Goal: Task Accomplishment & Management: Use online tool/utility

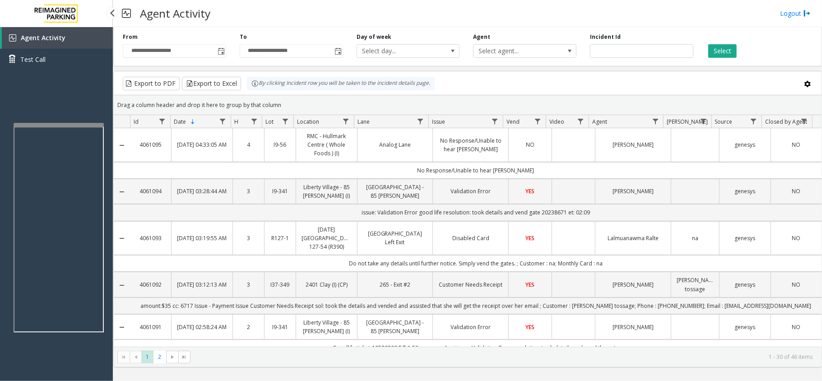
click at [42, 120] on app-root "**********" at bounding box center [411, 190] width 822 height 381
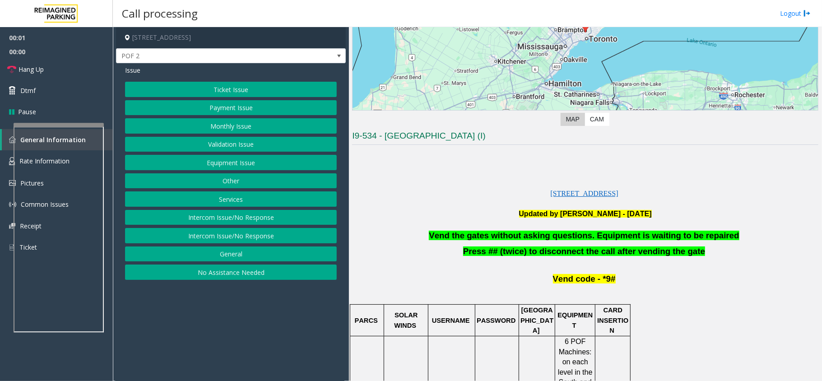
scroll to position [60, 0]
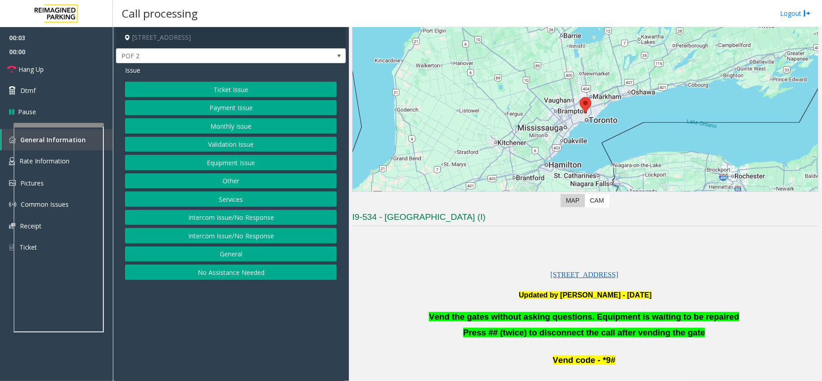
click at [244, 163] on button "Equipment Issue" at bounding box center [231, 162] width 212 height 15
click at [244, 163] on button "Gate / Door Won't Open" at bounding box center [231, 162] width 212 height 15
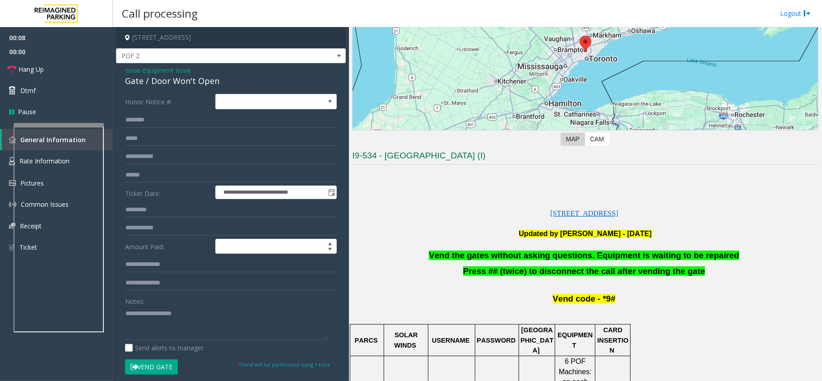
scroll to position [120, 0]
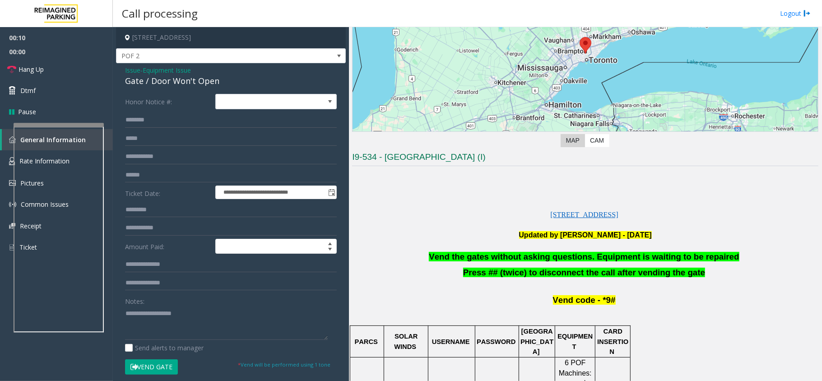
click at [132, 68] on span "Issue" at bounding box center [132, 69] width 15 height 9
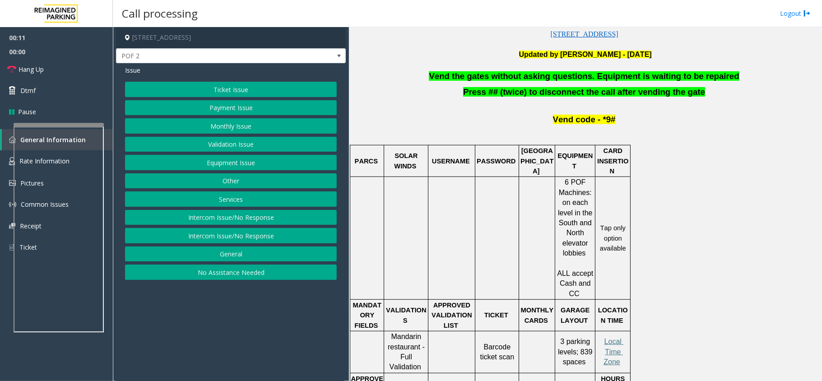
scroll to position [421, 0]
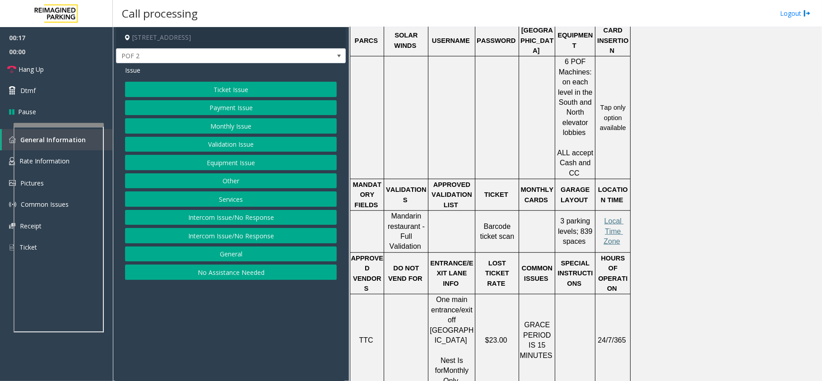
click at [215, 85] on button "Ticket Issue" at bounding box center [231, 89] width 212 height 15
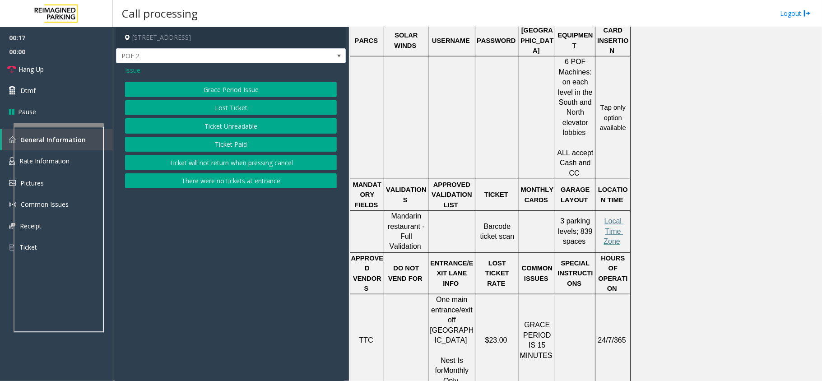
click at [231, 129] on button "Ticket Unreadable" at bounding box center [231, 125] width 212 height 15
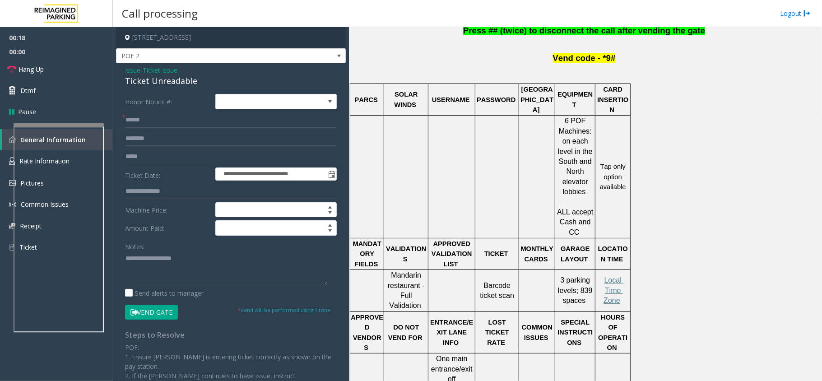
scroll to position [300, 0]
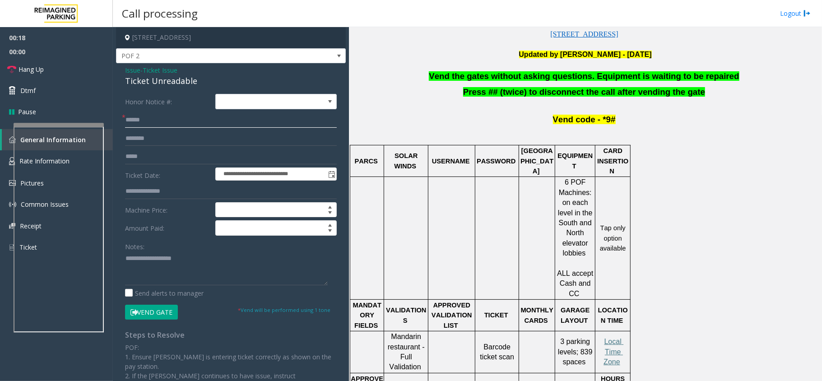
click at [139, 126] on input "text" at bounding box center [231, 119] width 212 height 15
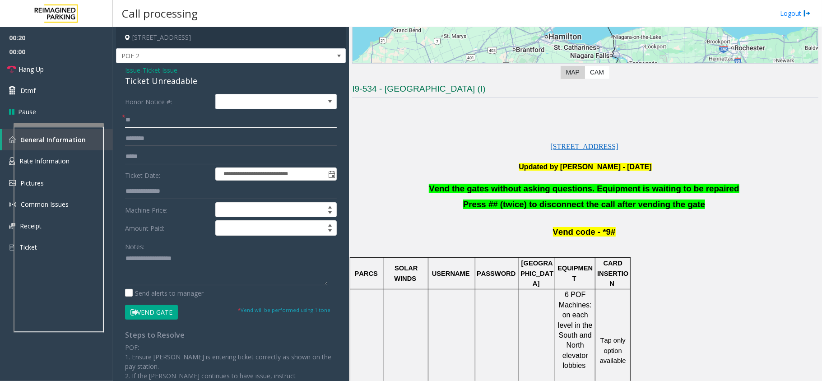
scroll to position [180, 0]
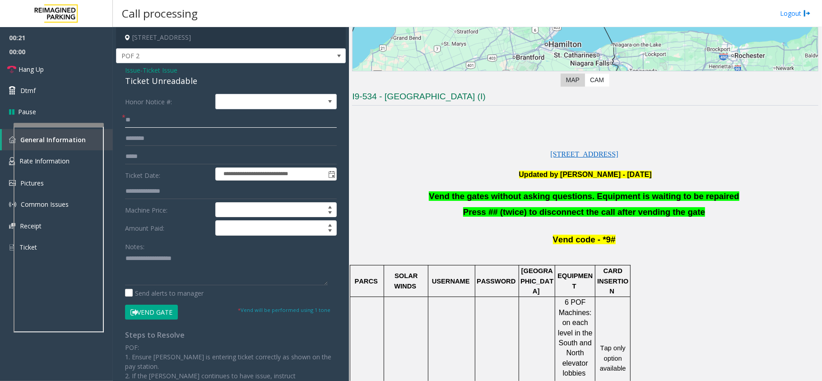
type input "**"
click at [158, 82] on div "Ticket Unreadable" at bounding box center [231, 81] width 212 height 12
copy div "Ticket Unreadable"
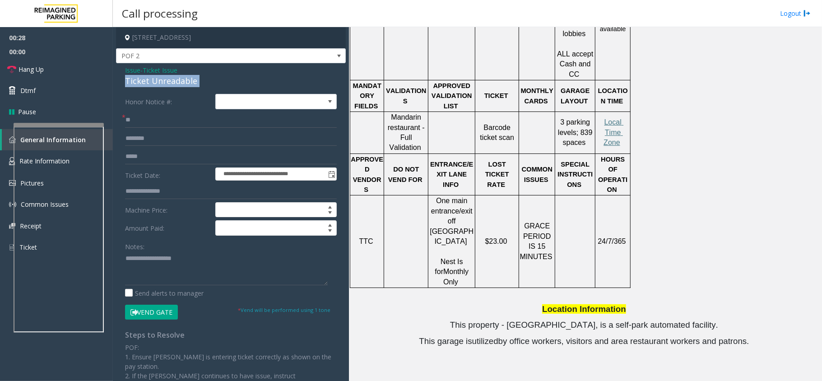
scroll to position [541, 0]
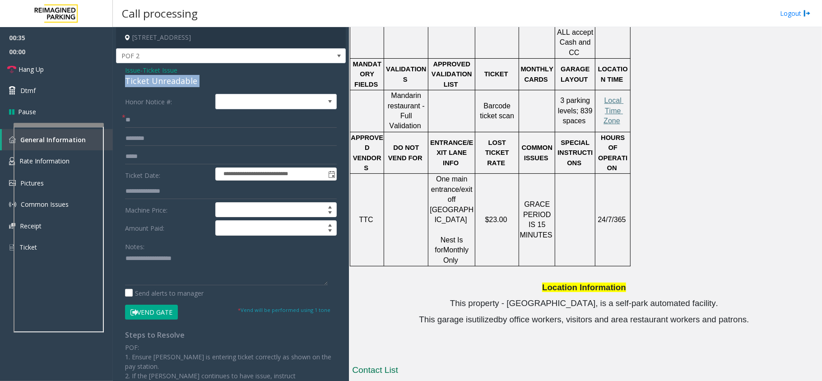
copy div "Ticket Unreadable"
click at [158, 264] on textarea at bounding box center [226, 268] width 203 height 34
paste textarea "**********"
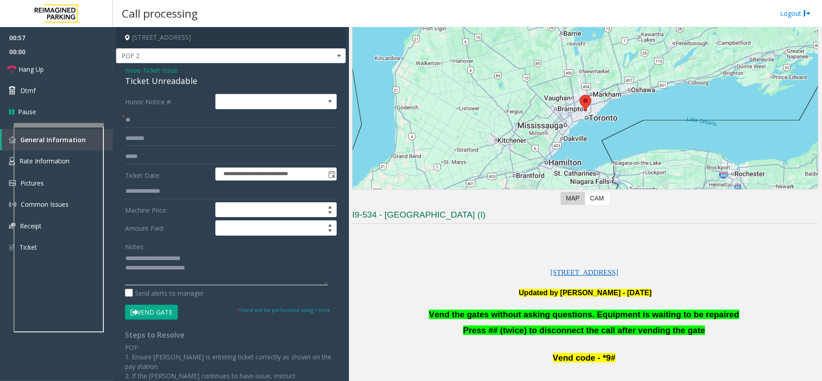
scroll to position [180, 0]
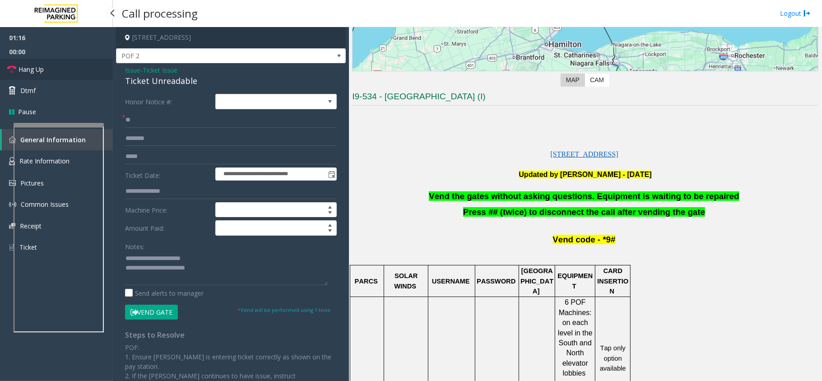
click at [46, 72] on link "Hang Up" at bounding box center [56, 69] width 113 height 21
click at [201, 269] on textarea at bounding box center [226, 268] width 203 height 34
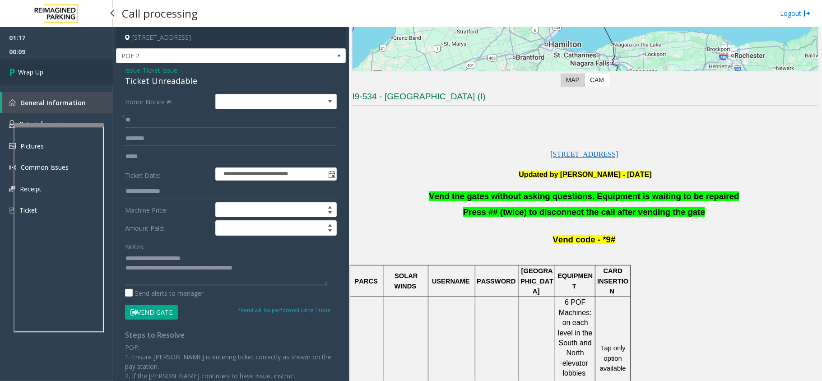
type textarea "**********"
click at [62, 76] on link "Wrap Up" at bounding box center [56, 72] width 113 height 27
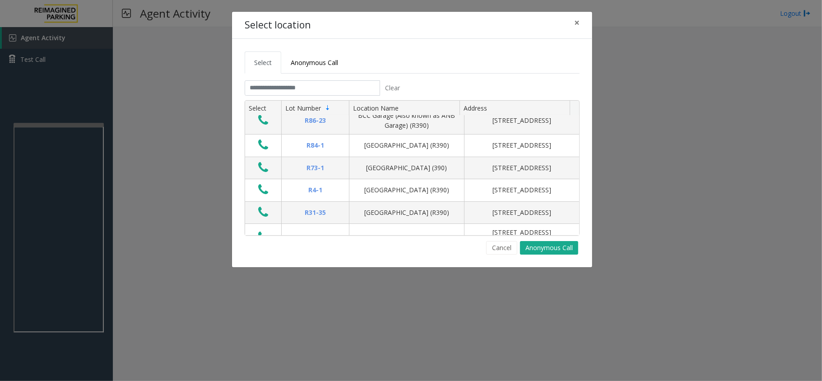
scroll to position [60, 0]
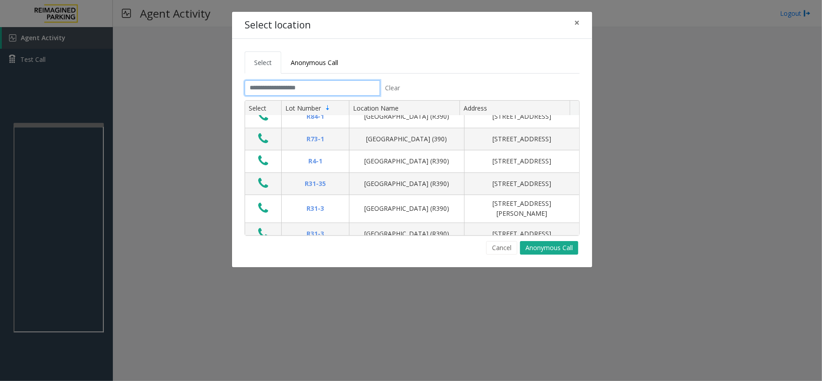
click at [342, 93] on input "text" at bounding box center [312, 87] width 135 height 15
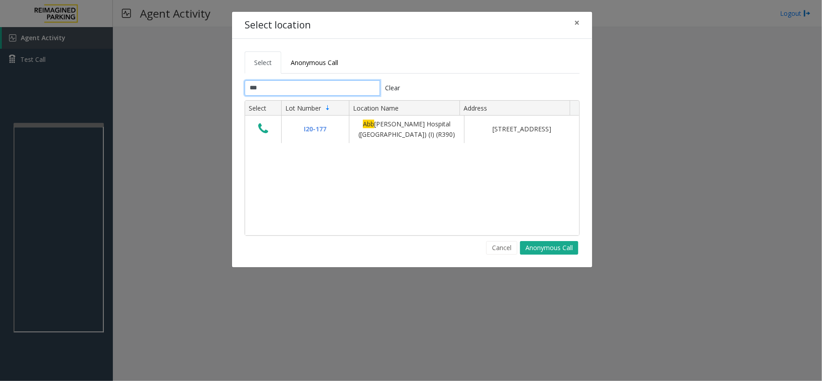
scroll to position [0, 0]
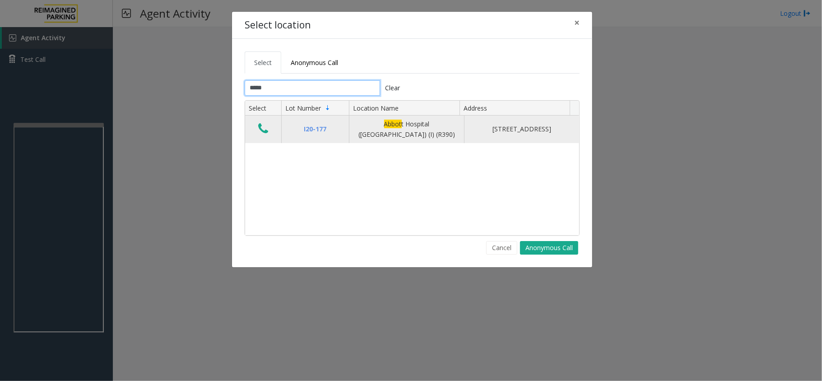
type input "*****"
click at [269, 136] on button "Data table" at bounding box center [262, 129] width 15 height 14
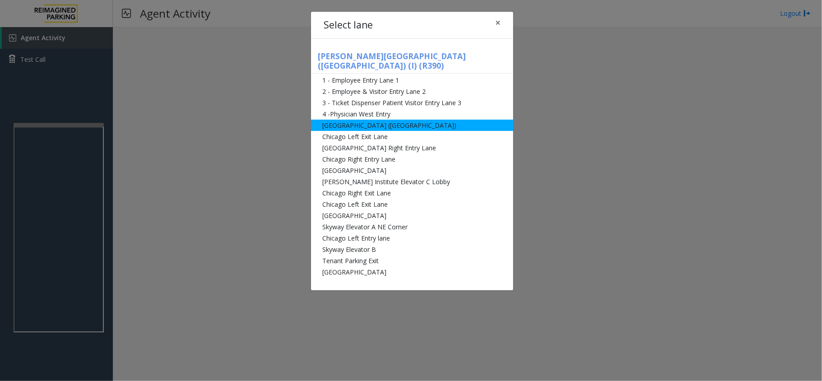
click at [381, 120] on li "[GEOGRAPHIC_DATA] ([GEOGRAPHIC_DATA])" at bounding box center [412, 125] width 202 height 11
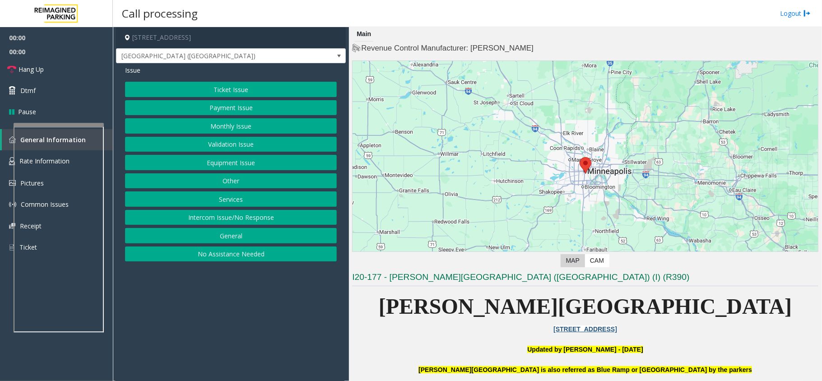
click at [221, 122] on button "Monthly Issue" at bounding box center [231, 125] width 212 height 15
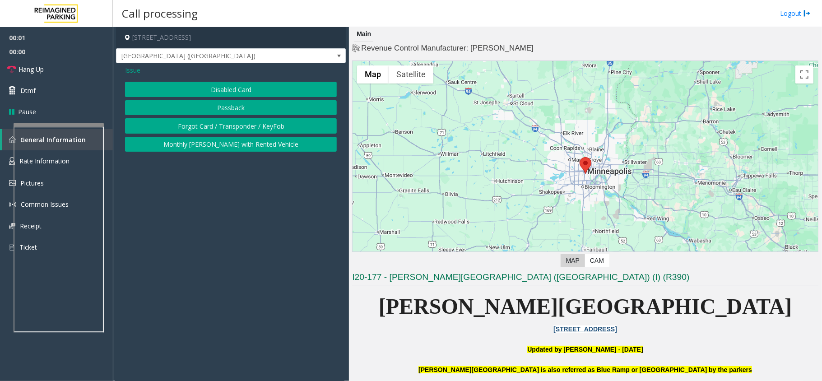
click at [226, 91] on button "Disabled Card" at bounding box center [231, 89] width 212 height 15
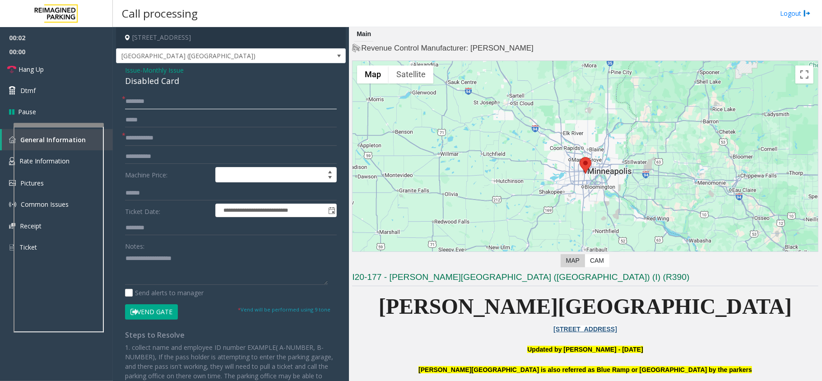
click at [179, 100] on input "text" at bounding box center [231, 101] width 212 height 15
type input "**"
click at [184, 139] on input "text" at bounding box center [231, 137] width 212 height 15
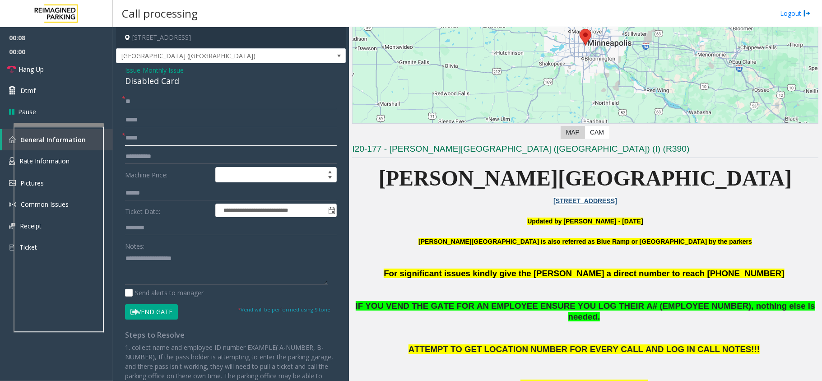
scroll to position [240, 0]
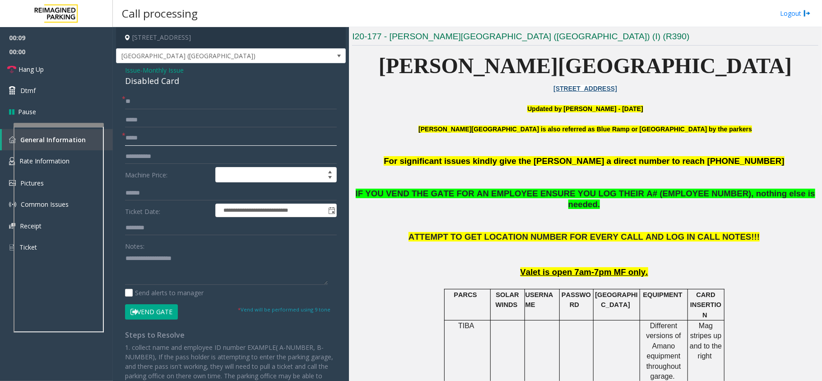
type input "*****"
click at [160, 313] on button "Vend Gate" at bounding box center [151, 311] width 53 height 15
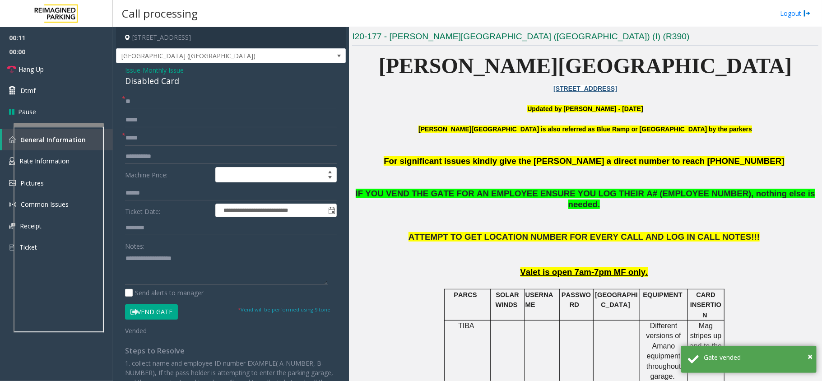
click at [160, 84] on div "Disabled Card" at bounding box center [231, 81] width 212 height 12
copy div "Disabled Card"
click at [154, 260] on textarea at bounding box center [226, 268] width 203 height 34
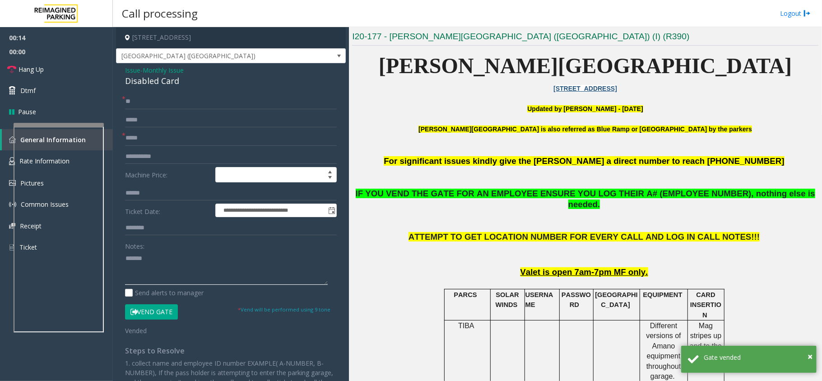
paste textarea "**********"
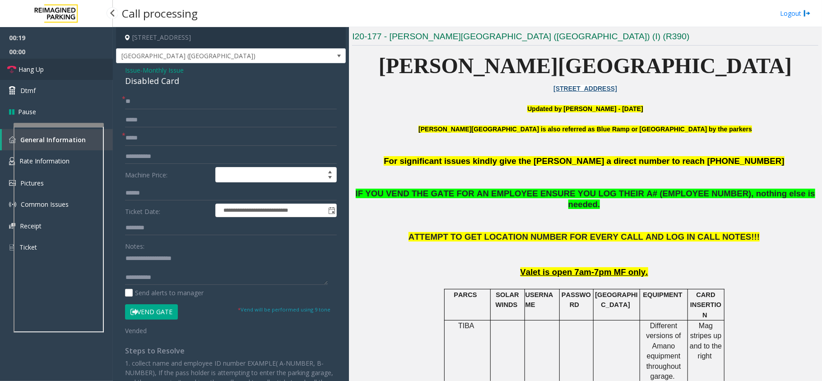
click at [49, 69] on link "Hang Up" at bounding box center [56, 69] width 113 height 21
click at [165, 282] on textarea at bounding box center [226, 268] width 203 height 34
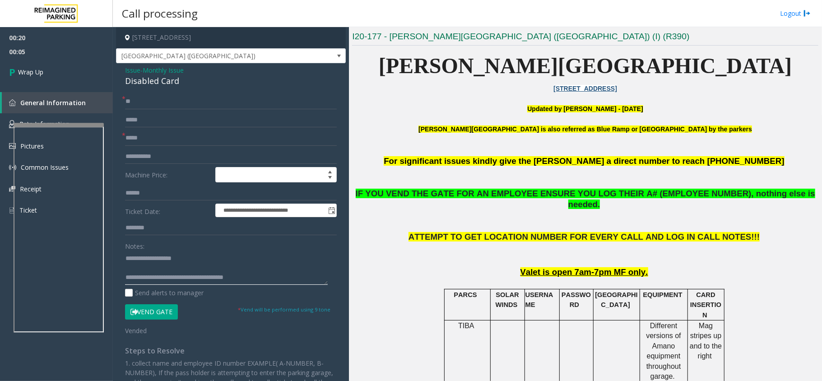
click at [263, 274] on textarea at bounding box center [226, 268] width 203 height 34
click at [154, 282] on textarea at bounding box center [226, 268] width 203 height 34
click at [158, 278] on textarea at bounding box center [226, 268] width 203 height 34
drag, startPoint x: 627, startPoint y: 194, endPoint x: 697, endPoint y: 192, distance: 70.4
click at [697, 192] on span "IF YOU VEND THE GATE FOR AN EMPLOYEE ENSURE YOU LOG THEIR A# (EMPLOYEE NUMBER),…" at bounding box center [585, 199] width 459 height 21
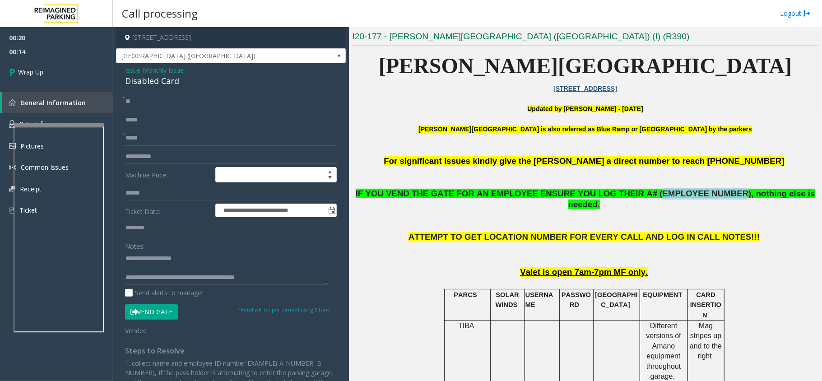
copy span "EMPLOYEE NUMBER"
click at [168, 275] on textarea at bounding box center [226, 268] width 203 height 34
paste textarea "**********"
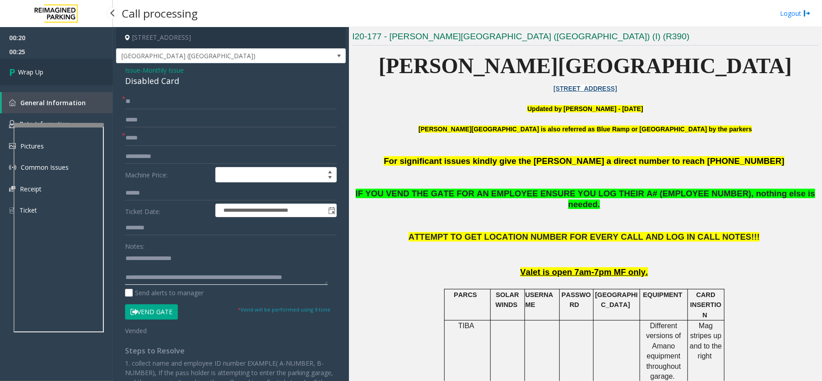
type textarea "**********"
click at [56, 71] on link "Wrap Up" at bounding box center [56, 72] width 113 height 27
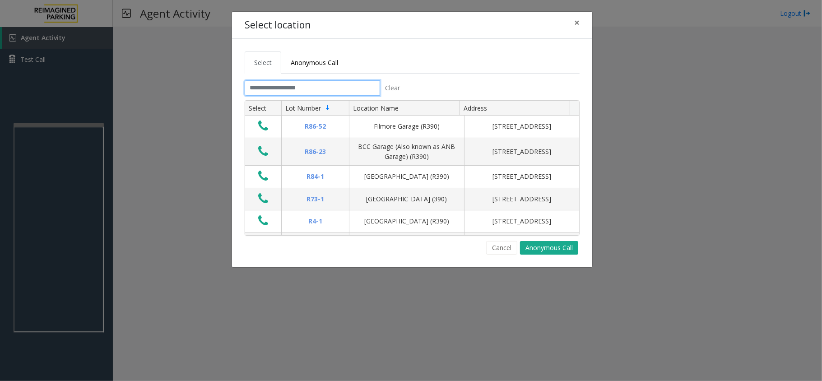
click at [319, 88] on input "text" at bounding box center [312, 87] width 135 height 15
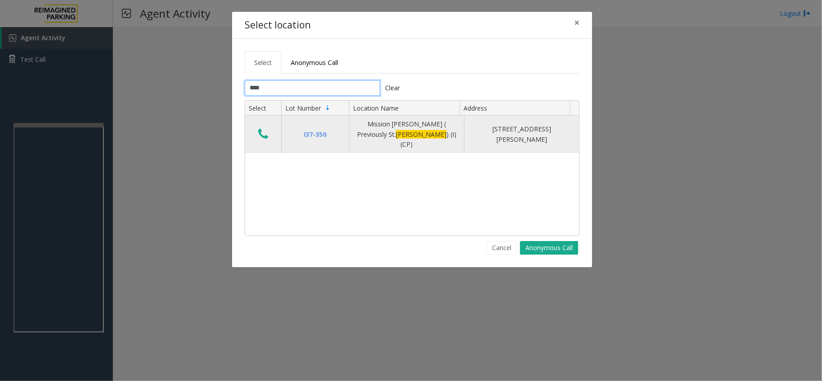
type input "****"
drag, startPoint x: 360, startPoint y: 123, endPoint x: 436, endPoint y: 134, distance: 76.6
click at [436, 134] on div "Mission Bernal ( Previously St. Luke ) (I) (CP)" at bounding box center [407, 134] width 104 height 30
click at [254, 128] on td "Data table" at bounding box center [263, 134] width 36 height 37
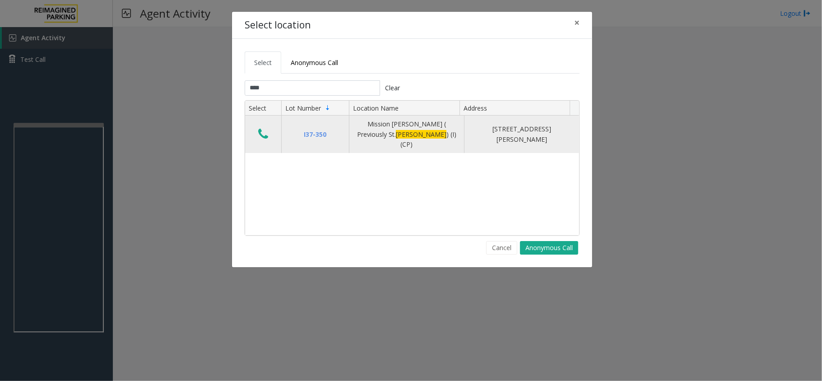
click at [268, 131] on icon "Data table" at bounding box center [263, 134] width 10 height 13
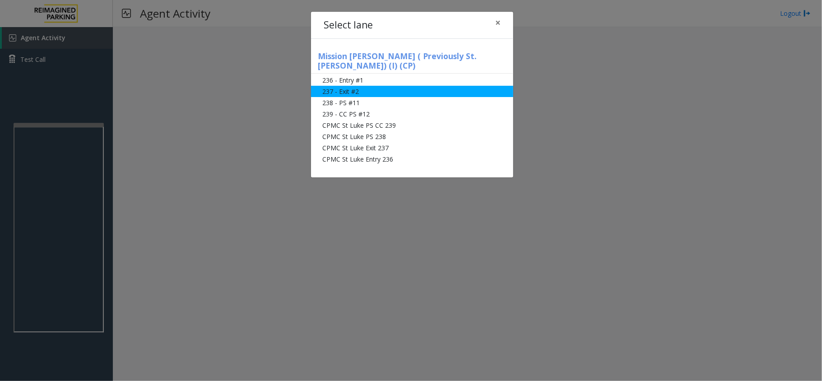
click at [362, 86] on li "237 - Exit #2" at bounding box center [412, 91] width 202 height 11
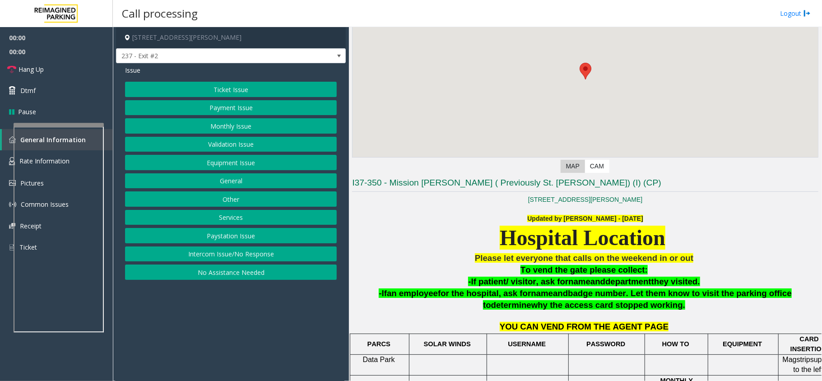
scroll to position [226, 0]
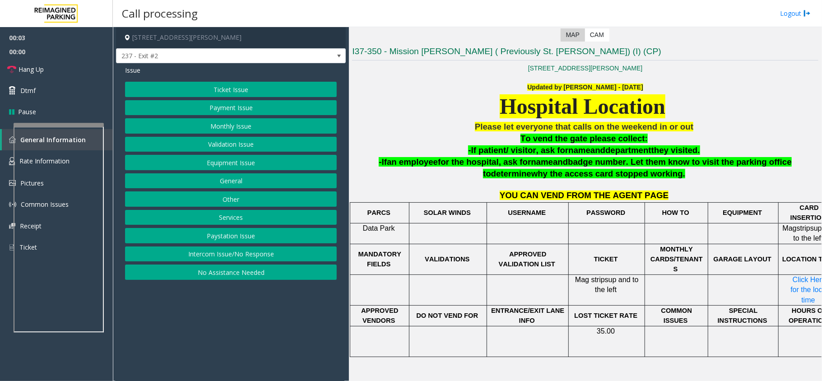
drag, startPoint x: 466, startPoint y: 153, endPoint x: 708, endPoint y: 143, distance: 242.5
click at [708, 143] on div "Please let everyone that calls on the weekend in or out To vend the gate please…" at bounding box center [585, 249] width 466 height 257
click at [262, 82] on button "Ticket Issue" at bounding box center [231, 89] width 212 height 15
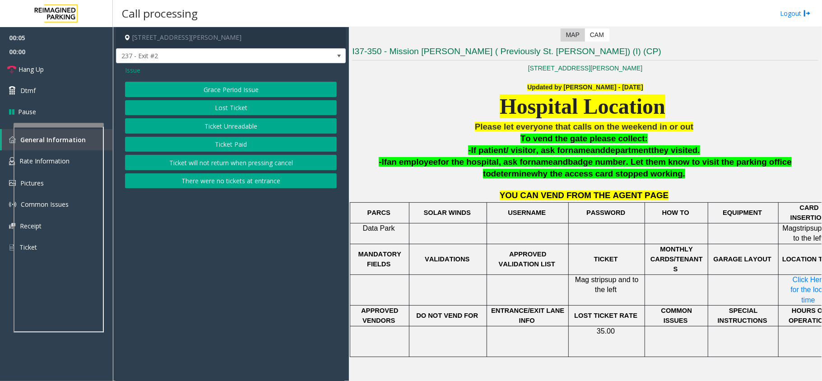
click at [231, 123] on button "Ticket Unreadable" at bounding box center [231, 125] width 212 height 15
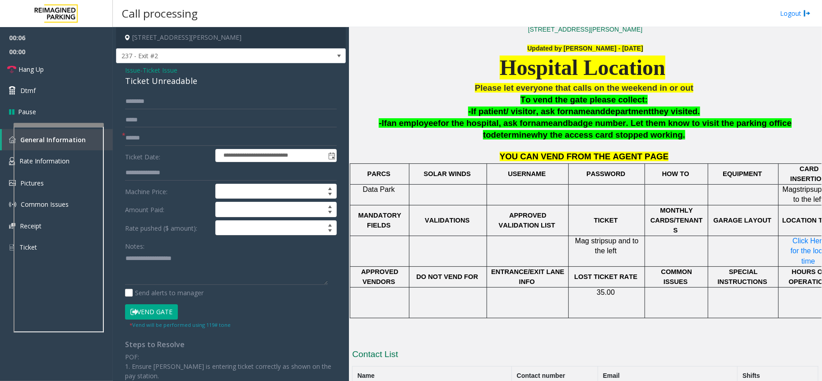
scroll to position [286, 0]
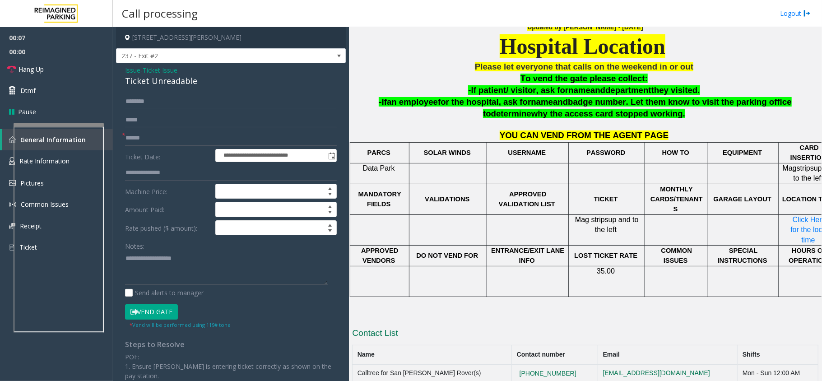
click at [152, 82] on div "Ticket Unreadable" at bounding box center [231, 81] width 212 height 12
copy div "Ticket Unreadable"
click at [172, 273] on textarea at bounding box center [226, 268] width 203 height 34
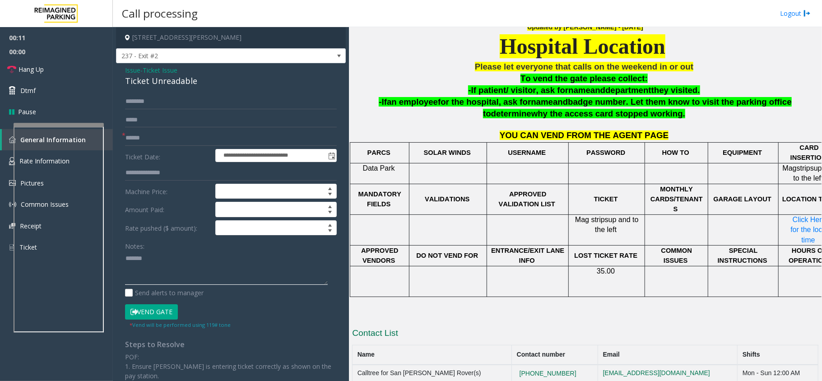
paste textarea "**********"
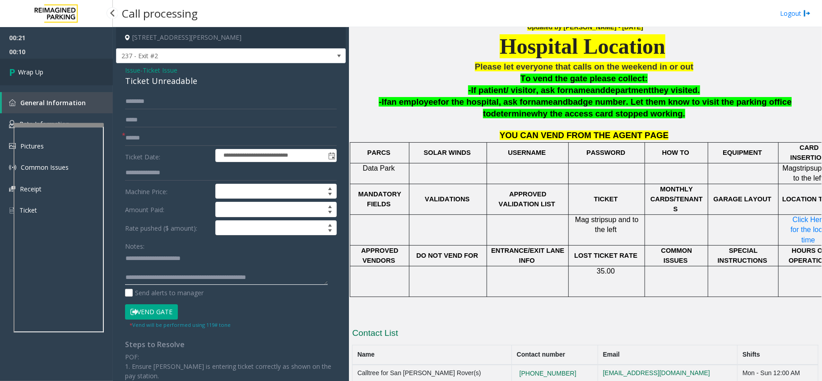
type textarea "**********"
click at [32, 65] on link "Wrap Up" at bounding box center [56, 72] width 113 height 27
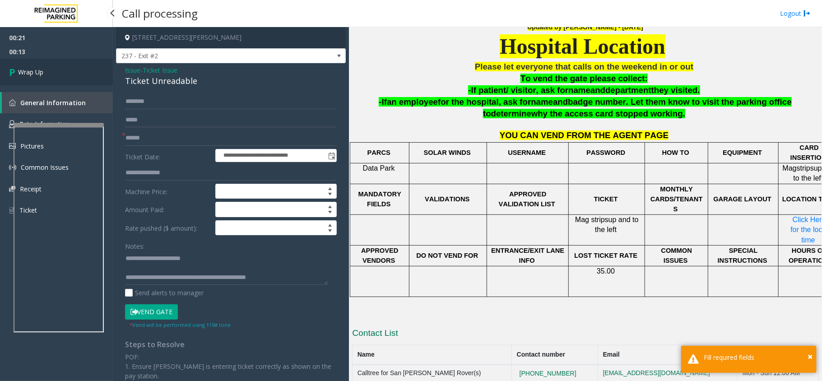
click at [32, 65] on link "Wrap Up" at bounding box center [56, 72] width 113 height 27
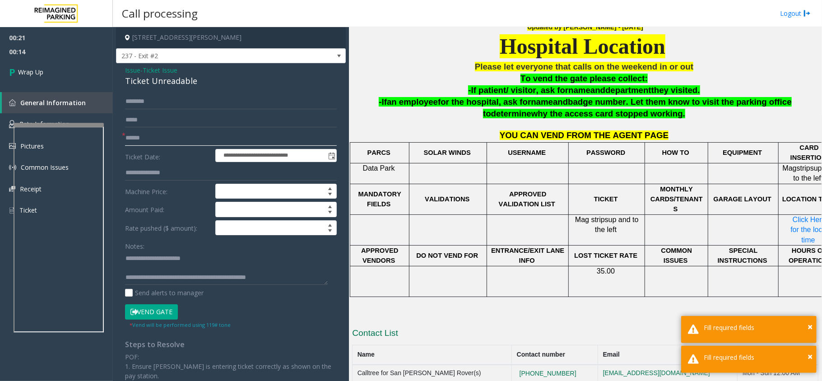
click at [159, 134] on input "text" at bounding box center [231, 137] width 212 height 15
type input "**"
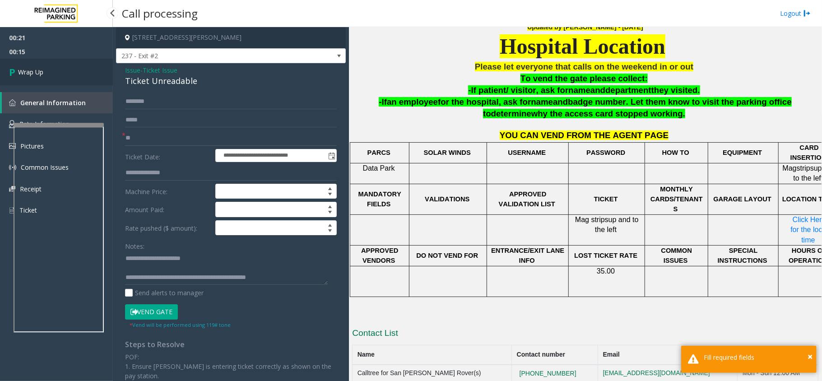
click at [57, 79] on link "Wrap Up" at bounding box center [56, 72] width 113 height 27
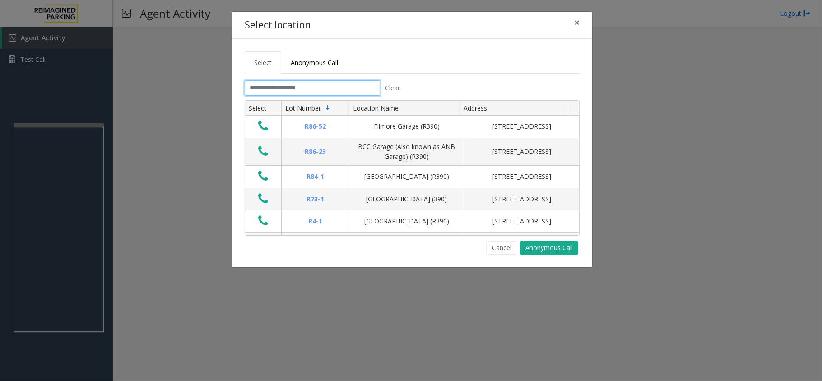
click at [333, 94] on input "text" at bounding box center [312, 87] width 135 height 15
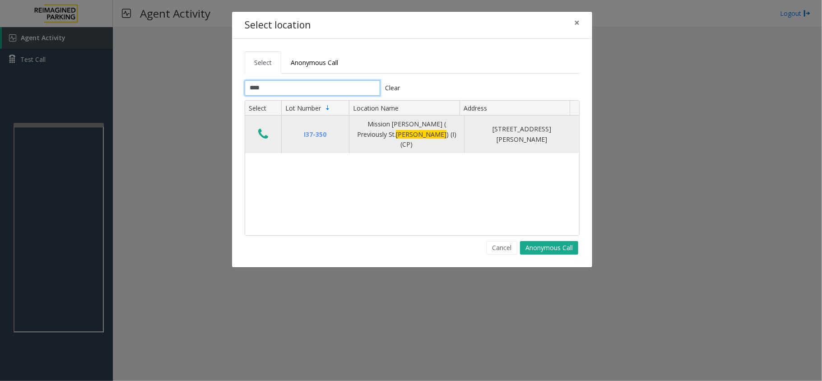
type input "****"
click at [262, 128] on icon "Data table" at bounding box center [263, 134] width 10 height 13
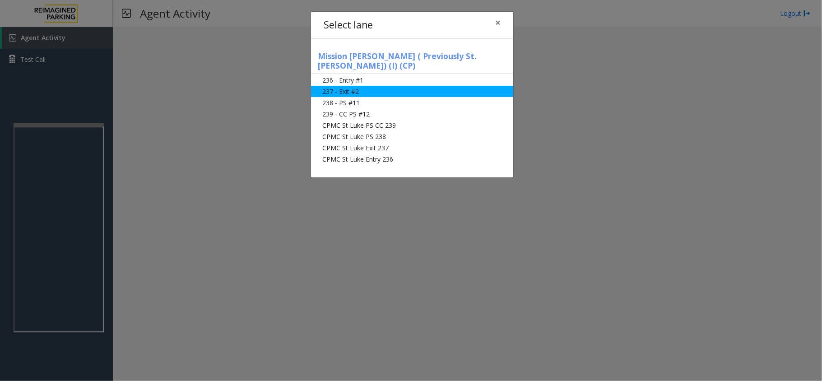
click at [355, 86] on li "237 - Exit #2" at bounding box center [412, 91] width 202 height 11
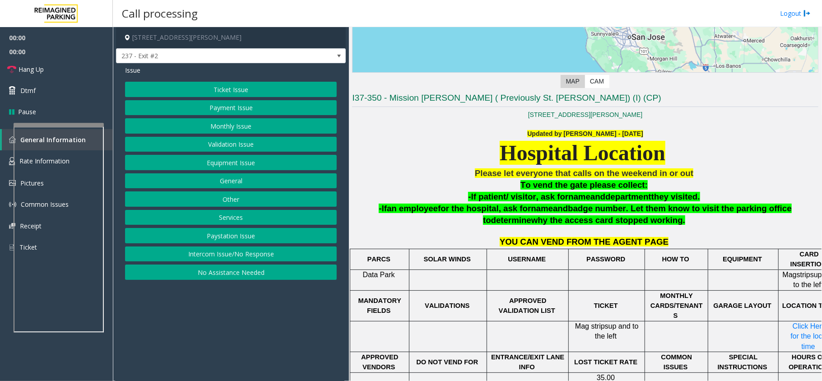
scroll to position [226, 0]
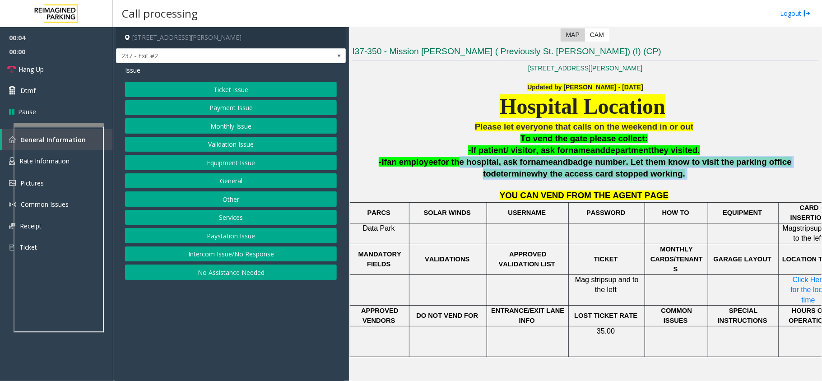
drag, startPoint x: 426, startPoint y: 163, endPoint x: 644, endPoint y: 174, distance: 218.6
click at [644, 174] on p "-If an employee for the hospital, ask for name and badge number . Let them know…" at bounding box center [585, 167] width 466 height 23
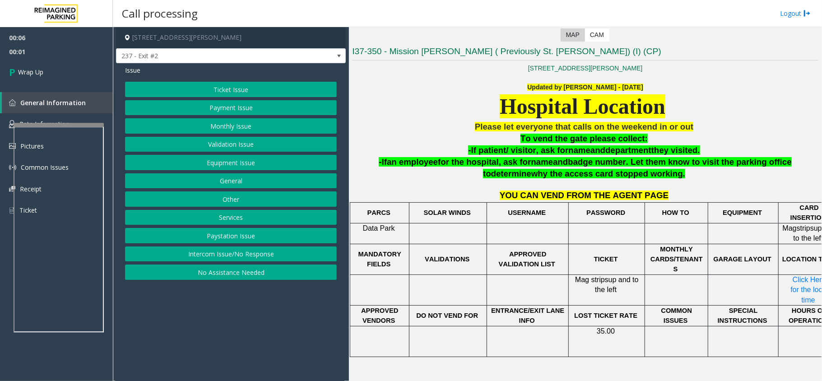
click at [218, 163] on button "Equipment Issue" at bounding box center [231, 162] width 212 height 15
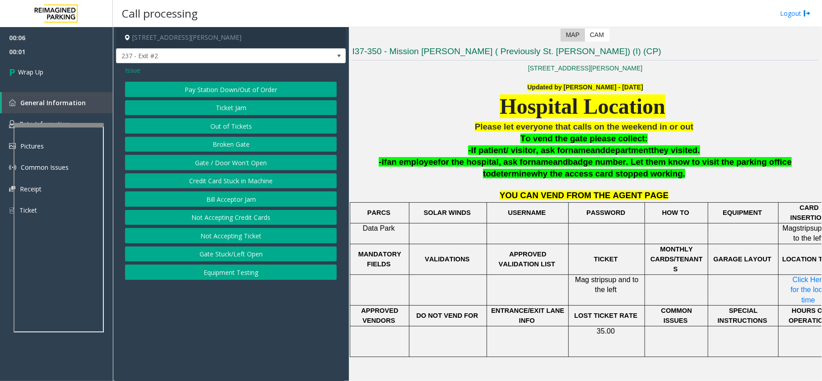
click at [218, 163] on button "Gate / Door Won't Open" at bounding box center [231, 162] width 212 height 15
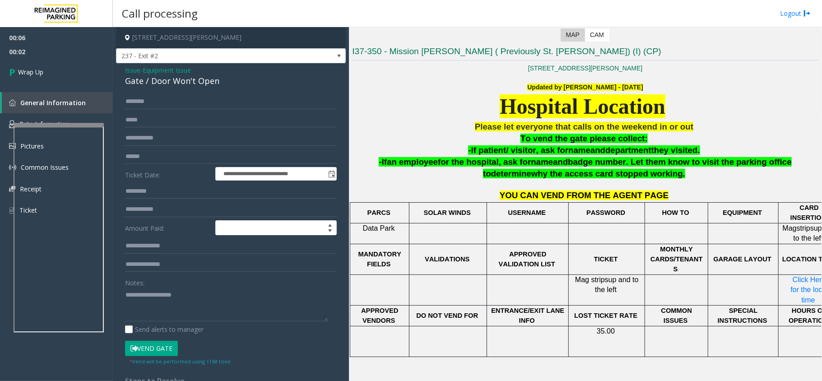
click at [174, 82] on div "Gate / Door Won't Open" at bounding box center [231, 81] width 212 height 12
copy div "Gate / Door Won't Open"
click at [181, 295] on textarea at bounding box center [226, 304] width 203 height 34
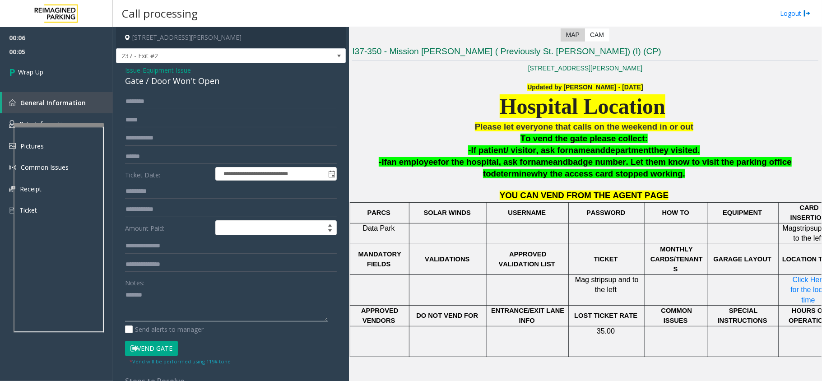
paste textarea "**********"
type textarea "**********"
click at [27, 82] on link "Wrap Up" at bounding box center [56, 72] width 113 height 27
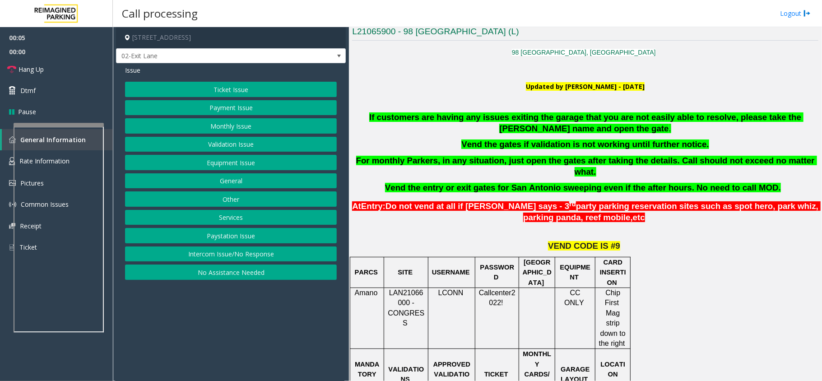
scroll to position [361, 0]
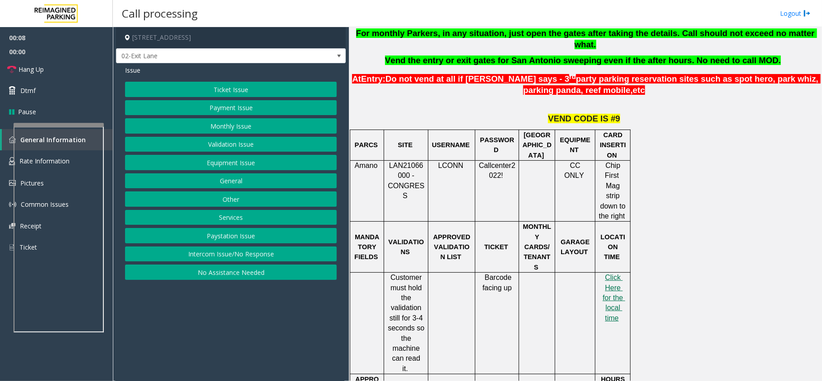
click at [221, 83] on button "Ticket Issue" at bounding box center [231, 89] width 212 height 15
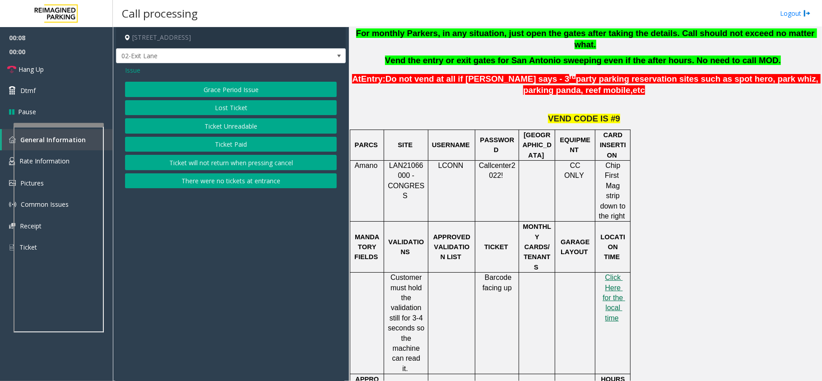
click at [239, 129] on button "Ticket Unreadable" at bounding box center [231, 125] width 212 height 15
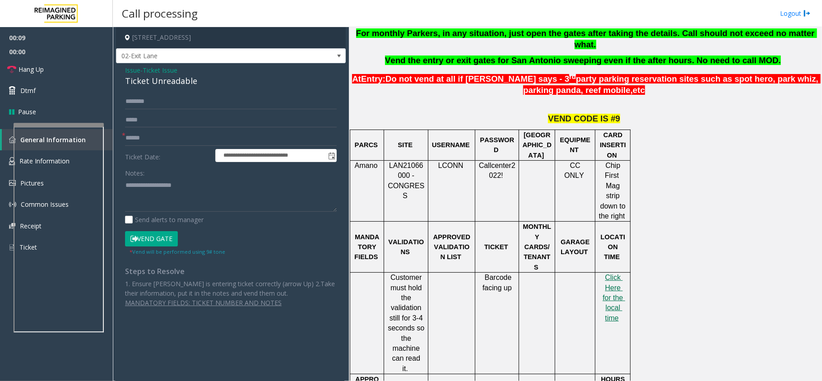
click at [173, 78] on div "Ticket Unreadable" at bounding box center [231, 81] width 212 height 12
copy div "Ticket Unreadable"
click at [160, 202] on textarea at bounding box center [231, 195] width 212 height 34
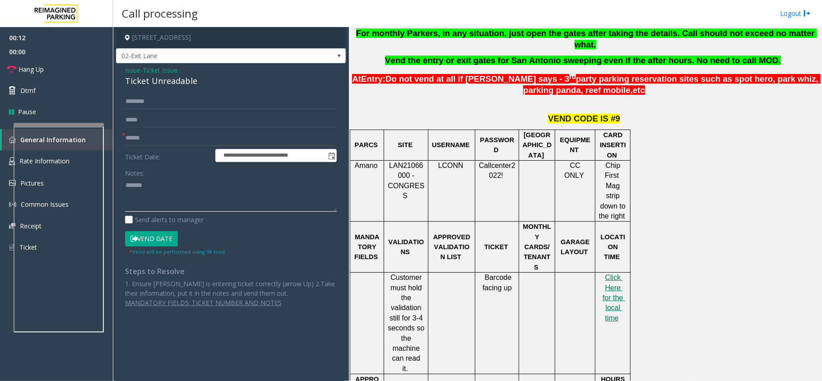
paste textarea "**********"
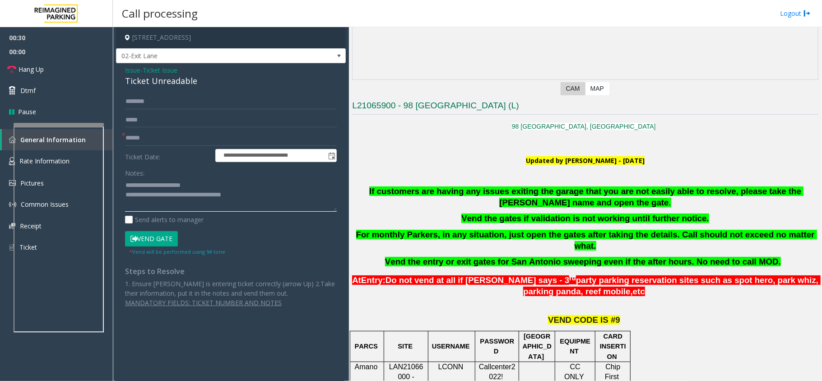
scroll to position [180, 0]
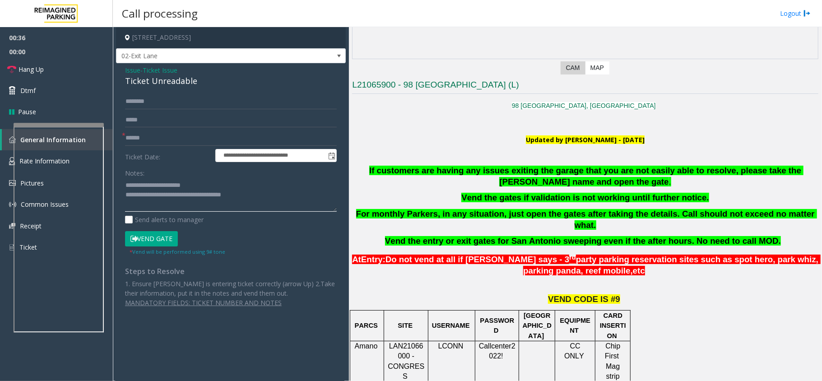
type textarea "**********"
click at [143, 130] on input "text" at bounding box center [231, 137] width 212 height 15
click at [171, 136] on input "text" at bounding box center [231, 137] width 212 height 15
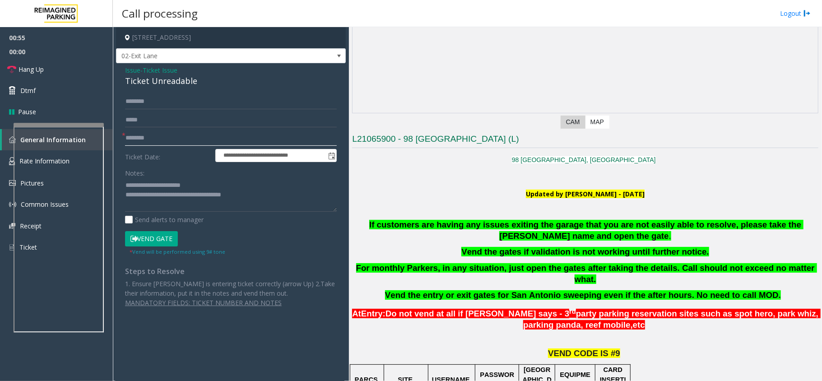
scroll to position [240, 0]
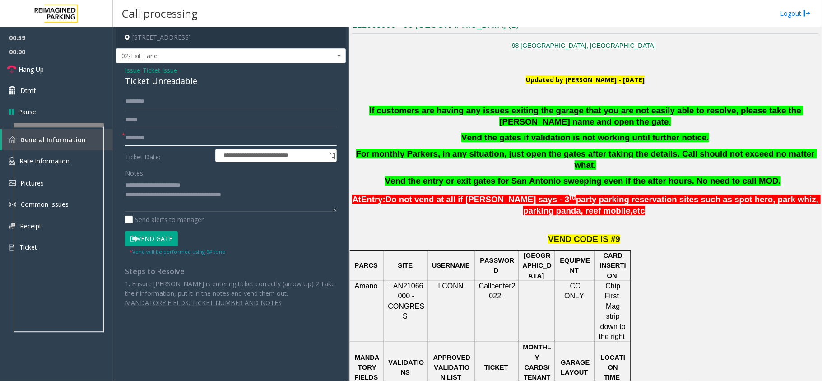
click at [141, 141] on input "********" at bounding box center [231, 137] width 212 height 15
type input "*"
type input "******"
click at [158, 97] on input "text" at bounding box center [231, 101] width 212 height 15
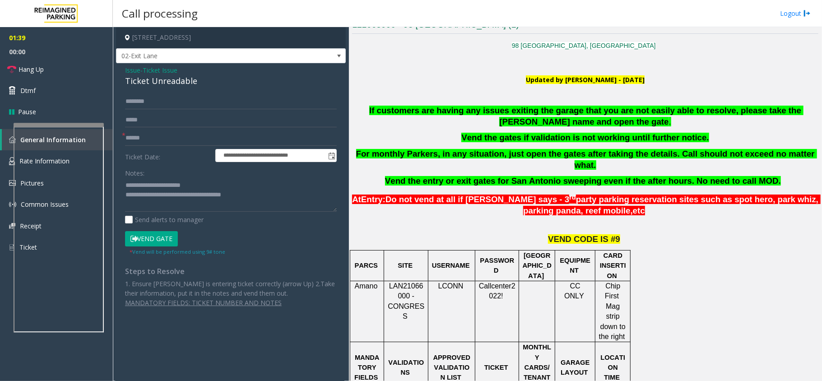
click at [148, 240] on button "Vend Gate" at bounding box center [151, 238] width 53 height 15
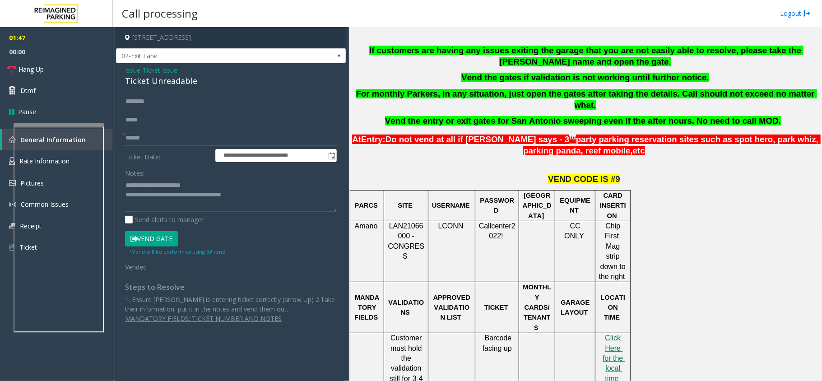
scroll to position [0, 0]
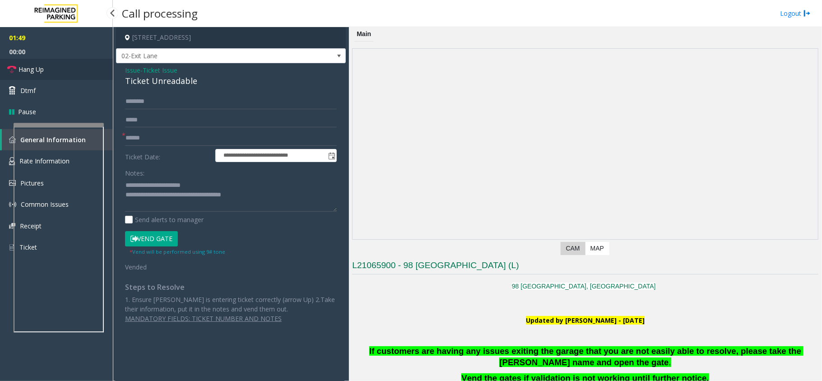
click at [33, 73] on span "Hang Up" at bounding box center [30, 69] width 25 height 9
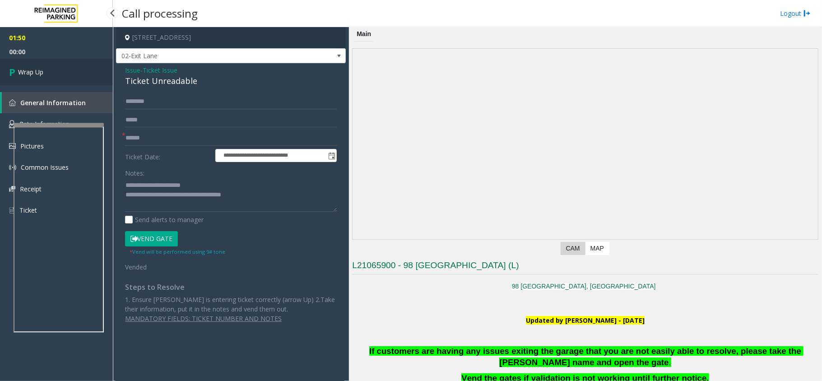
click at [33, 73] on span "Wrap Up" at bounding box center [30, 71] width 25 height 9
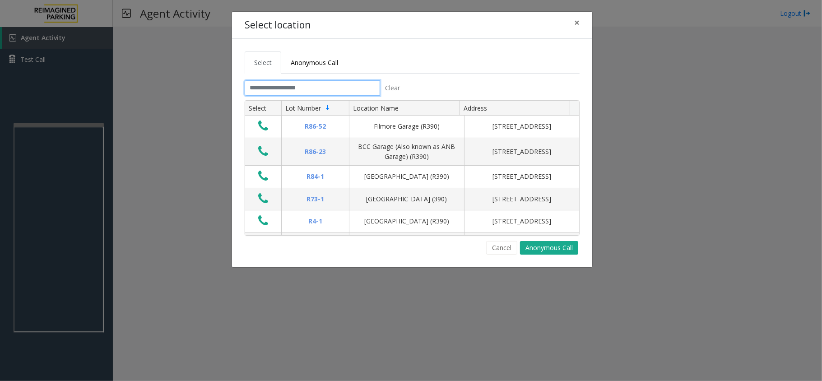
click at [338, 90] on input "text" at bounding box center [312, 87] width 135 height 15
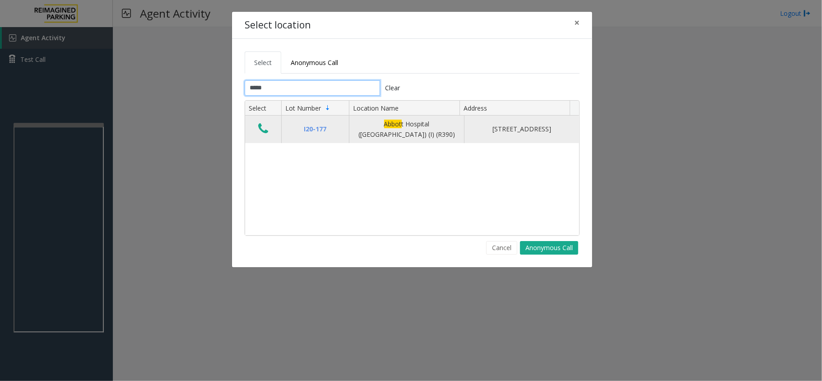
type input "*****"
click at [257, 129] on button "Data table" at bounding box center [262, 129] width 15 height 14
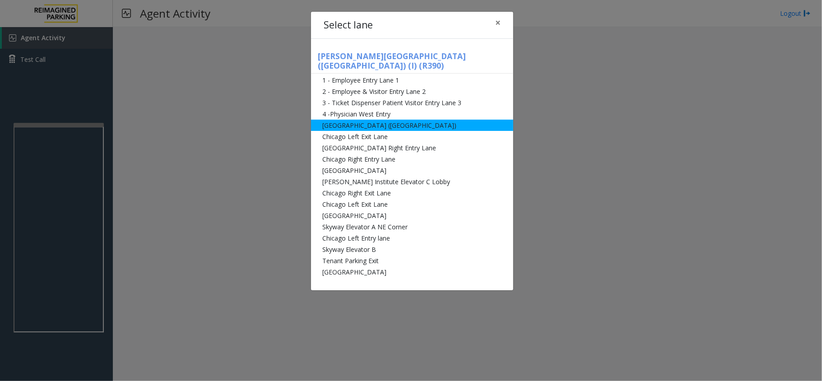
click at [387, 120] on li "[GEOGRAPHIC_DATA] ([GEOGRAPHIC_DATA])" at bounding box center [412, 125] width 202 height 11
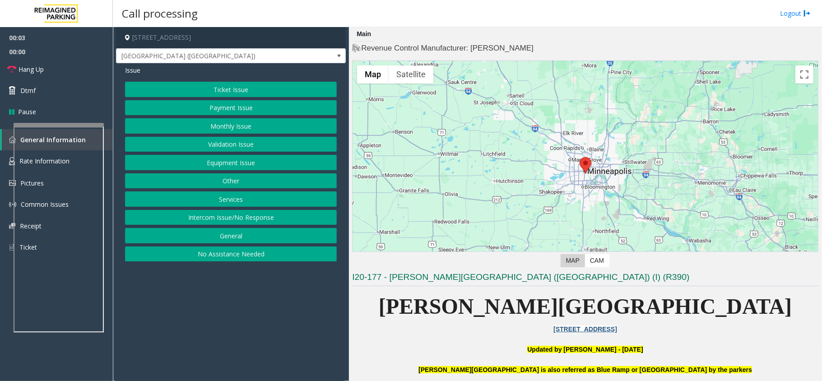
click at [236, 91] on button "Ticket Issue" at bounding box center [231, 89] width 212 height 15
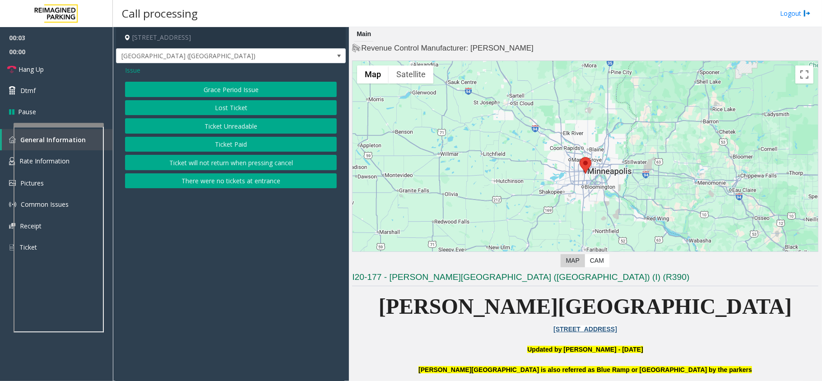
click at [129, 70] on span "Issue" at bounding box center [132, 69] width 15 height 9
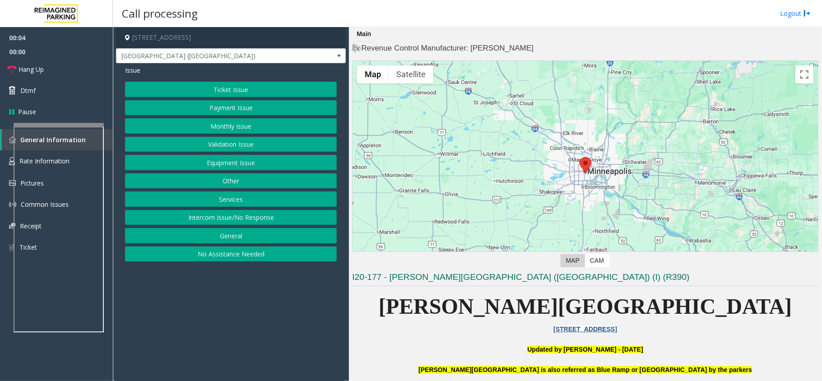
click at [230, 127] on button "Monthly Issue" at bounding box center [231, 125] width 212 height 15
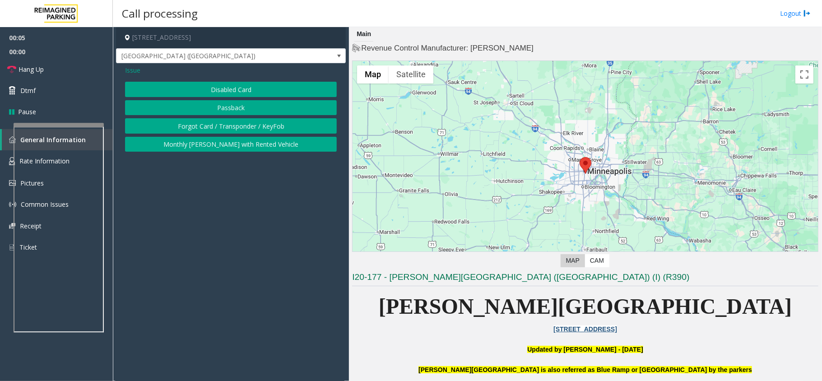
click at [235, 88] on button "Disabled Card" at bounding box center [231, 89] width 212 height 15
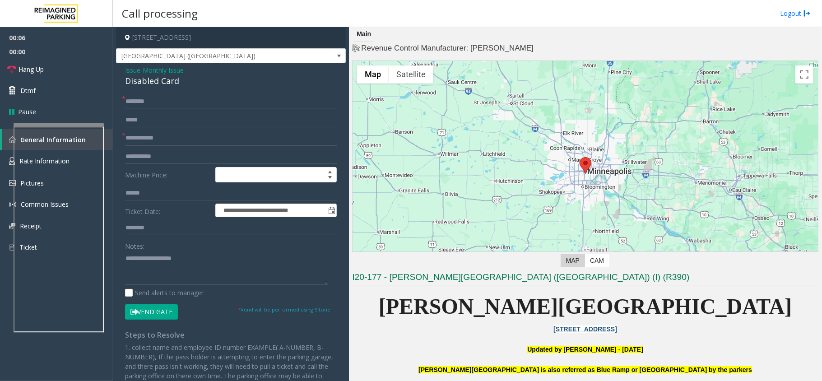
click at [169, 97] on input "text" at bounding box center [231, 101] width 212 height 15
type input "**"
click at [164, 139] on input "text" at bounding box center [231, 137] width 212 height 15
type input "******"
click at [152, 316] on button "Vend Gate" at bounding box center [151, 311] width 53 height 15
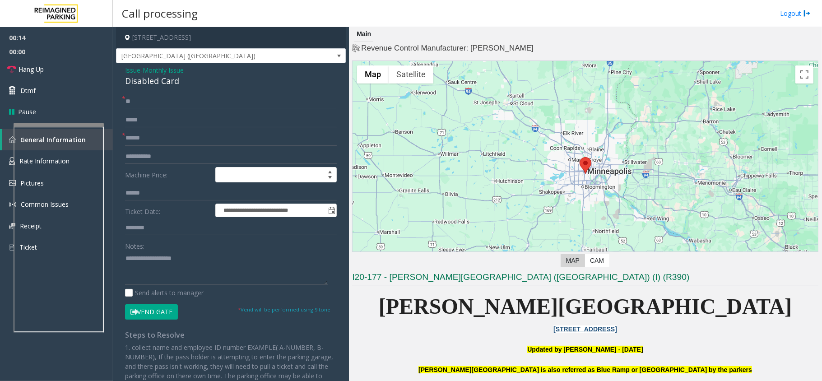
click at [152, 89] on div "**********" at bounding box center [231, 278] width 230 height 430
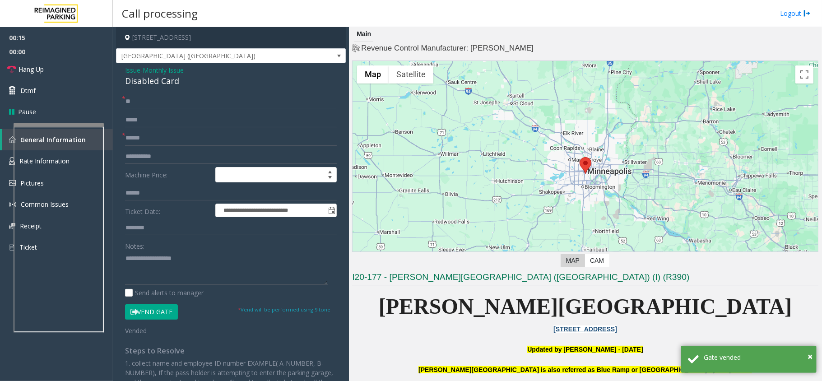
click at [153, 80] on div "Disabled Card" at bounding box center [231, 81] width 212 height 12
copy div "Disabled Card"
click at [151, 261] on textarea at bounding box center [226, 268] width 203 height 34
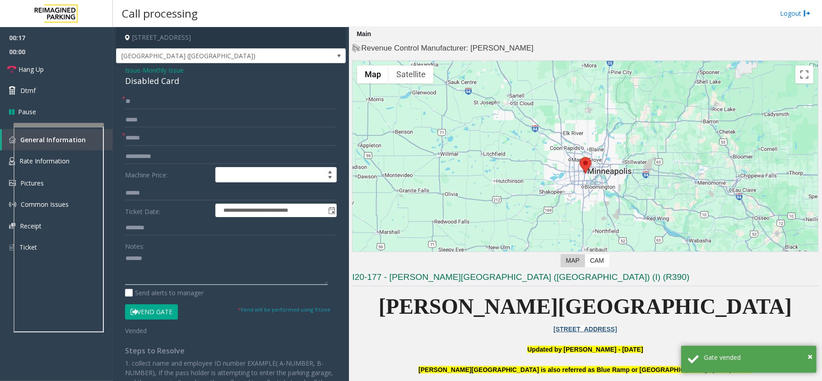
paste textarea "**********"
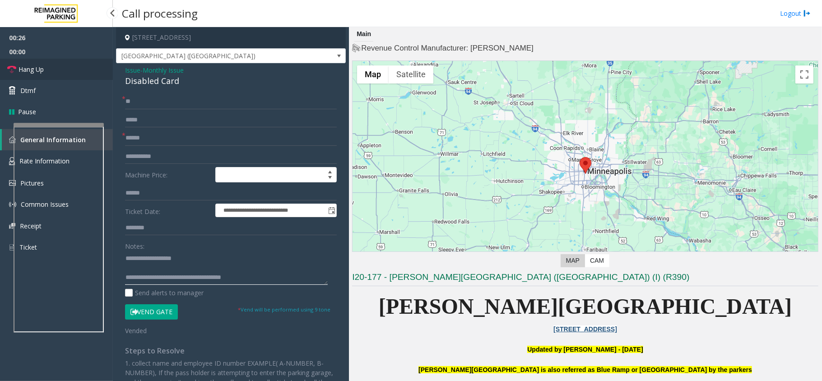
type textarea "**********"
click at [16, 67] on link "Hang Up" at bounding box center [56, 69] width 113 height 21
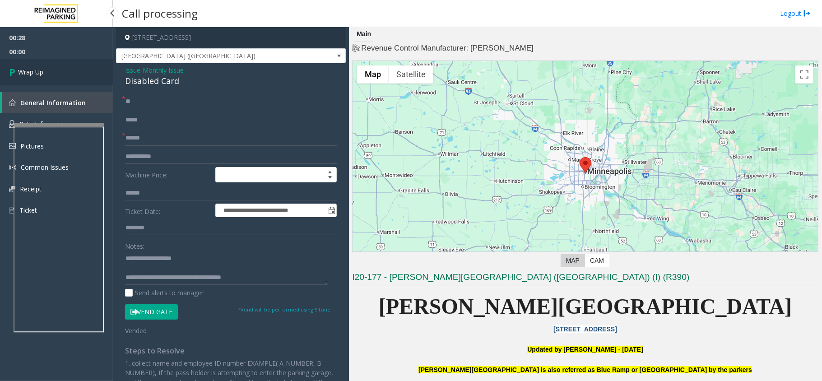
click at [16, 67] on icon at bounding box center [13, 72] width 9 height 15
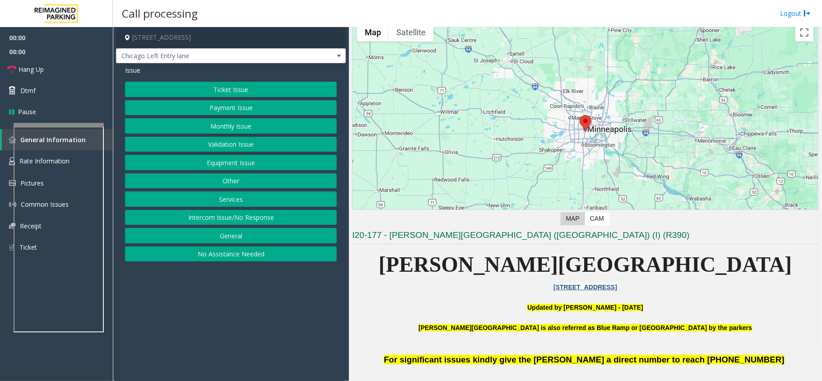
scroll to position [180, 0]
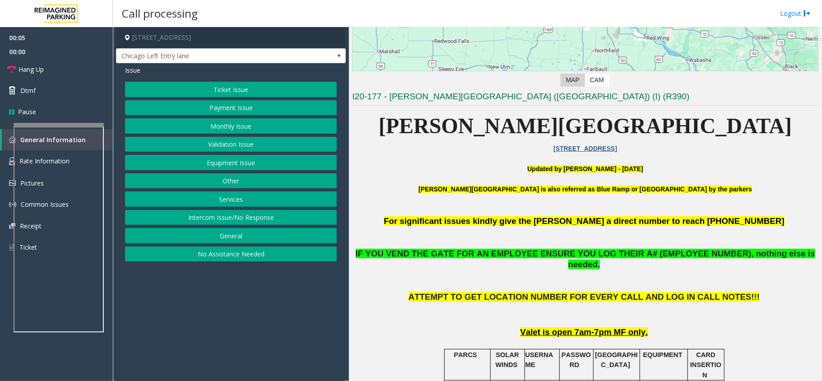
click at [243, 127] on button "Monthly Issue" at bounding box center [231, 125] width 212 height 15
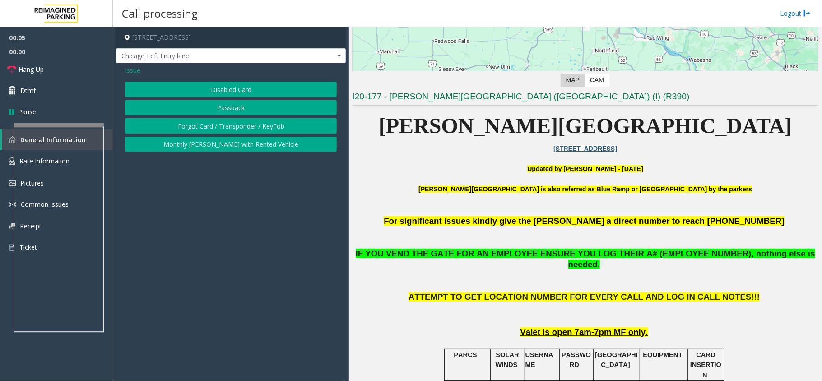
click at [220, 88] on button "Disabled Card" at bounding box center [231, 89] width 212 height 15
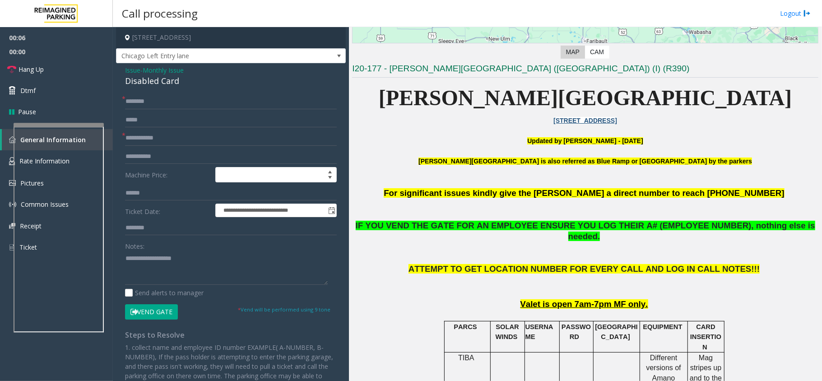
scroll to position [120, 0]
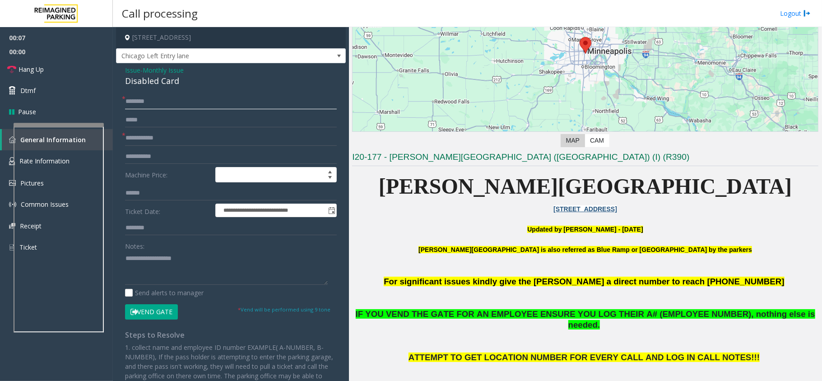
click at [191, 94] on input "text" at bounding box center [231, 101] width 212 height 15
type input "**"
click at [197, 142] on input "text" at bounding box center [231, 137] width 212 height 15
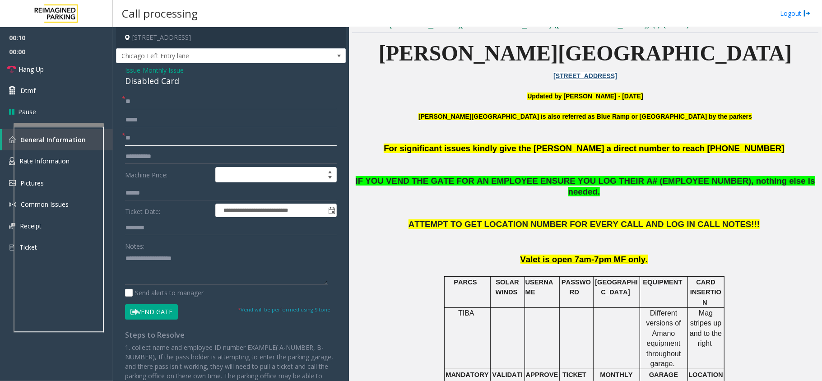
scroll to position [361, 0]
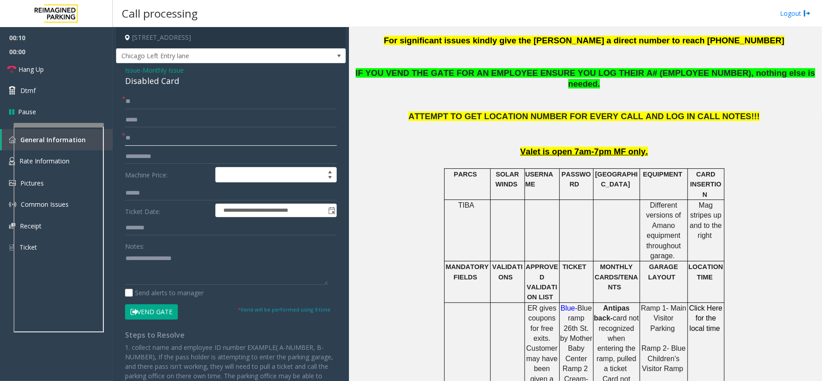
type input "**"
click at [152, 84] on div "Disabled Card" at bounding box center [231, 81] width 212 height 12
copy div "Disabled Card"
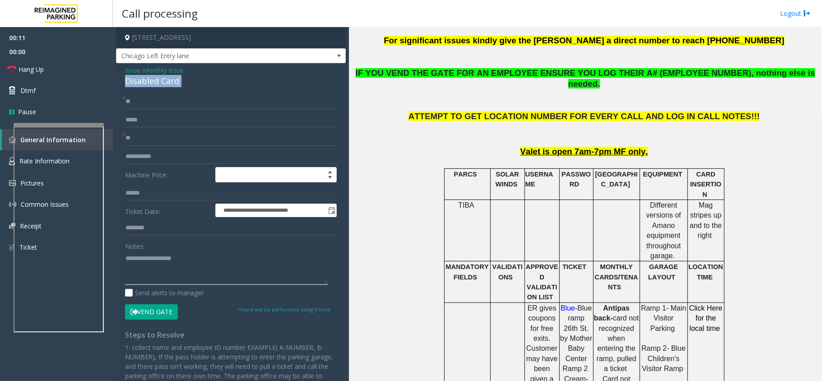
click at [172, 284] on textarea at bounding box center [226, 268] width 203 height 34
paste textarea "**********"
click at [155, 314] on button "Vend Gate" at bounding box center [151, 311] width 53 height 15
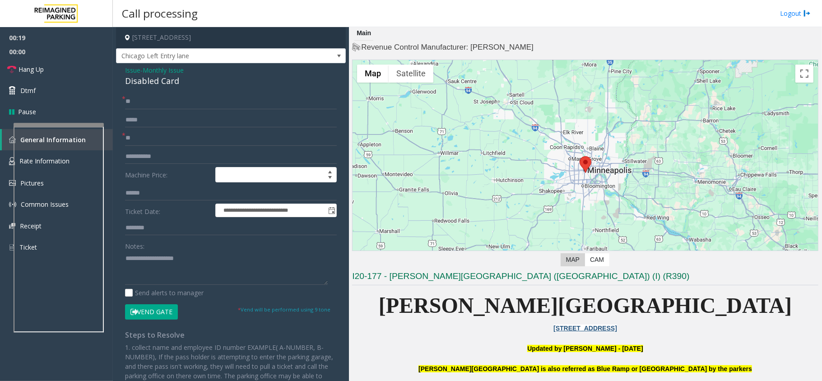
scroll to position [0, 0]
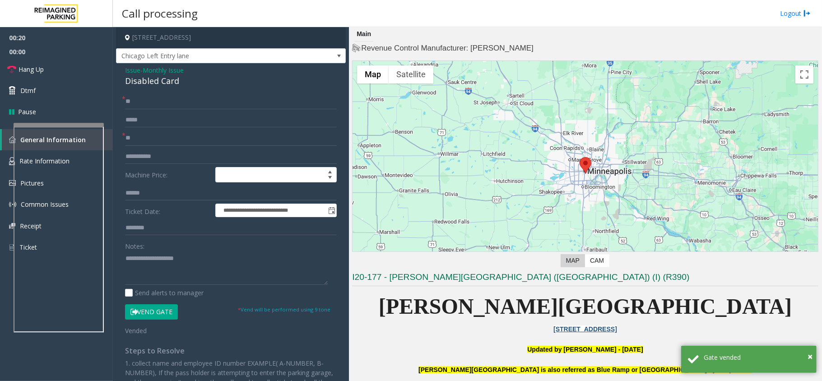
click at [137, 287] on div "Notes: Send alerts to manager" at bounding box center [231, 267] width 212 height 59
click at [147, 271] on textarea at bounding box center [226, 268] width 203 height 34
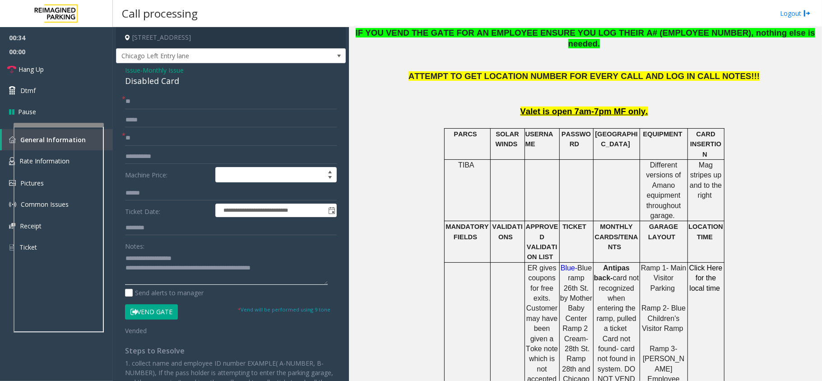
scroll to position [421, 0]
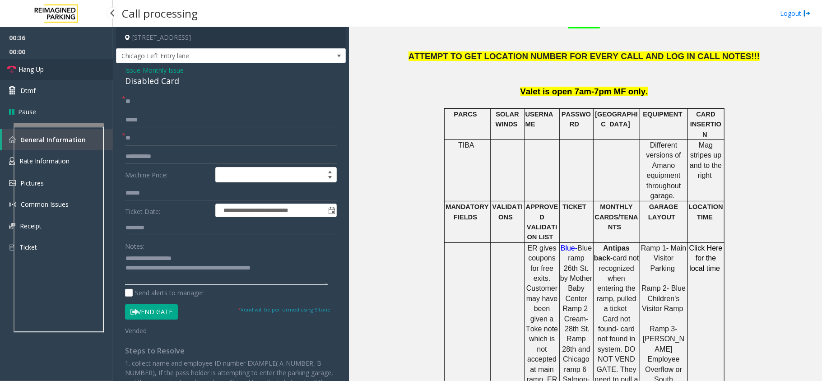
type textarea "**********"
click at [24, 66] on span "Hang Up" at bounding box center [30, 69] width 25 height 9
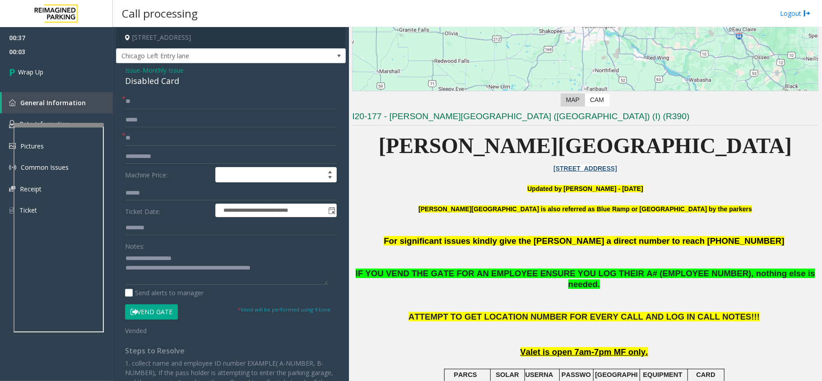
scroll to position [240, 0]
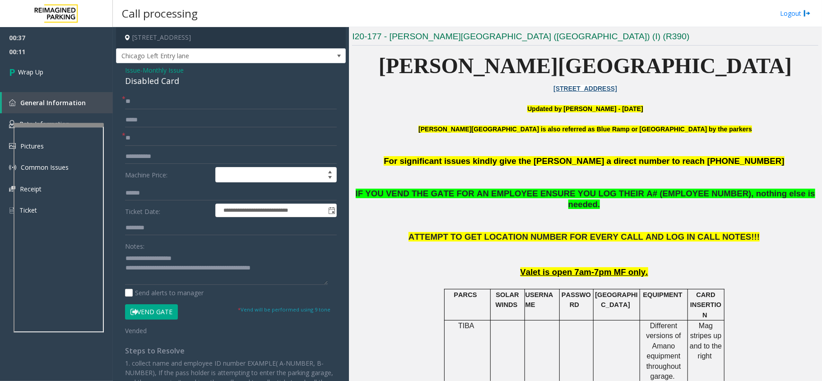
click at [129, 72] on span "Issue" at bounding box center [132, 69] width 15 height 9
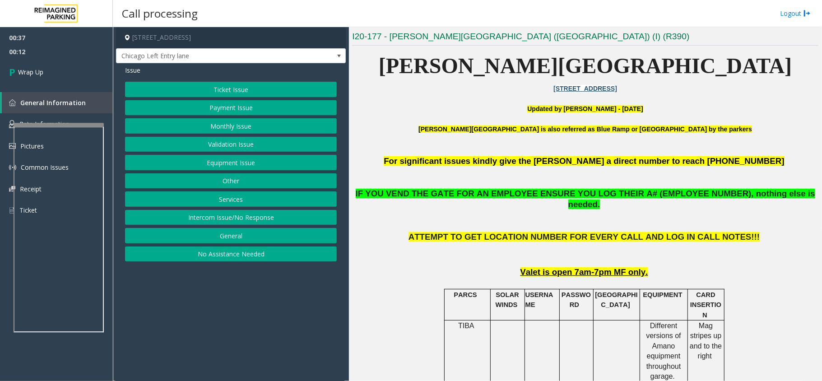
click at [234, 126] on button "Monthly Issue" at bounding box center [231, 125] width 212 height 15
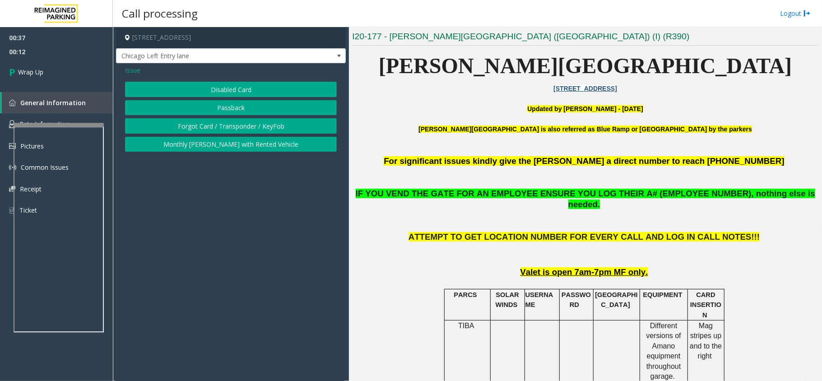
click at [232, 81] on div "Issue Disabled Card Passback Forgot Card / Transponder / KeyFob Monthly Parker …" at bounding box center [231, 109] width 230 height 93
click at [232, 88] on button "Disabled Card" at bounding box center [231, 89] width 212 height 15
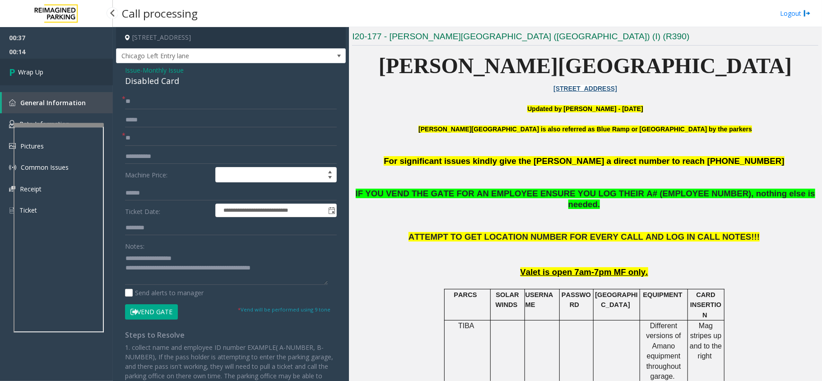
click at [33, 70] on span "Wrap Up" at bounding box center [30, 71] width 25 height 9
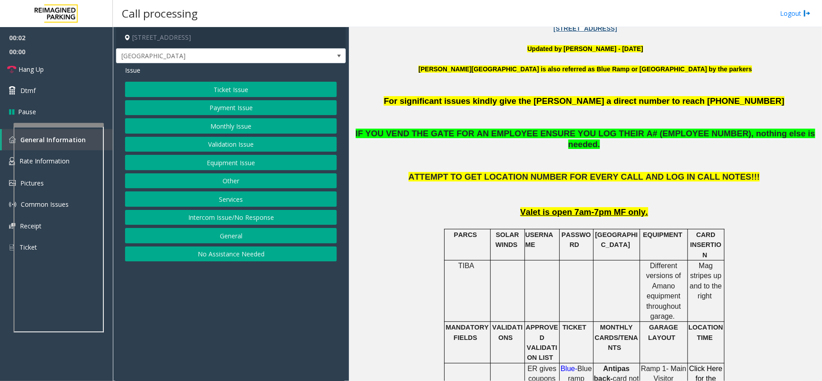
scroll to position [180, 0]
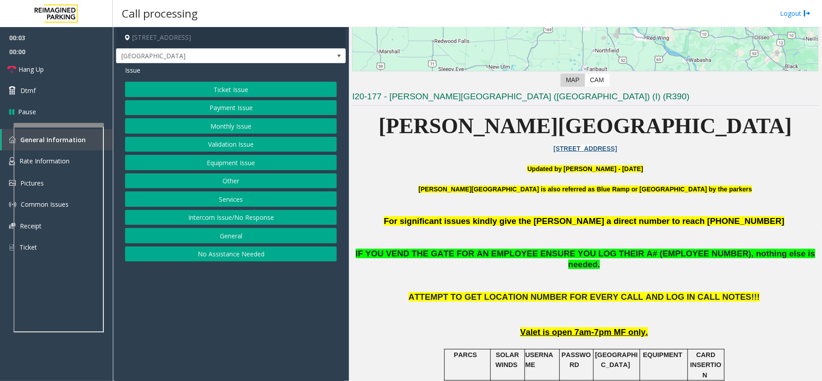
click at [262, 127] on button "Monthly Issue" at bounding box center [231, 125] width 212 height 15
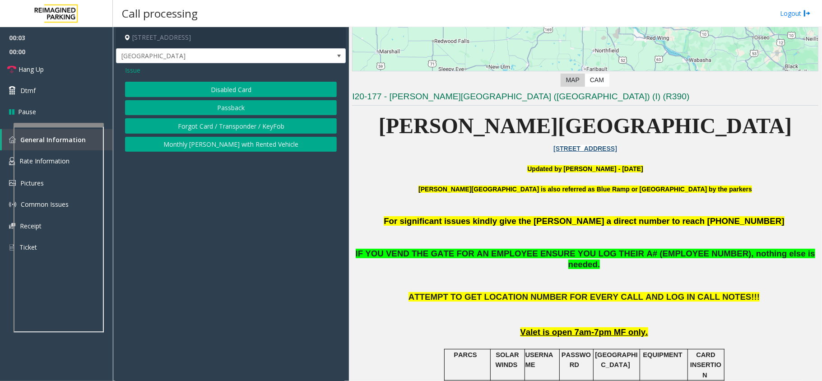
click at [229, 80] on div "Issue Disabled Card Passback Forgot Card / Transponder / KeyFob Monthly Parker …" at bounding box center [231, 109] width 230 height 93
click at [232, 82] on button "Disabled Card" at bounding box center [231, 89] width 212 height 15
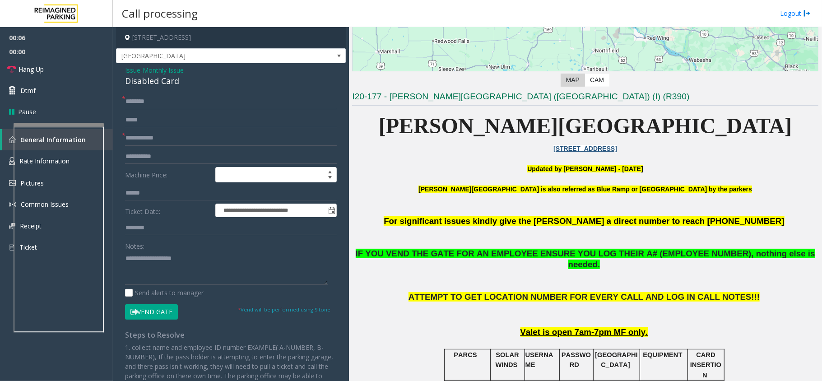
click at [145, 83] on div "Disabled Card" at bounding box center [231, 81] width 212 height 12
click at [151, 101] on input "text" at bounding box center [231, 101] width 212 height 15
type input "*"
type input "**"
drag, startPoint x: 624, startPoint y: 254, endPoint x: 703, endPoint y: 249, distance: 78.2
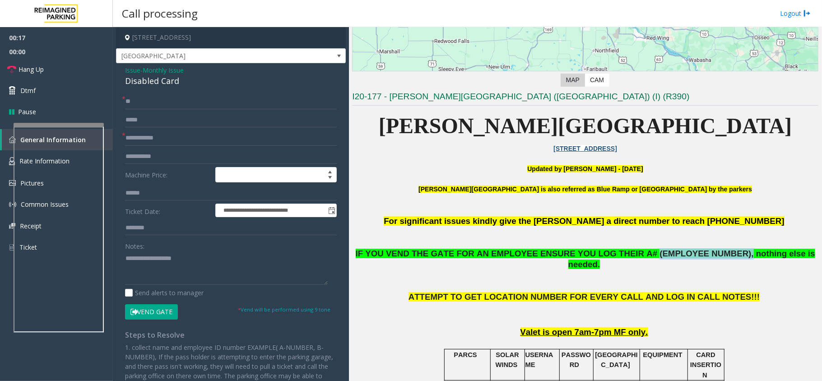
click at [703, 249] on span "IF YOU VEND THE GATE FOR AN EMPLOYEE ENSURE YOU LOG THEIR A# (EMPLOYEE NUMBER),…" at bounding box center [585, 259] width 459 height 21
click at [142, 147] on form "**********" at bounding box center [231, 206] width 212 height 225
click at [143, 139] on input "text" at bounding box center [231, 137] width 212 height 15
type input "******"
click at [169, 306] on button "Vend Gate" at bounding box center [151, 311] width 53 height 15
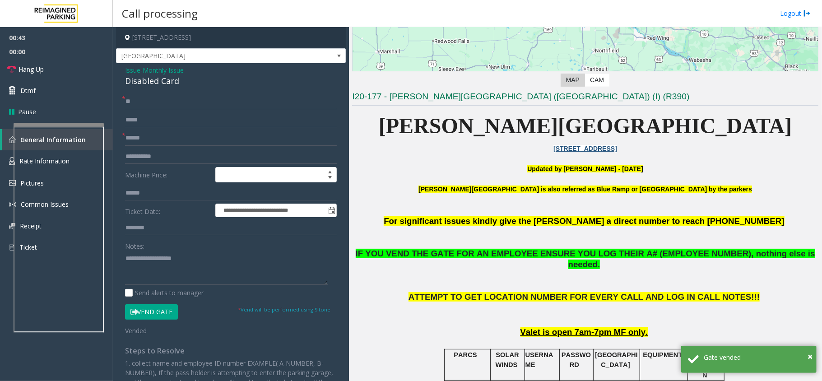
click at [161, 80] on div "Disabled Card" at bounding box center [231, 81] width 212 height 12
copy div "Disabled Card"
click at [159, 266] on textarea at bounding box center [226, 268] width 203 height 34
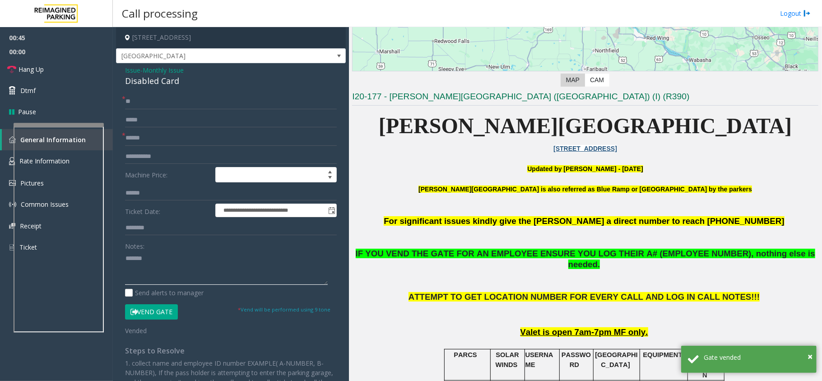
paste textarea "**********"
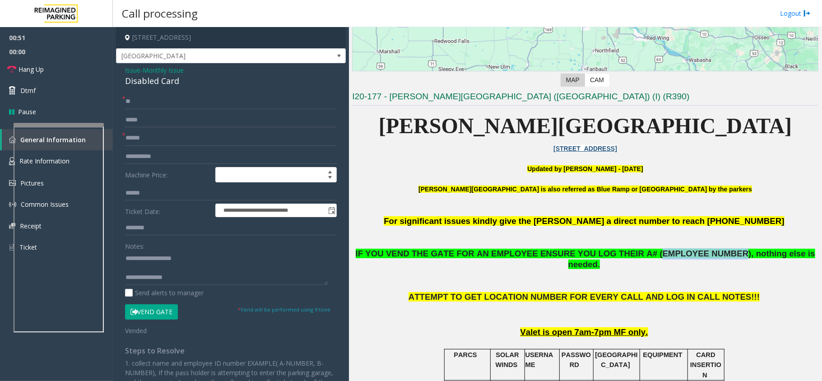
drag, startPoint x: 625, startPoint y: 254, endPoint x: 698, endPoint y: 251, distance: 72.7
click at [698, 251] on span "IF YOU VEND THE GATE FOR AN EMPLOYEE ENSURE YOU LOG THEIR A# (EMPLOYEE NUMBER),…" at bounding box center [585, 259] width 459 height 21
click at [181, 278] on textarea at bounding box center [226, 268] width 203 height 34
paste textarea "**********"
click at [40, 66] on span "Hang Up" at bounding box center [30, 69] width 25 height 9
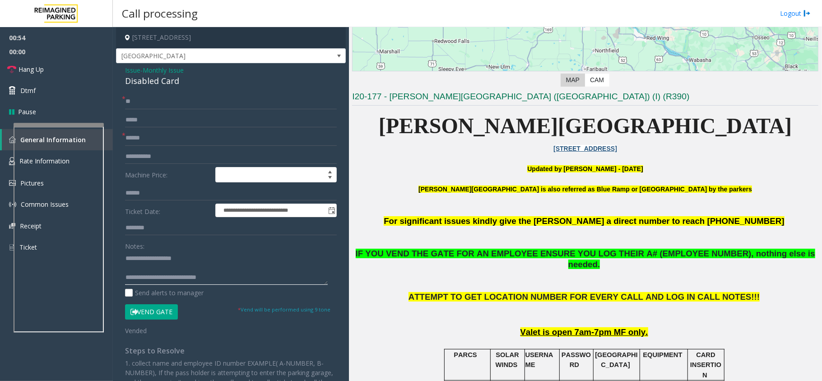
click at [245, 282] on textarea at bounding box center [226, 268] width 203 height 34
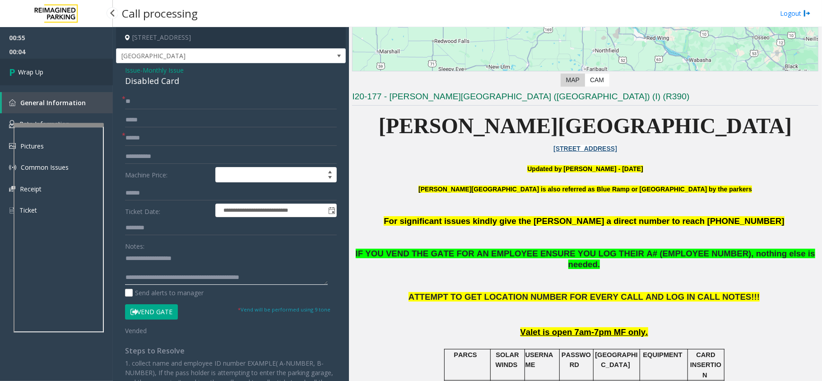
type textarea "**********"
click at [46, 79] on link "Wrap Up" at bounding box center [56, 72] width 113 height 27
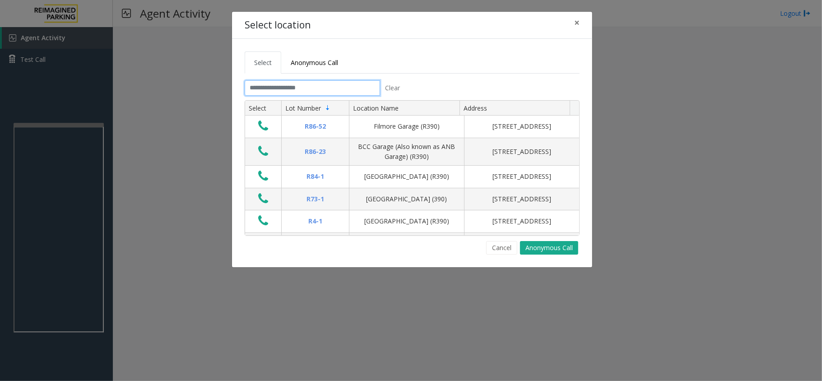
click at [278, 93] on input "text" at bounding box center [312, 87] width 135 height 15
click at [287, 87] on input "text" at bounding box center [312, 87] width 135 height 15
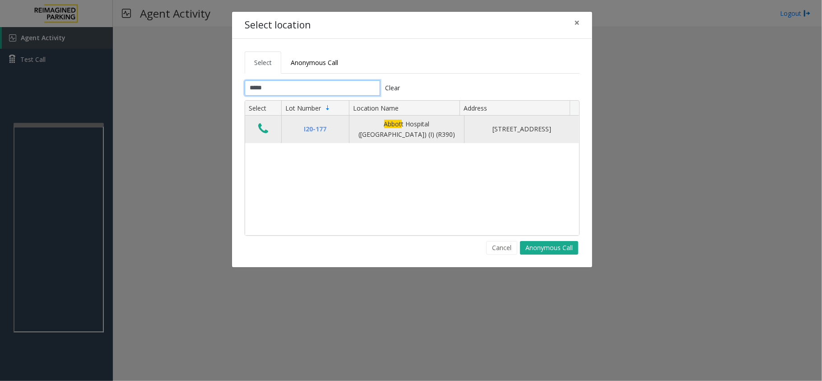
type input "*****"
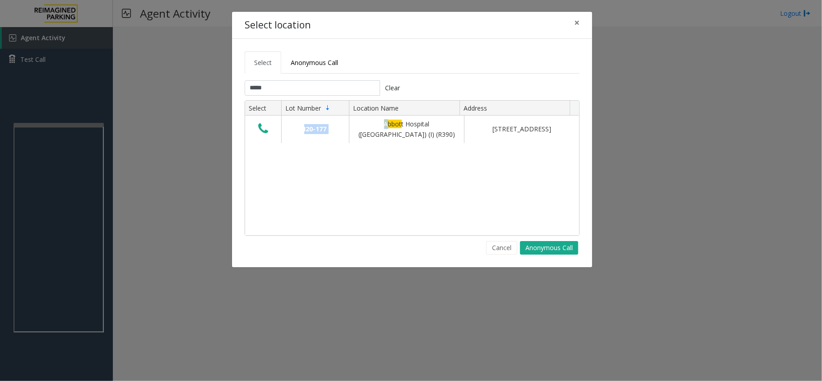
drag, startPoint x: 363, startPoint y: 124, endPoint x: 484, endPoint y: 147, distance: 123.2
click at [484, 147] on div "I20-177 Abbot t Hospital (Main Hospital) (I) (R390) 800 East 28th Street, Minne…" at bounding box center [412, 175] width 334 height 119
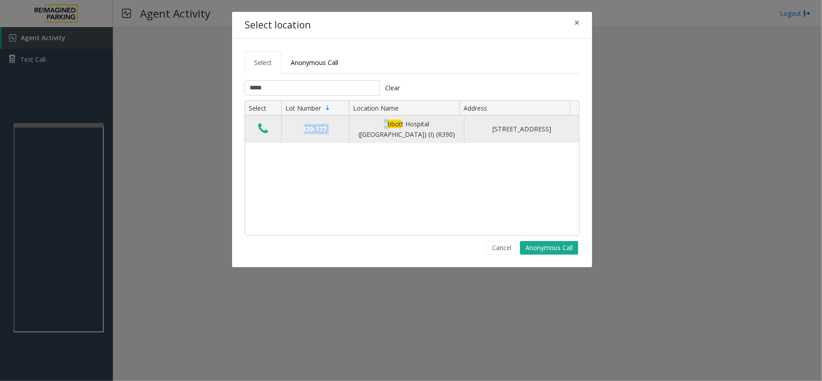
click at [262, 134] on icon "Data table" at bounding box center [263, 128] width 10 height 13
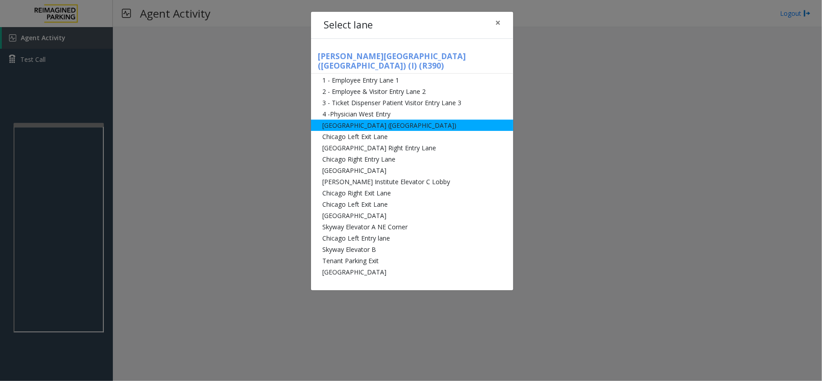
click at [388, 120] on li "[GEOGRAPHIC_DATA] ([GEOGRAPHIC_DATA])" at bounding box center [412, 125] width 202 height 11
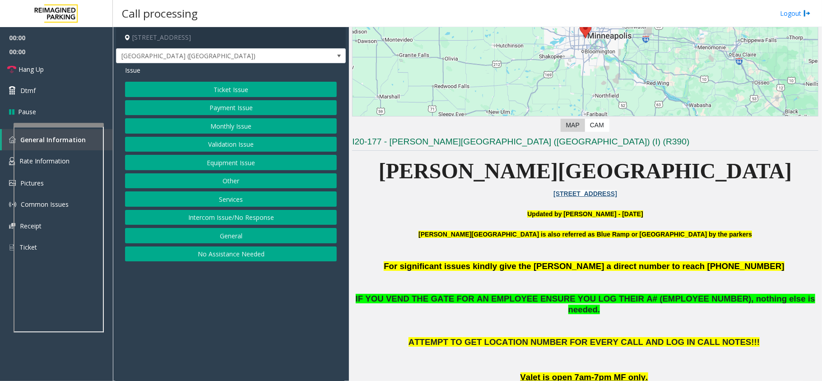
scroll to position [300, 0]
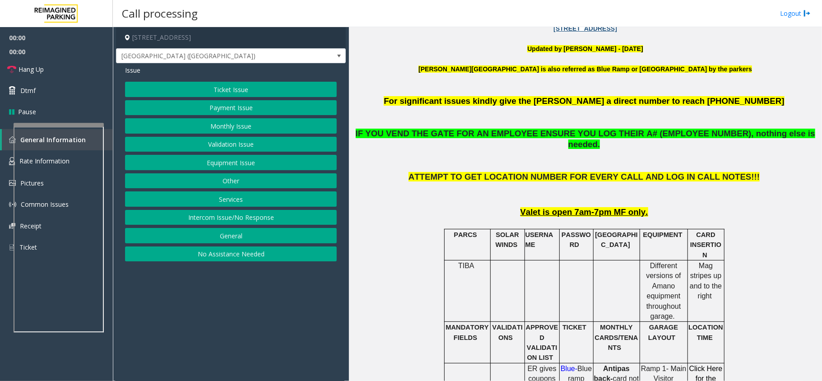
click at [215, 123] on button "Monthly Issue" at bounding box center [231, 125] width 212 height 15
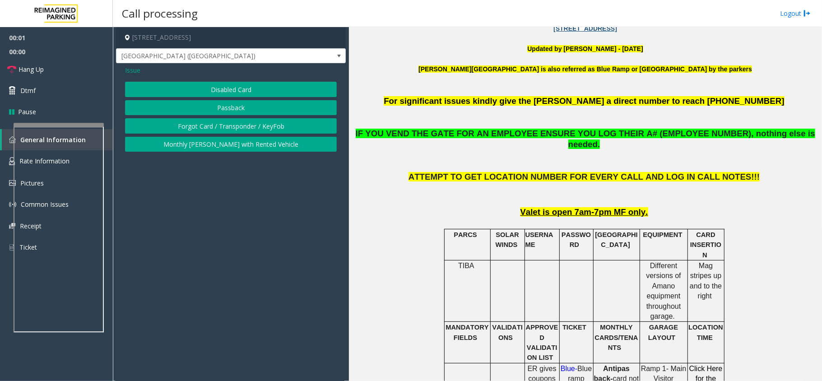
click at [217, 89] on button "Disabled Card" at bounding box center [231, 89] width 212 height 15
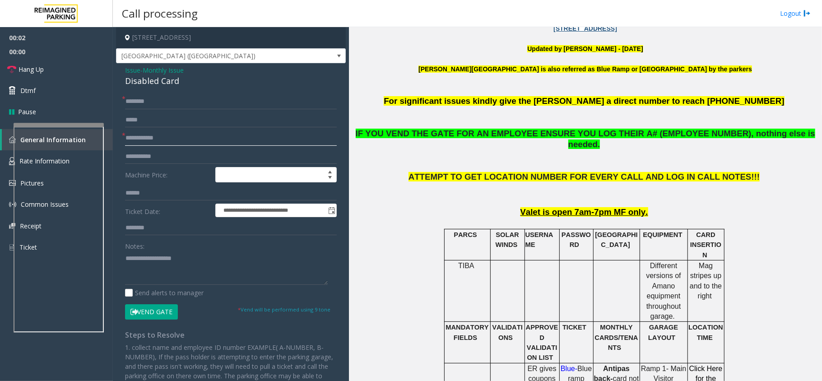
click at [152, 134] on input "text" at bounding box center [231, 137] width 212 height 15
click at [157, 98] on input "text" at bounding box center [231, 101] width 212 height 15
type input "**"
type input "*****"
click at [163, 306] on button "Vend Gate" at bounding box center [151, 311] width 53 height 15
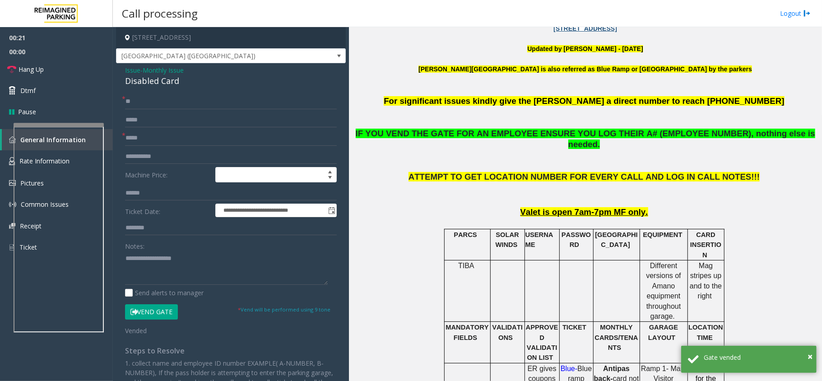
click at [143, 79] on div "Disabled Card" at bounding box center [231, 81] width 212 height 12
click at [146, 250] on div "Notes:" at bounding box center [231, 261] width 212 height 46
click at [152, 260] on textarea at bounding box center [226, 268] width 203 height 34
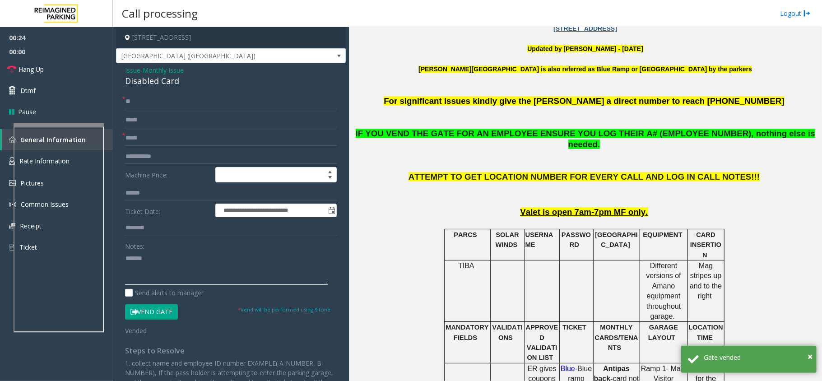
paste textarea "**********"
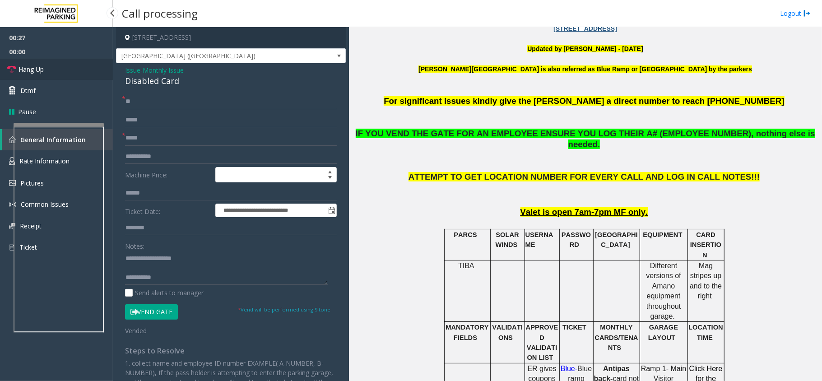
click at [46, 69] on link "Hang Up" at bounding box center [56, 69] width 113 height 21
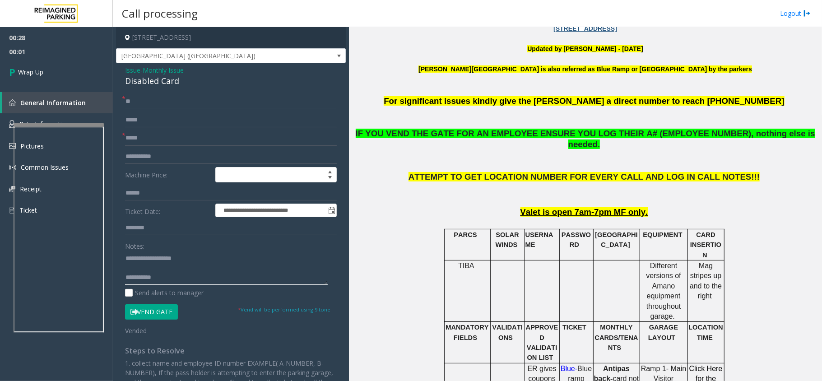
click at [159, 280] on textarea at bounding box center [226, 268] width 203 height 34
drag, startPoint x: 627, startPoint y: 131, endPoint x: 698, endPoint y: 131, distance: 70.4
click at [698, 131] on span "IF YOU VEND THE GATE FOR AN EMPLOYEE ENSURE YOU LOG THEIR A# (EMPLOYEE NUMBER),…" at bounding box center [585, 139] width 459 height 21
click at [173, 275] on textarea at bounding box center [226, 268] width 203 height 34
paste textarea "**********"
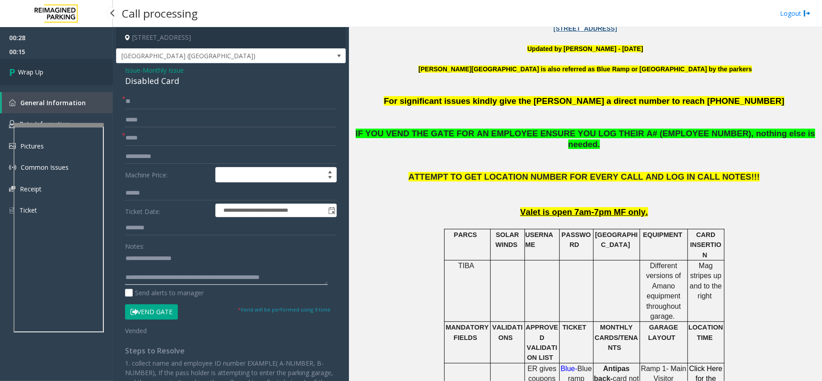
type textarea "**********"
click at [60, 69] on link "Wrap Up" at bounding box center [56, 72] width 113 height 27
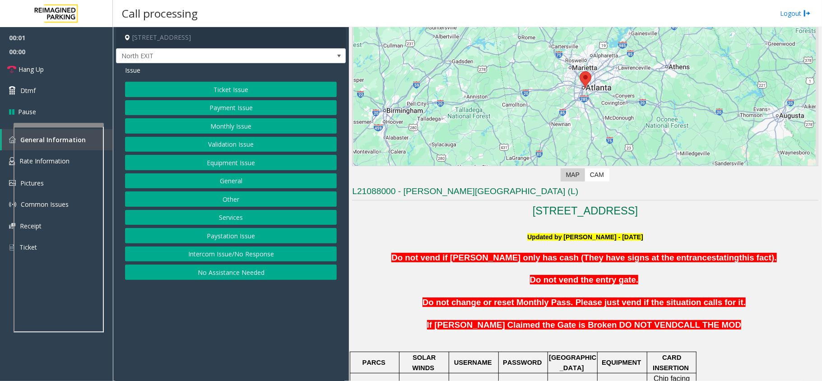
scroll to position [240, 0]
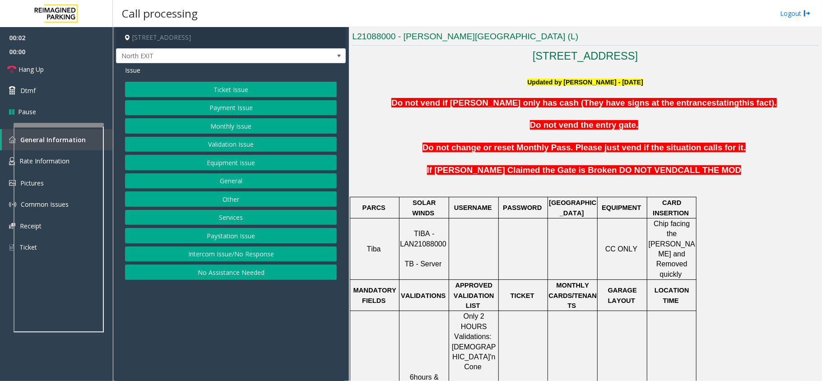
click at [427, 242] on p "TIBA - LAN21088000 TB - Server" at bounding box center [424, 249] width 48 height 41
click at [430, 230] on span "TIBA - LAN21088000" at bounding box center [423, 239] width 46 height 18
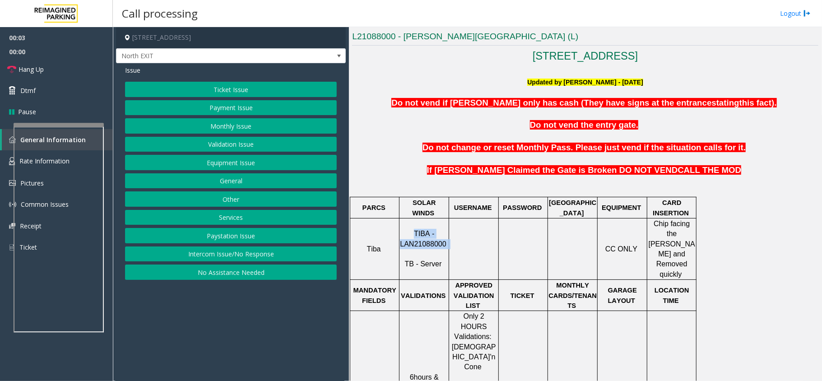
click at [430, 230] on span "TIBA - LAN21088000" at bounding box center [423, 239] width 46 height 18
drag, startPoint x: 215, startPoint y: 150, endPoint x: 223, endPoint y: 139, distance: 13.2
click at [215, 150] on button "Validation Issue" at bounding box center [231, 144] width 212 height 15
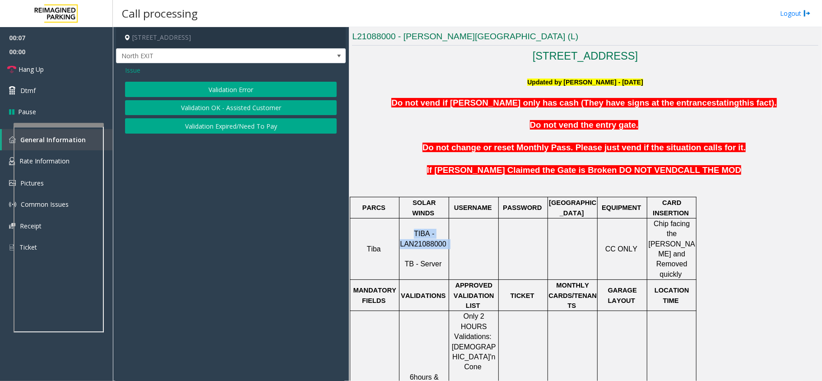
click at [229, 91] on button "Validation Error" at bounding box center [231, 89] width 212 height 15
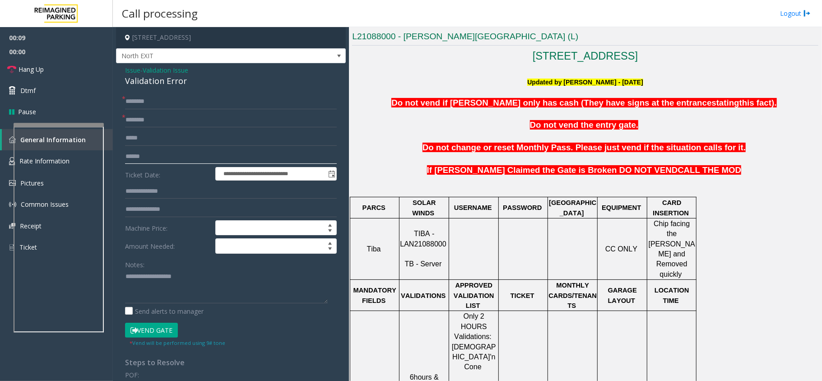
click at [150, 152] on input "text" at bounding box center [231, 156] width 212 height 15
click at [150, 117] on input "text" at bounding box center [231, 119] width 212 height 15
type input "***"
click at [153, 160] on input "text" at bounding box center [231, 156] width 212 height 15
click at [146, 157] on input "text" at bounding box center [231, 156] width 212 height 15
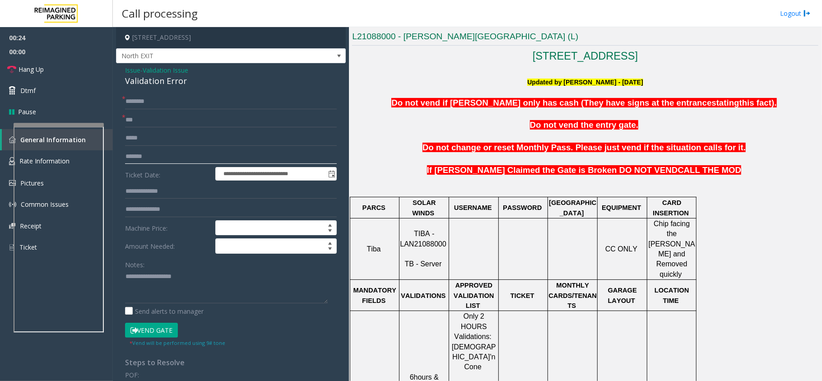
type input "*******"
click at [149, 196] on input "text" at bounding box center [231, 191] width 212 height 15
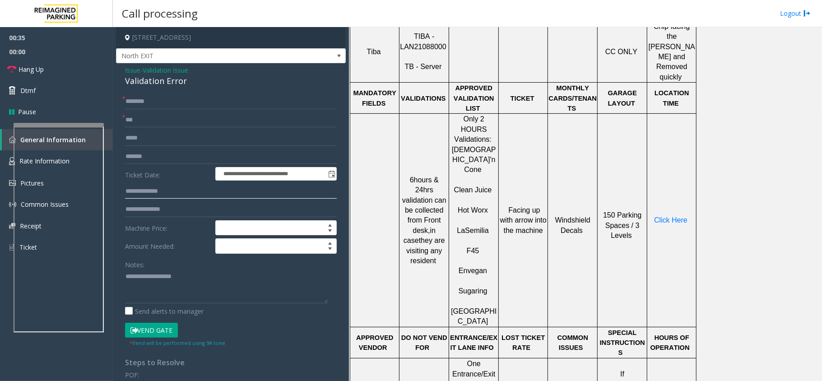
scroll to position [426, 0]
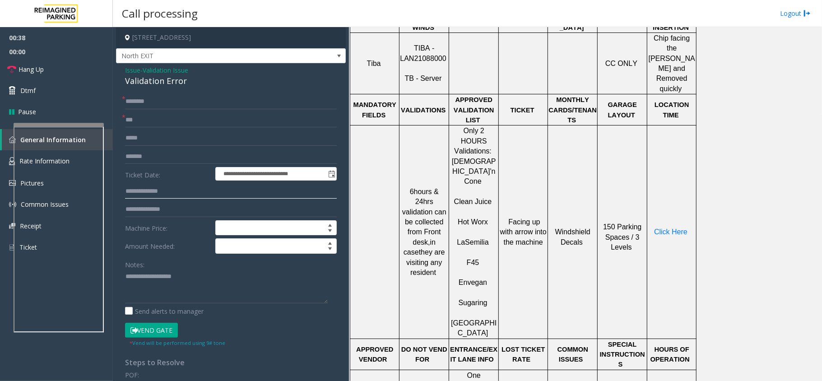
click at [138, 191] on input "text" at bounding box center [231, 191] width 212 height 15
click at [156, 186] on input "text" at bounding box center [231, 191] width 212 height 15
type input "******"
click at [670, 228] on span "Click Here" at bounding box center [670, 232] width 33 height 8
click at [140, 105] on input "text" at bounding box center [231, 101] width 212 height 15
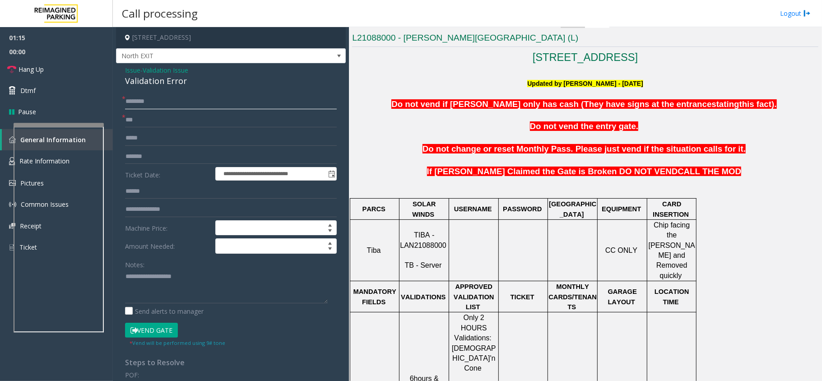
scroll to position [125, 0]
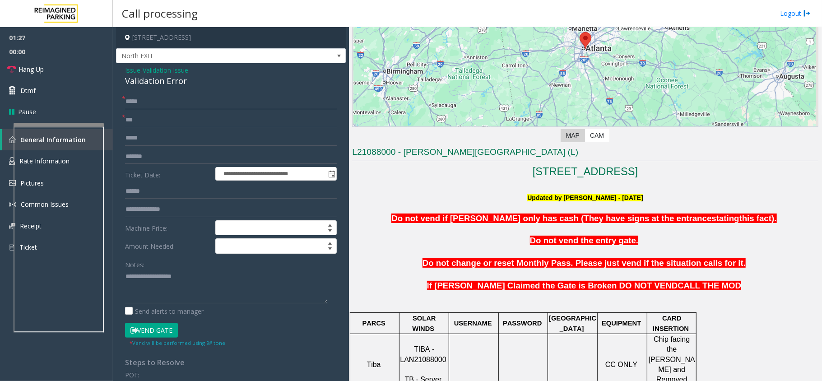
type input "*****"
click at [149, 83] on div "Validation Error" at bounding box center [231, 81] width 212 height 12
click at [174, 291] on textarea at bounding box center [226, 286] width 203 height 34
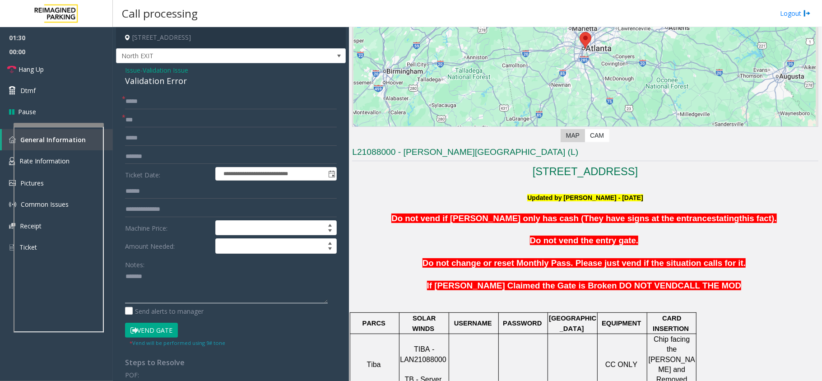
paste textarea "**********"
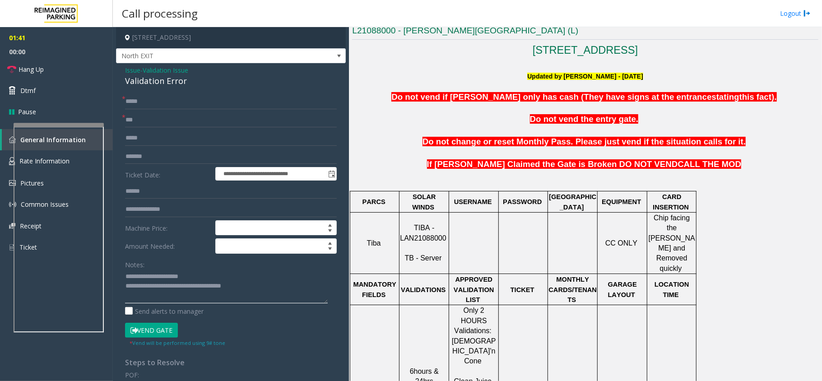
scroll to position [426, 0]
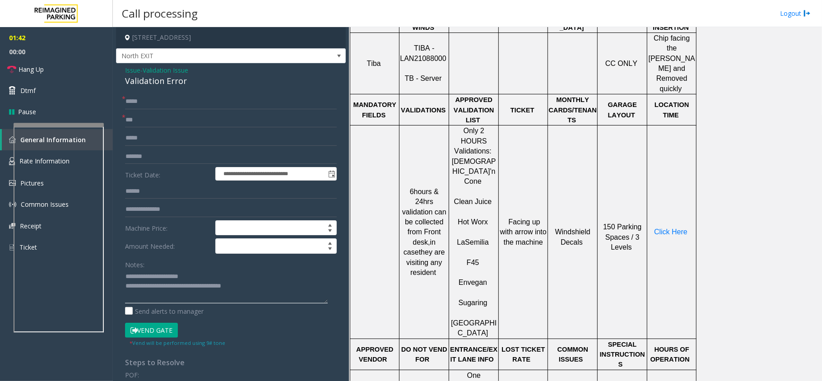
type textarea "**********"
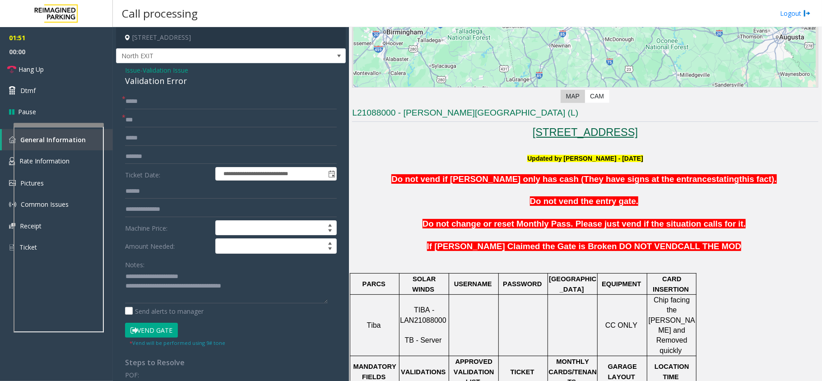
scroll to position [185, 0]
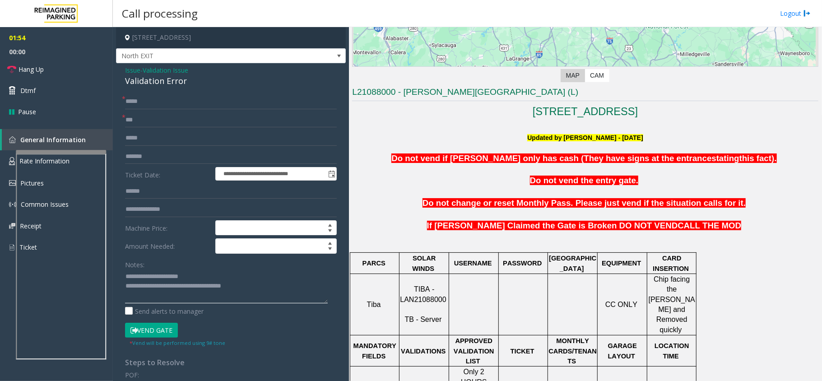
click at [57, 150] on div at bounding box center [61, 152] width 90 height 4
click at [24, 62] on link "Hang Up" at bounding box center [56, 69] width 113 height 21
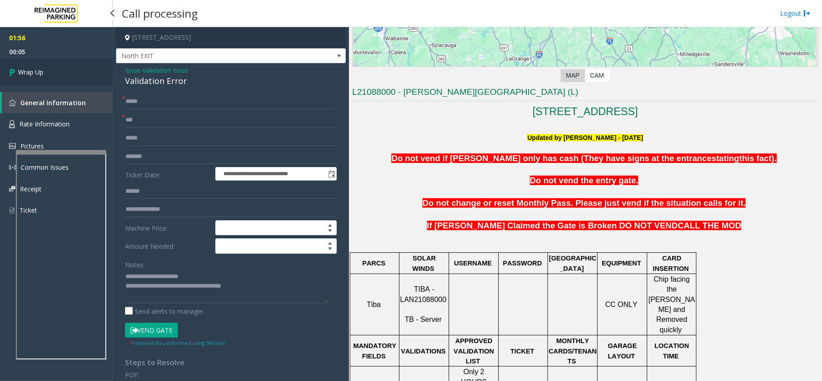
click at [69, 77] on link "Wrap Up" at bounding box center [56, 72] width 113 height 27
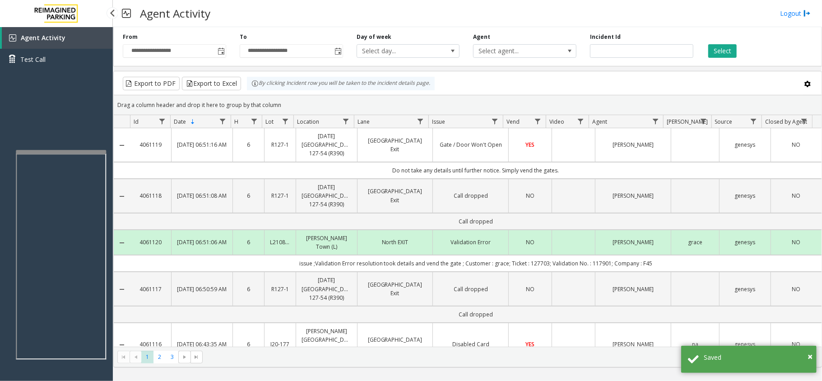
drag, startPoint x: 78, startPoint y: 153, endPoint x: 73, endPoint y: 136, distance: 17.3
click at [73, 136] on app-root "**********" at bounding box center [411, 190] width 822 height 381
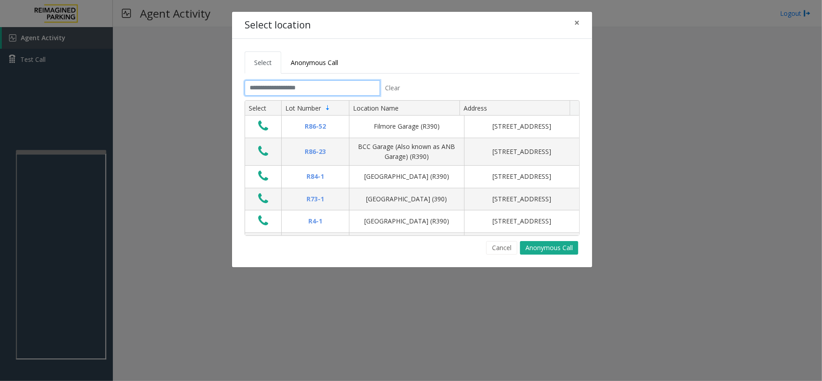
click at [298, 85] on input "text" at bounding box center [312, 87] width 135 height 15
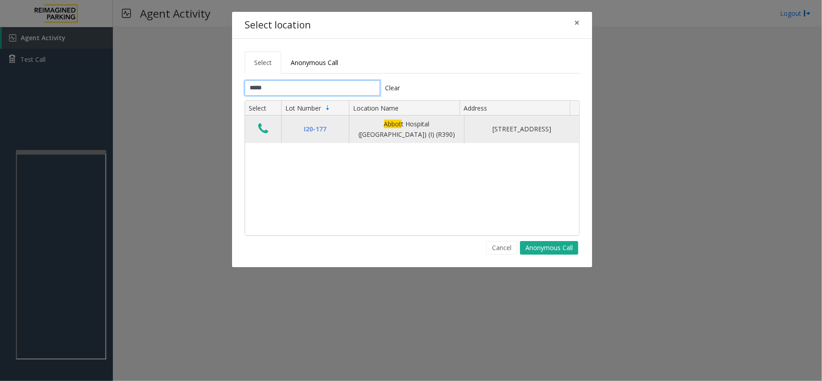
type input "*****"
click at [265, 130] on icon "Data table" at bounding box center [263, 128] width 10 height 13
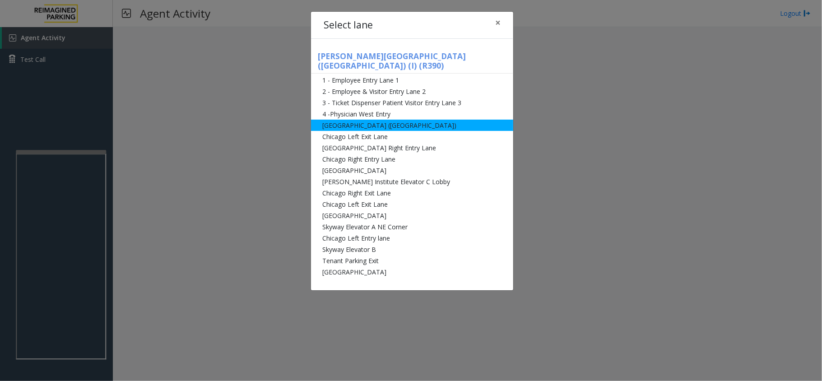
click at [387, 120] on li "[GEOGRAPHIC_DATA] ([GEOGRAPHIC_DATA])" at bounding box center [412, 125] width 202 height 11
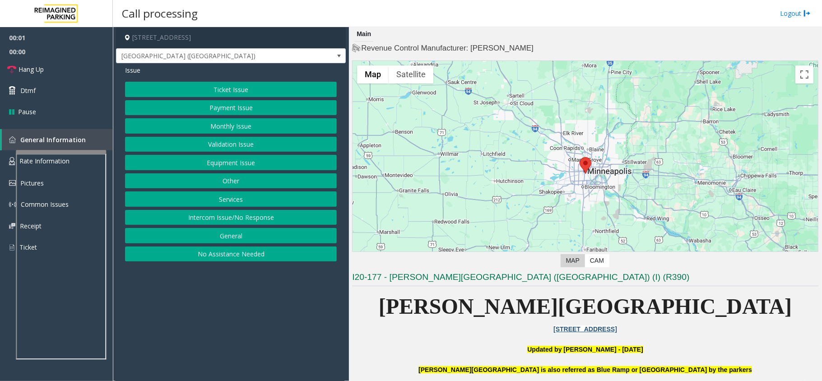
click at [235, 134] on div "Ticket Issue Payment Issue Monthly Issue Validation Issue Equipment Issue Other…" at bounding box center [231, 172] width 212 height 180
click at [235, 127] on button "Monthly Issue" at bounding box center [231, 125] width 212 height 15
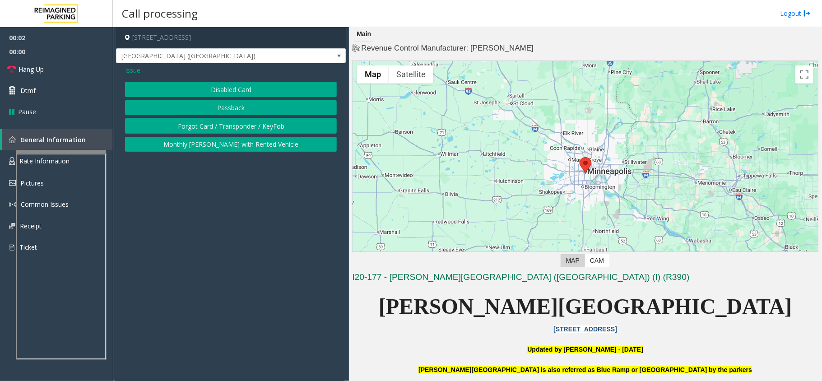
click at [227, 89] on button "Disabled Card" at bounding box center [231, 89] width 212 height 15
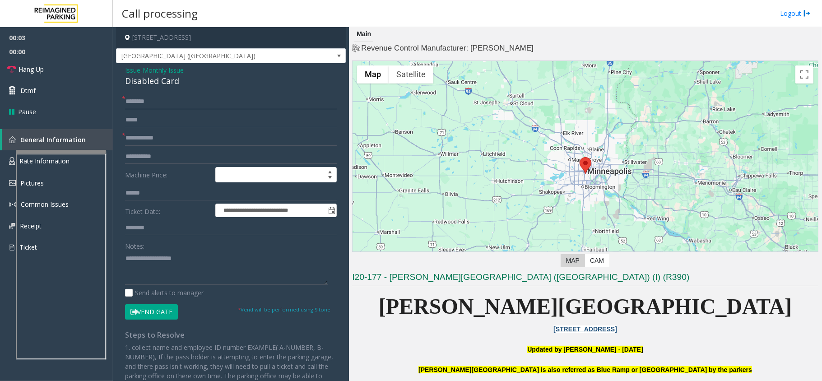
click at [183, 102] on input "text" at bounding box center [231, 101] width 212 height 15
type input "**"
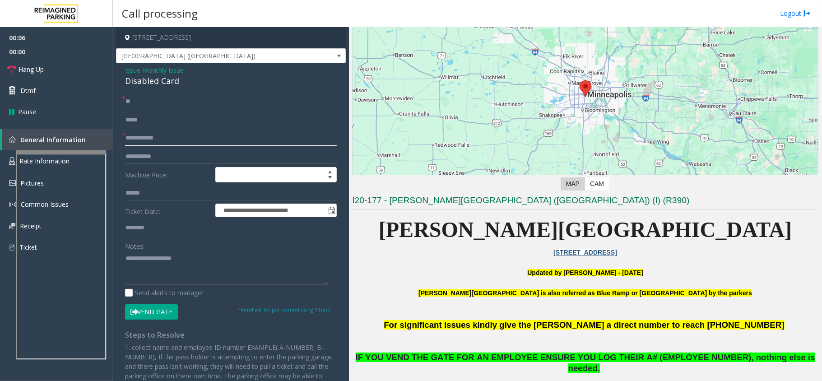
scroll to position [120, 0]
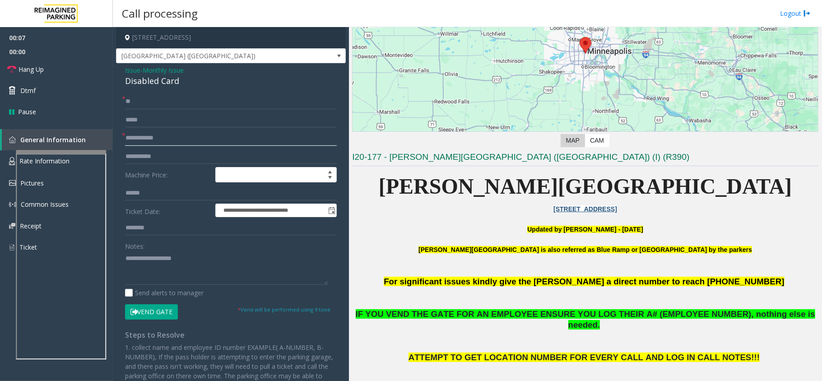
click at [173, 137] on input "text" at bounding box center [231, 137] width 212 height 15
type input "******"
click at [159, 309] on button "Vend Gate" at bounding box center [151, 311] width 53 height 15
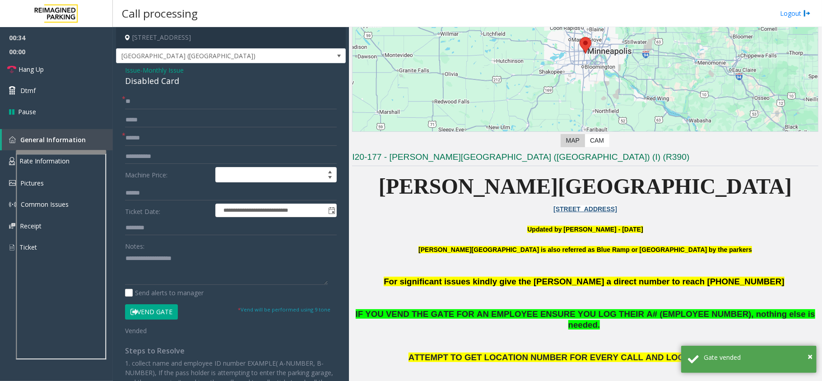
click at [150, 79] on div "Disabled Card" at bounding box center [231, 81] width 212 height 12
click at [170, 260] on textarea at bounding box center [226, 268] width 203 height 34
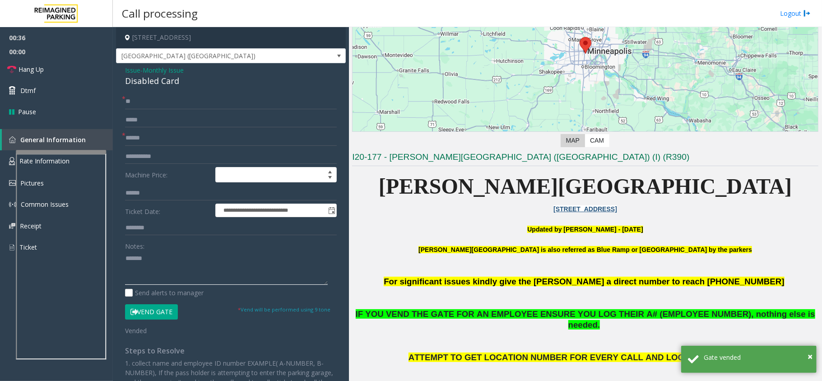
paste textarea "**********"
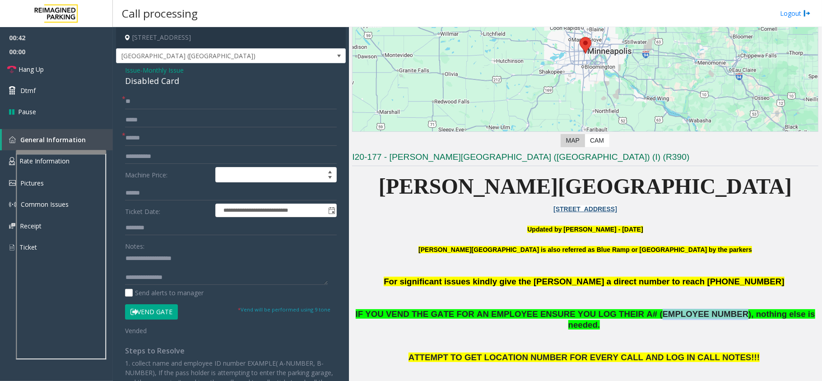
drag, startPoint x: 627, startPoint y: 316, endPoint x: 697, endPoint y: 313, distance: 69.5
click at [697, 313] on span "IF YOU VEND THE GATE FOR AN EMPLOYEE ENSURE YOU LOG THEIR A# (EMPLOYEE NUMBER),…" at bounding box center [585, 319] width 459 height 21
click at [185, 277] on textarea at bounding box center [226, 268] width 203 height 34
paste textarea "**********"
click at [47, 66] on link "Hang Up" at bounding box center [56, 69] width 113 height 21
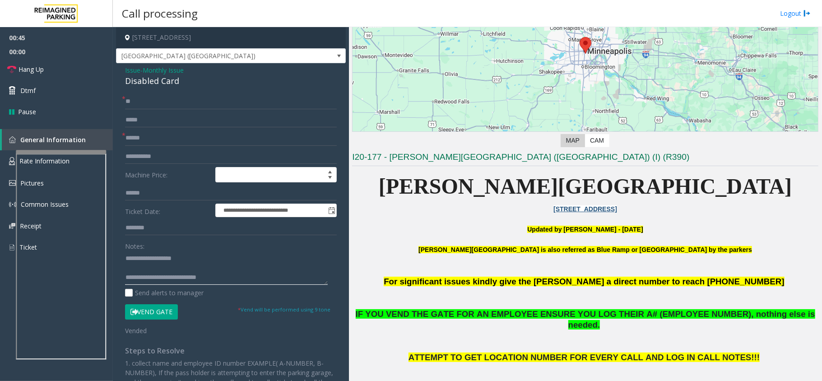
click at [252, 278] on textarea at bounding box center [226, 268] width 203 height 34
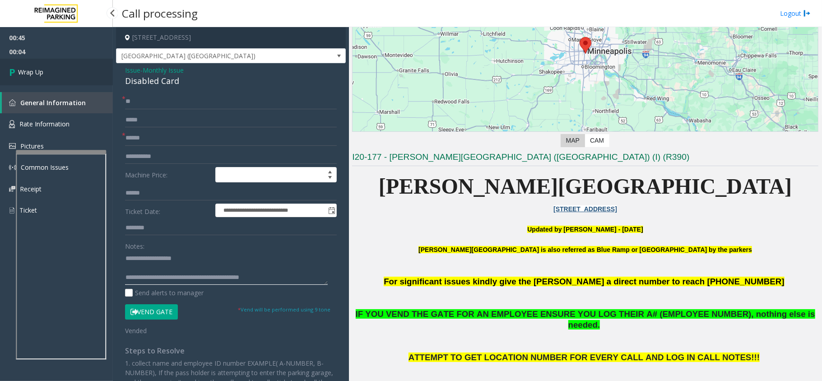
type textarea "**********"
click at [7, 67] on link "Wrap Up" at bounding box center [56, 72] width 113 height 27
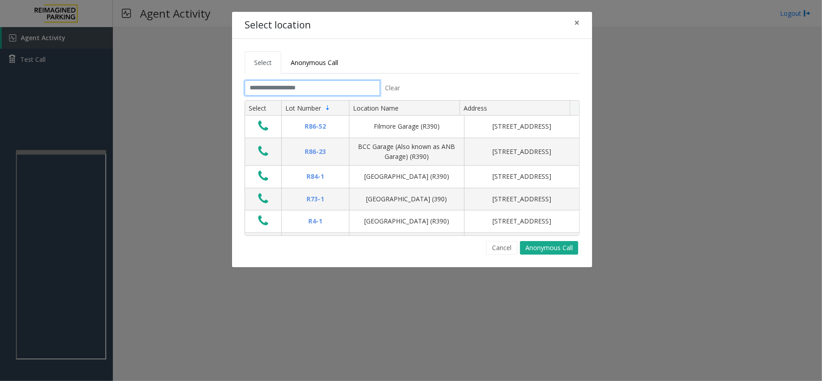
click at [314, 91] on input "text" at bounding box center [312, 87] width 135 height 15
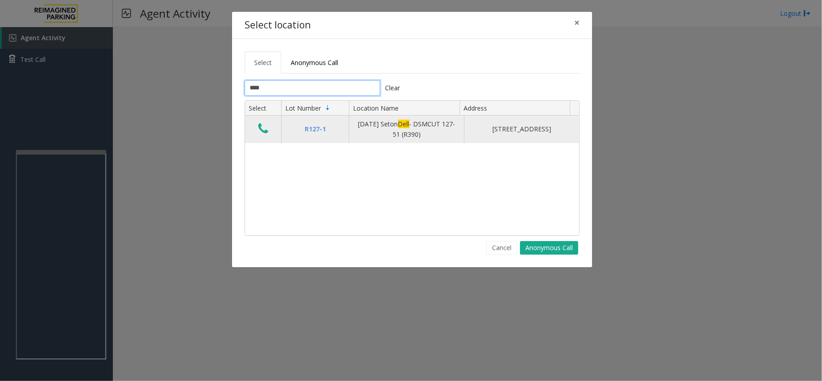
type input "****"
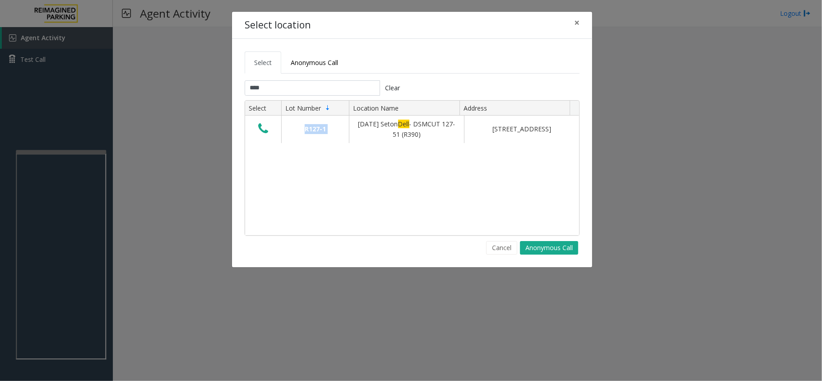
drag, startPoint x: 361, startPoint y: 127, endPoint x: 486, endPoint y: 151, distance: 127.2
click at [486, 151] on div "R127-1 Ascension Seton Dell - DSMCUT 127-51 (R390) 1500 Red River Street, Austi…" at bounding box center [412, 175] width 334 height 119
click at [476, 157] on div "R127-1 Ascension Seton Dell - DSMCUT 127-51 (R390) 1500 Red River Street, Austi…" at bounding box center [412, 175] width 334 height 119
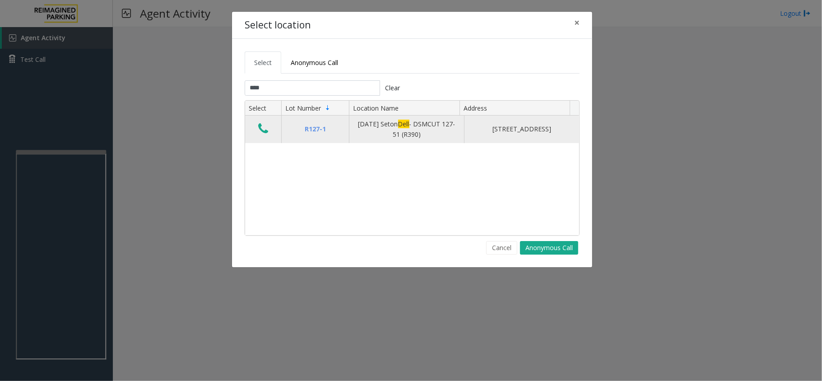
drag, startPoint x: 343, startPoint y: 129, endPoint x: 431, endPoint y: 135, distance: 88.2
click at [431, 135] on tr "R127-1 Ascension Seton Dell - DSMCUT 127-51 (R390) 1500 Red River Street, Austi…" at bounding box center [412, 130] width 334 height 28
click at [431, 135] on div "Ascension Seton Dell - DSMCUT 127-51 (R390)" at bounding box center [407, 129] width 104 height 20
click at [262, 131] on icon "Data table" at bounding box center [263, 128] width 10 height 13
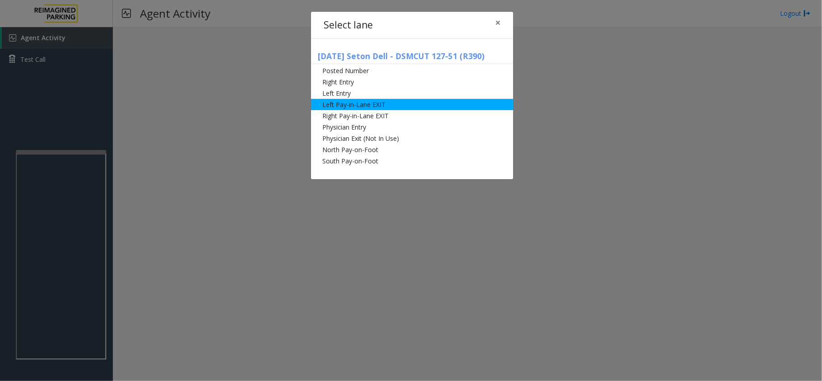
click at [371, 106] on li "Left Pay-in-Lane EXIT" at bounding box center [412, 104] width 202 height 11
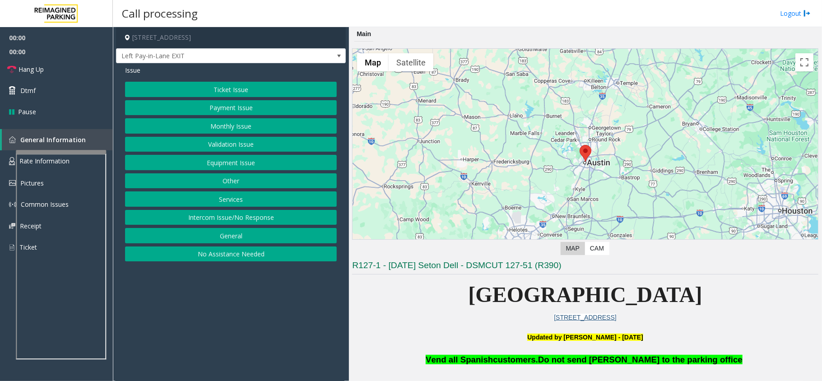
scroll to position [240, 0]
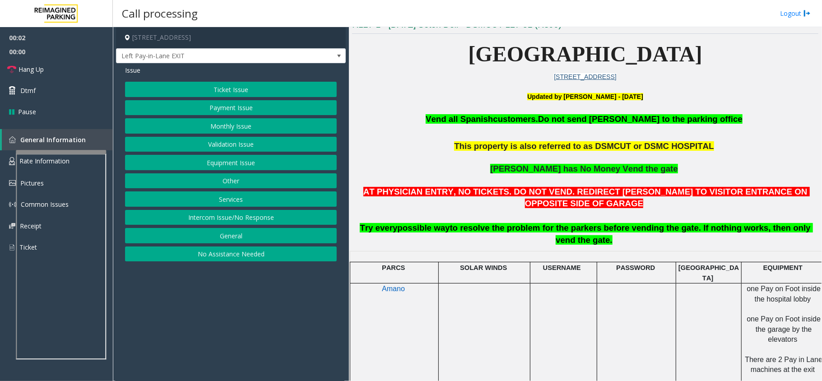
click at [240, 206] on button "Services" at bounding box center [231, 198] width 212 height 15
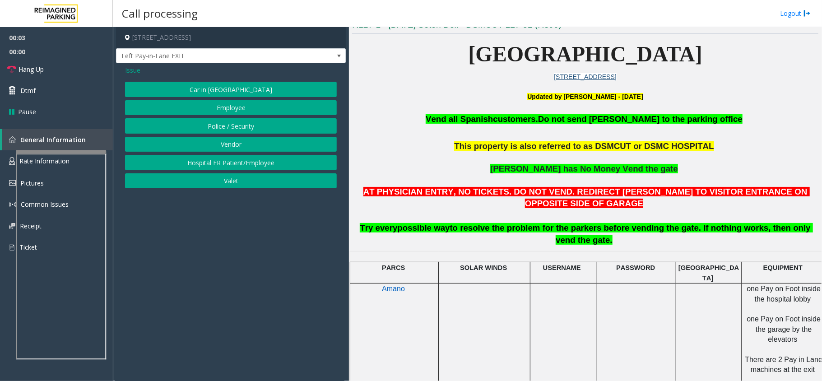
click at [227, 123] on button "Police / Security" at bounding box center [231, 125] width 212 height 15
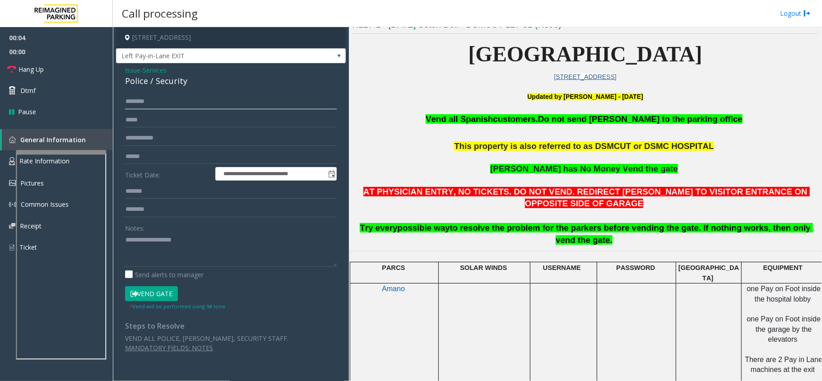
click at [158, 98] on input "text" at bounding box center [231, 101] width 212 height 15
type input "******"
click at [148, 254] on textarea at bounding box center [231, 250] width 212 height 34
click at [125, 98] on input "******" at bounding box center [231, 101] width 212 height 15
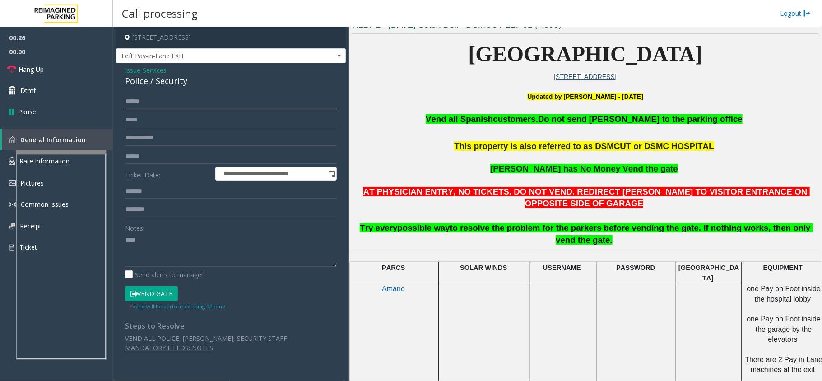
click at [127, 102] on input "******" at bounding box center [231, 101] width 212 height 15
click at [134, 241] on textarea at bounding box center [231, 250] width 212 height 34
click at [137, 79] on div "Police / Security" at bounding box center [231, 81] width 212 height 12
click at [221, 246] on textarea at bounding box center [231, 250] width 212 height 34
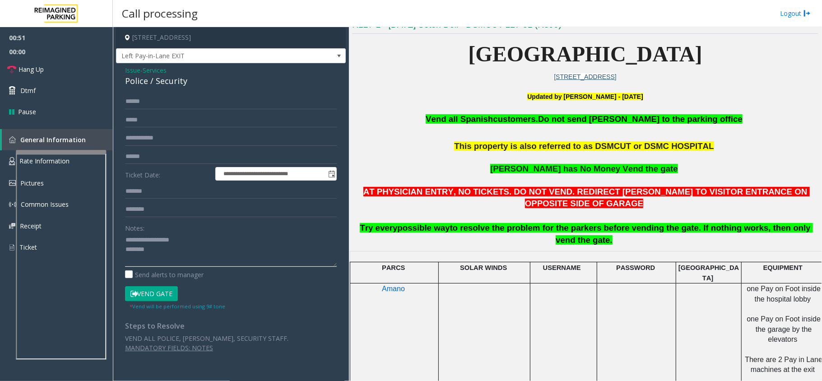
paste textarea "*******"
click at [65, 64] on link "Hang Up" at bounding box center [56, 69] width 113 height 21
click at [145, 263] on textarea at bounding box center [231, 250] width 212 height 34
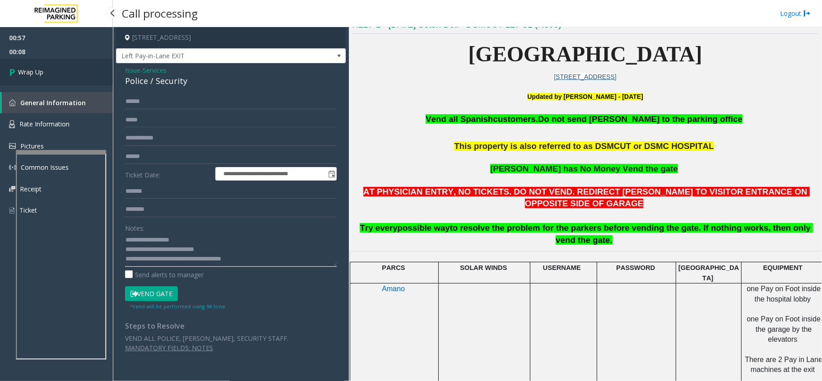
type textarea "**********"
click at [69, 65] on link "Wrap Up" at bounding box center [56, 72] width 113 height 27
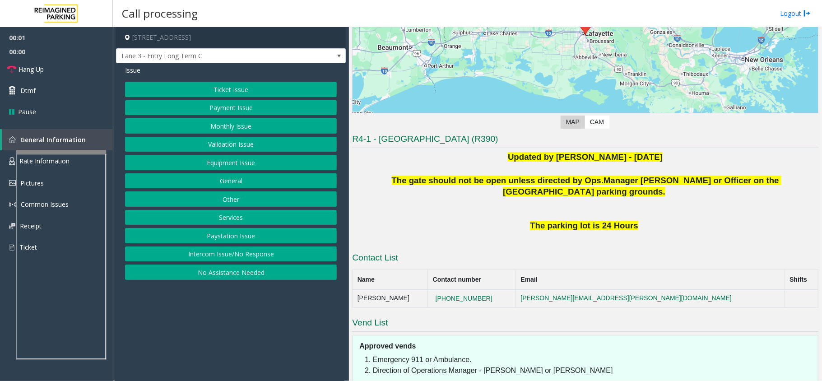
scroll to position [191, 0]
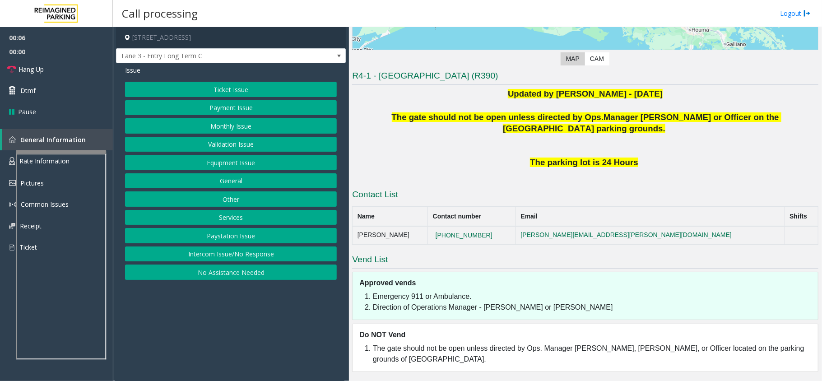
click at [178, 47] on h4 "[STREET_ADDRESS]" at bounding box center [231, 37] width 230 height 21
click at [185, 51] on span "Lane 3 - Entry Long Term C" at bounding box center [207, 56] width 183 height 14
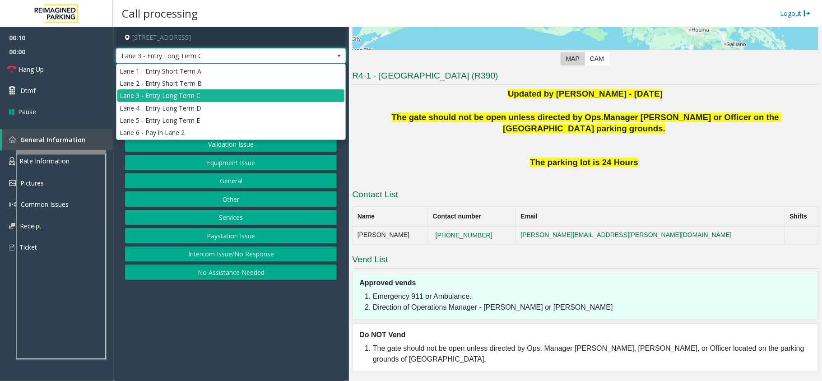
click at [576, 148] on p at bounding box center [585, 145] width 466 height 22
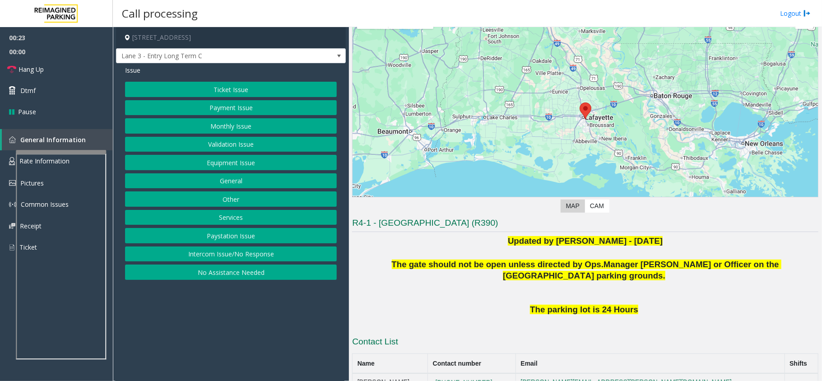
scroll to position [60, 0]
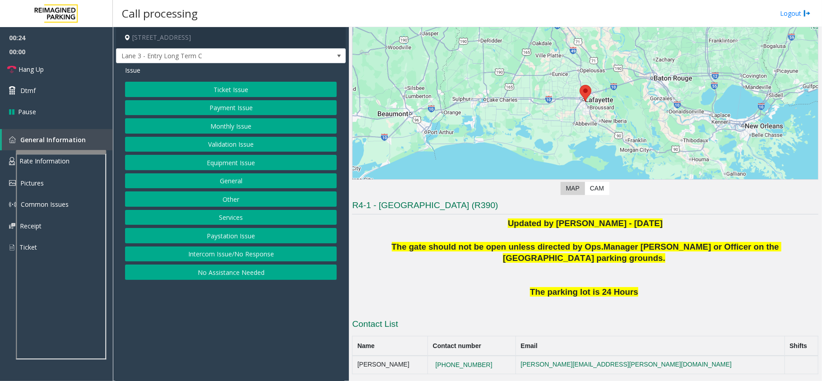
click at [201, 168] on button "Equipment Issue" at bounding box center [231, 162] width 212 height 15
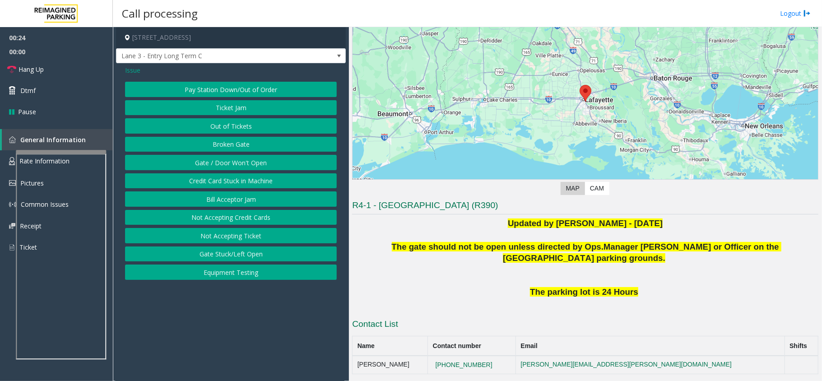
click at [201, 165] on button "Gate / Door Won't Open" at bounding box center [231, 162] width 212 height 15
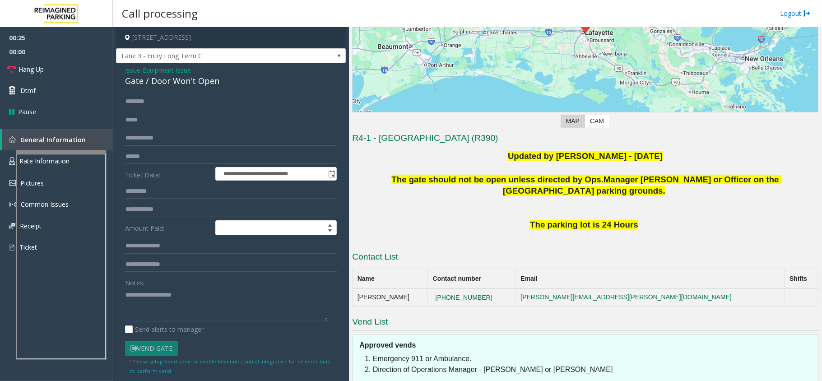
scroll to position [191, 0]
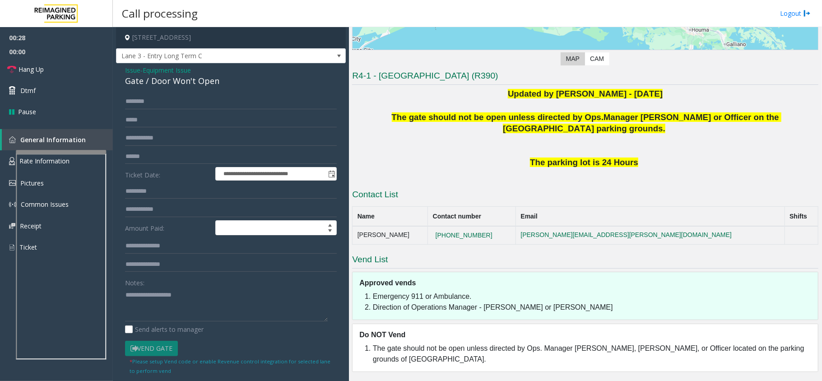
click at [168, 70] on span "Equipment Issue" at bounding box center [167, 69] width 48 height 9
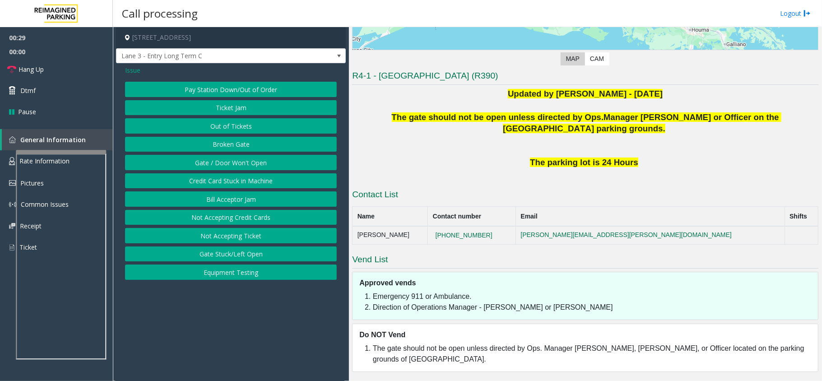
click at [135, 69] on span "Issue" at bounding box center [132, 69] width 15 height 9
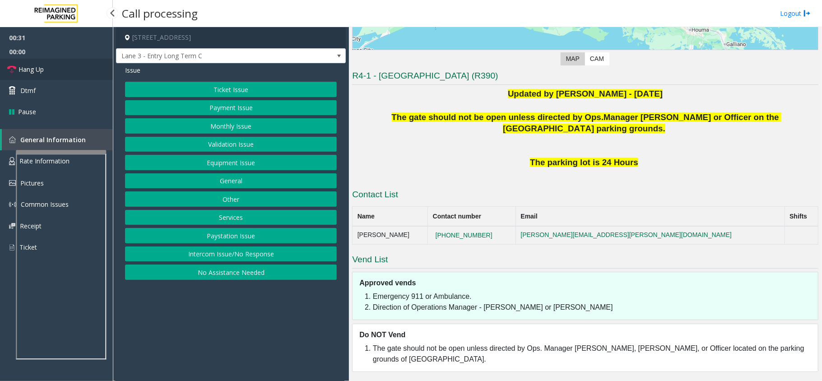
click at [41, 71] on span "Hang Up" at bounding box center [30, 69] width 25 height 9
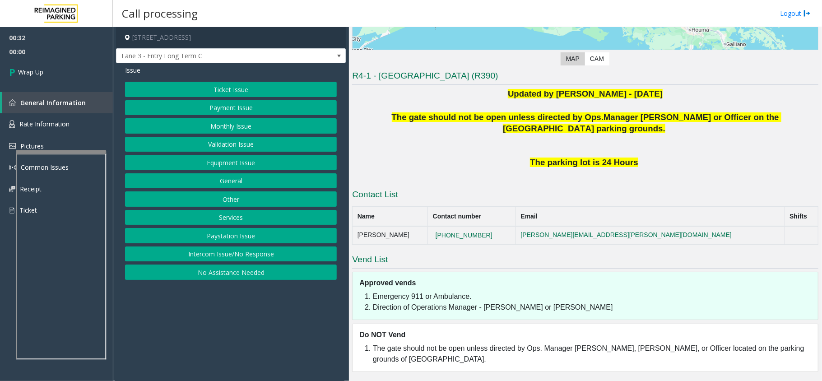
click at [239, 217] on button "Services" at bounding box center [231, 217] width 212 height 15
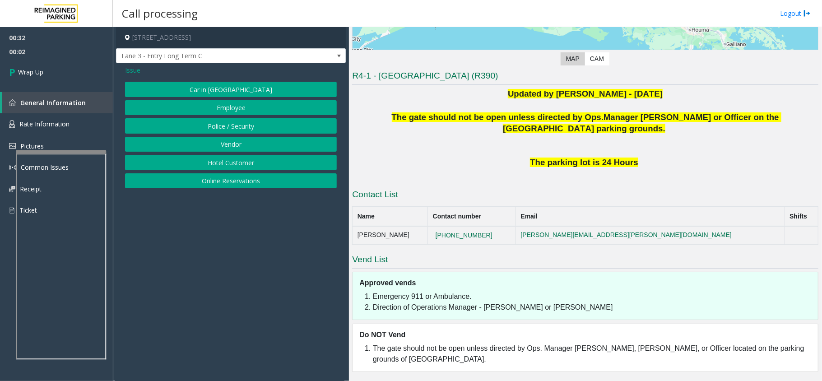
click at [134, 69] on span "Issue" at bounding box center [132, 69] width 15 height 9
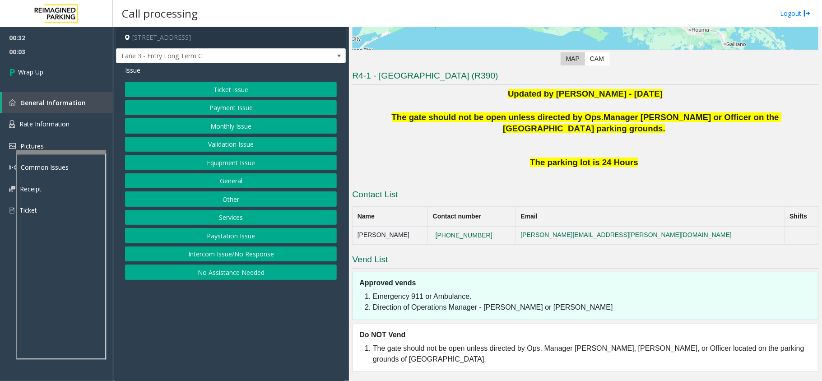
click at [236, 178] on button "General" at bounding box center [231, 180] width 212 height 15
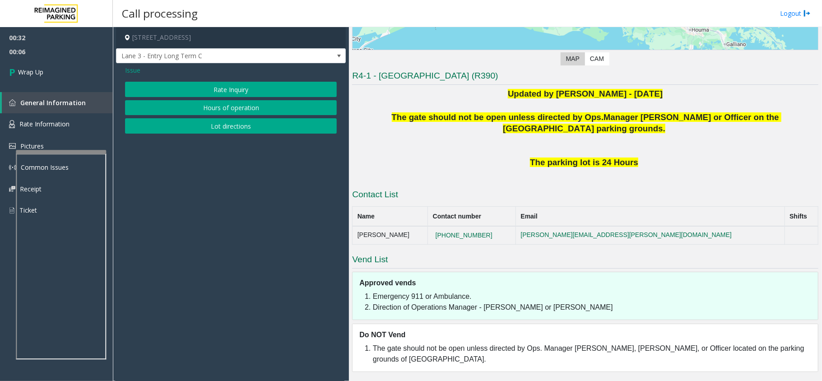
click at [235, 125] on button "Lot directions" at bounding box center [231, 125] width 212 height 15
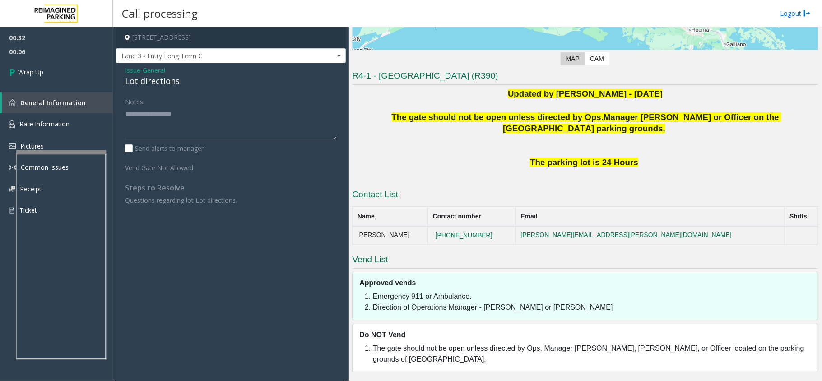
click at [159, 81] on div "Lot directions" at bounding box center [231, 81] width 212 height 12
click at [161, 119] on textarea at bounding box center [231, 123] width 212 height 34
paste textarea "**********"
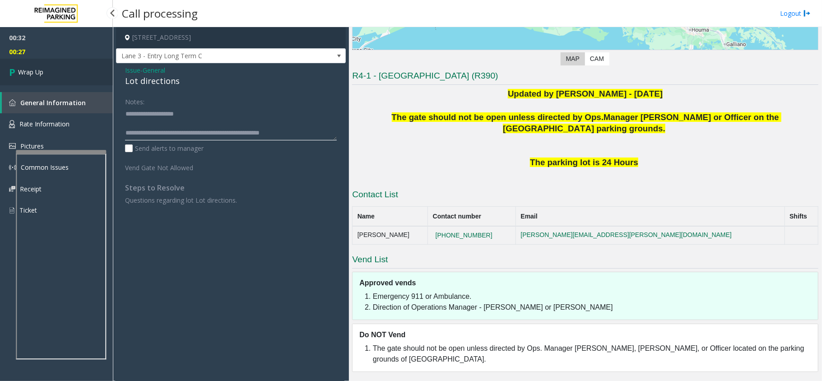
type textarea "**********"
click at [100, 65] on link "Wrap Up" at bounding box center [56, 72] width 113 height 27
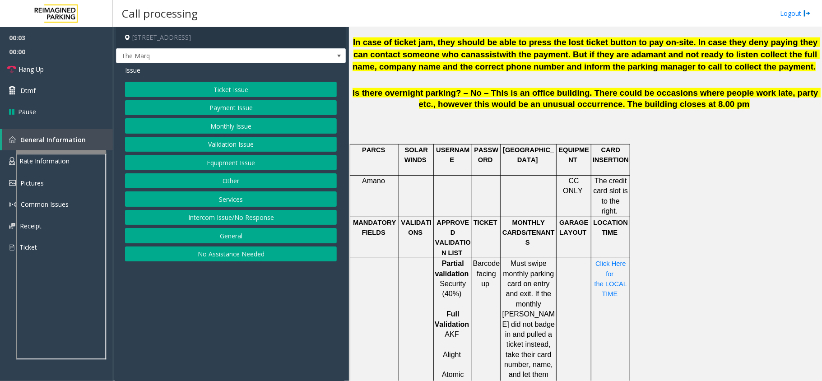
scroll to position [472, 0]
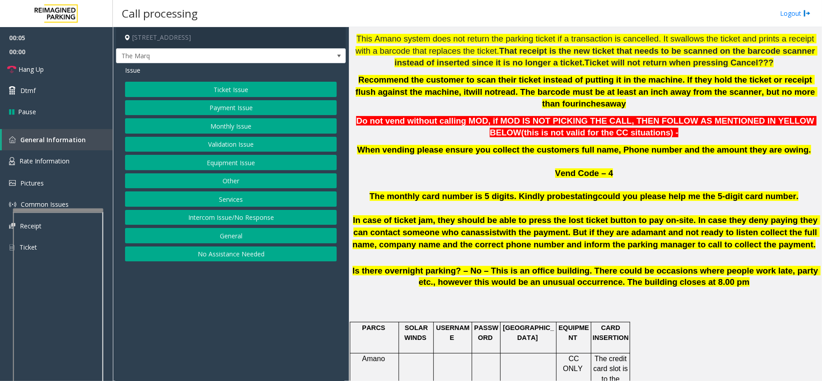
click at [73, 212] on div at bounding box center [58, 210] width 90 height 4
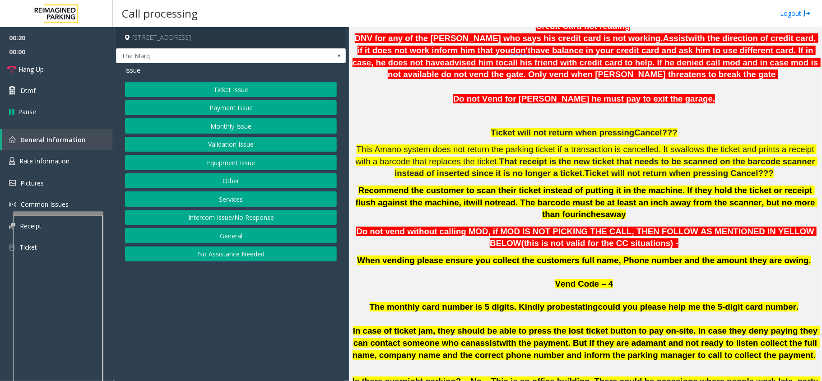
scroll to position [352, 0]
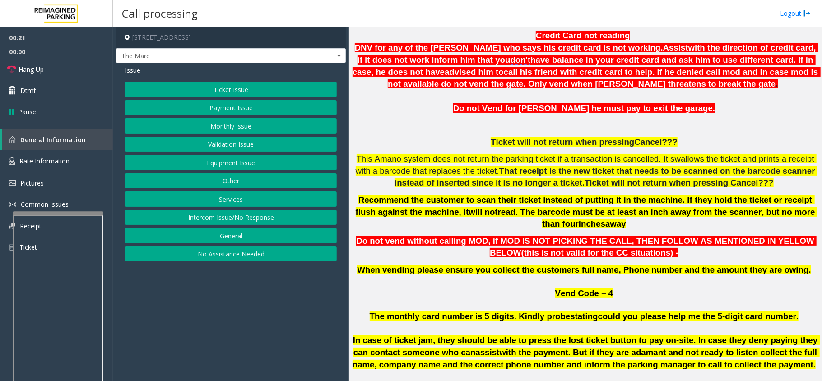
click at [226, 163] on button "Equipment Issue" at bounding box center [231, 162] width 212 height 15
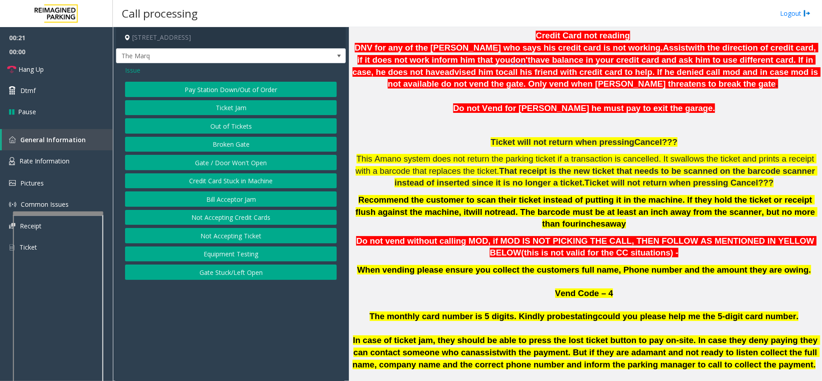
click at [226, 163] on button "Gate / Door Won't Open" at bounding box center [231, 162] width 212 height 15
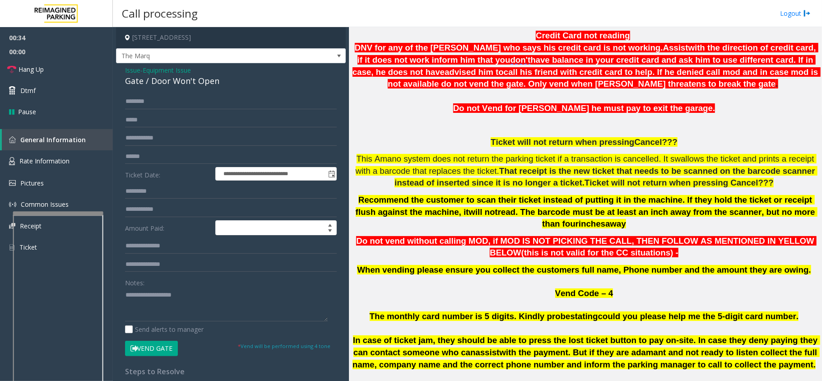
click at [196, 81] on div "Gate / Door Won't Open" at bounding box center [231, 81] width 212 height 12
click at [186, 296] on textarea at bounding box center [226, 304] width 203 height 34
paste textarea "**********"
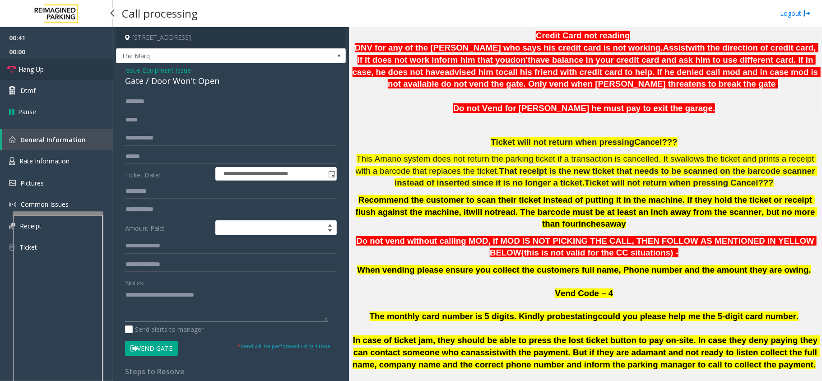
type textarea "**********"
drag, startPoint x: 14, startPoint y: 62, endPoint x: 51, endPoint y: 98, distance: 51.4
click at [14, 62] on link "Hang Up" at bounding box center [56, 69] width 113 height 21
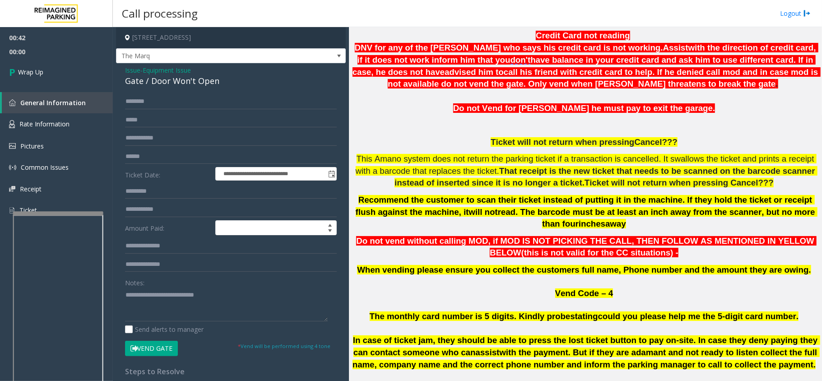
click at [132, 69] on span "Issue" at bounding box center [132, 69] width 15 height 9
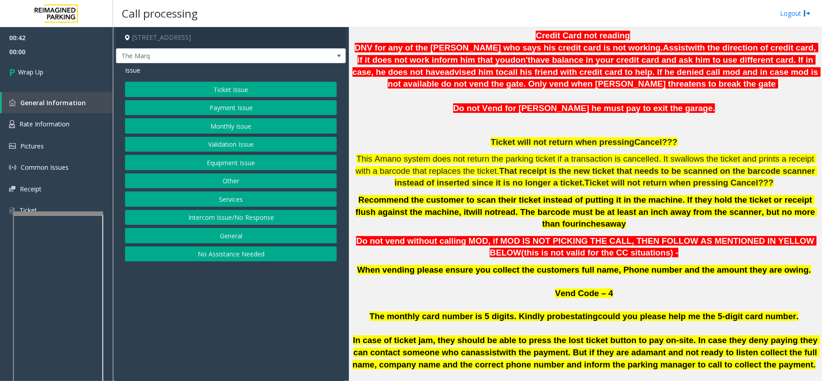
click at [219, 201] on button "Services" at bounding box center [231, 198] width 212 height 15
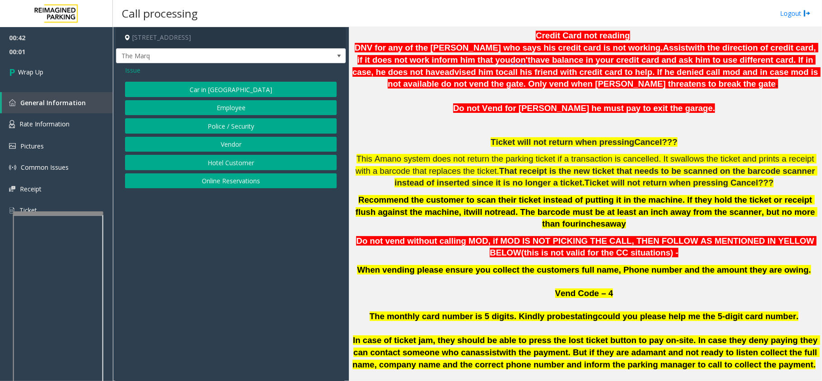
click at [230, 179] on button "Online Reservations" at bounding box center [231, 180] width 212 height 15
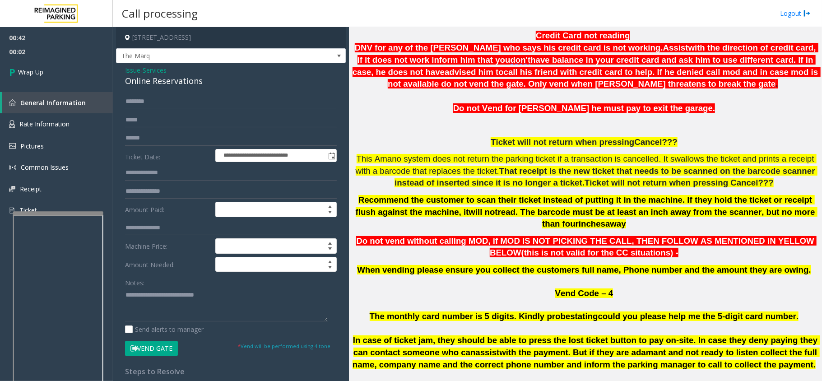
click at [156, 69] on span "Services" at bounding box center [155, 69] width 24 height 9
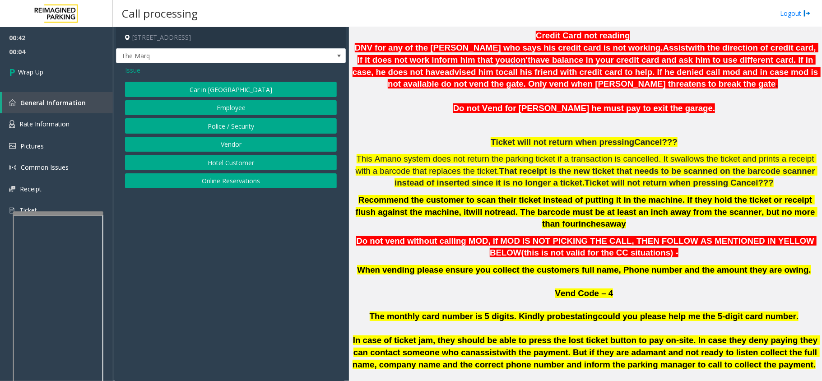
click at [131, 66] on span "Issue" at bounding box center [132, 69] width 15 height 9
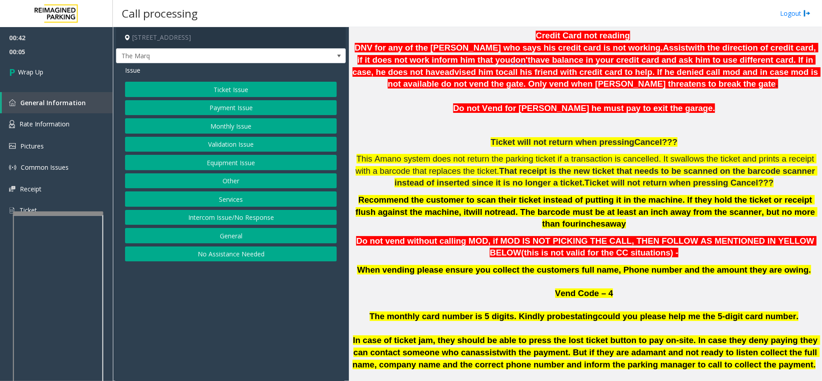
click at [240, 235] on button "General" at bounding box center [231, 235] width 212 height 15
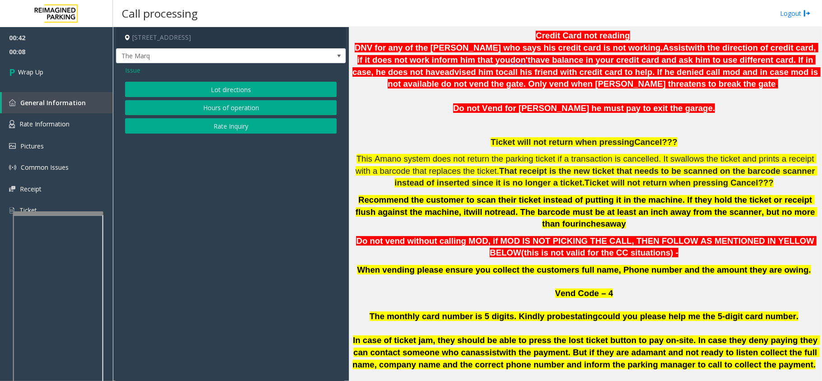
click at [226, 89] on button "Lot directions" at bounding box center [231, 89] width 212 height 15
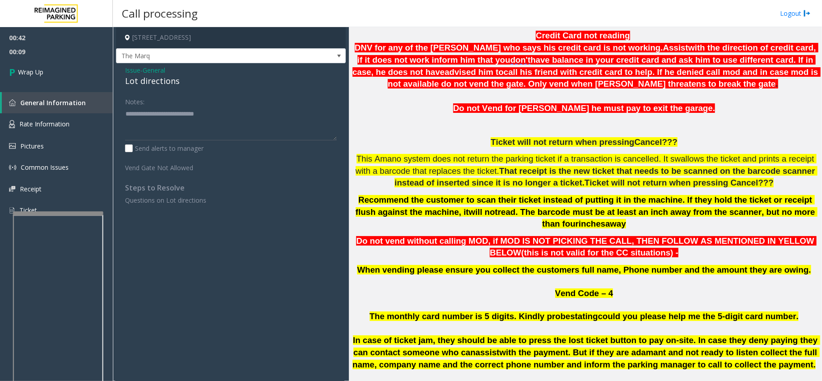
click at [163, 78] on div "Lot directions" at bounding box center [231, 81] width 212 height 12
drag, startPoint x: 224, startPoint y: 115, endPoint x: 143, endPoint y: 117, distance: 80.8
click at [143, 117] on textarea at bounding box center [231, 123] width 212 height 34
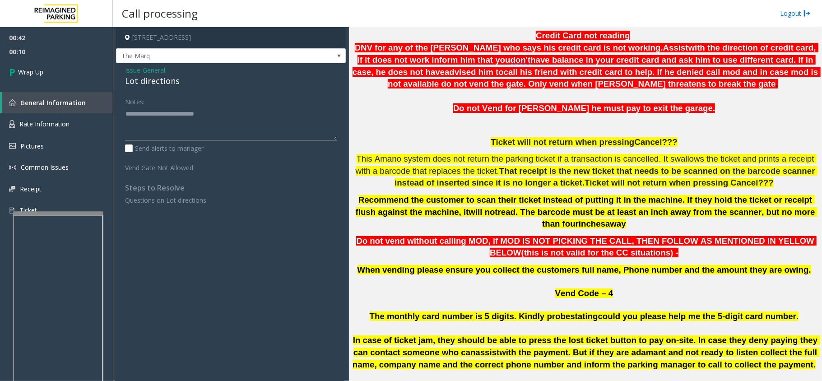
paste textarea
type textarea "**********"
click at [41, 73] on span "Wrap Up" at bounding box center [30, 71] width 25 height 9
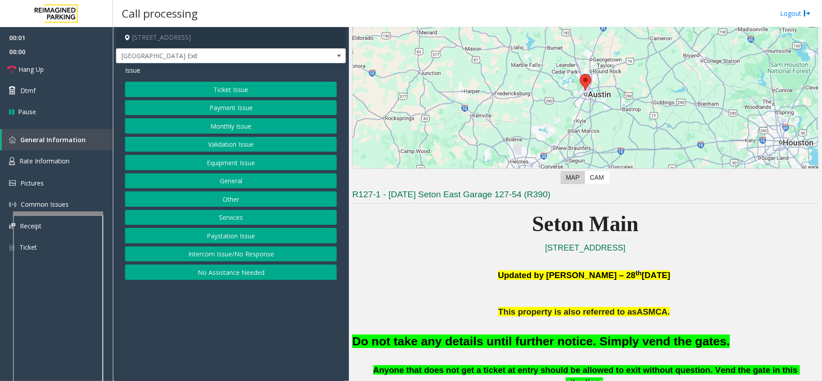
scroll to position [240, 0]
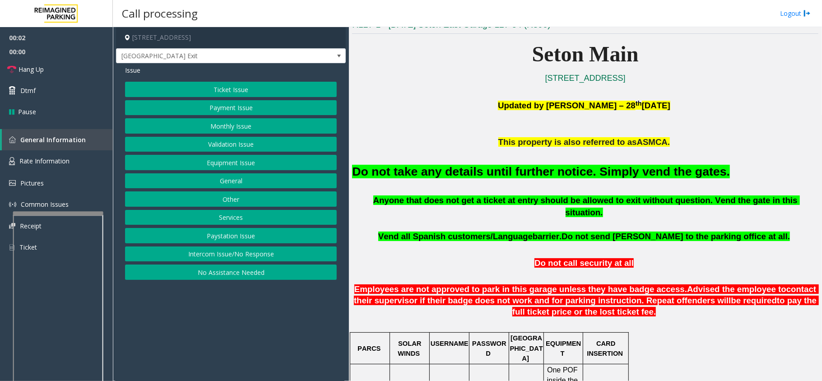
click at [229, 138] on button "Validation Issue" at bounding box center [231, 144] width 212 height 15
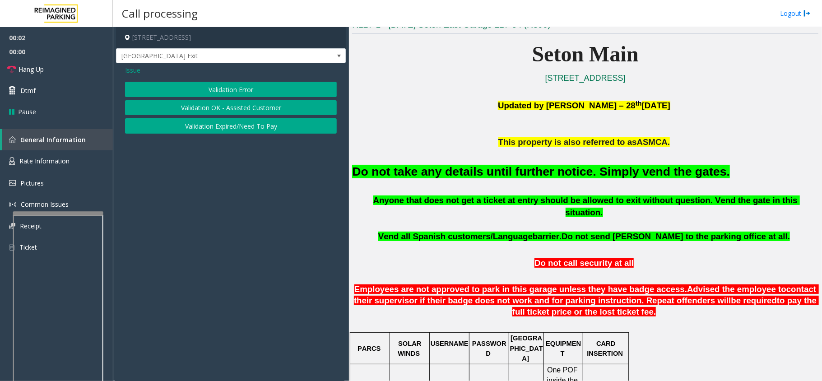
click at [229, 138] on div "Issue Validation Error Validation OK - Assisted Customer Validation Expired/Nee…" at bounding box center [231, 100] width 230 height 75
click at [138, 75] on span "Issue" at bounding box center [132, 69] width 15 height 9
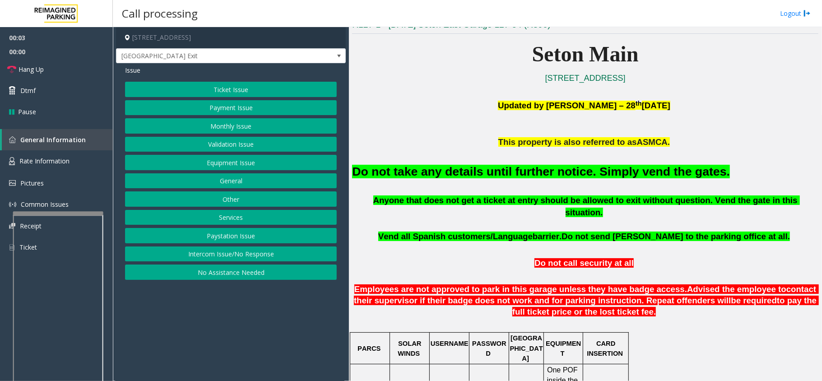
click at [221, 154] on div "Ticket Issue Payment Issue Monthly Issue Validation Issue Equipment Issue Gener…" at bounding box center [231, 181] width 212 height 198
click at [222, 164] on button "Equipment Issue" at bounding box center [231, 162] width 212 height 15
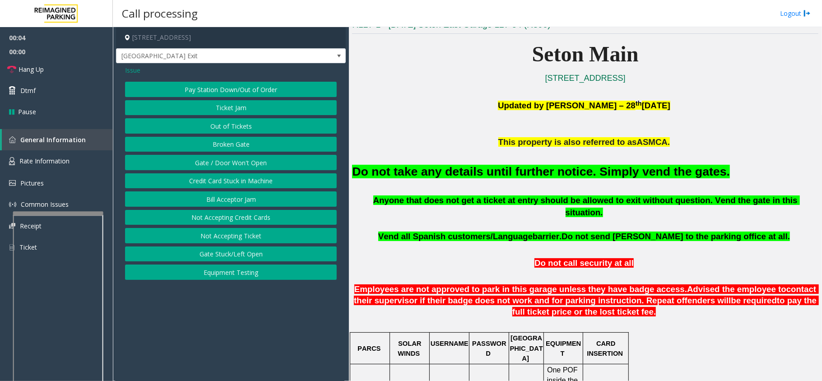
drag, startPoint x: 222, startPoint y: 164, endPoint x: 222, endPoint y: 159, distance: 5.4
click at [222, 159] on button "Gate / Door Won't Open" at bounding box center [231, 162] width 212 height 15
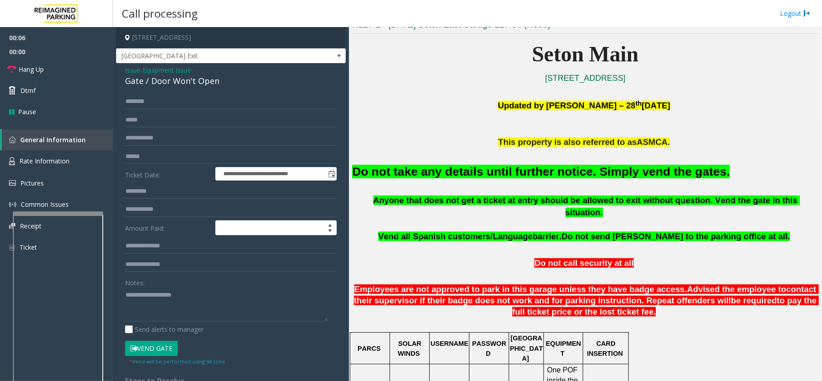
click at [149, 355] on button "Vend Gate" at bounding box center [151, 348] width 53 height 15
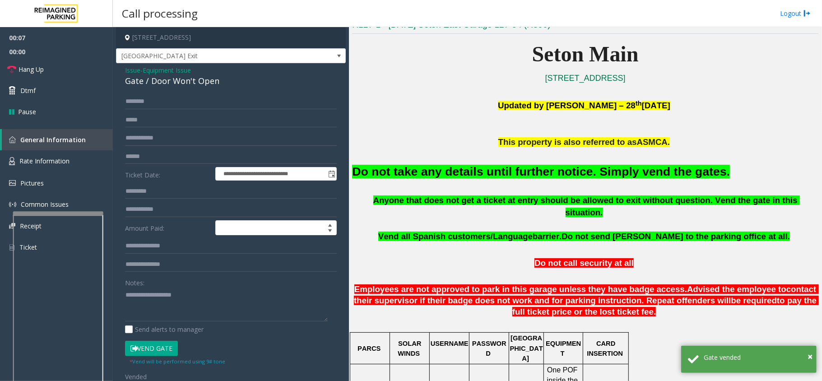
click at [420, 166] on font "Do not take any details until further notice. Simply vend the gates." at bounding box center [541, 172] width 378 height 14
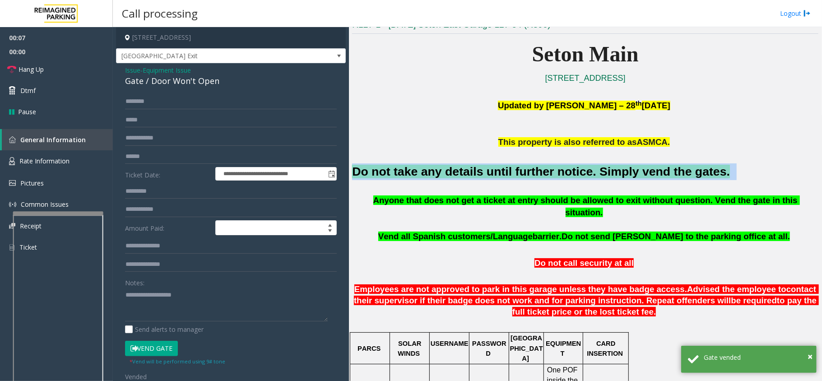
click at [420, 166] on font "Do not take any details until further notice. Simply vend the gates." at bounding box center [541, 172] width 378 height 14
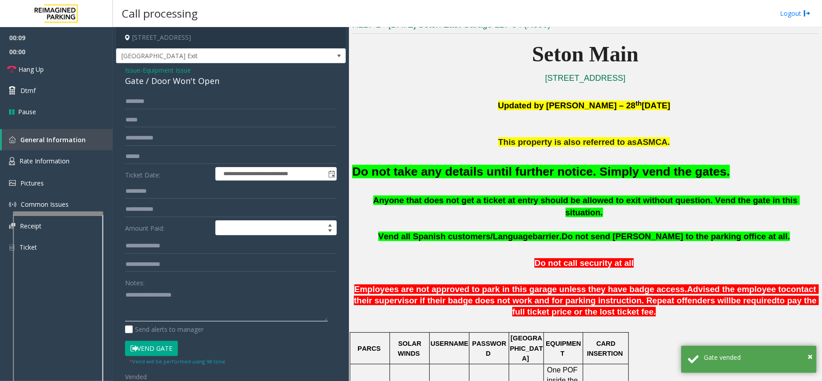
click at [125, 302] on textarea at bounding box center [226, 304] width 203 height 34
paste textarea "**********"
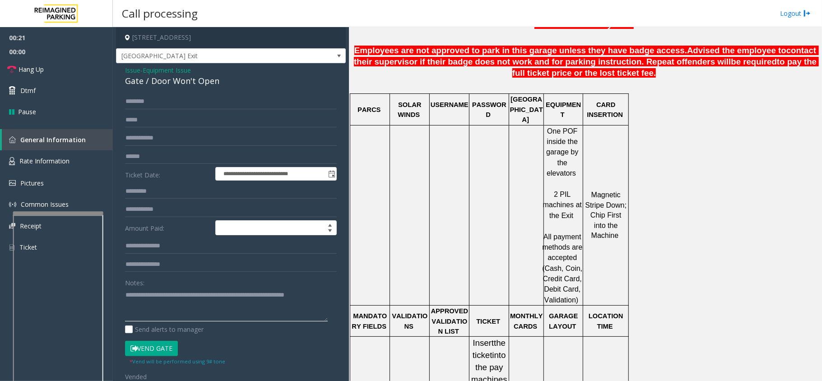
scroll to position [481, 0]
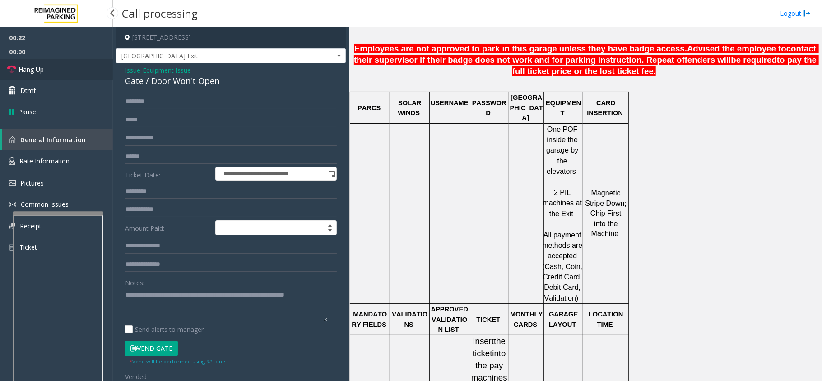
type textarea "**********"
click at [78, 67] on link "Hang Up" at bounding box center [56, 69] width 113 height 21
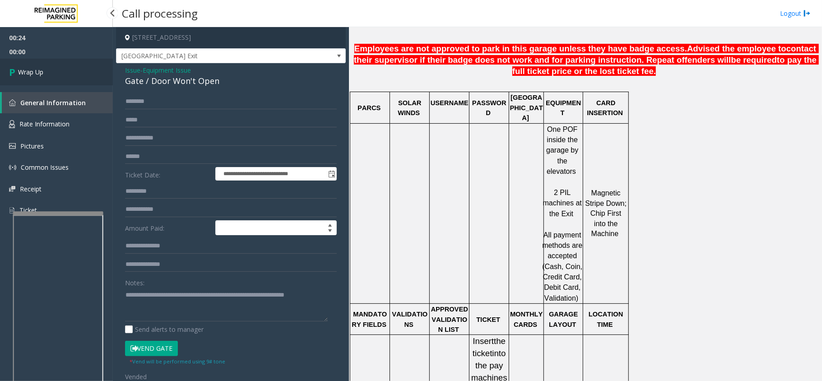
click at [78, 67] on link "Wrap Up" at bounding box center [56, 72] width 113 height 27
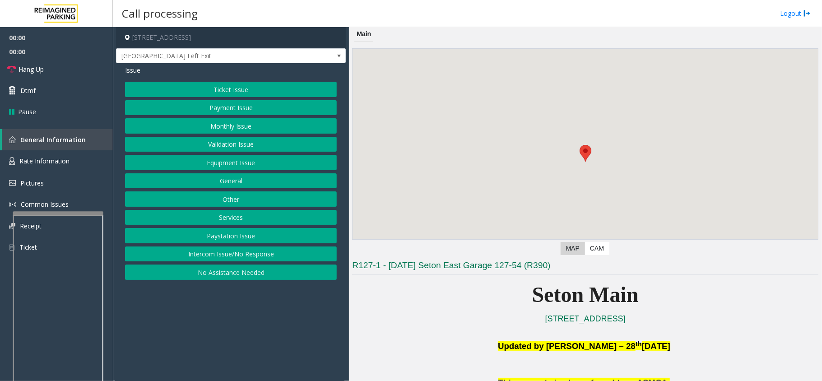
scroll to position [180, 0]
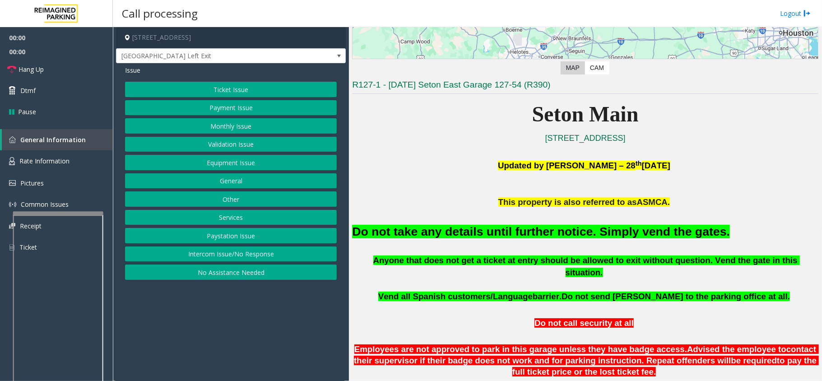
click at [237, 154] on div "Ticket Issue Payment Issue Monthly Issue Validation Issue Equipment Issue Gener…" at bounding box center [231, 181] width 212 height 198
click at [237, 158] on button "Equipment Issue" at bounding box center [231, 162] width 212 height 15
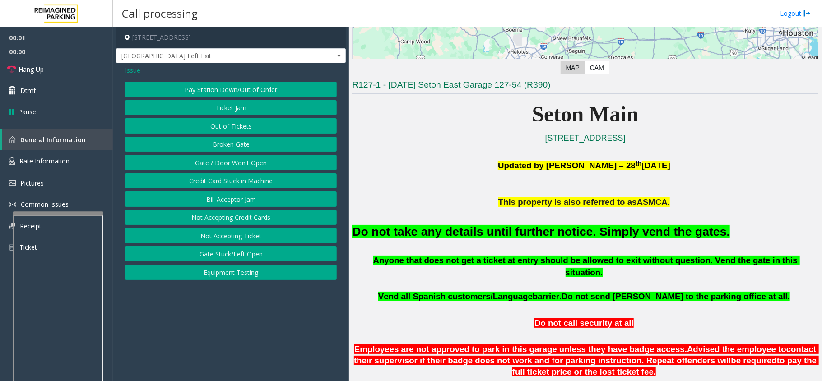
click at [237, 158] on button "Gate / Door Won't Open" at bounding box center [231, 162] width 212 height 15
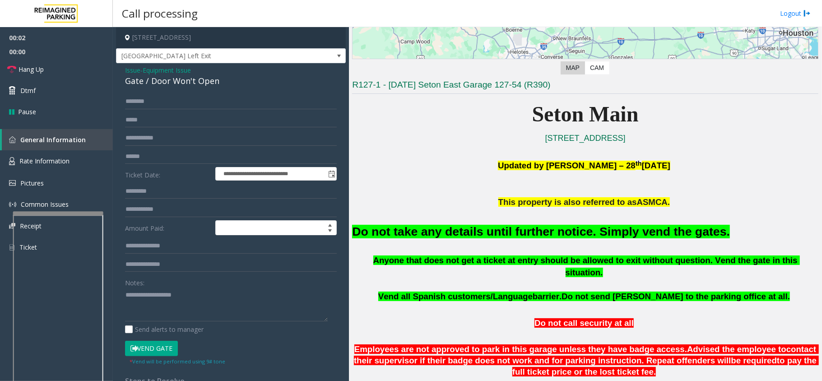
click at [194, 82] on div "Gate / Door Won't Open" at bounding box center [231, 81] width 212 height 12
click at [156, 351] on button "Vend Gate" at bounding box center [151, 348] width 53 height 15
click at [134, 69] on span "Issue" at bounding box center [132, 69] width 15 height 9
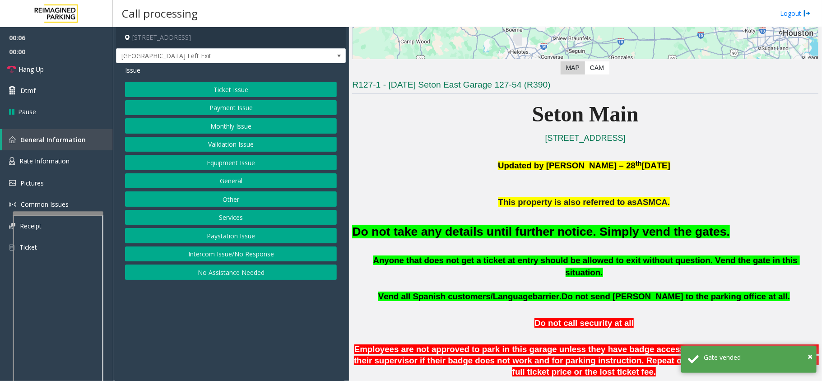
click at [192, 84] on button "Ticket Issue" at bounding box center [231, 89] width 212 height 15
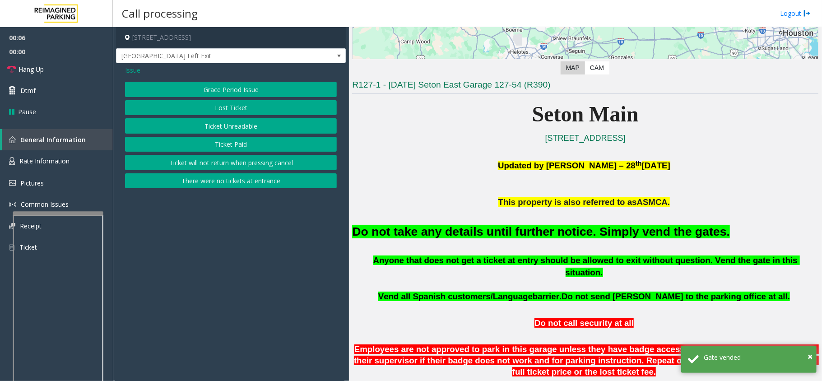
click at [231, 188] on button "There were no tickets at entrance" at bounding box center [231, 180] width 212 height 15
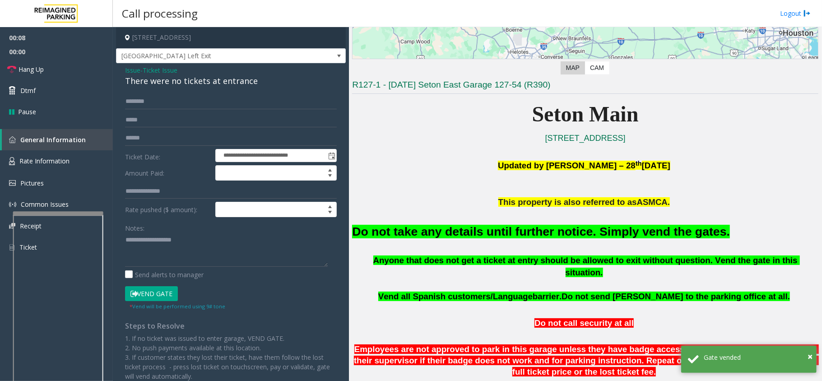
click at [224, 74] on div "Issue - Ticket Issue There were no tickets at entrance" at bounding box center [231, 76] width 212 height 22
click at [484, 230] on font "Do not take any details until further notice. Simply vend the gates." at bounding box center [541, 232] width 378 height 14
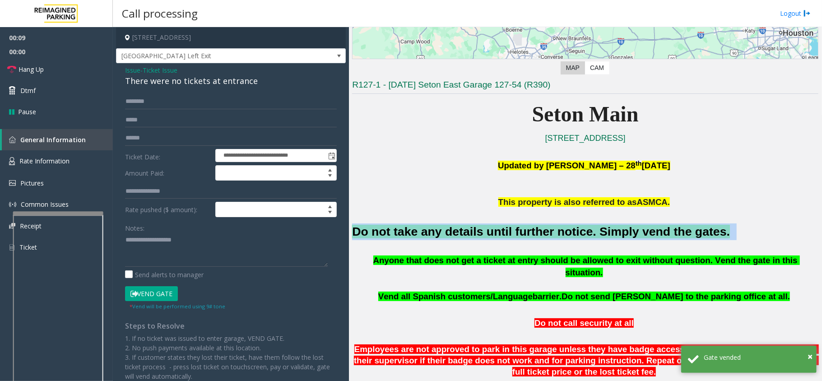
click at [484, 230] on font "Do not take any details until further notice. Simply vend the gates." at bounding box center [541, 232] width 378 height 14
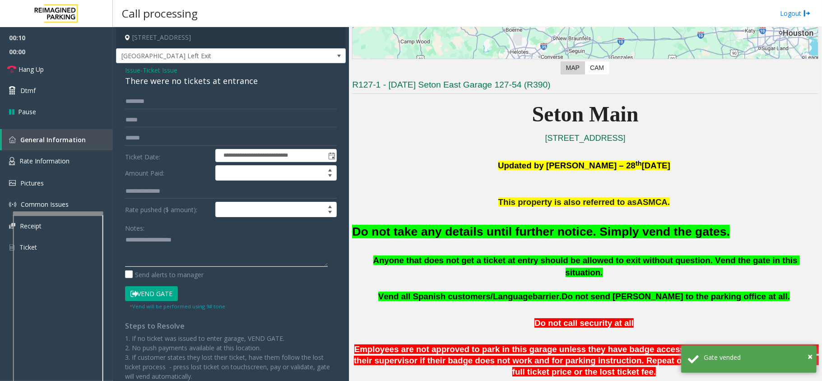
click at [179, 256] on textarea at bounding box center [226, 250] width 203 height 34
paste textarea "**********"
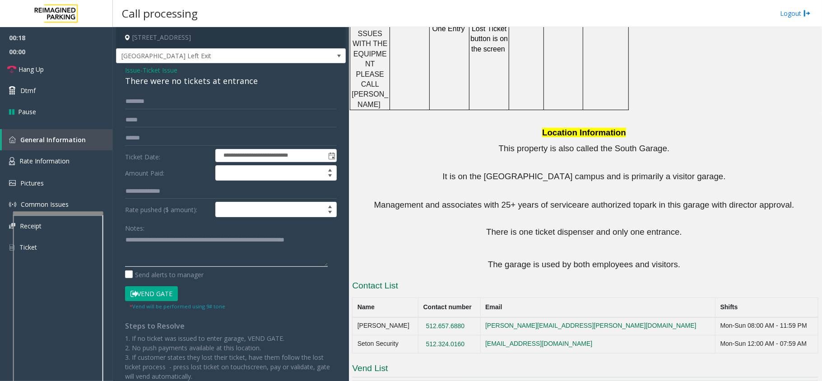
scroll to position [1248, 0]
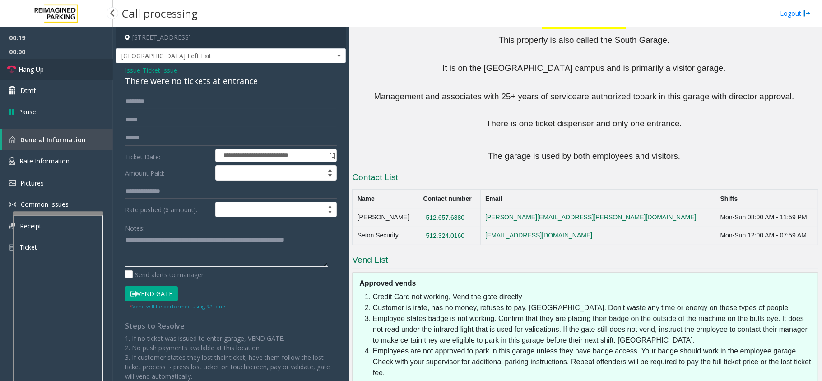
type textarea "**********"
click at [25, 66] on span "Hang Up" at bounding box center [30, 69] width 25 height 9
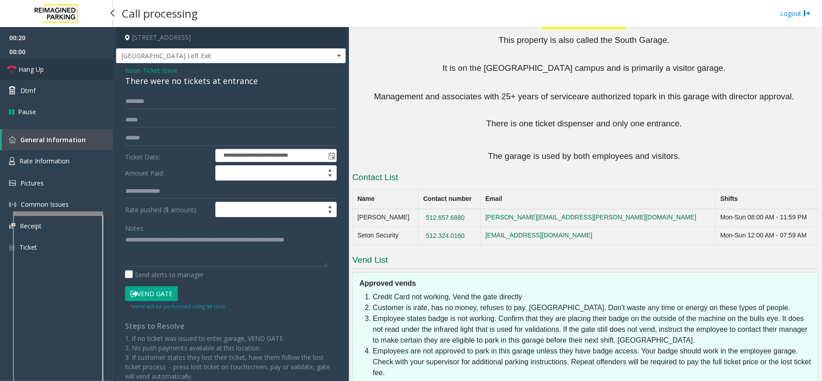
click at [25, 66] on span "Hang Up" at bounding box center [30, 69] width 25 height 9
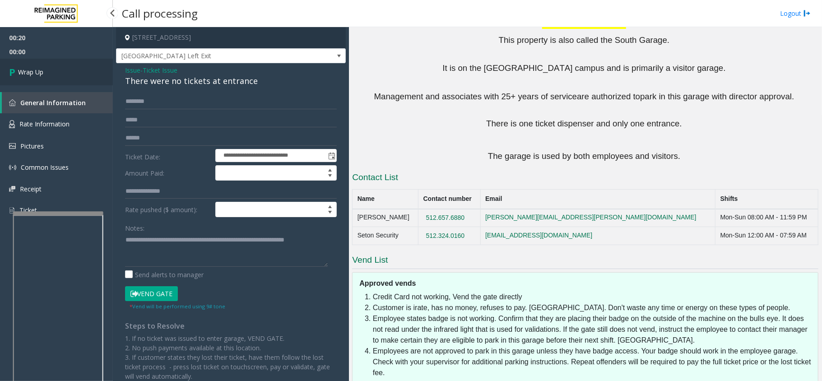
click at [25, 66] on link "Wrap Up" at bounding box center [56, 72] width 113 height 27
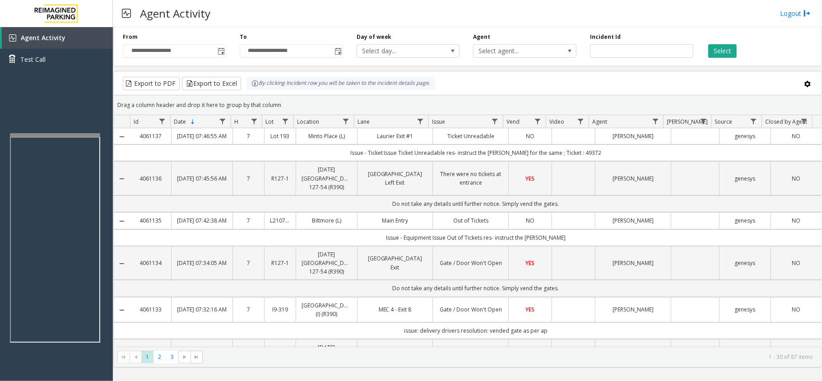
click at [40, 133] on div at bounding box center [55, 135] width 90 height 4
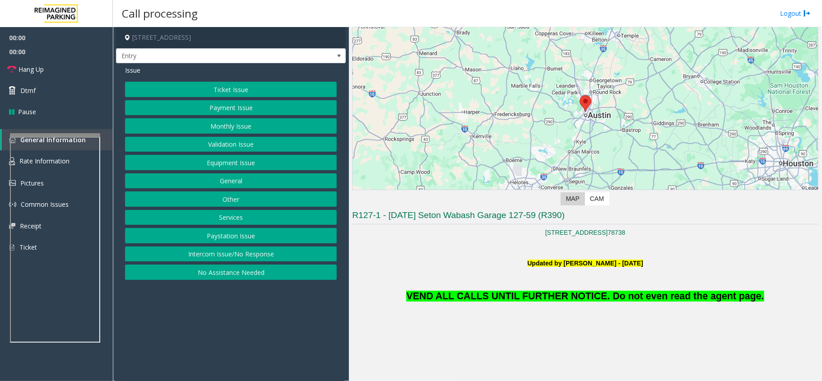
scroll to position [120, 0]
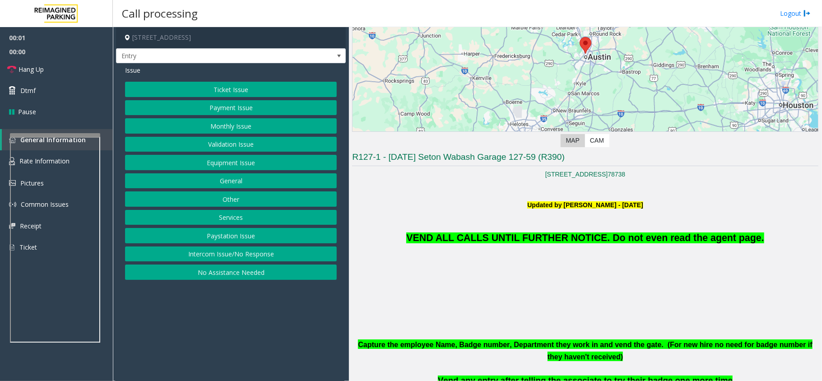
click at [233, 163] on button "Equipment Issue" at bounding box center [231, 162] width 212 height 15
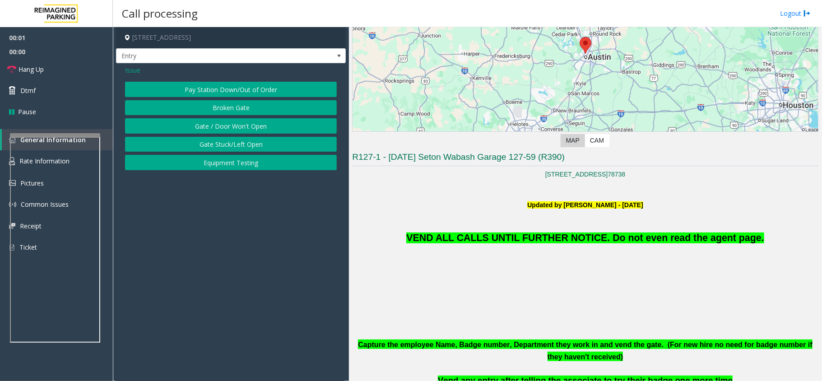
click at [233, 163] on button "Equipment Testing" at bounding box center [231, 162] width 212 height 15
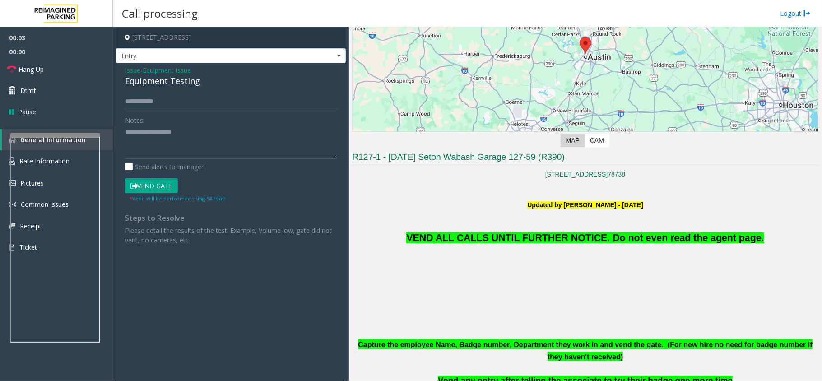
click at [135, 71] on span "Issue" at bounding box center [132, 69] width 15 height 9
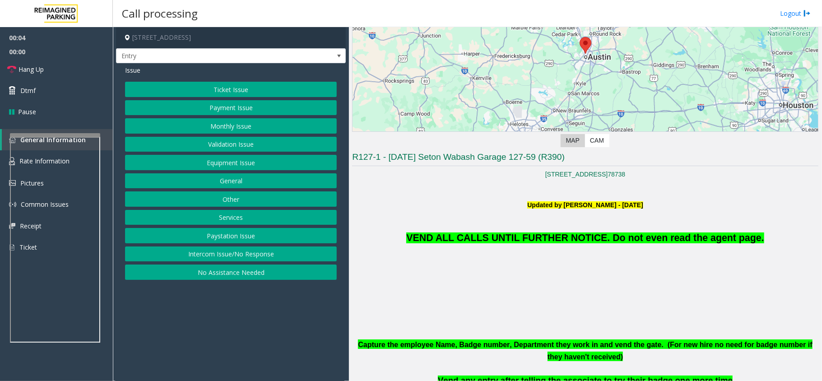
click at [234, 159] on button "Equipment Issue" at bounding box center [231, 162] width 212 height 15
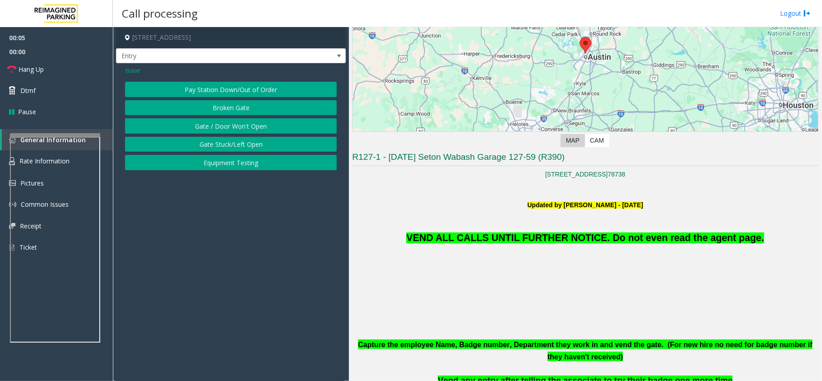
click at [134, 73] on span "Issue" at bounding box center [132, 69] width 15 height 9
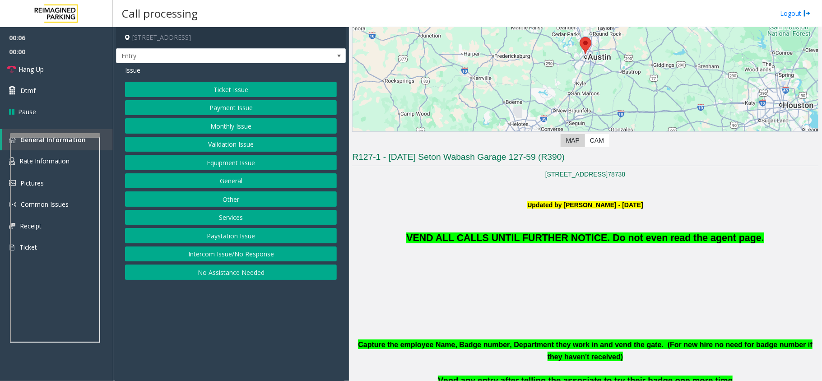
scroll to position [180, 0]
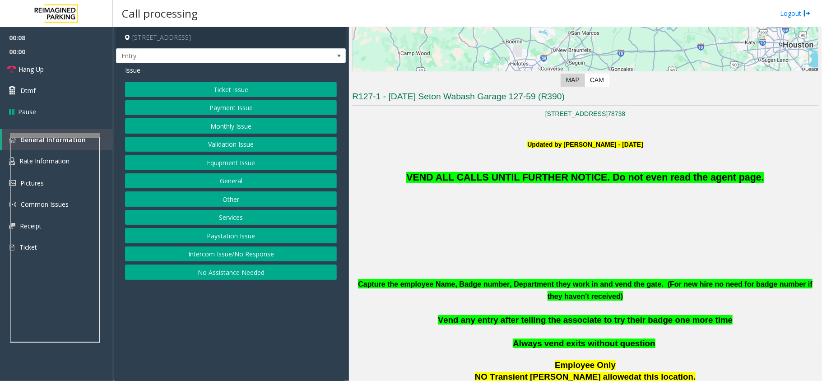
click at [280, 159] on button "Equipment Issue" at bounding box center [231, 162] width 212 height 15
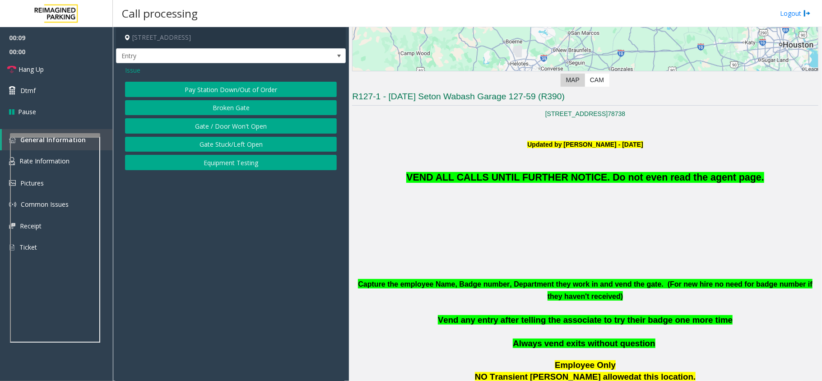
click at [280, 159] on button "Equipment Testing" at bounding box center [231, 162] width 212 height 15
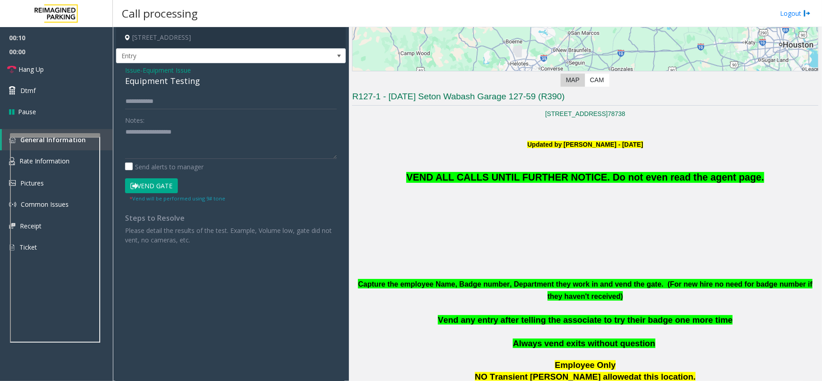
click at [132, 69] on span "Issue" at bounding box center [132, 69] width 15 height 9
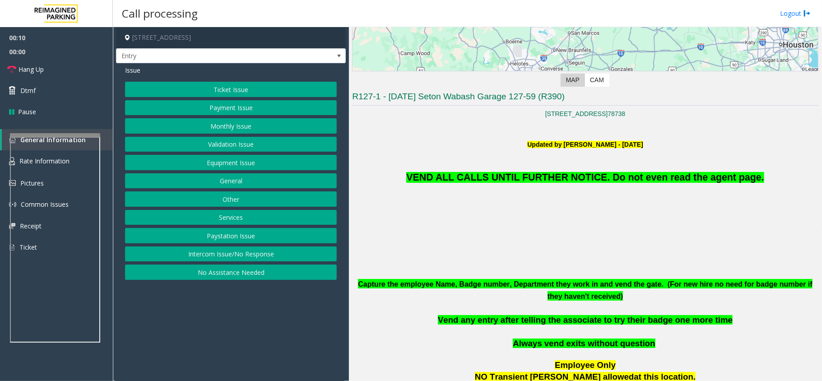
click at [226, 160] on button "Equipment Issue" at bounding box center [231, 162] width 212 height 15
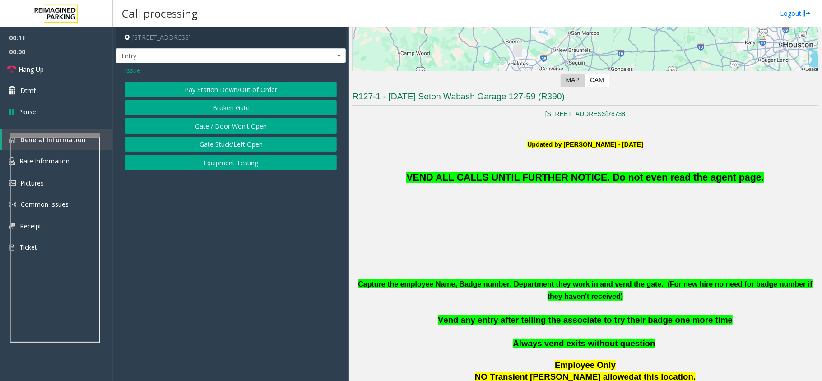
click at [227, 123] on button "Gate / Door Won't Open" at bounding box center [231, 125] width 212 height 15
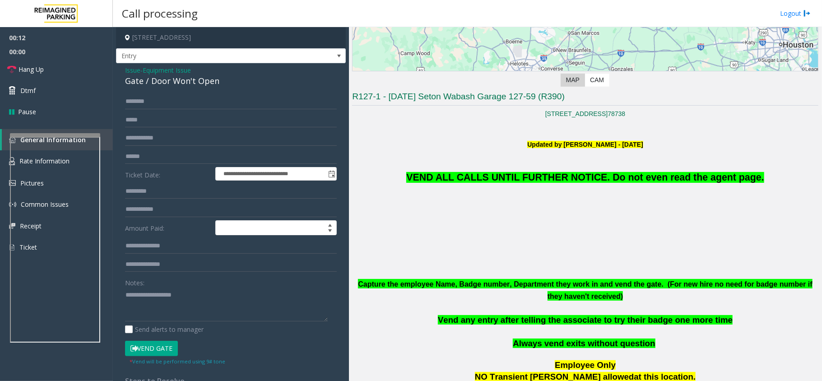
click at [149, 345] on button "Vend Gate" at bounding box center [151, 348] width 53 height 15
click at [508, 170] on p "VEND ALL CALLS UNTIL FURTHER NOTICE. Do not even read the agent page." at bounding box center [585, 167] width 466 height 36
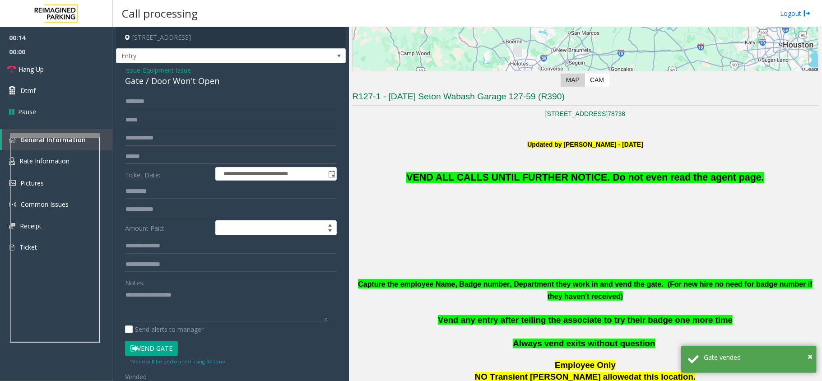
click at [513, 172] on span "VEND ALL CALLS UNTIL FURTHER NOTICE. Do not even read the agent page." at bounding box center [584, 177] width 357 height 11
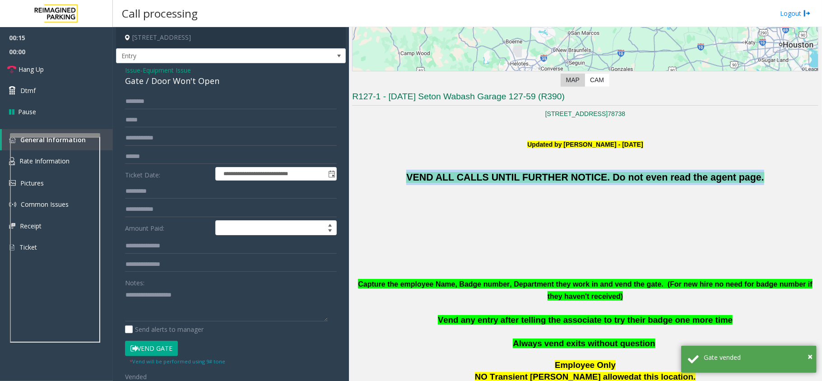
click at [513, 172] on span "VEND ALL CALLS UNTIL FURTHER NOTICE. Do not even read the agent page." at bounding box center [584, 177] width 357 height 11
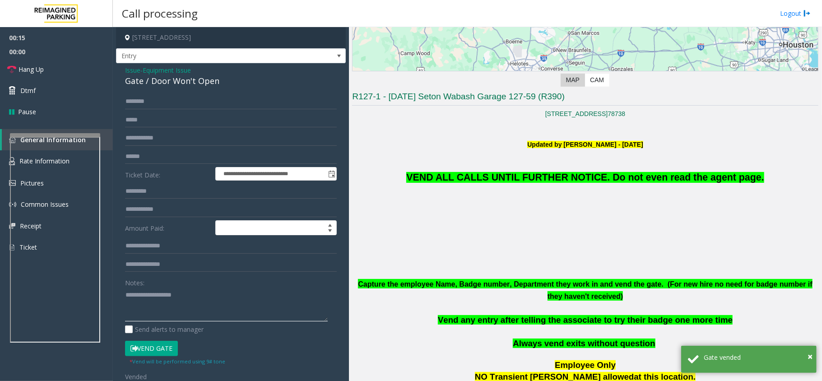
click at [146, 295] on textarea at bounding box center [226, 304] width 203 height 34
paste textarea "**********"
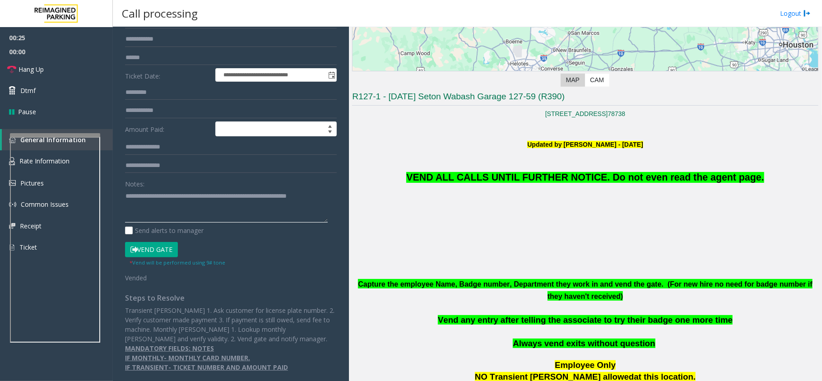
scroll to position [0, 0]
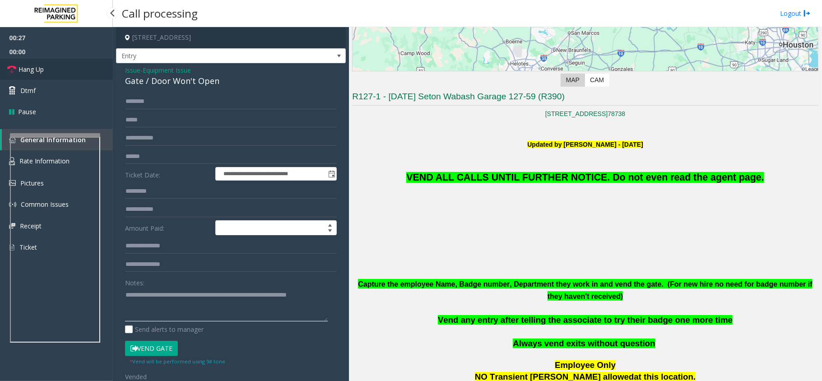
type textarea "**********"
click at [38, 69] on span "Hang Up" at bounding box center [30, 69] width 25 height 9
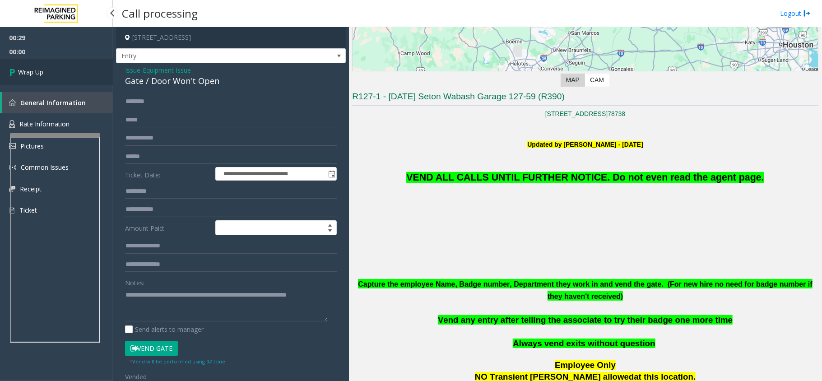
click at [38, 69] on span "Wrap Up" at bounding box center [30, 71] width 25 height 9
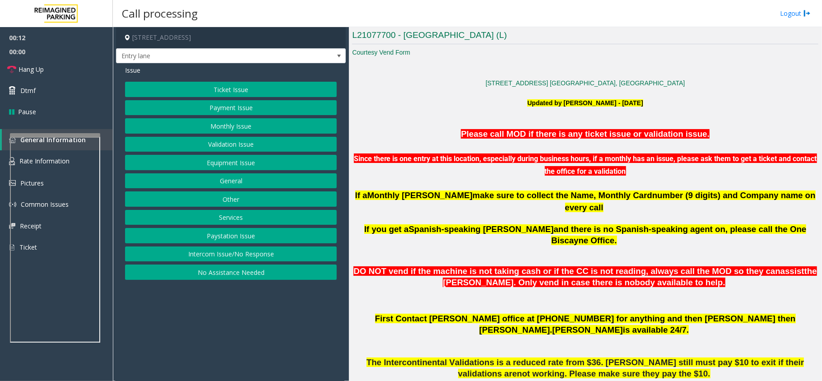
scroll to position [240, 0]
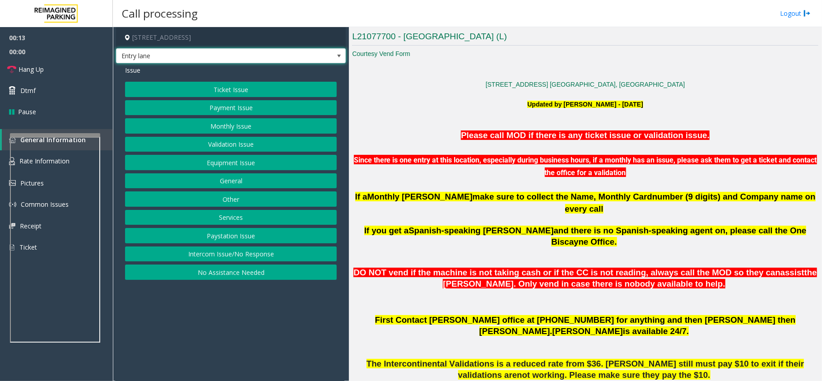
click at [314, 55] on span "Entry lane" at bounding box center [231, 55] width 230 height 15
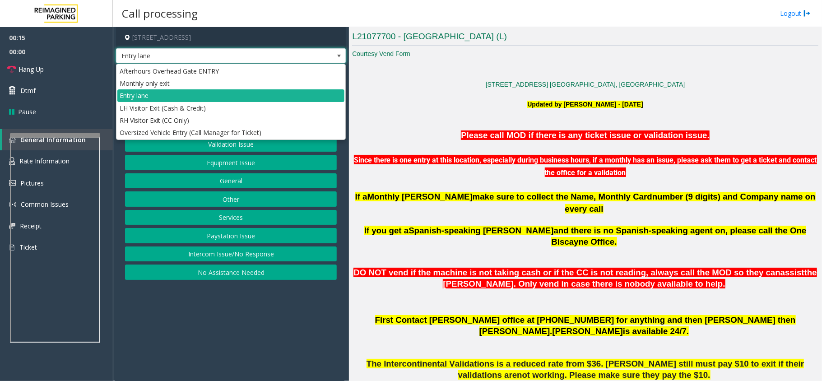
click at [314, 55] on span "Entry lane" at bounding box center [231, 55] width 230 height 15
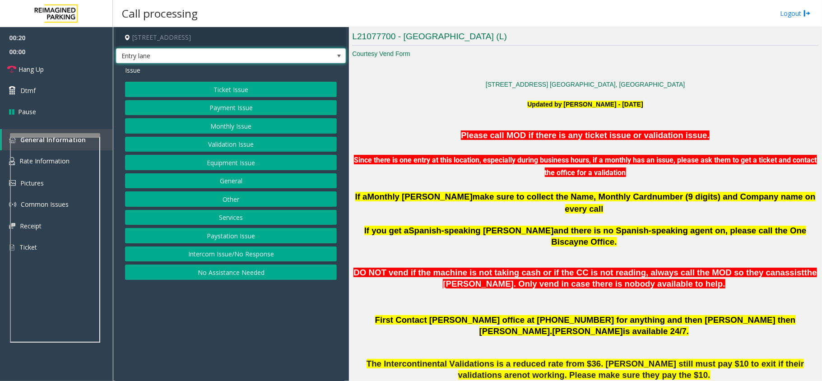
scroll to position [300, 0]
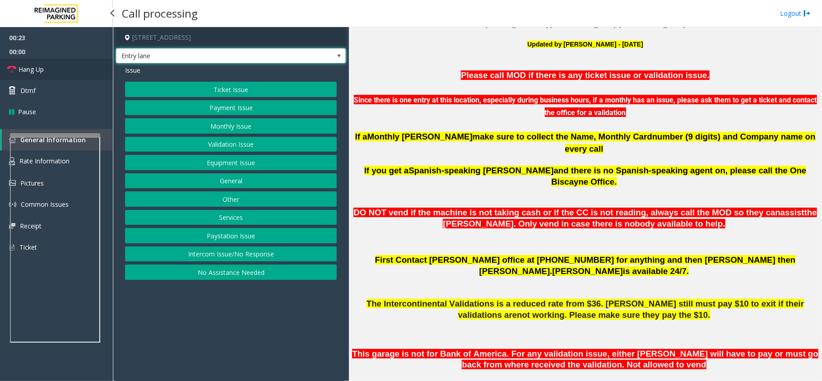
click at [76, 68] on link "Hang Up" at bounding box center [56, 69] width 113 height 21
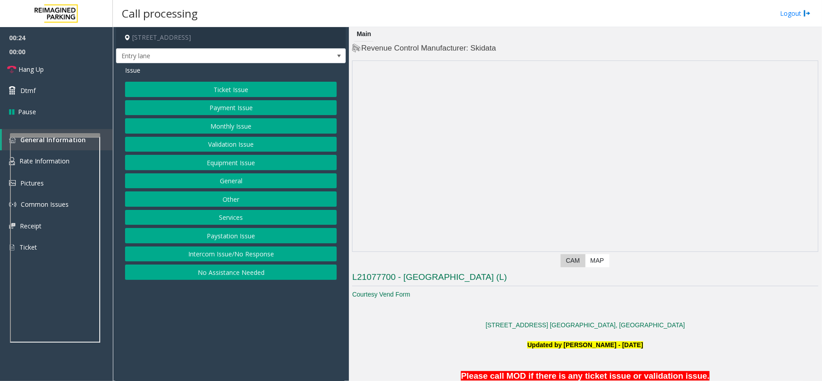
scroll to position [300, 0]
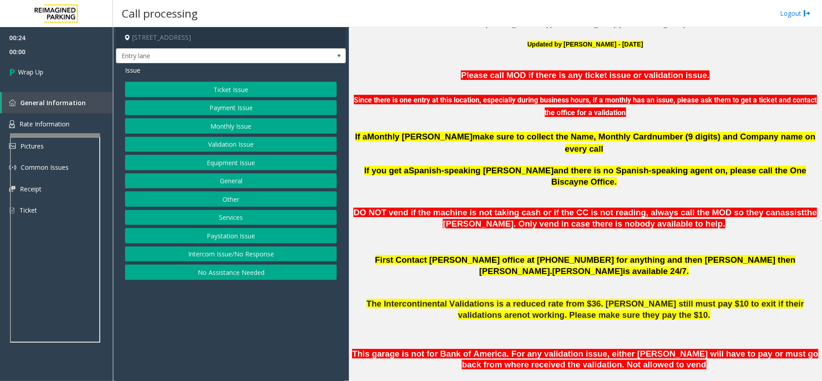
click at [236, 165] on button "Equipment Issue" at bounding box center [231, 162] width 212 height 15
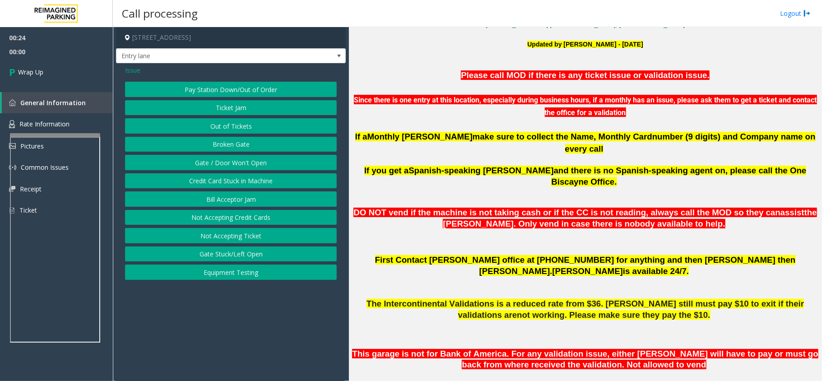
click at [139, 70] on span "Issue" at bounding box center [132, 69] width 15 height 9
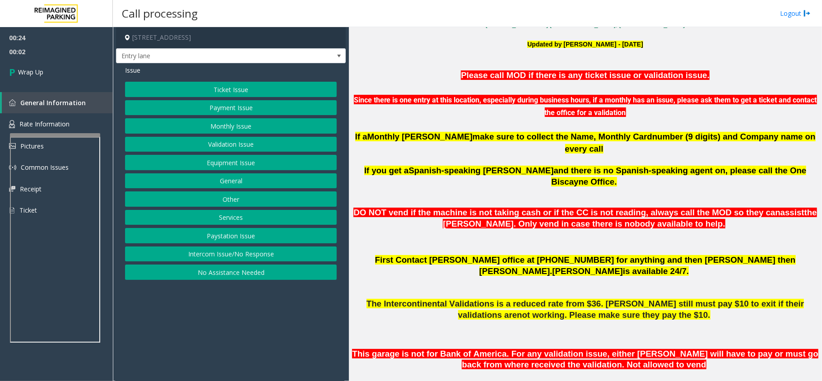
click at [233, 220] on button "Services" at bounding box center [231, 217] width 212 height 15
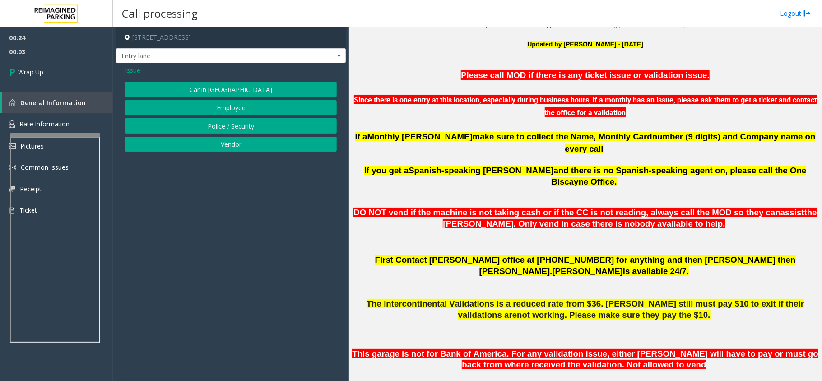
click at [138, 69] on span "Issue" at bounding box center [132, 69] width 15 height 9
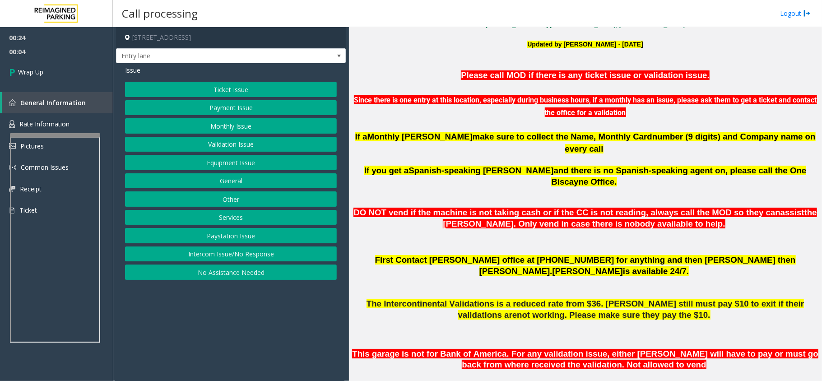
click at [230, 179] on button "General" at bounding box center [231, 180] width 212 height 15
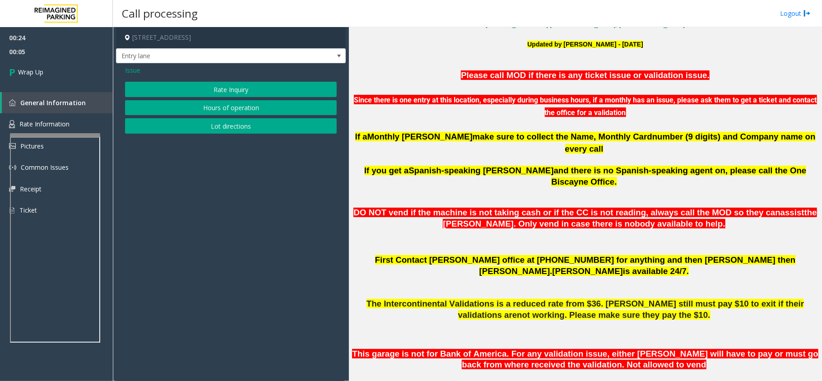
click at [132, 69] on span "Issue" at bounding box center [132, 69] width 15 height 9
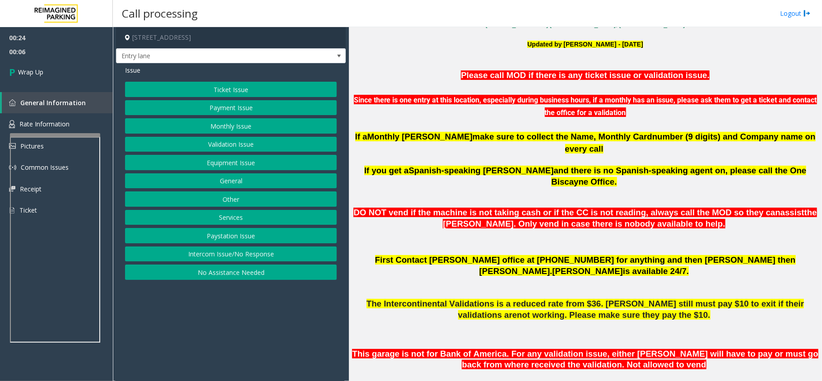
click at [236, 219] on button "Services" at bounding box center [231, 217] width 212 height 15
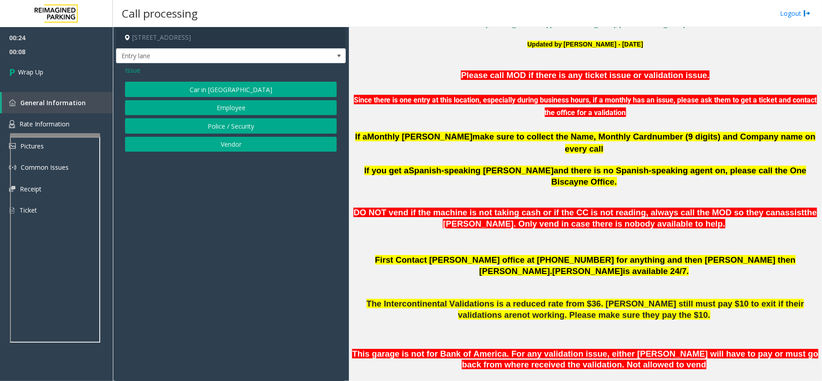
click at [134, 72] on span "Issue" at bounding box center [132, 69] width 15 height 9
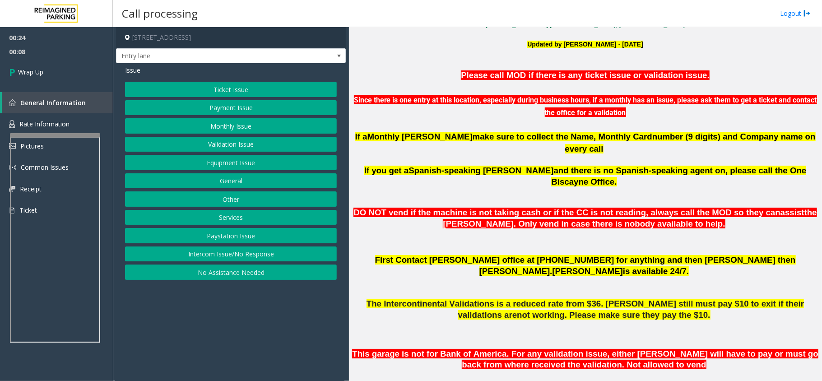
click at [233, 198] on button "Other" at bounding box center [231, 198] width 212 height 15
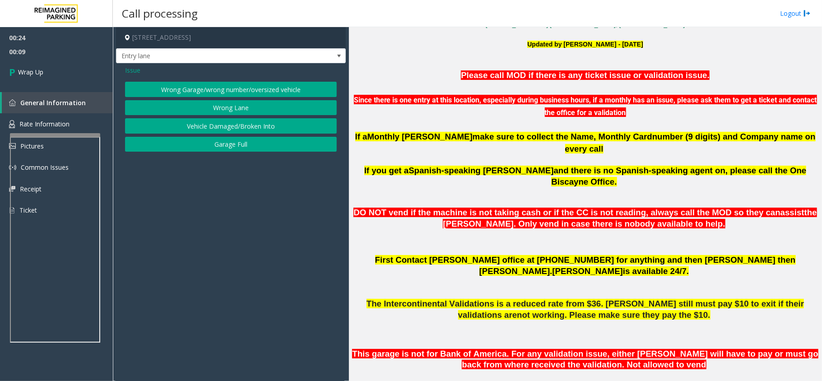
click at [231, 107] on button "Wrong Lane" at bounding box center [231, 107] width 212 height 15
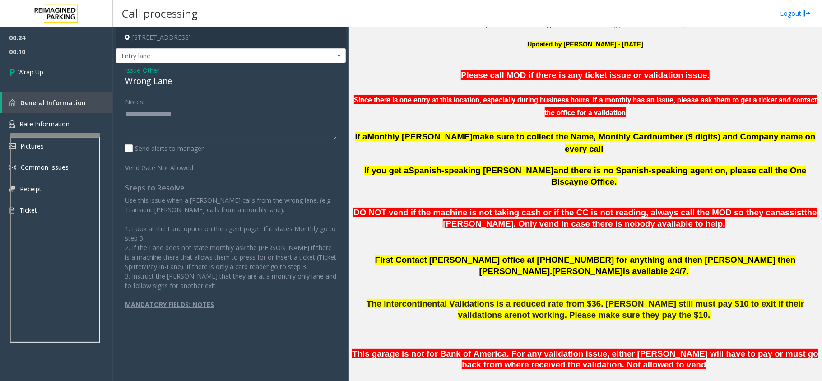
click at [153, 87] on div "Wrong Lane" at bounding box center [231, 81] width 212 height 12
click at [156, 80] on div "Wrong Lane" at bounding box center [231, 81] width 212 height 12
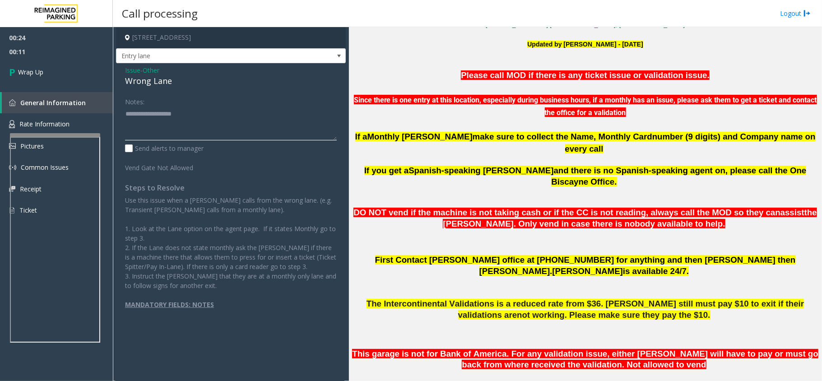
click at [166, 120] on textarea at bounding box center [231, 123] width 212 height 34
paste textarea "**********"
type textarea "**********"
click at [56, 67] on link "Wrap Up" at bounding box center [56, 72] width 113 height 27
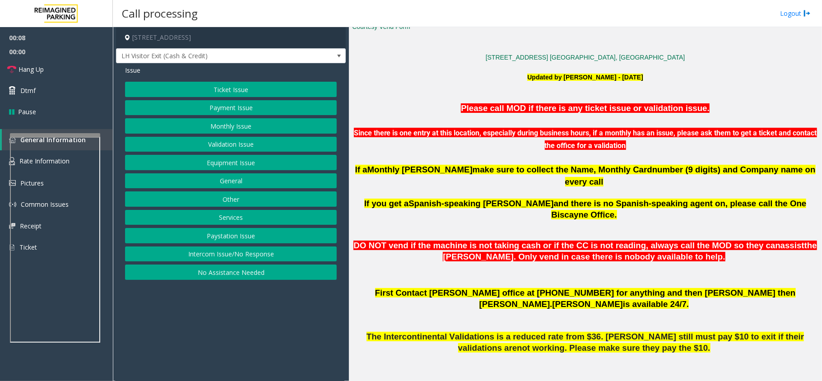
scroll to position [300, 0]
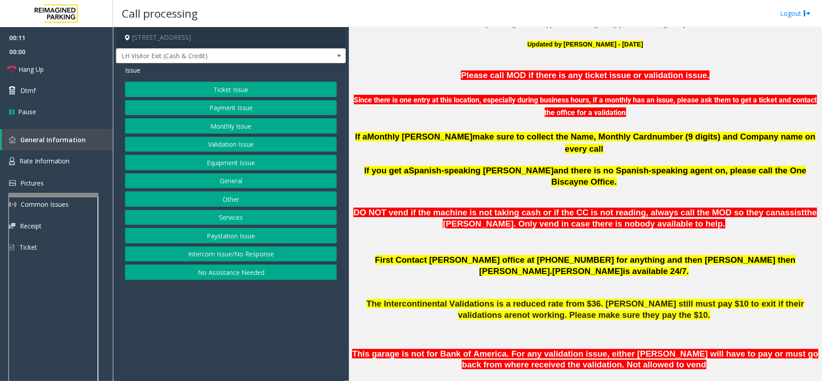
click at [75, 193] on div at bounding box center [53, 195] width 90 height 4
click at [75, 164] on link "Rate Information" at bounding box center [56, 161] width 113 height 22
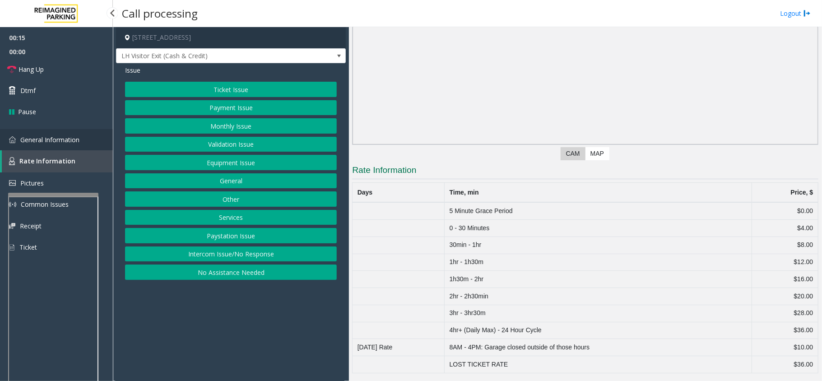
click at [76, 141] on span "General Information" at bounding box center [49, 139] width 59 height 9
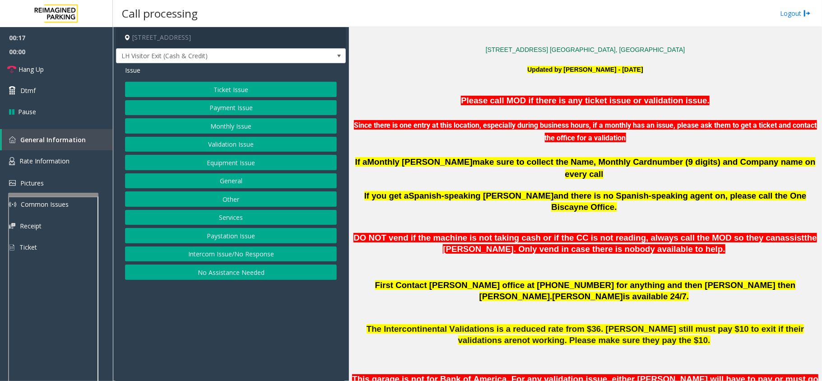
scroll to position [240, 0]
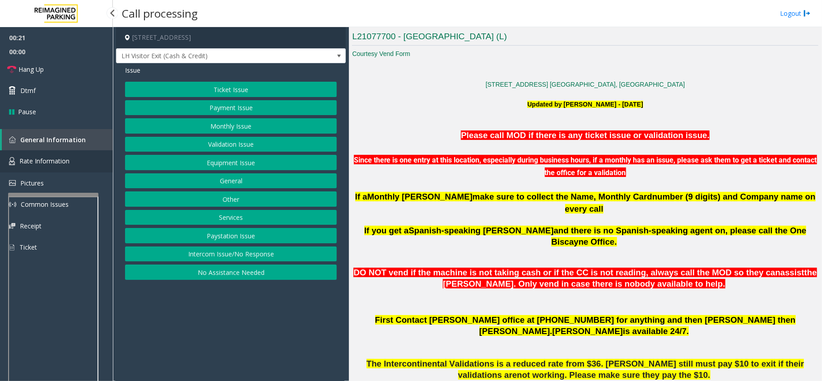
click at [60, 161] on span "Rate Information" at bounding box center [44, 161] width 50 height 9
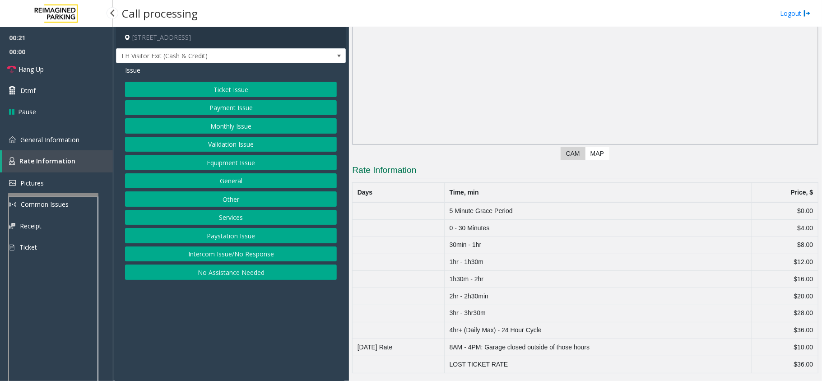
scroll to position [109, 0]
click at [86, 131] on link "General Information" at bounding box center [56, 139] width 113 height 21
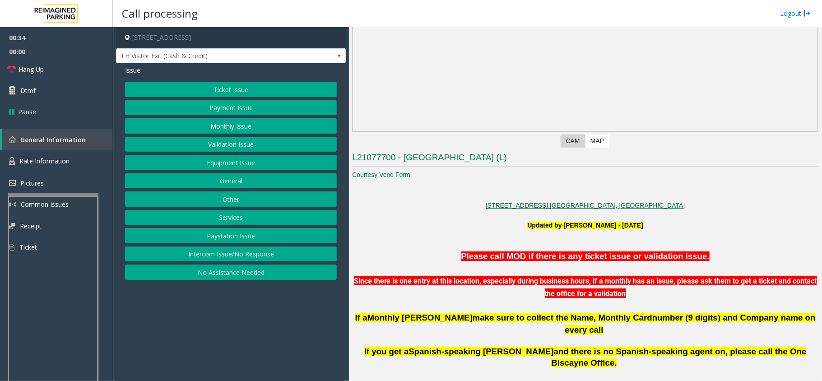
scroll to position [225, 0]
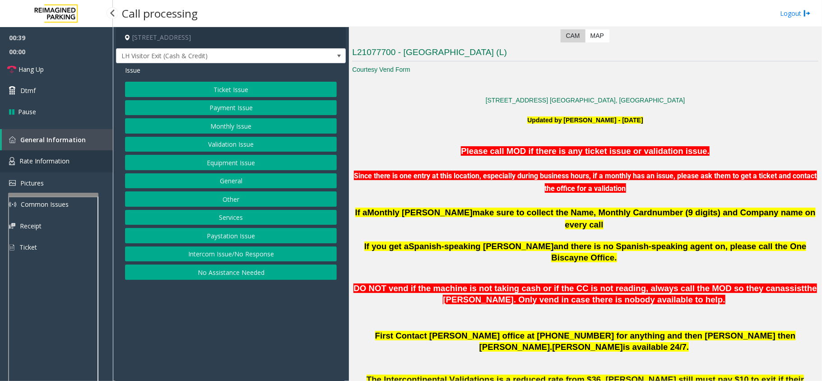
click at [69, 166] on link "Rate Information" at bounding box center [56, 161] width 113 height 22
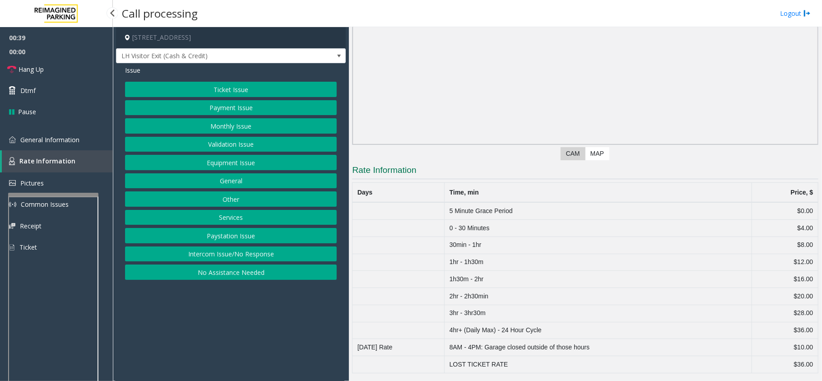
scroll to position [109, 0]
drag, startPoint x: 459, startPoint y: 208, endPoint x: 462, endPoint y: 228, distance: 20.0
click at [462, 228] on tbody "5 Minute Grace Period $0.00 0 - 30 Minutes $4.00 30min - 1hr $8.00 1hr - 1h30m …" at bounding box center [585, 287] width 466 height 171
click at [62, 139] on span "General Information" at bounding box center [49, 139] width 59 height 9
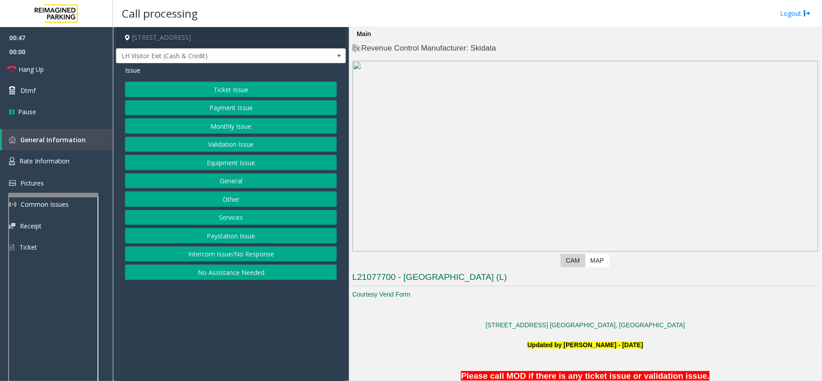
click at [222, 170] on button "Equipment Issue" at bounding box center [231, 162] width 212 height 15
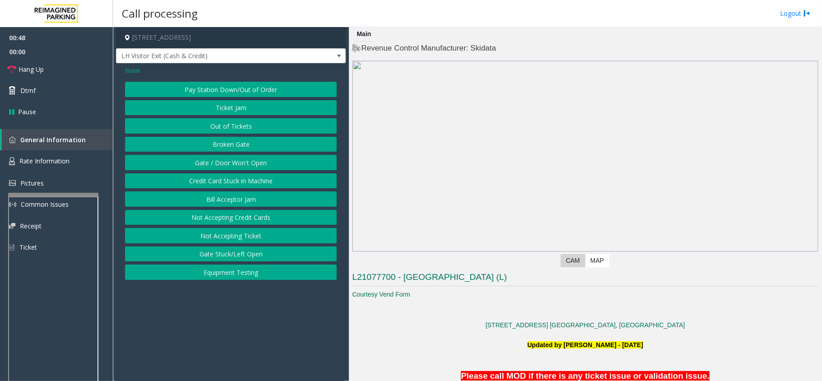
click at [226, 163] on button "Gate / Door Won't Open" at bounding box center [231, 162] width 212 height 15
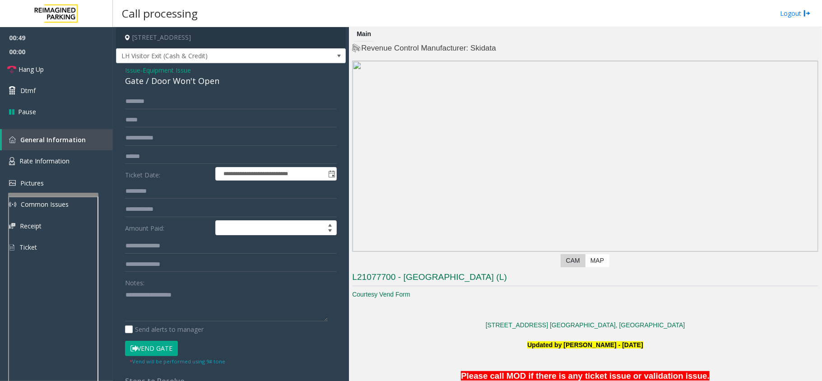
click at [152, 79] on div "Gate / Door Won't Open" at bounding box center [231, 81] width 212 height 12
copy div "Gate / Door Won't Open"
click at [188, 318] on textarea at bounding box center [226, 304] width 203 height 34
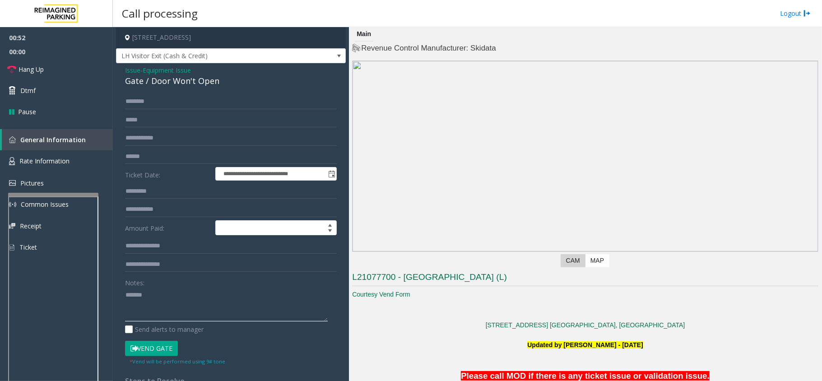
paste textarea "**********"
click at [47, 71] on link "Hang Up" at bounding box center [56, 69] width 113 height 21
click at [153, 323] on div "Notes: Send alerts to manager" at bounding box center [231, 304] width 212 height 59
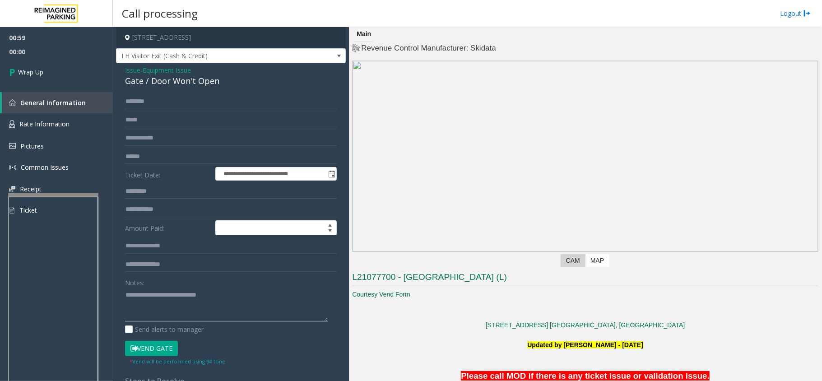
click at [156, 316] on textarea at bounding box center [226, 304] width 203 height 34
type textarea "**********"
click at [18, 66] on link "Wrap Up" at bounding box center [56, 72] width 113 height 27
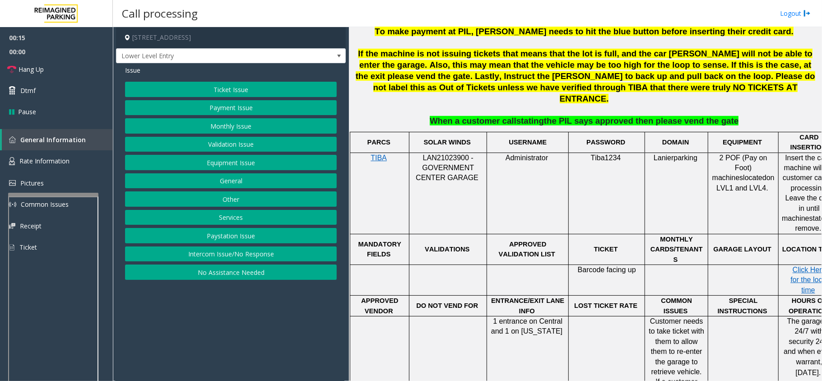
scroll to position [300, 0]
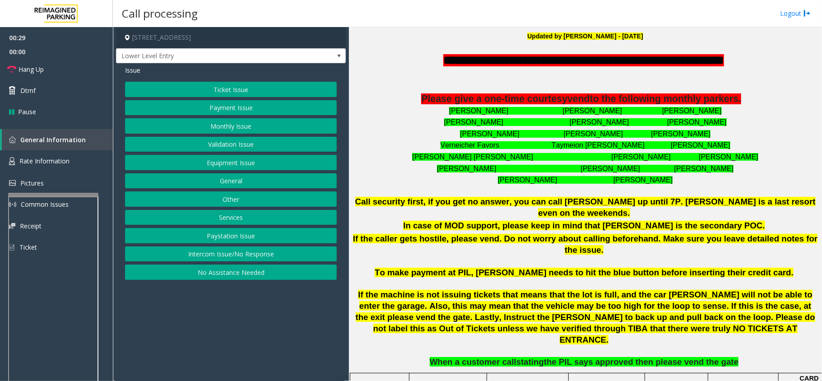
click at [209, 163] on button "Equipment Issue" at bounding box center [231, 162] width 212 height 15
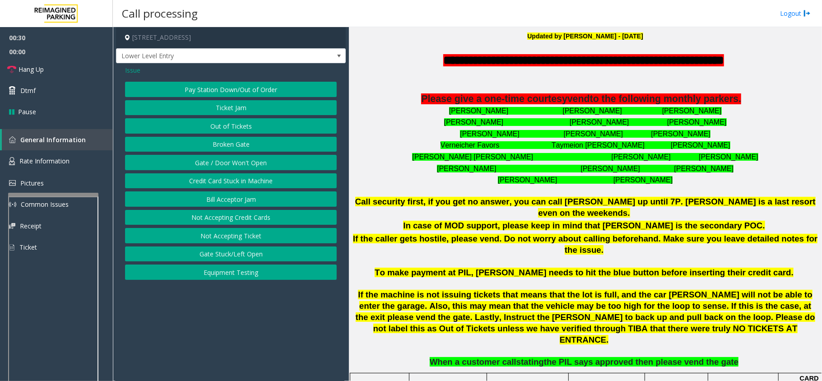
click at [209, 163] on button "Gate / Door Won't Open" at bounding box center [231, 162] width 212 height 15
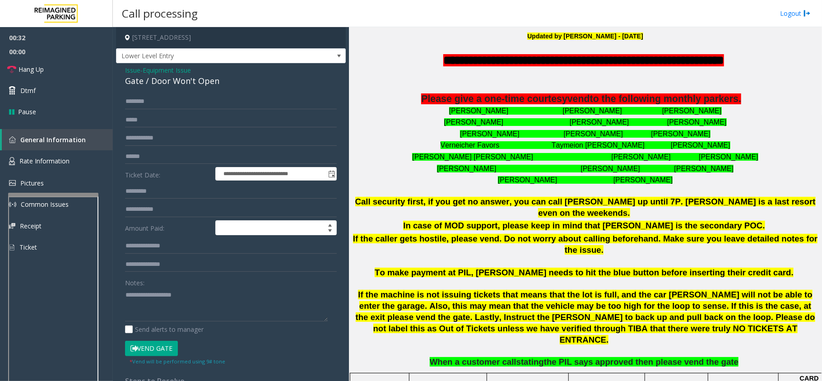
click at [155, 88] on div "**********" at bounding box center [231, 287] width 230 height 448
click at [156, 85] on div "Gate / Door Won't Open" at bounding box center [231, 81] width 212 height 12
copy div "Gate / Door Won't Open"
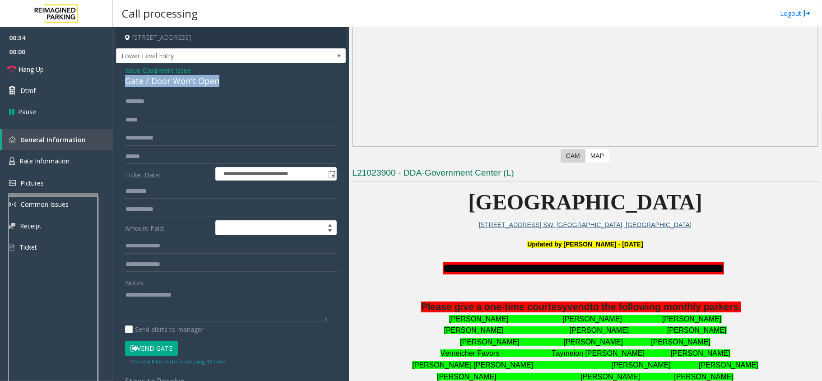
scroll to position [60, 0]
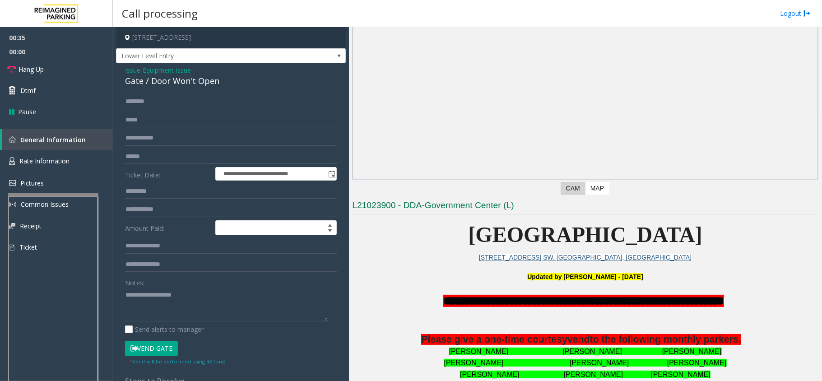
click at [130, 68] on span "Issue" at bounding box center [132, 69] width 15 height 9
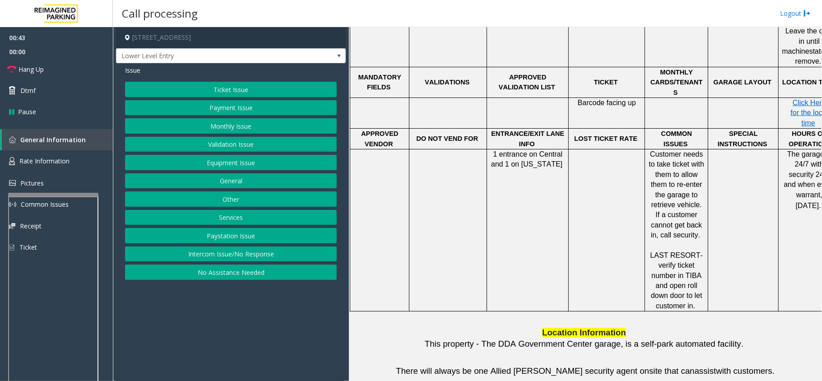
scroll to position [782, 0]
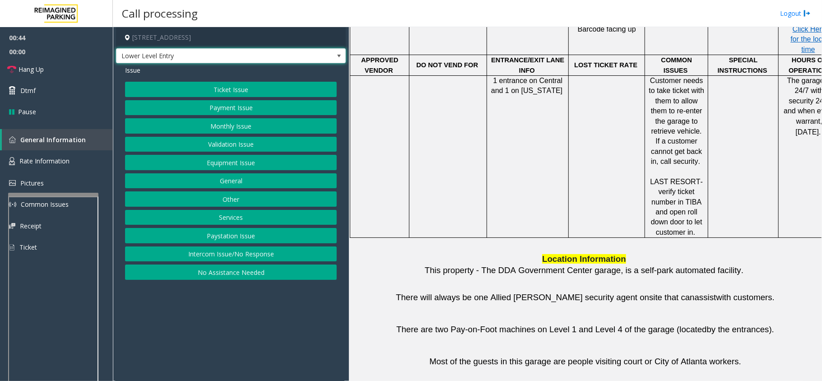
click at [156, 50] on span "Lower Level Entry" at bounding box center [207, 56] width 183 height 14
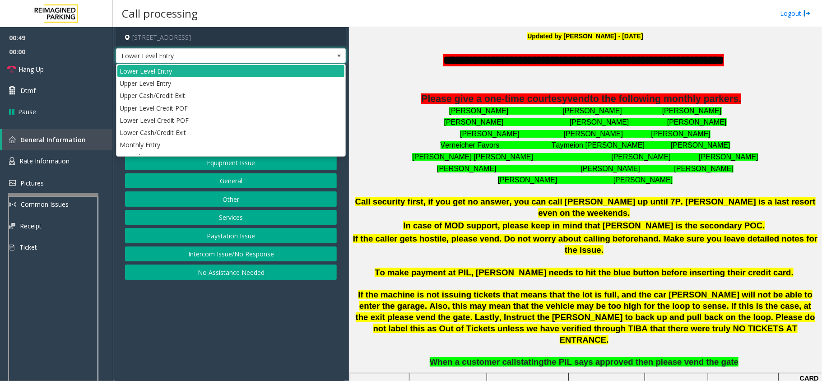
scroll to position [240, 0]
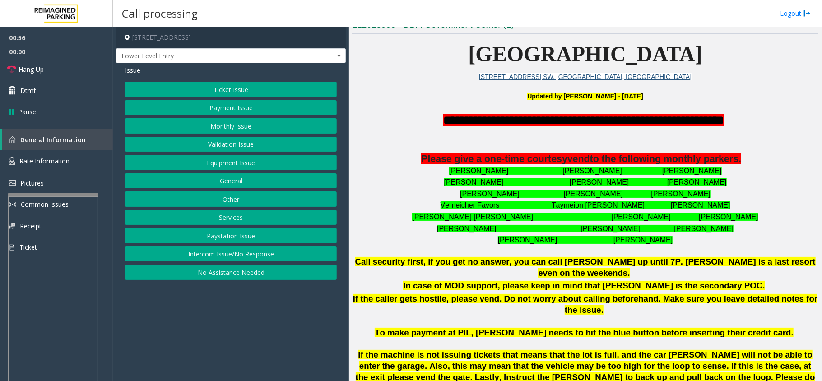
click at [596, 143] on p at bounding box center [585, 147] width 466 height 12
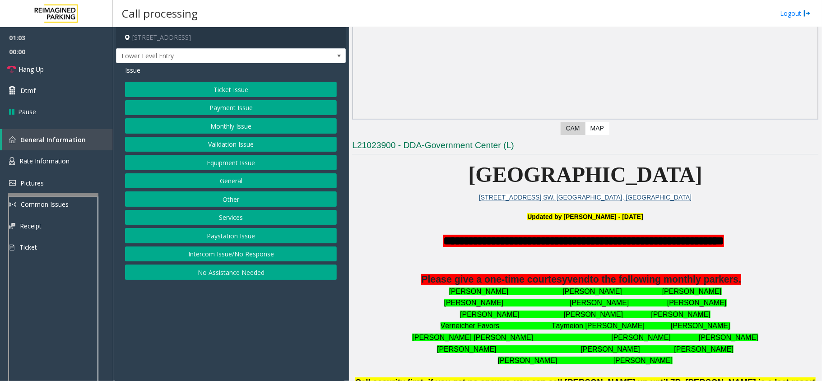
scroll to position [180, 0]
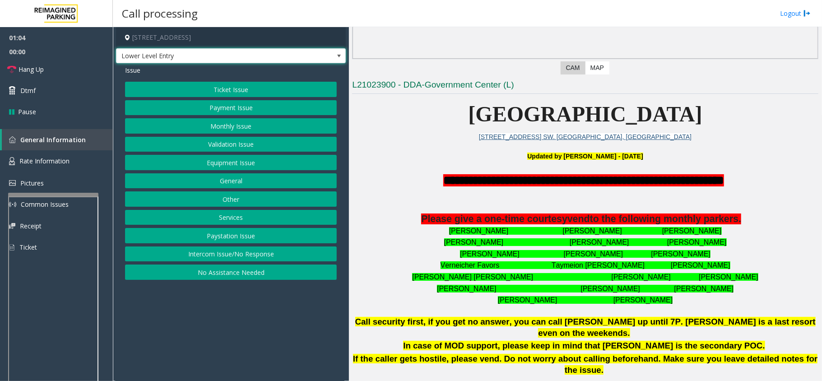
click at [229, 53] on span "Lower Level Entry" at bounding box center [207, 56] width 183 height 14
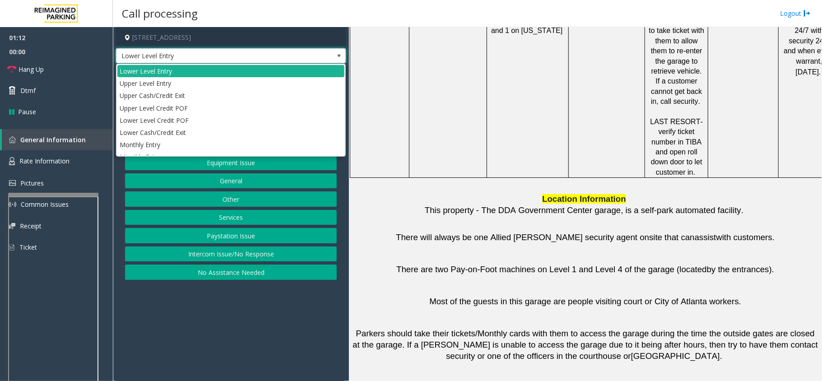
scroll to position [1203, 0]
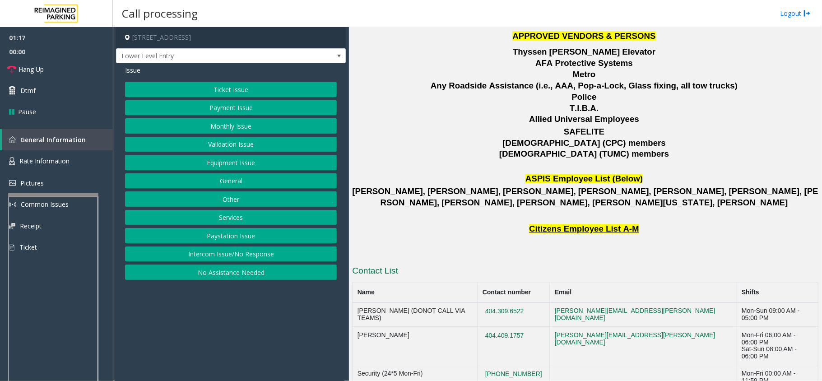
click at [488, 161] on p at bounding box center [585, 166] width 466 height 11
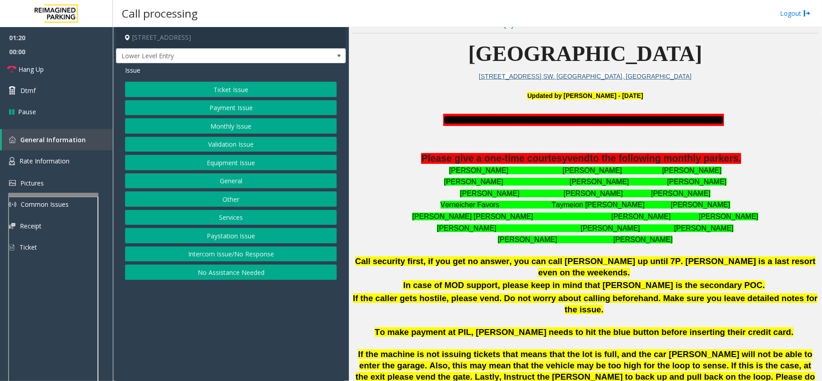
scroll to position [240, 0]
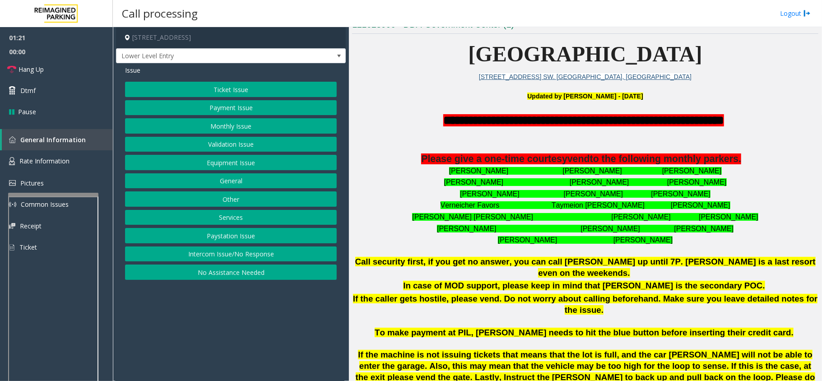
click at [215, 159] on button "Equipment Issue" at bounding box center [231, 162] width 212 height 15
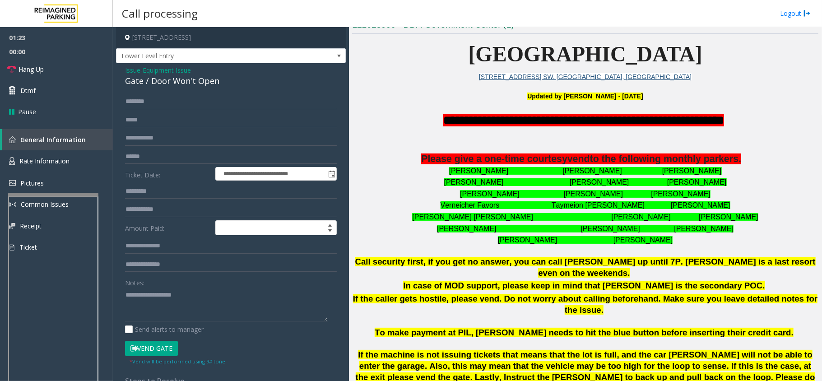
click at [190, 80] on div "Gate / Door Won't Open" at bounding box center [231, 81] width 212 height 12
copy div "Gate / Door Won't Open"
click at [164, 85] on div "Gate / Door Won't Open" at bounding box center [231, 81] width 212 height 12
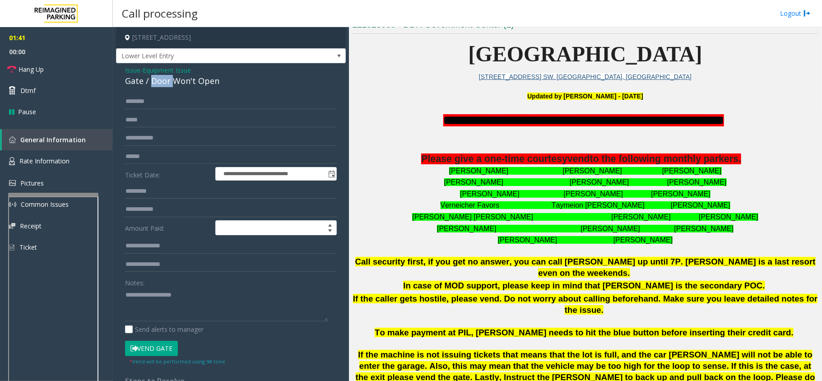
click at [164, 85] on div "Gate / Door Won't Open" at bounding box center [231, 81] width 212 height 12
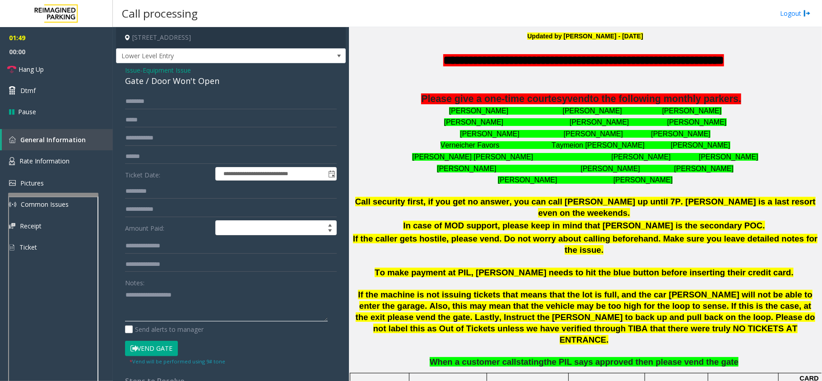
click at [187, 296] on textarea at bounding box center [226, 304] width 203 height 34
paste textarea "**********"
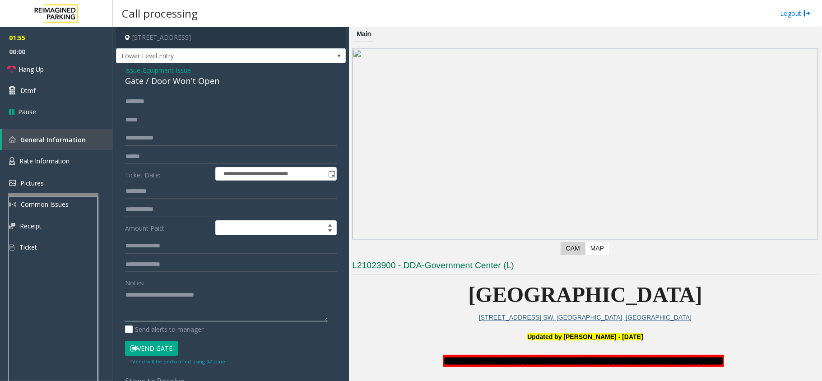
scroll to position [541, 0]
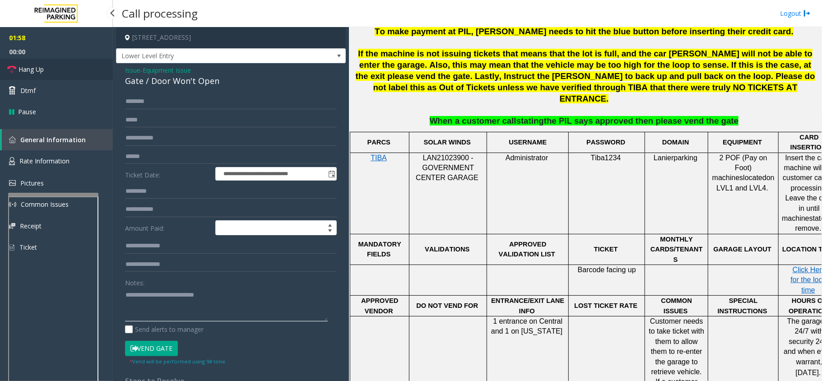
type textarea "**********"
drag, startPoint x: 33, startPoint y: 69, endPoint x: 57, endPoint y: 75, distance: 24.2
click at [33, 69] on span "Hang Up" at bounding box center [30, 69] width 25 height 9
click at [134, 71] on span "Issue" at bounding box center [132, 69] width 15 height 9
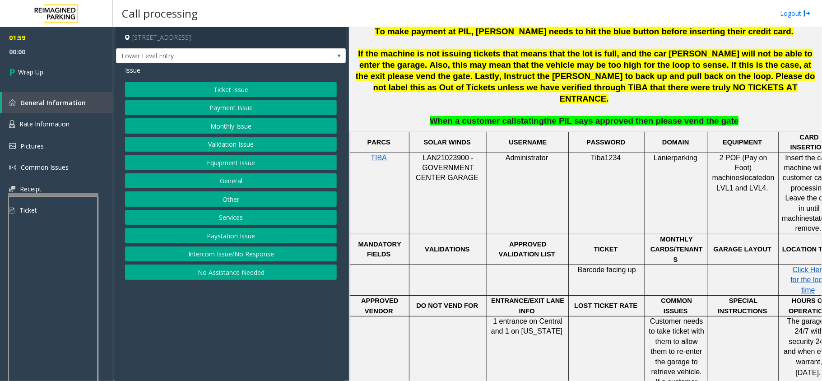
click at [230, 164] on button "Equipment Issue" at bounding box center [231, 162] width 212 height 15
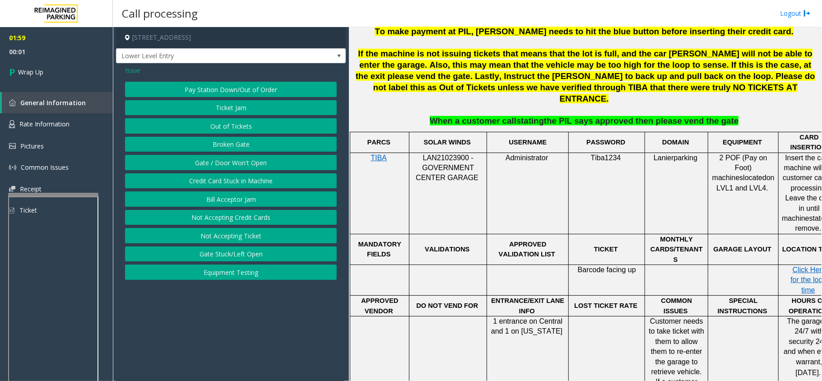
click at [242, 127] on button "Out of Tickets" at bounding box center [231, 125] width 212 height 15
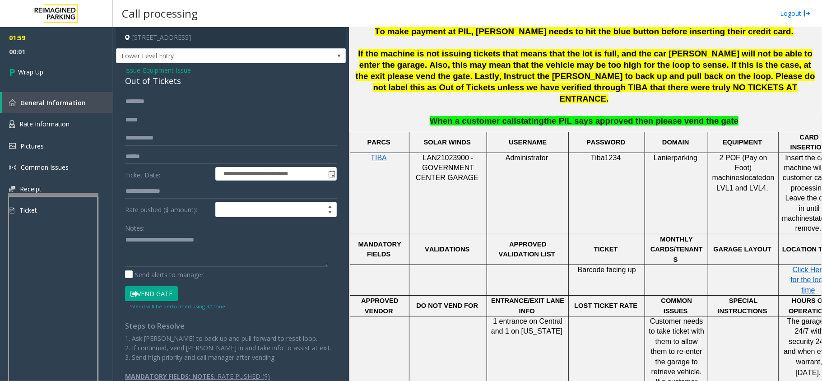
click at [167, 80] on div "Out of Tickets" at bounding box center [231, 81] width 212 height 12
click at [129, 73] on span "Issue" at bounding box center [132, 69] width 15 height 9
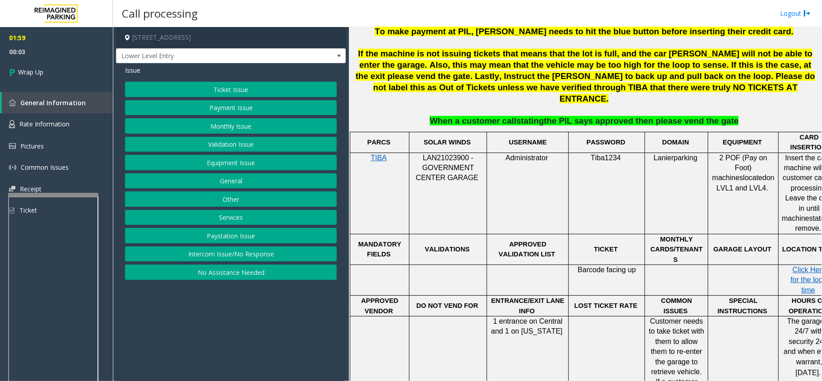
click at [217, 162] on button "Equipment Issue" at bounding box center [231, 162] width 212 height 15
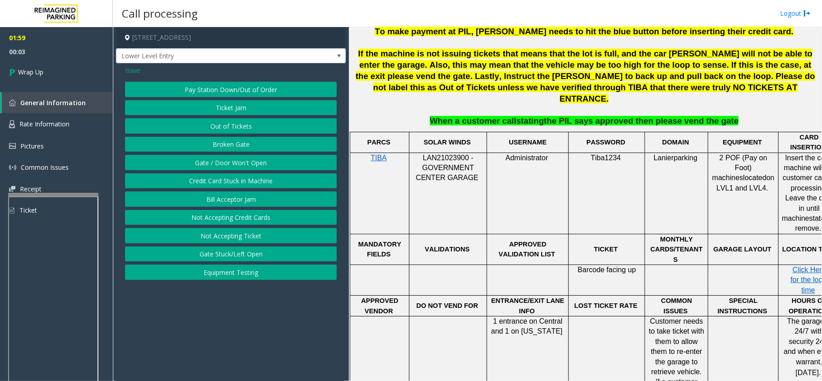
click at [217, 162] on button "Gate / Door Won't Open" at bounding box center [231, 162] width 212 height 15
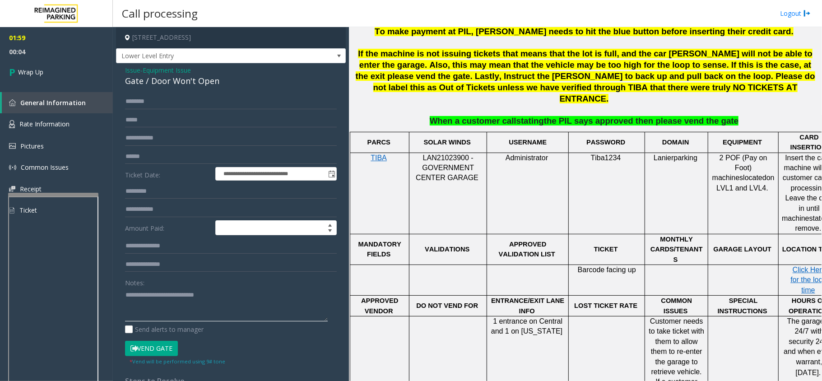
click at [236, 302] on textarea at bounding box center [226, 304] width 203 height 34
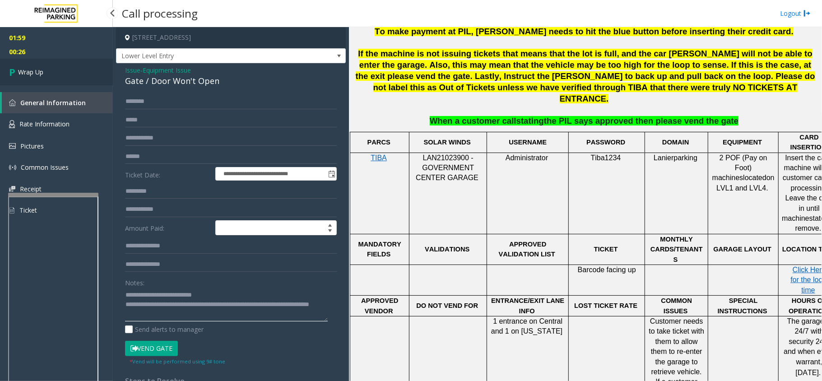
type textarea "**********"
click at [50, 63] on link "Wrap Up" at bounding box center [56, 72] width 113 height 27
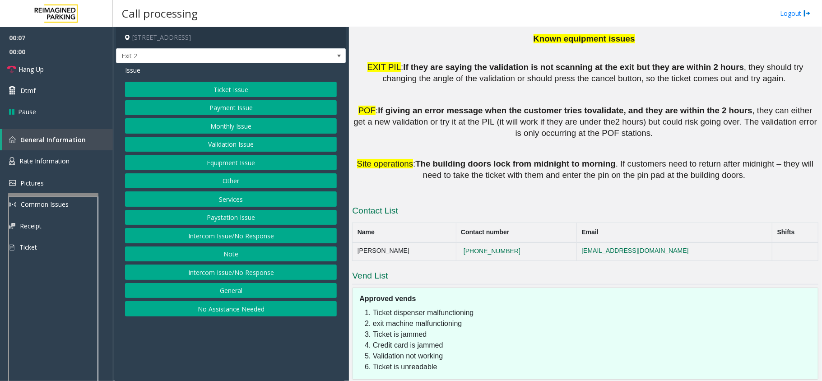
scroll to position [1234, 0]
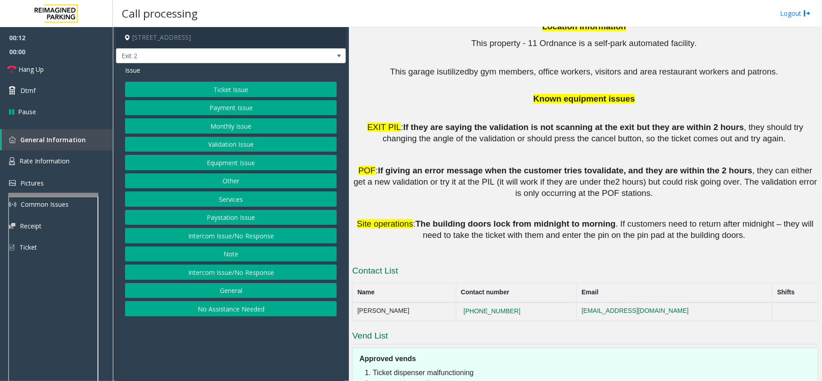
click at [216, 280] on button "Intercom Issue/No Response" at bounding box center [231, 271] width 212 height 15
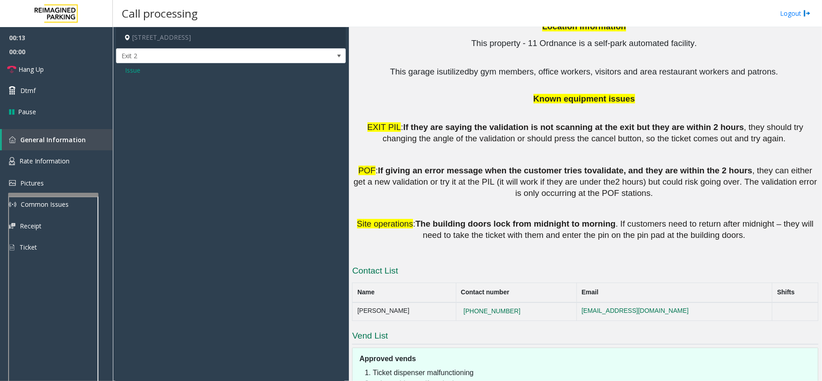
click at [134, 71] on span "Issue" at bounding box center [132, 69] width 15 height 9
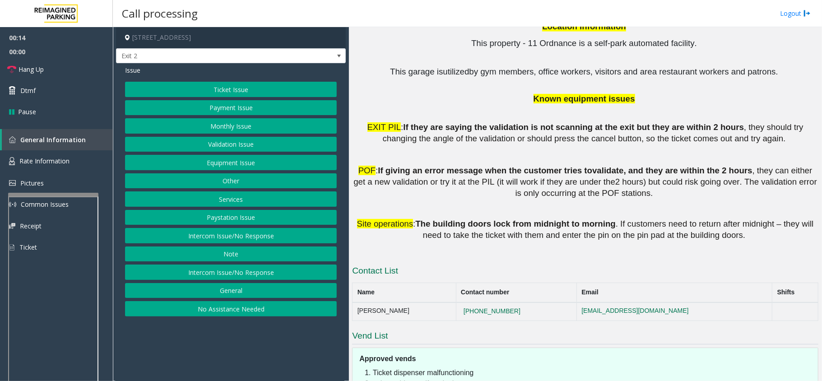
click at [230, 236] on button "Intercom Issue/No Response" at bounding box center [231, 235] width 212 height 15
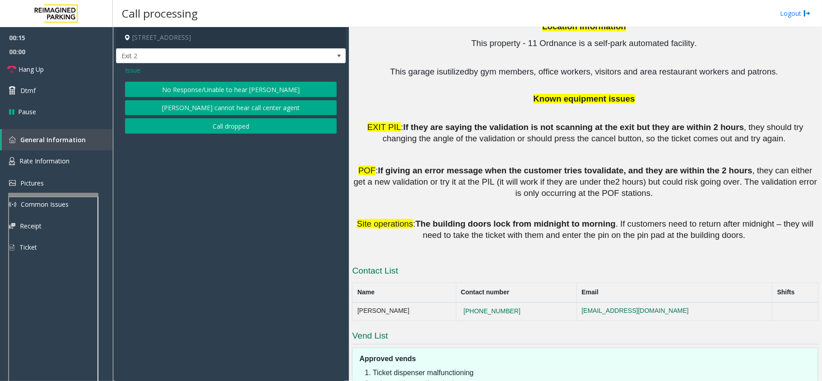
click at [227, 85] on button "No Response/Unable to hear [PERSON_NAME]" at bounding box center [231, 89] width 212 height 15
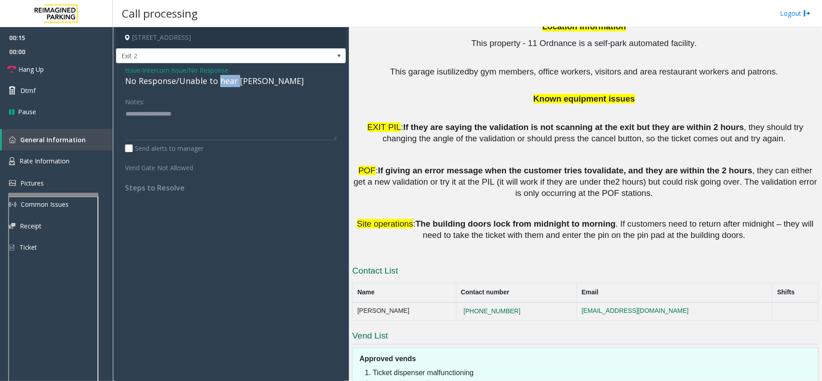
click at [227, 85] on div "No Response/Unable to hear [PERSON_NAME]" at bounding box center [231, 81] width 212 height 12
copy div "No Response/Unable to hear [PERSON_NAME]"
click at [214, 116] on textarea at bounding box center [231, 123] width 212 height 34
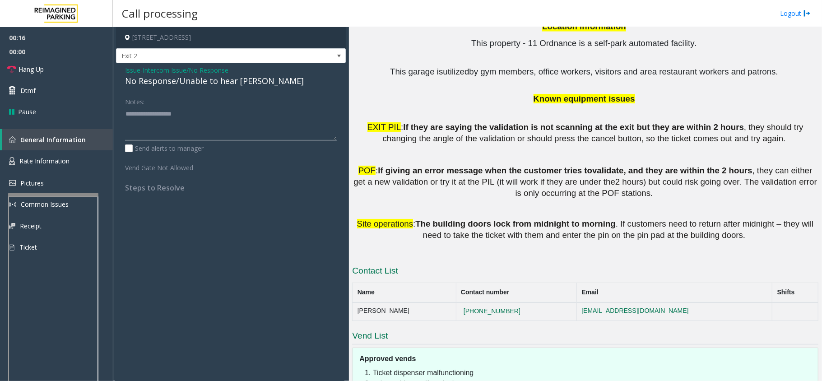
paste textarea "**********"
type textarea "**********"
click at [7, 71] on icon at bounding box center [11, 69] width 9 height 9
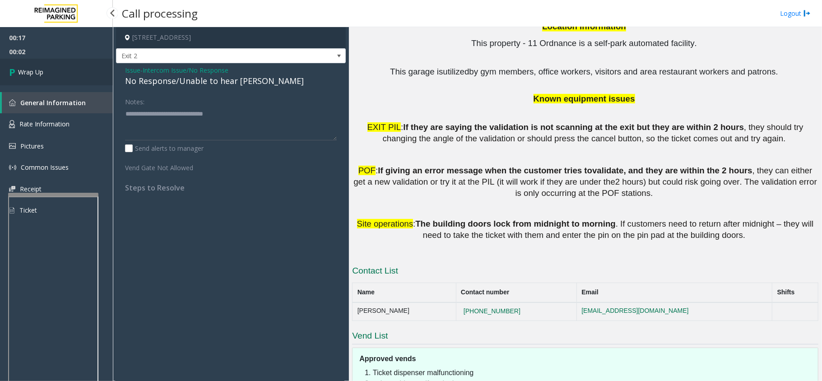
click at [13, 71] on icon at bounding box center [13, 72] width 9 height 15
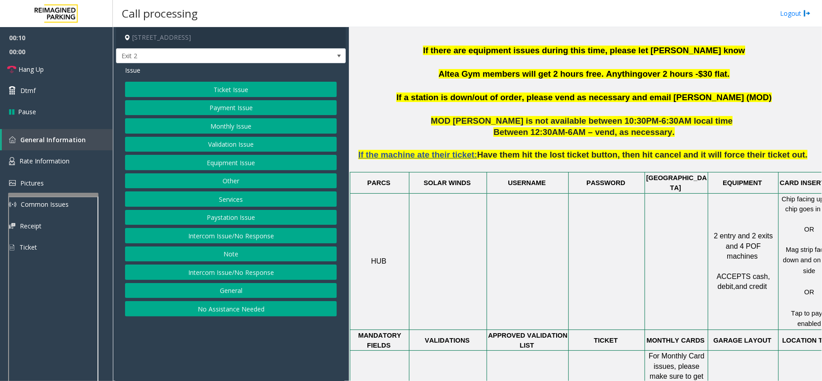
scroll to position [180, 0]
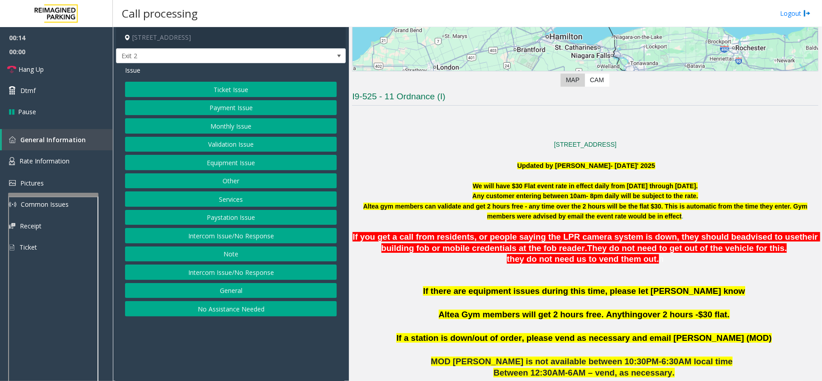
click at [230, 144] on button "Validation Issue" at bounding box center [231, 144] width 212 height 15
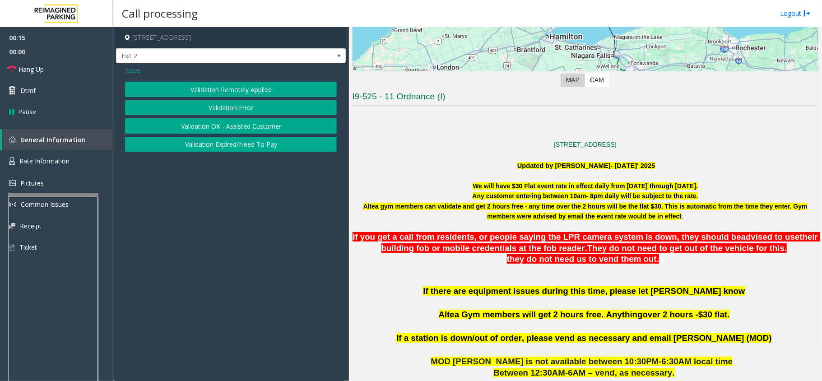
click at [206, 107] on button "Validation Error" at bounding box center [231, 107] width 212 height 15
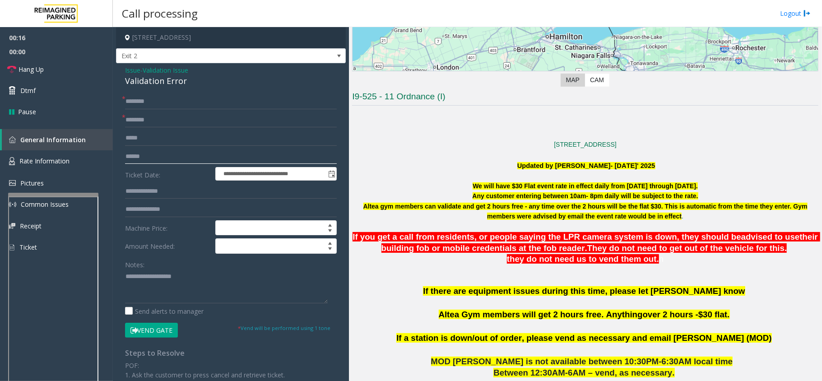
click at [152, 163] on input "text" at bounding box center [231, 156] width 212 height 15
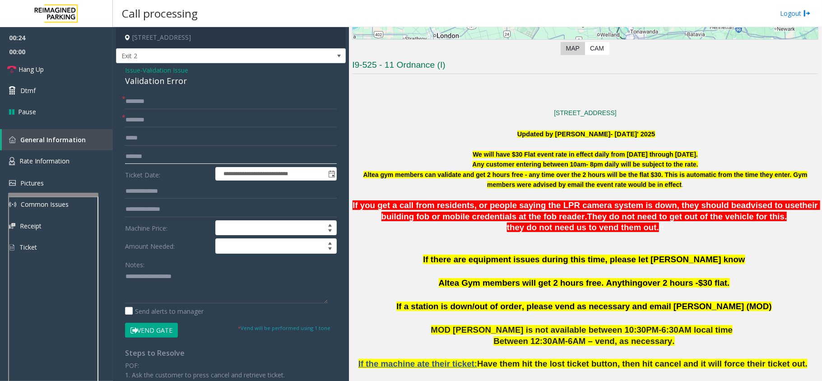
scroll to position [240, 0]
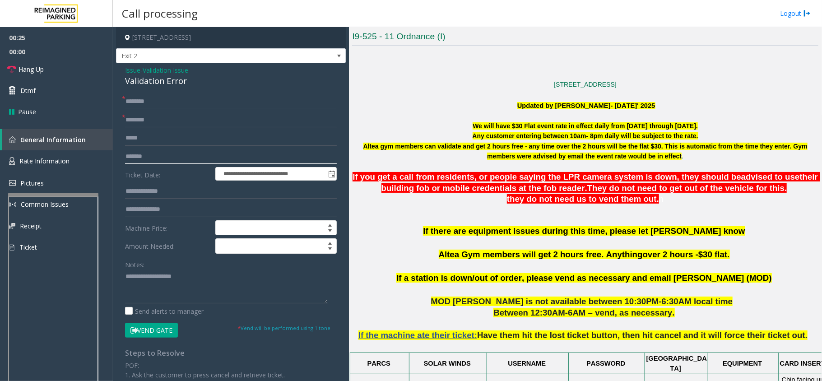
type input "*******"
drag, startPoint x: 451, startPoint y: 253, endPoint x: 484, endPoint y: 256, distance: 33.1
click at [484, 256] on span "Altea Gym members will get 2 hours free. Anything" at bounding box center [541, 254] width 204 height 9
copy span "Altea Gym"
click at [156, 120] on input "text" at bounding box center [231, 119] width 212 height 15
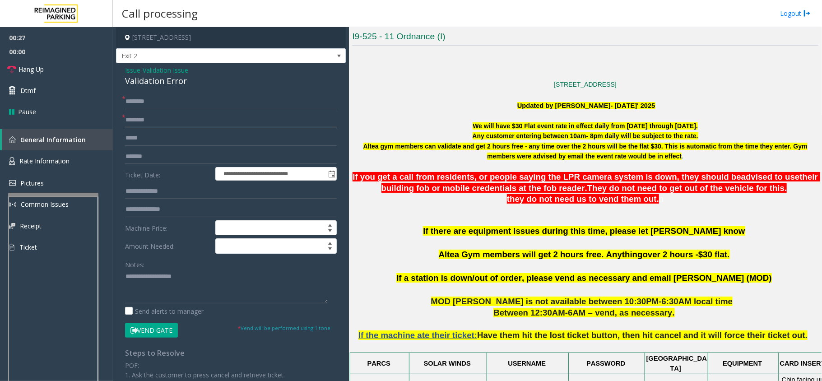
paste input "*********"
type input "*********"
click at [148, 102] on input "text" at bounding box center [231, 101] width 212 height 15
click at [161, 105] on input "text" at bounding box center [231, 101] width 212 height 15
type input "****"
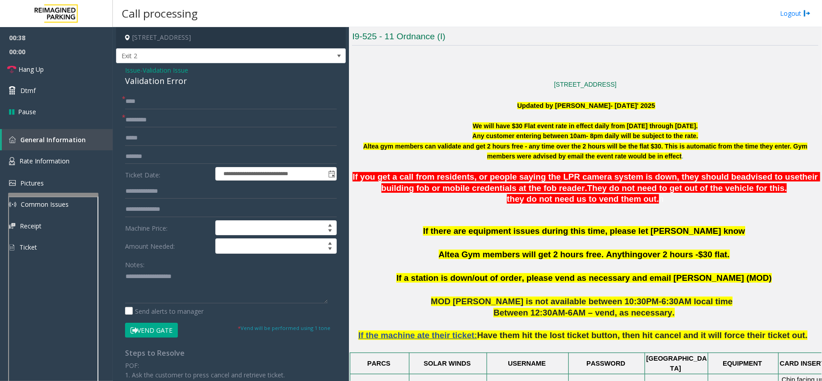
click at [141, 84] on div "Validation Error" at bounding box center [231, 81] width 212 height 12
copy div "Validation Error"
click at [163, 287] on textarea at bounding box center [226, 286] width 203 height 34
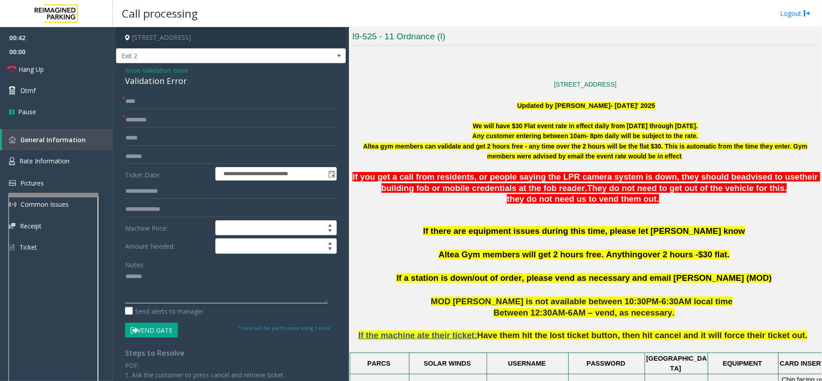
paste textarea "**********"
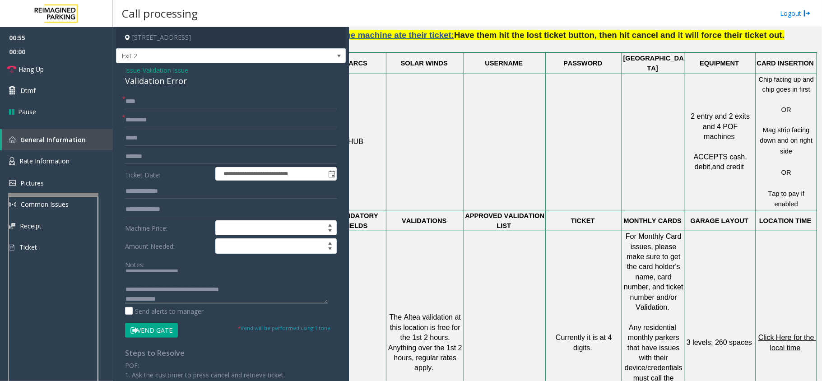
scroll to position [541, 32]
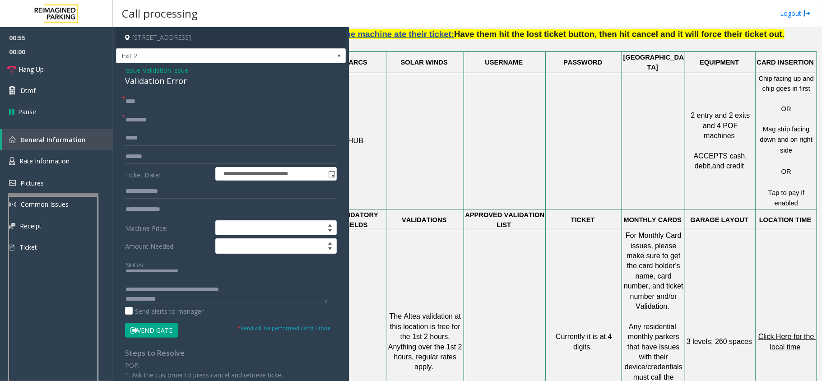
click at [774, 333] on span "Click Here for the local time" at bounding box center [787, 342] width 58 height 18
click at [174, 295] on textarea at bounding box center [226, 286] width 203 height 34
click at [174, 296] on textarea at bounding box center [226, 286] width 203 height 34
type textarea "**********"
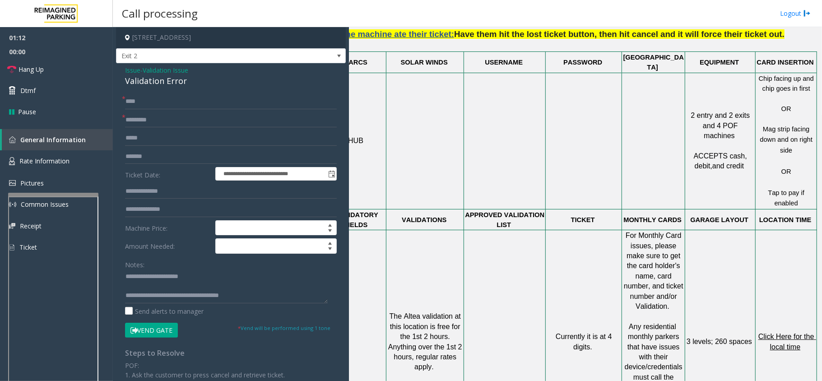
click at [164, 334] on button "Vend Gate" at bounding box center [151, 330] width 53 height 15
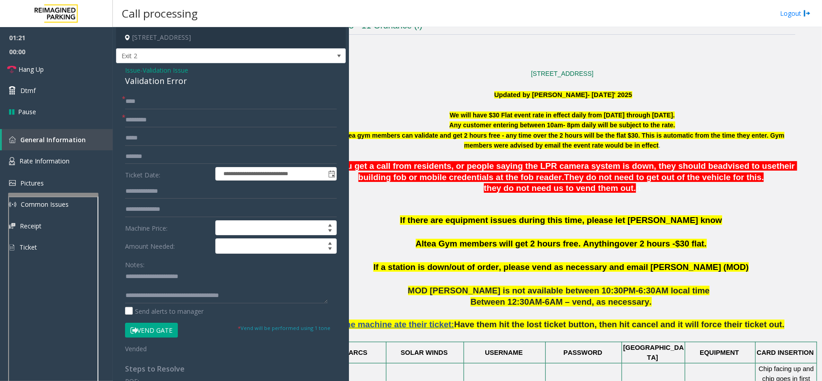
scroll to position [120, 32]
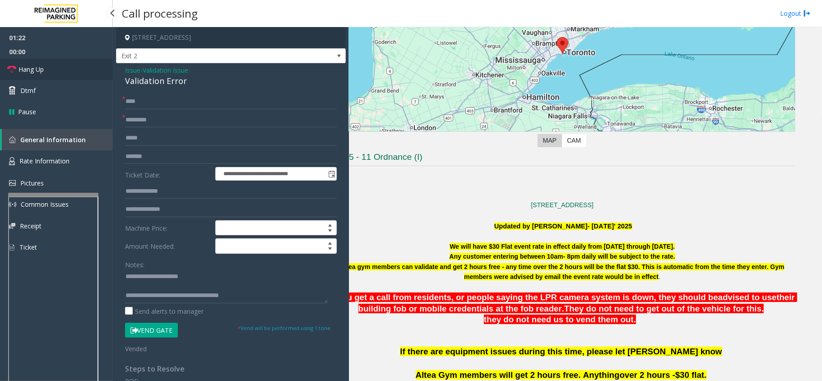
click at [56, 70] on link "Hang Up" at bounding box center [56, 69] width 113 height 21
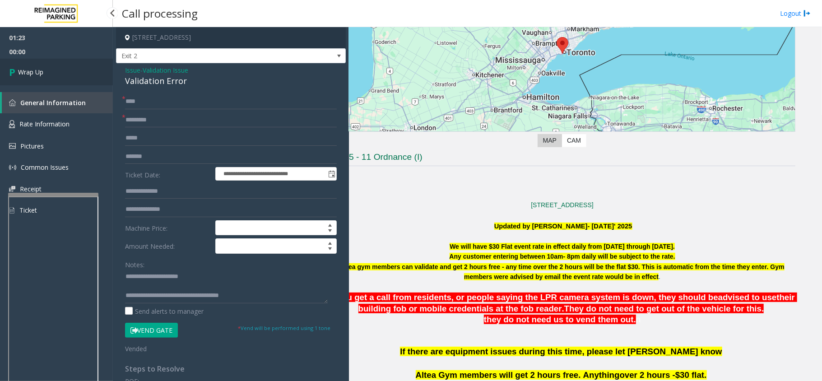
click at [56, 70] on link "Wrap Up" at bounding box center [56, 72] width 113 height 27
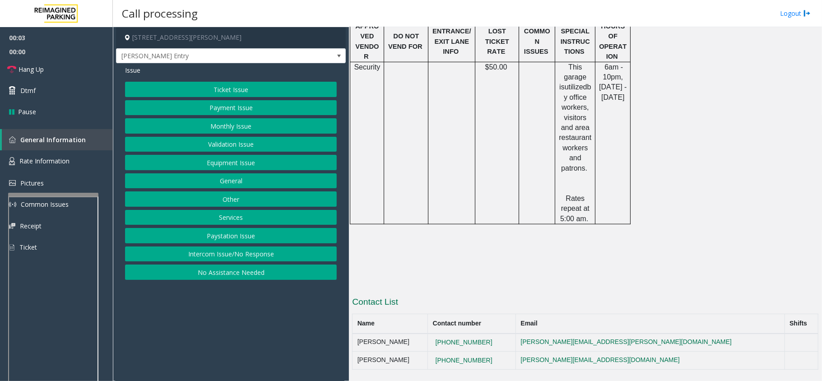
scroll to position [654, 0]
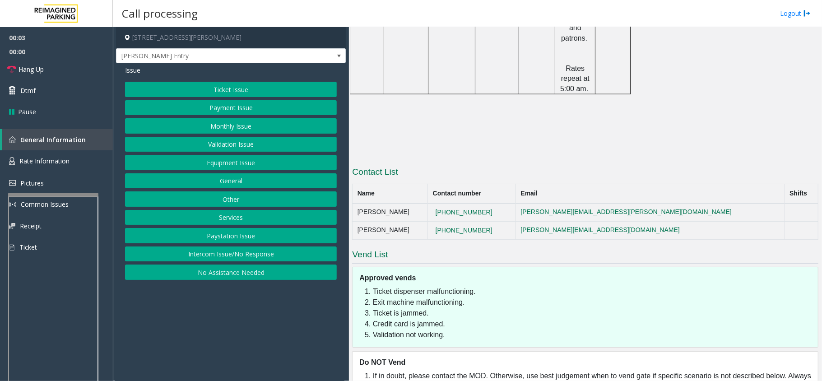
drag, startPoint x: 258, startPoint y: 251, endPoint x: 222, endPoint y: 155, distance: 102.5
click at [258, 251] on button "Intercom Issue/No Response" at bounding box center [231, 253] width 212 height 15
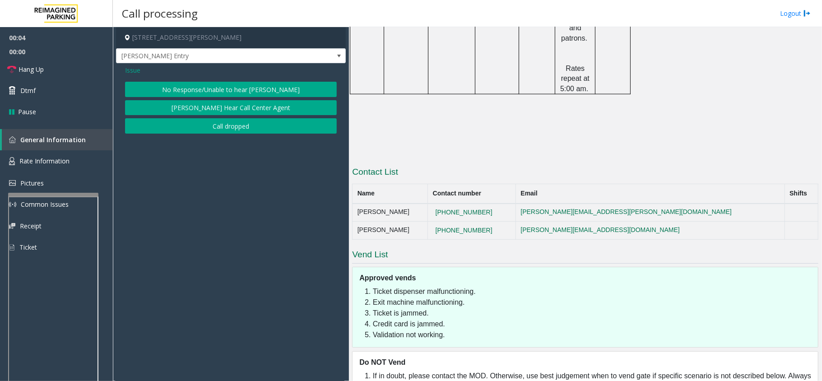
click at [201, 88] on button "No Response/Unable to hear [PERSON_NAME]" at bounding box center [231, 89] width 212 height 15
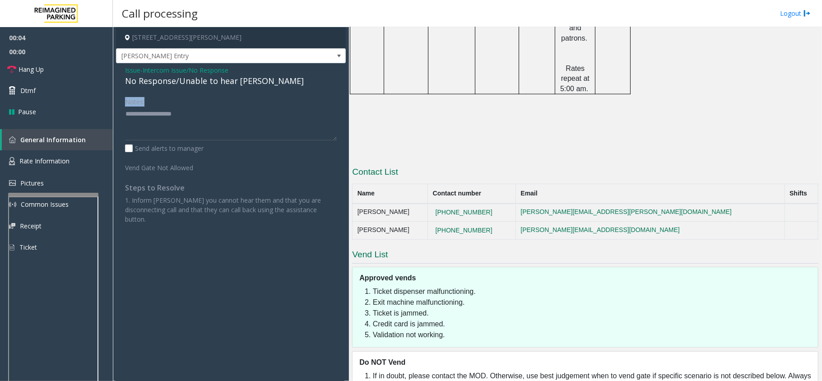
click at [201, 88] on div "Issue - Intercom Issue/No Response No Response/Unable to hear parker Notes: Sen…" at bounding box center [231, 148] width 230 height 170
click at [203, 87] on div "No Response/Unable to hear [PERSON_NAME]" at bounding box center [231, 81] width 212 height 12
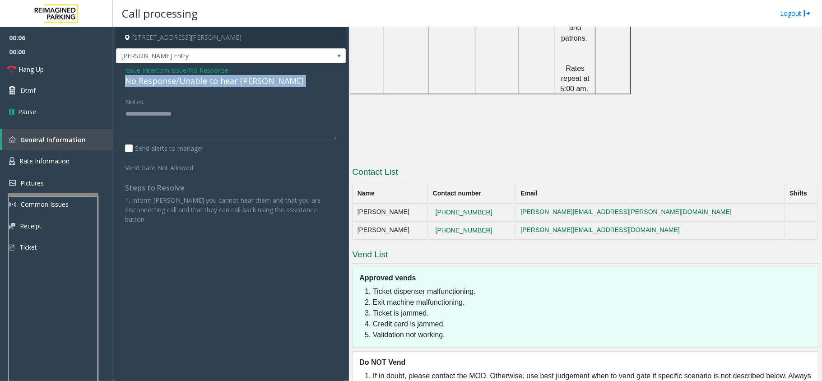
click at [203, 87] on div "No Response/Unable to hear [PERSON_NAME]" at bounding box center [231, 81] width 212 height 12
copy div "No Response/Unable to hear [PERSON_NAME]"
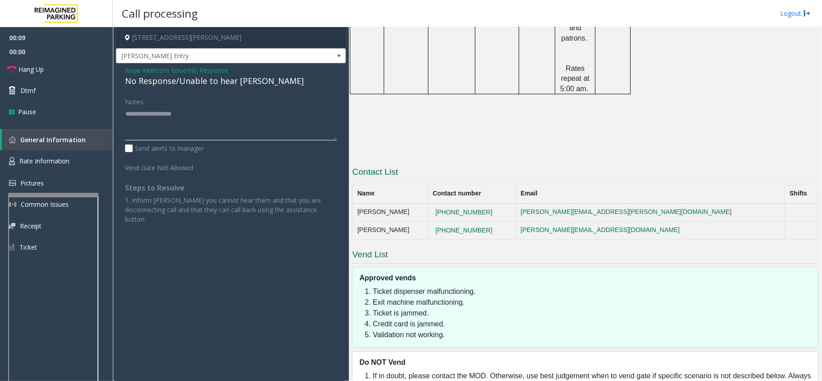
paste textarea "**********"
type textarea "**********"
click at [26, 65] on span "Hang Up" at bounding box center [30, 69] width 25 height 9
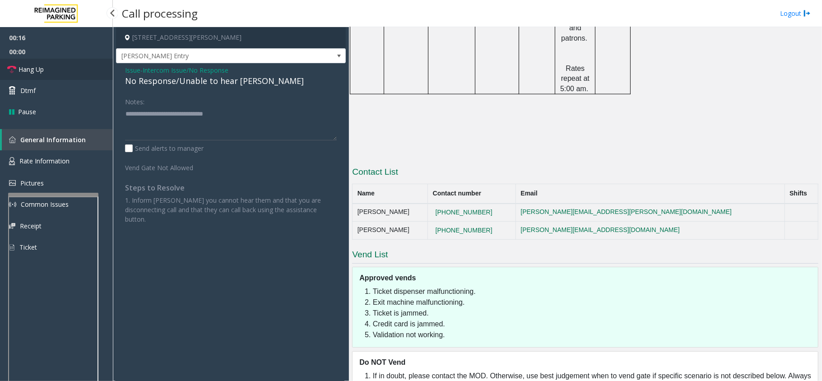
click at [26, 65] on span "Hang Up" at bounding box center [30, 69] width 25 height 9
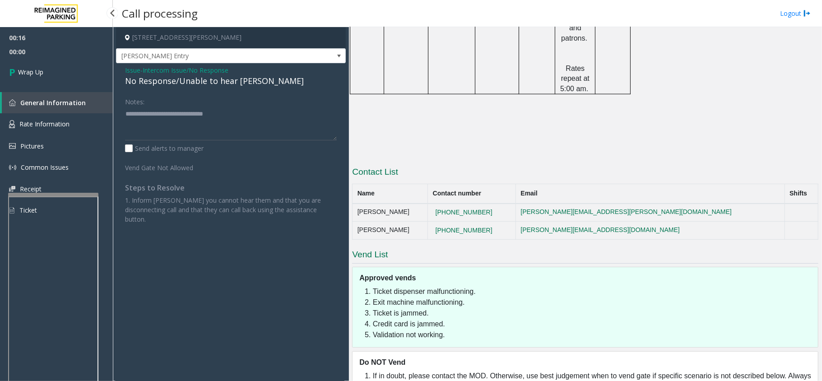
click at [26, 64] on link "Wrap Up" at bounding box center [56, 72] width 113 height 27
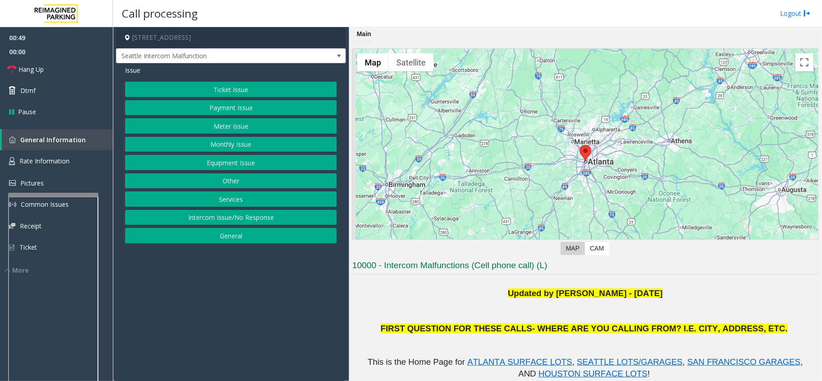
click at [246, 166] on button "Equipment Issue" at bounding box center [231, 162] width 212 height 15
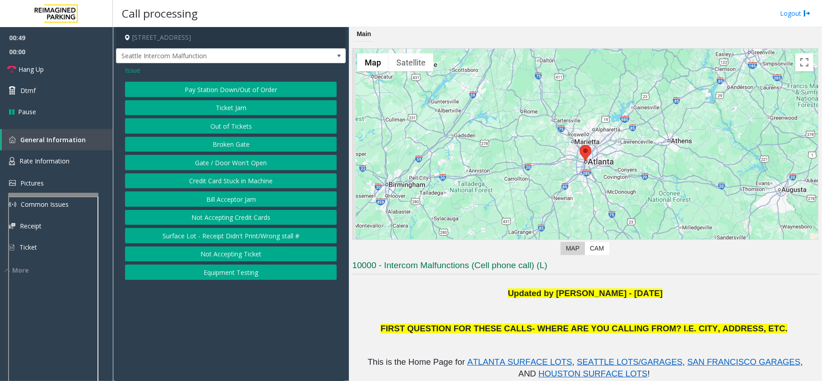
click at [246, 166] on button "Gate / Door Won't Open" at bounding box center [231, 162] width 212 height 15
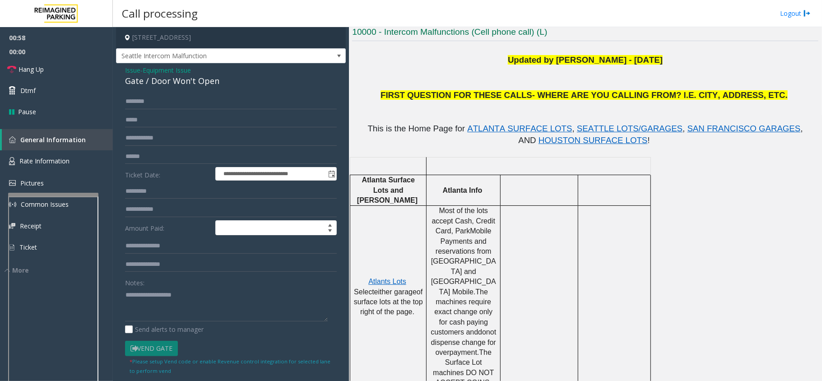
scroll to position [240, 0]
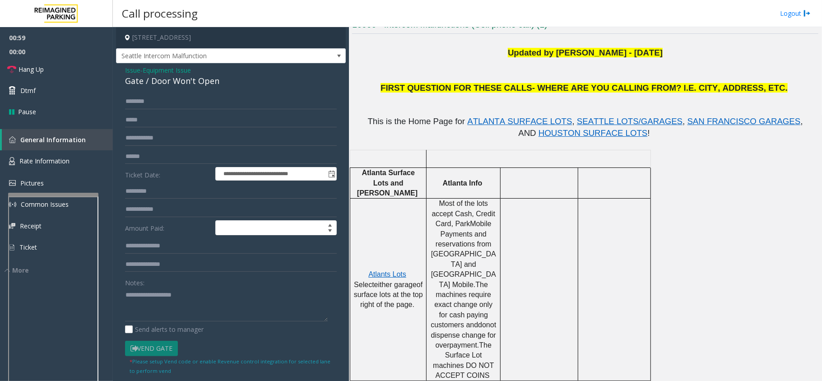
click at [134, 83] on div "Gate / Door Won't Open" at bounding box center [231, 81] width 212 height 12
copy div "Gate / Door Won't Open"
click at [33, 76] on link "Hang Up" at bounding box center [56, 69] width 113 height 21
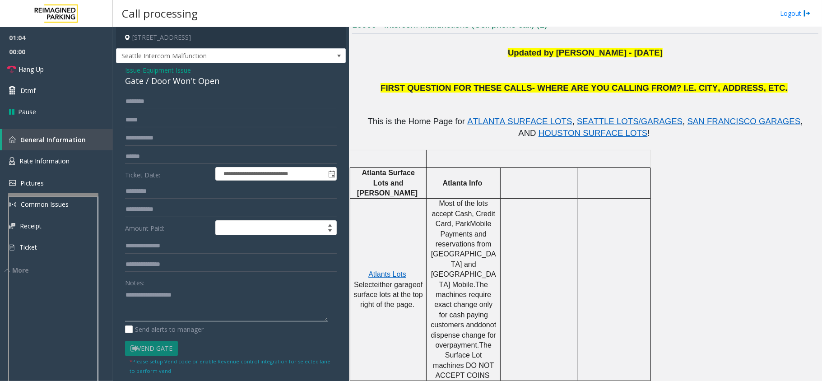
click at [172, 314] on textarea at bounding box center [226, 304] width 203 height 34
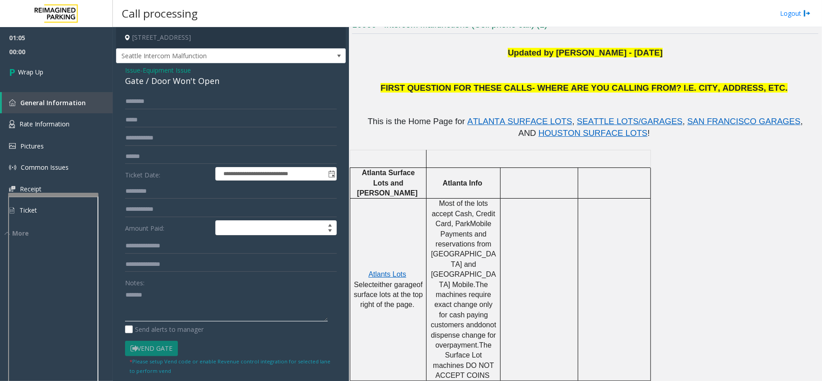
paste textarea "**********"
type textarea "**********"
click at [31, 69] on span "Wrap Up" at bounding box center [30, 71] width 25 height 9
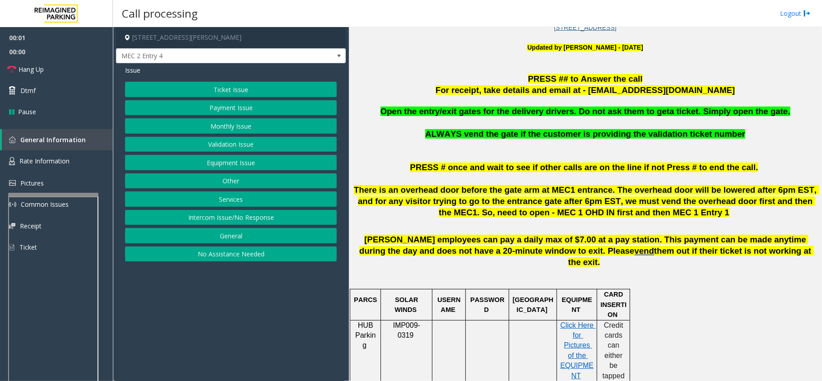
scroll to position [180, 0]
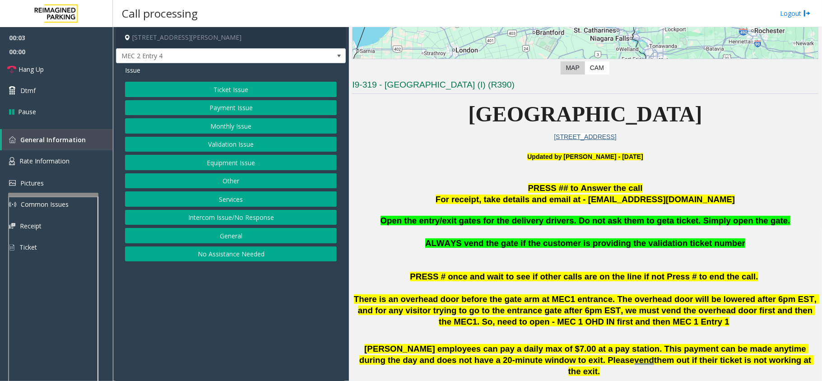
click at [229, 166] on button "Equipment Issue" at bounding box center [231, 162] width 212 height 15
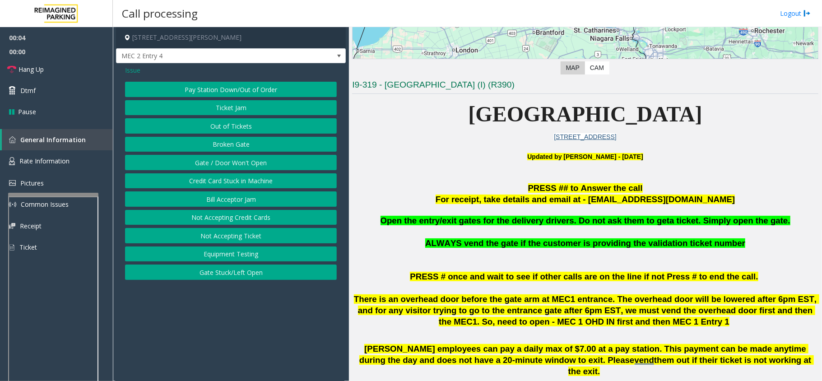
click at [130, 69] on span "Issue" at bounding box center [132, 69] width 15 height 9
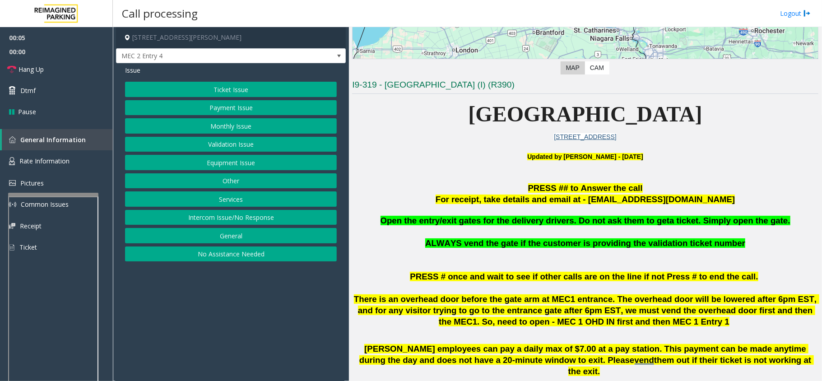
click at [228, 127] on button "Monthly Issue" at bounding box center [231, 125] width 212 height 15
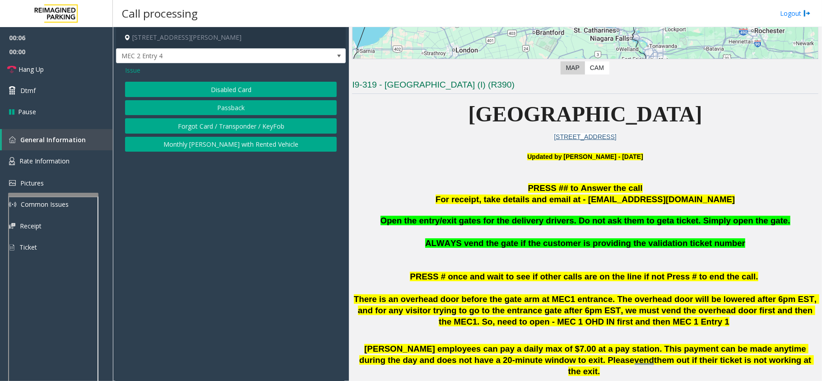
click at [227, 87] on button "Disabled Card" at bounding box center [231, 89] width 212 height 15
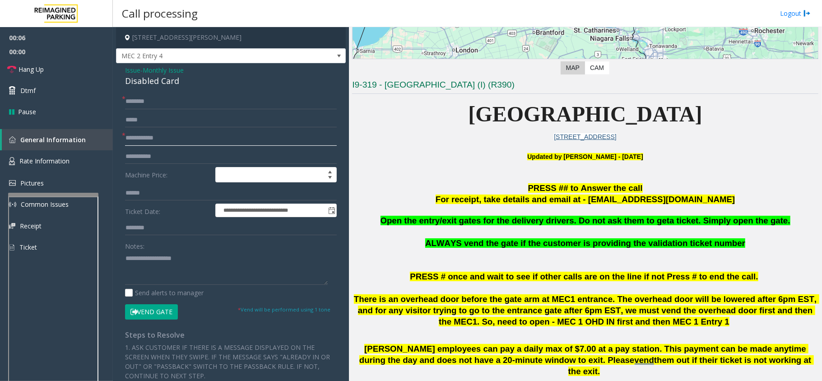
click at [156, 135] on input "text" at bounding box center [231, 137] width 212 height 15
click at [168, 137] on input "text" at bounding box center [231, 137] width 212 height 15
click at [160, 141] on input "text" at bounding box center [231, 137] width 212 height 15
type input "******"
click at [150, 106] on input "text" at bounding box center [231, 101] width 212 height 15
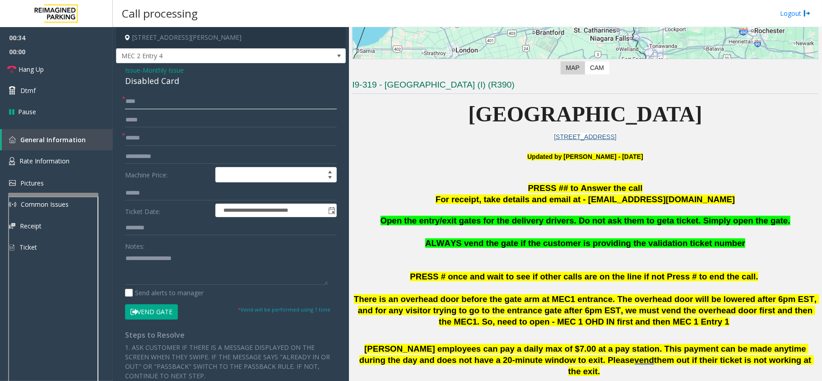
click at [136, 102] on input "****" at bounding box center [231, 101] width 212 height 15
click at [177, 99] on input "****" at bounding box center [231, 101] width 212 height 15
type input "****"
click at [161, 85] on div "Disabled Card" at bounding box center [231, 81] width 212 height 12
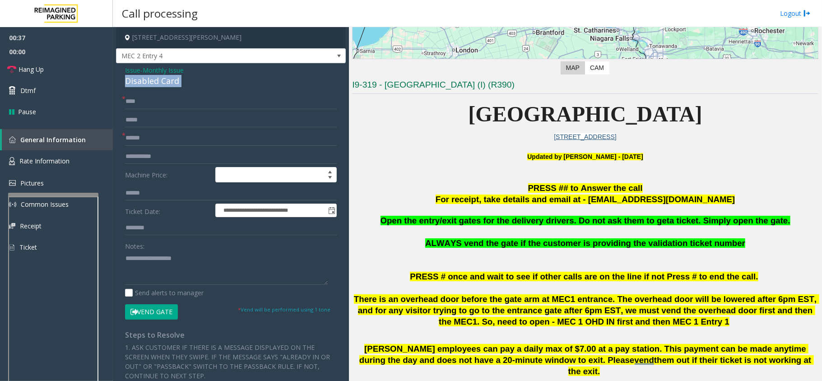
click at [161, 85] on div "Disabled Card" at bounding box center [231, 81] width 212 height 12
copy div "Disabled Card"
click at [161, 260] on textarea at bounding box center [226, 268] width 203 height 34
click at [127, 103] on input "****" at bounding box center [231, 101] width 212 height 15
click at [168, 106] on input "****" at bounding box center [231, 101] width 212 height 15
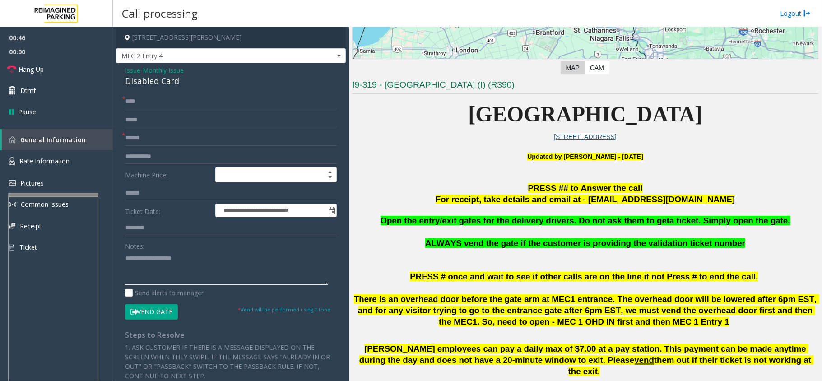
click at [155, 275] on textarea at bounding box center [226, 268] width 203 height 34
paste textarea "**********"
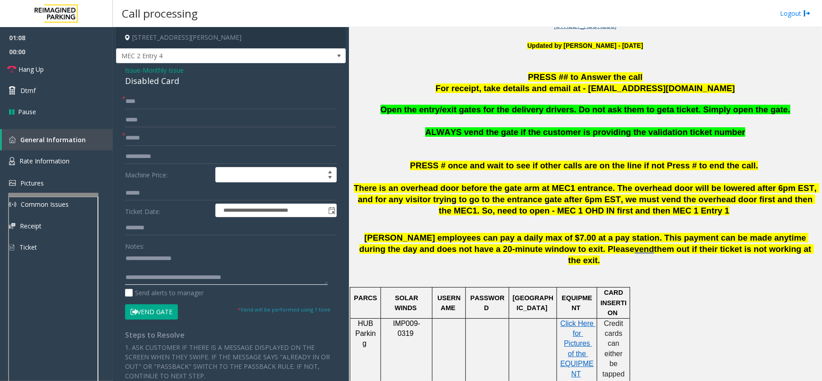
scroll to position [300, 0]
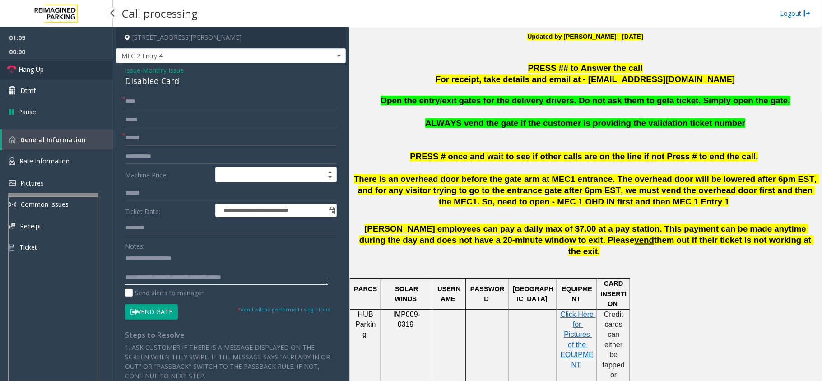
type textarea "**********"
click at [36, 72] on span "Hang Up" at bounding box center [30, 69] width 25 height 9
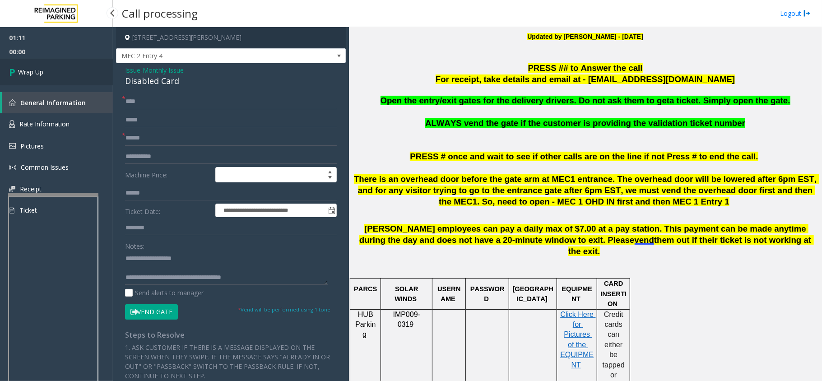
click at [36, 72] on span "Wrap Up" at bounding box center [30, 71] width 25 height 9
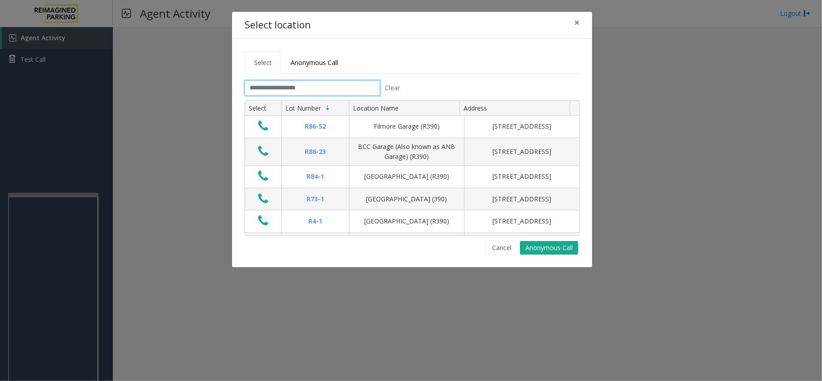
click at [306, 83] on input "text" at bounding box center [312, 87] width 135 height 15
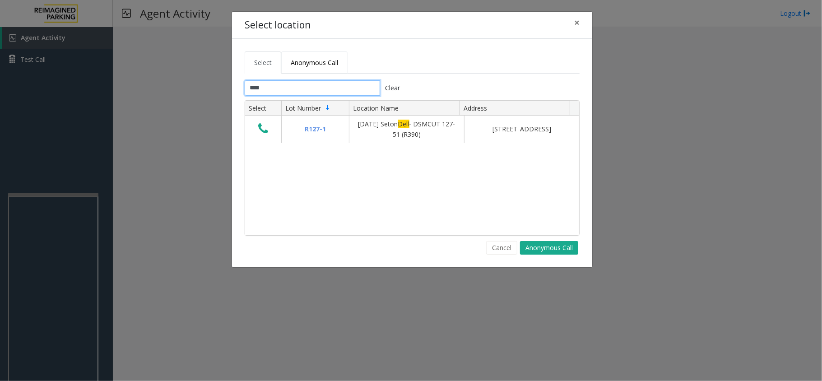
type input "****"
click at [320, 69] on link "Anonymous Call" at bounding box center [314, 62] width 66 height 22
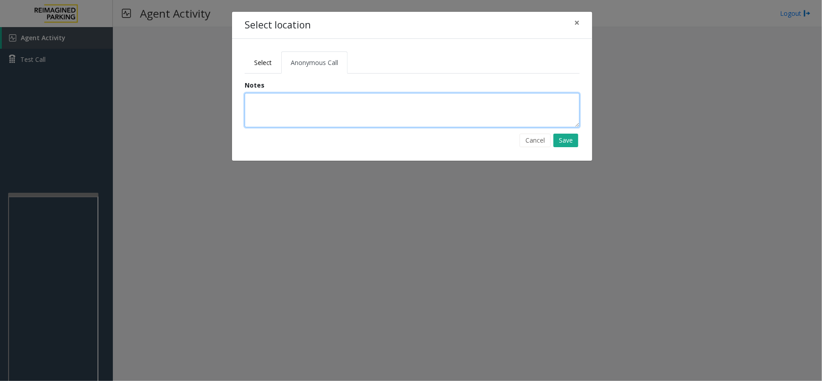
click at [320, 105] on textarea at bounding box center [412, 110] width 335 height 34
type textarea "**********"
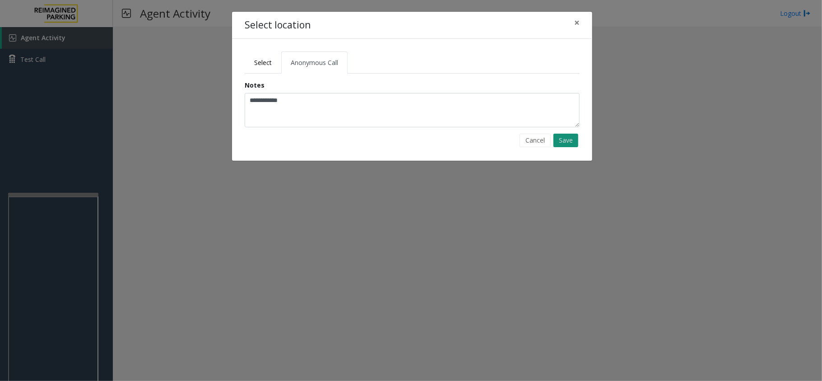
click at [566, 136] on button "Save" at bounding box center [565, 141] width 25 height 14
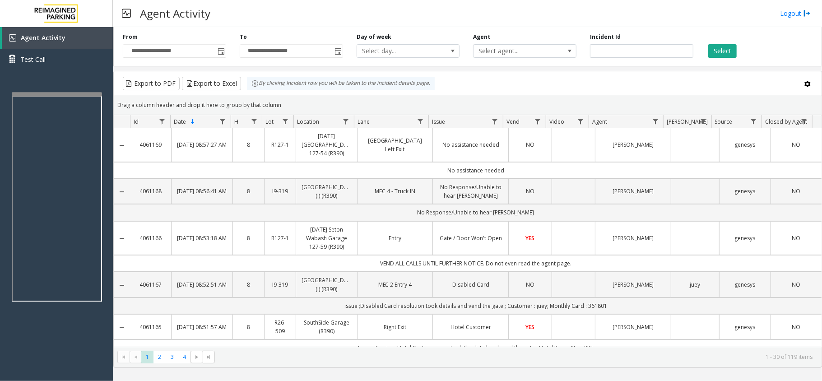
click at [24, 92] on div at bounding box center [57, 94] width 90 height 4
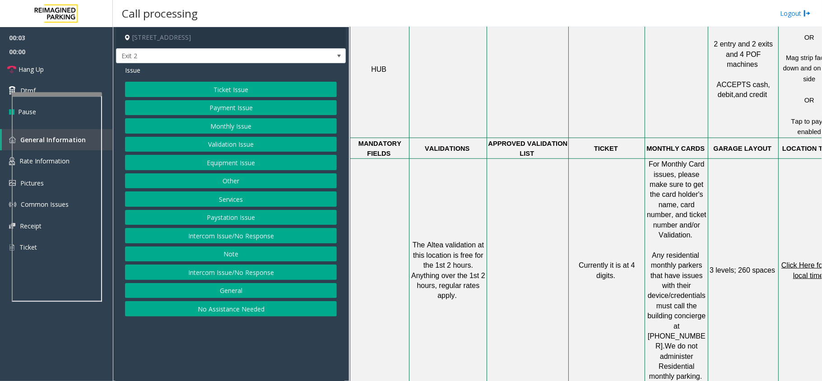
scroll to position [421, 0]
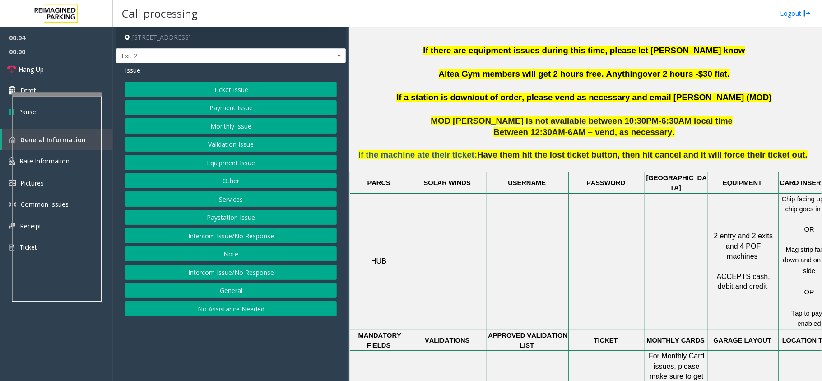
click at [219, 151] on button "Validation Issue" at bounding box center [231, 144] width 212 height 15
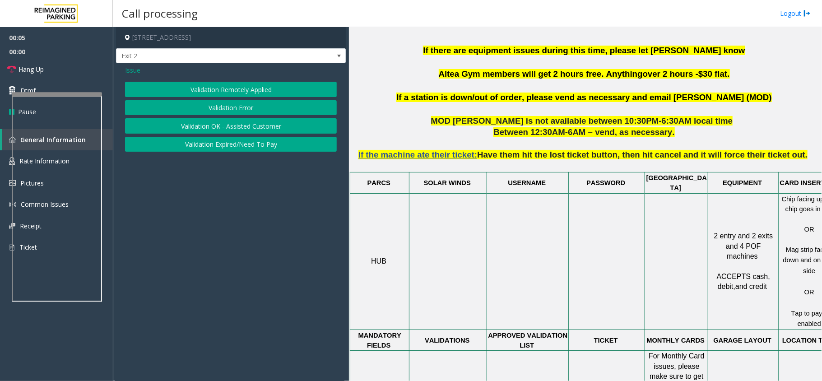
click at [217, 109] on button "Validation Error" at bounding box center [231, 107] width 212 height 15
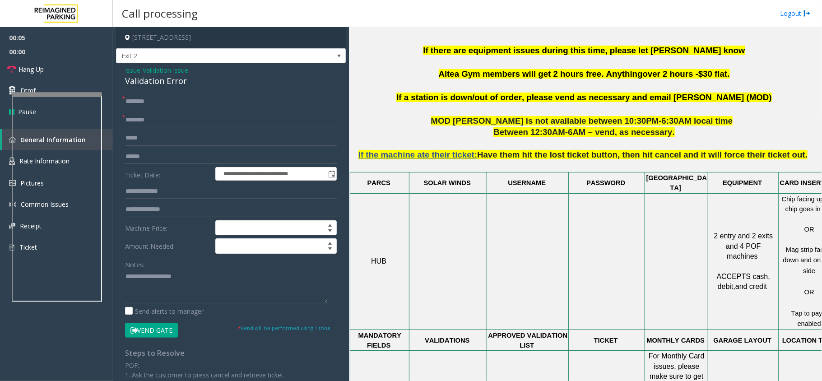
click at [161, 81] on div "Validation Error" at bounding box center [231, 81] width 212 height 12
copy div "Validation Error"
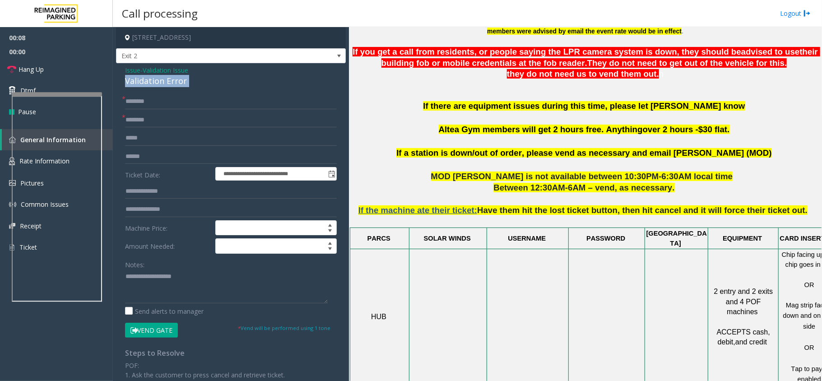
scroll to position [300, 0]
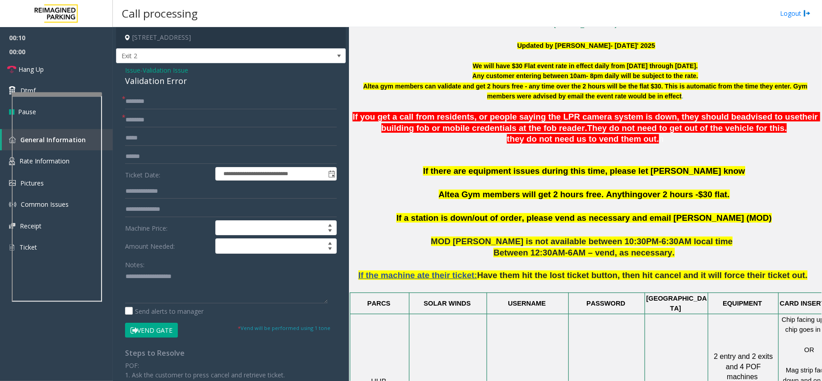
click at [125, 68] on span "Issue" at bounding box center [132, 69] width 15 height 9
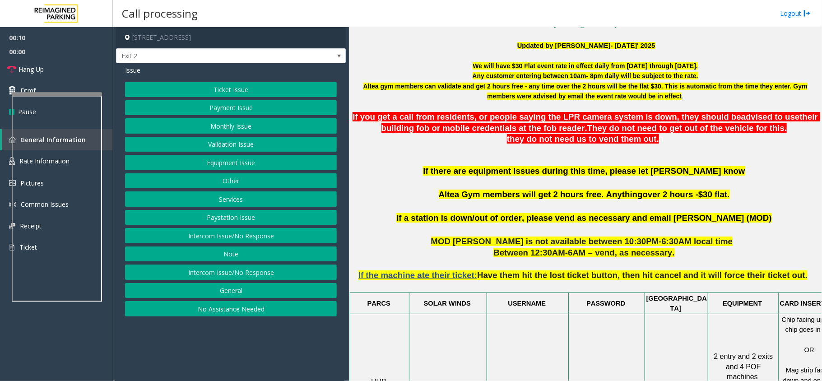
click at [239, 83] on button "Ticket Issue" at bounding box center [231, 89] width 212 height 15
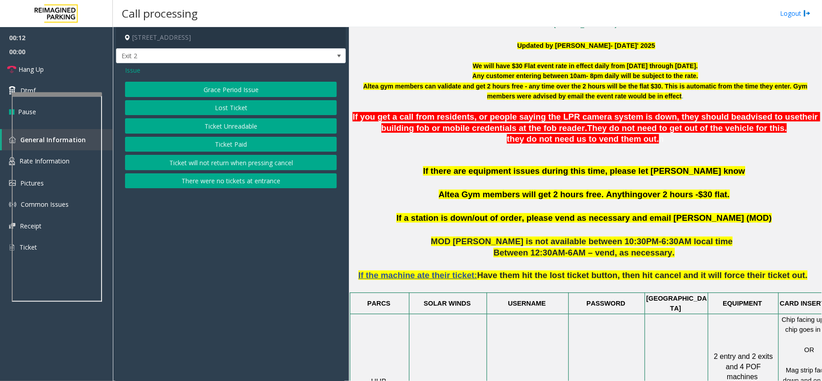
click at [208, 105] on button "Lost Ticket" at bounding box center [231, 107] width 212 height 15
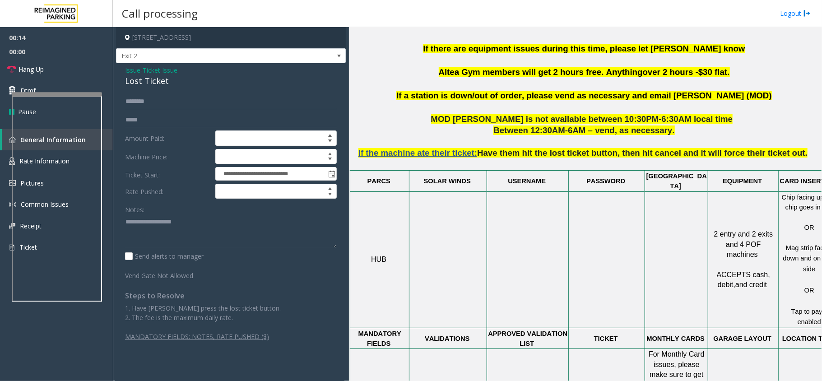
scroll to position [541, 0]
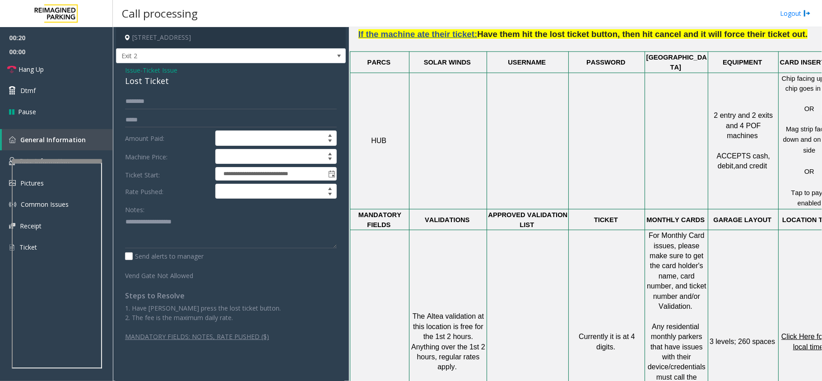
click at [68, 162] on div at bounding box center [57, 161] width 90 height 4
click at [60, 159] on span "Rate Information" at bounding box center [44, 161] width 50 height 9
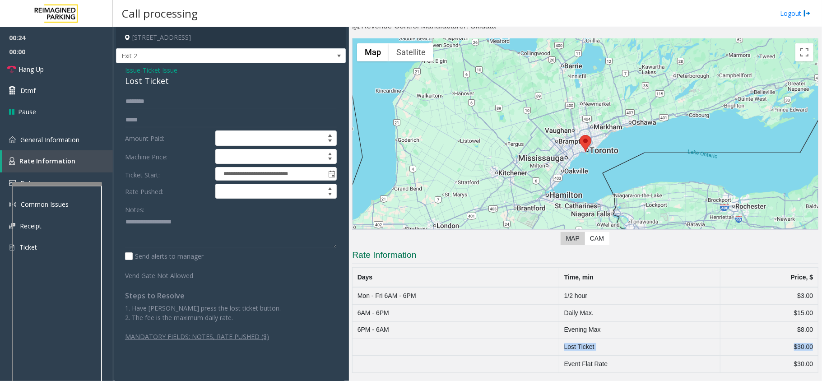
drag, startPoint x: 592, startPoint y: 347, endPoint x: 804, endPoint y: 343, distance: 211.6
click at [804, 343] on tr "Lost Ticket $30.00" at bounding box center [585, 346] width 466 height 17
click at [51, 138] on span "General Information" at bounding box center [49, 139] width 59 height 9
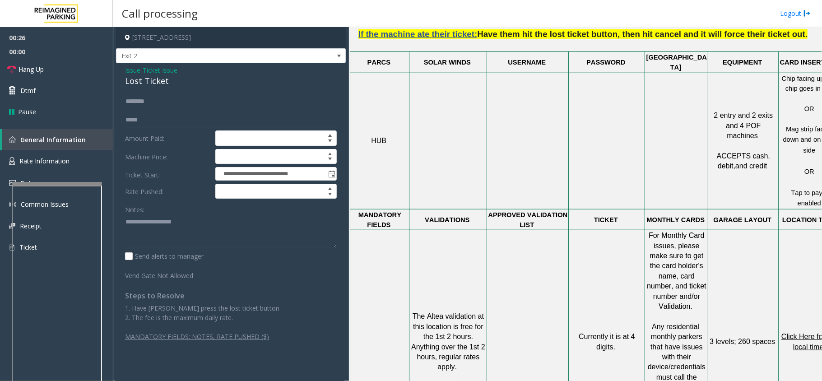
scroll to position [842, 0]
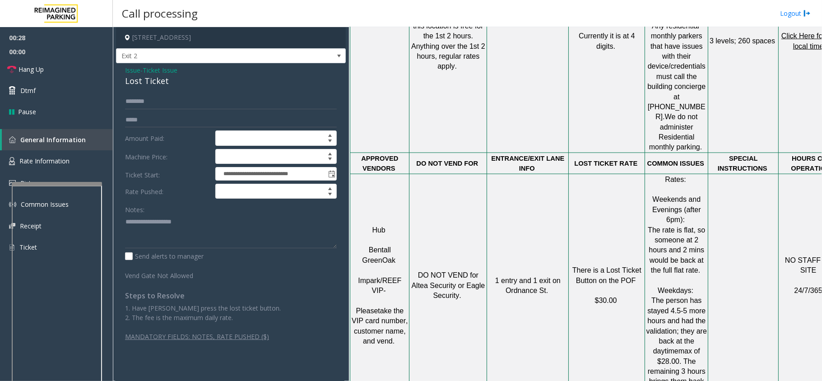
click at [144, 83] on div "Lost Ticket" at bounding box center [231, 81] width 212 height 12
copy div "Lost Ticket"
click at [171, 228] on textarea at bounding box center [231, 231] width 212 height 34
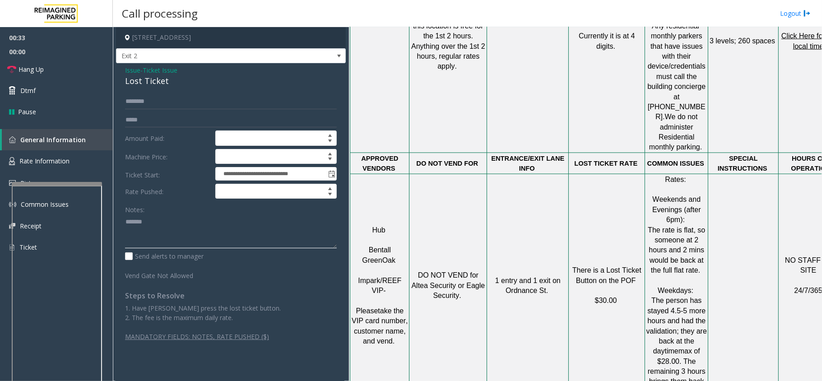
paste textarea "**********"
type textarea "**********"
click at [22, 70] on span "Hang Up" at bounding box center [30, 69] width 25 height 9
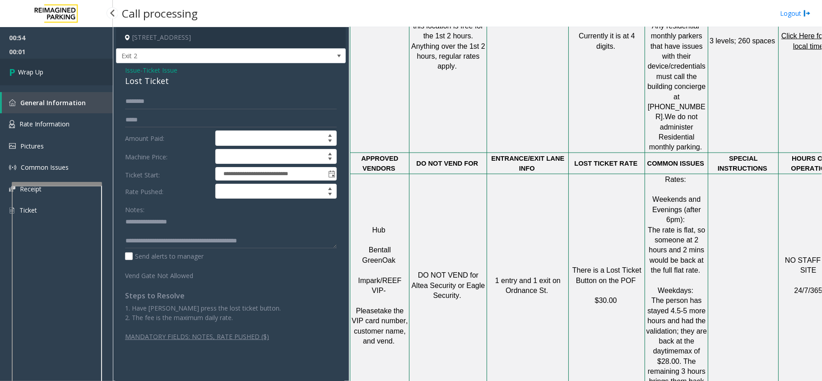
click at [22, 70] on span "Wrap Up" at bounding box center [30, 71] width 25 height 9
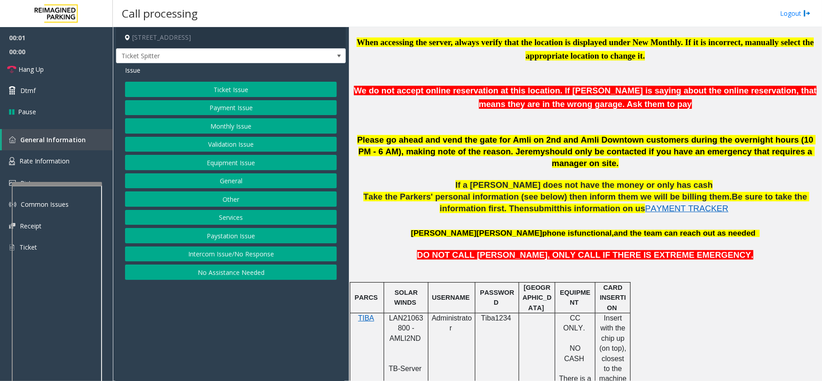
scroll to position [421, 0]
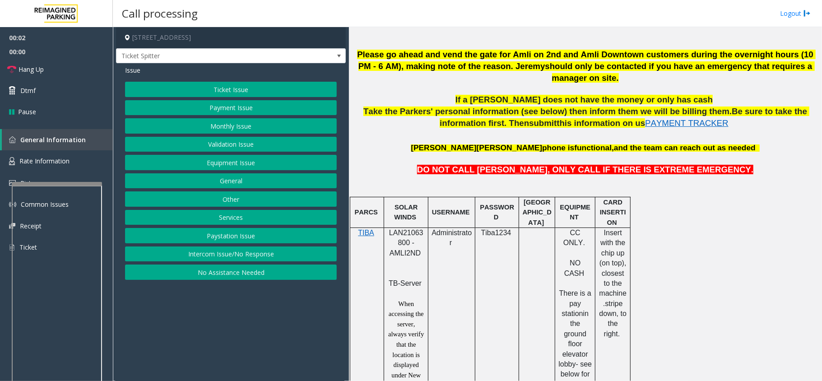
click at [401, 229] on span "LAN21063800 - AMLI2ND" at bounding box center [406, 243] width 34 height 28
copy span "LAN21063800"
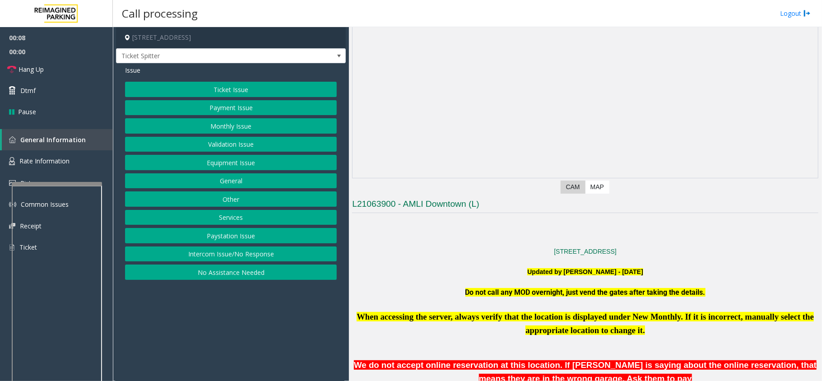
scroll to position [60, 0]
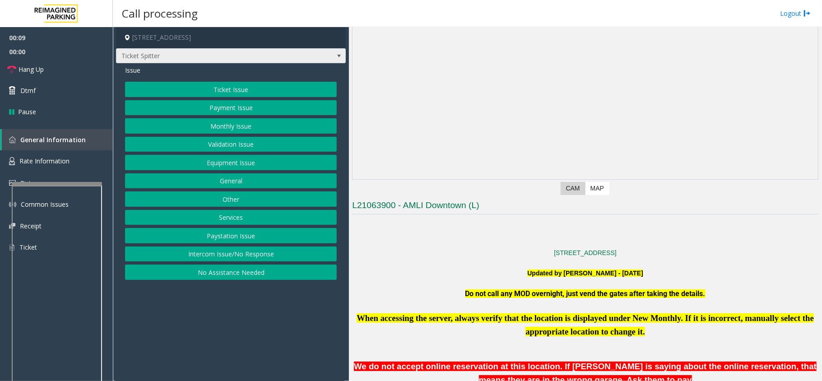
click at [255, 57] on span "Ticket Spitter" at bounding box center [207, 56] width 183 height 14
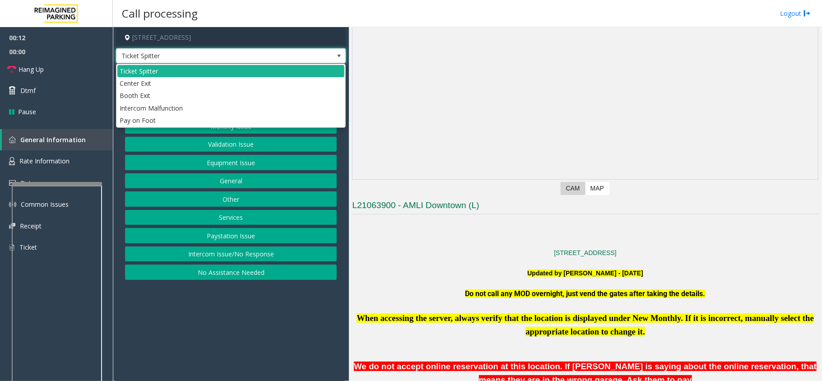
click at [255, 57] on span "Ticket Spitter" at bounding box center [207, 56] width 183 height 14
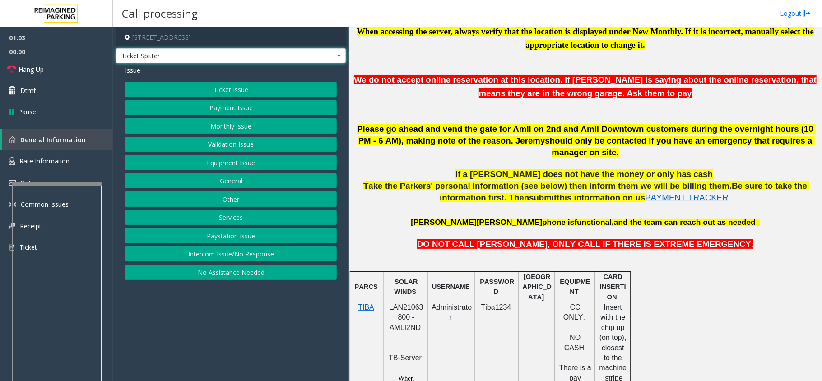
scroll to position [421, 0]
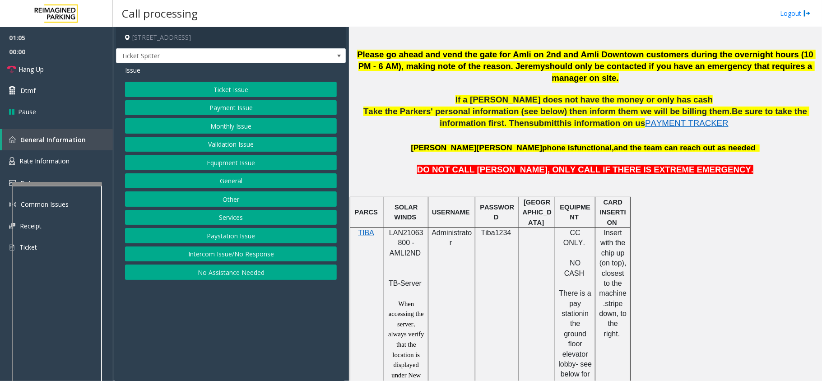
click at [408, 229] on span "LAN21063800 - AMLI2ND" at bounding box center [406, 243] width 34 height 28
copy span "LAN21063800"
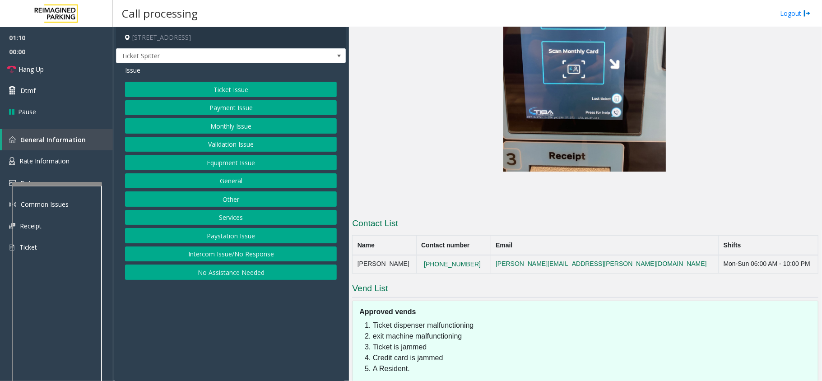
scroll to position [1685, 0]
click at [222, 88] on button "Ticket Issue" at bounding box center [231, 89] width 212 height 15
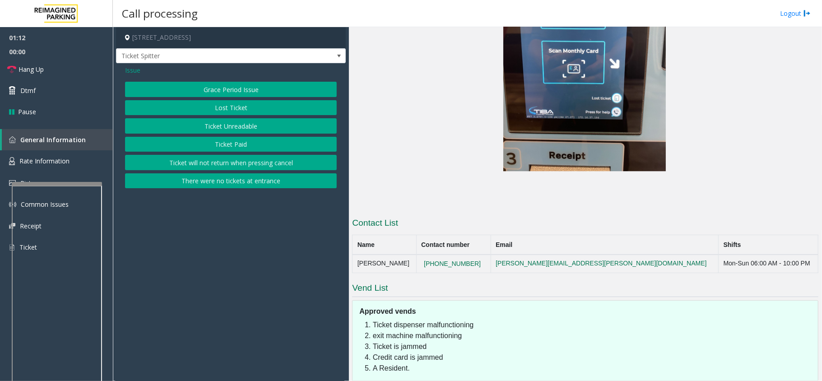
click at [130, 71] on span "Issue" at bounding box center [132, 69] width 15 height 9
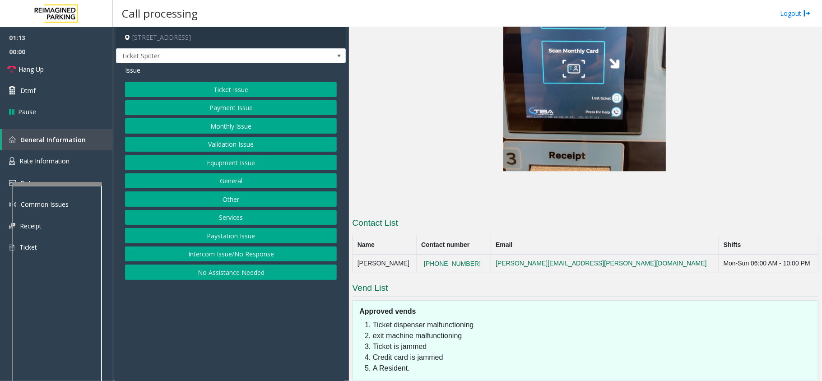
click at [232, 160] on button "Equipment Issue" at bounding box center [231, 162] width 212 height 15
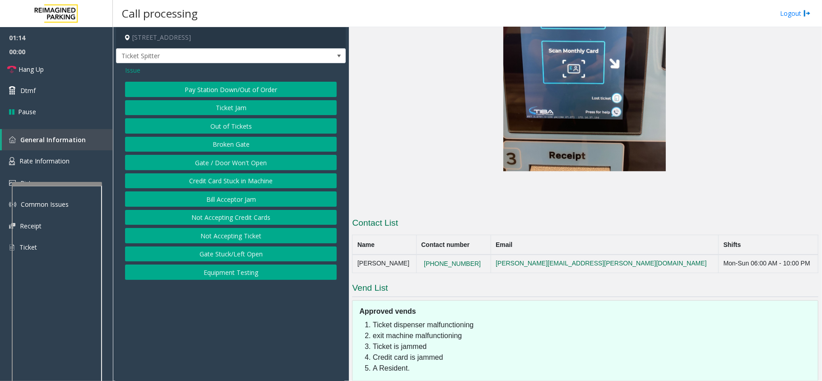
click at [230, 160] on button "Gate / Door Won't Open" at bounding box center [231, 162] width 212 height 15
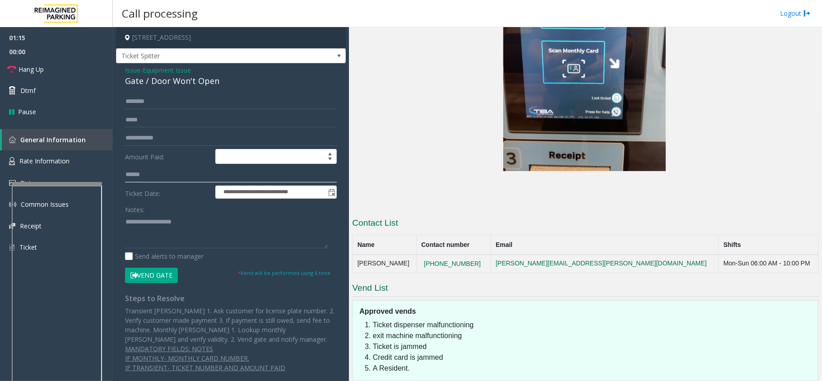
click at [156, 171] on input "text" at bounding box center [231, 174] width 212 height 15
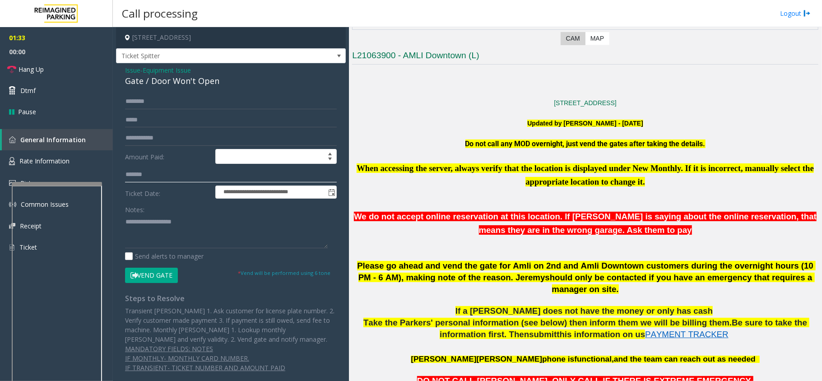
scroll to position [301, 0]
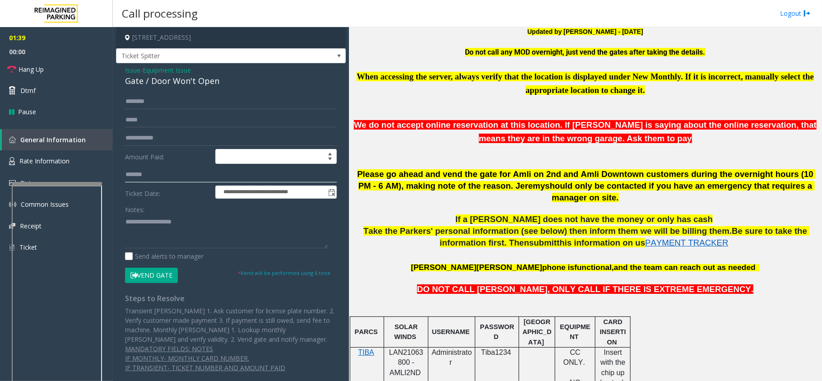
type input "*******"
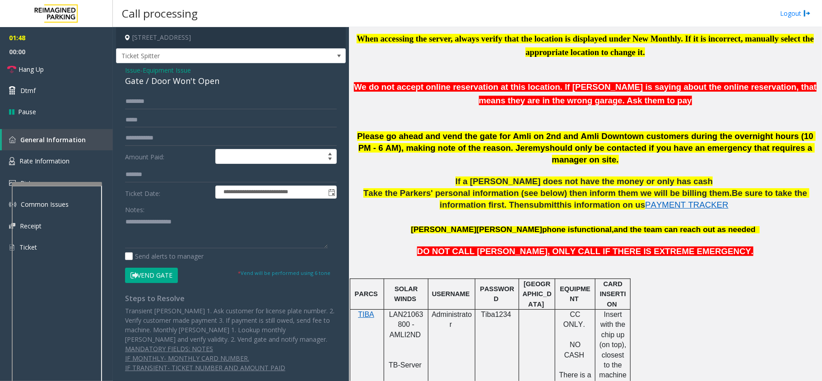
scroll to position [344, 0]
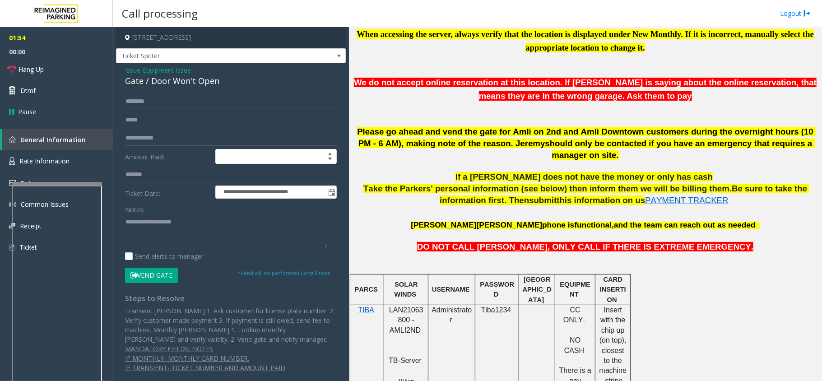
click at [159, 105] on input "text" at bounding box center [231, 101] width 212 height 15
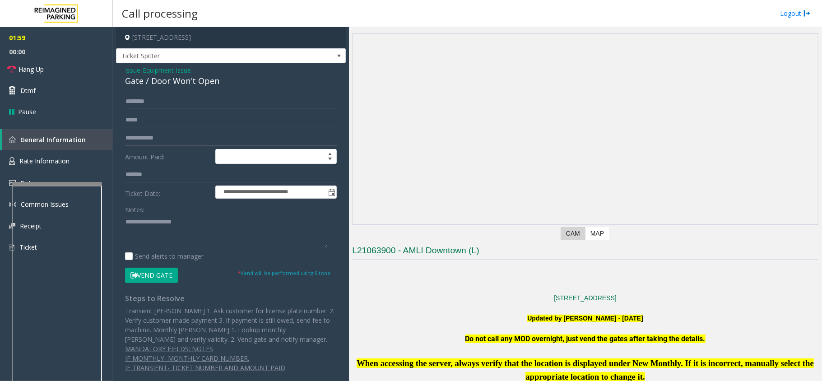
scroll to position [0, 0]
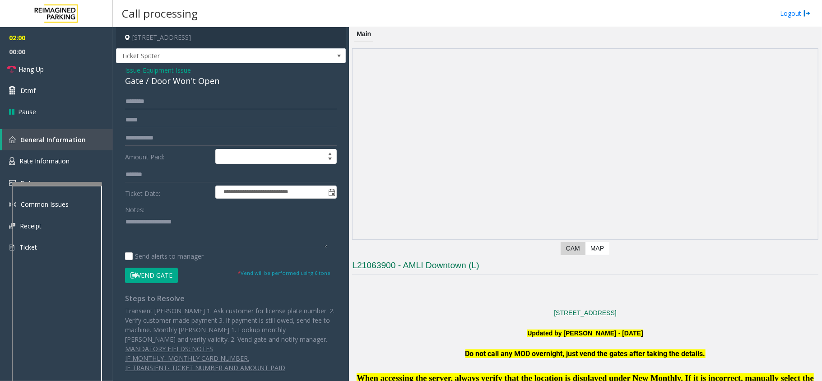
click at [165, 98] on input "text" at bounding box center [231, 101] width 212 height 15
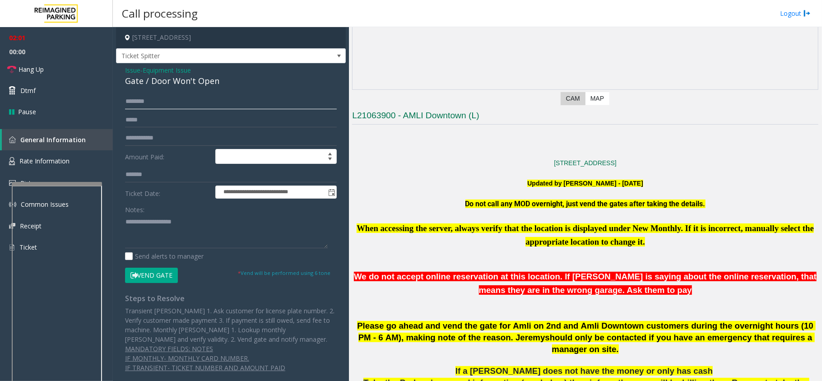
scroll to position [361, 0]
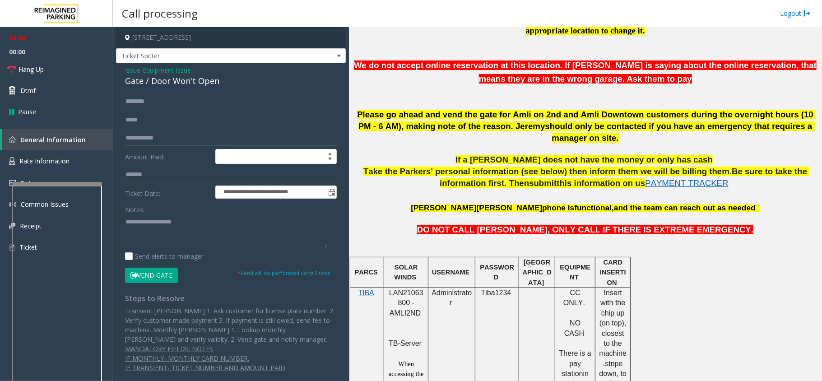
click at [411, 289] on span "LAN21063800 - AMLI2ND" at bounding box center [406, 303] width 34 height 28
copy span "LAN21063800"
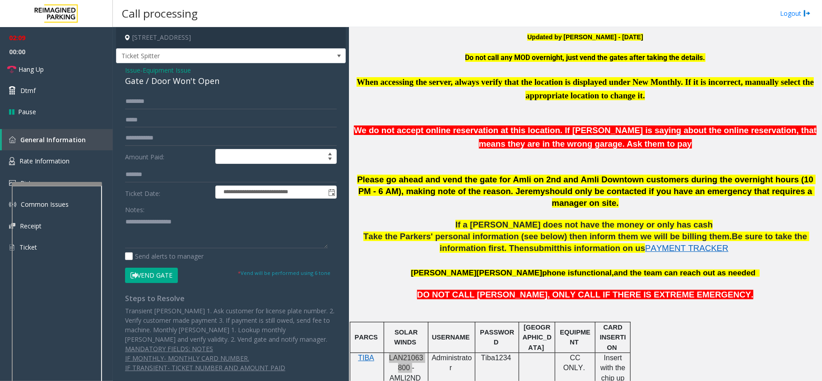
scroll to position [240, 0]
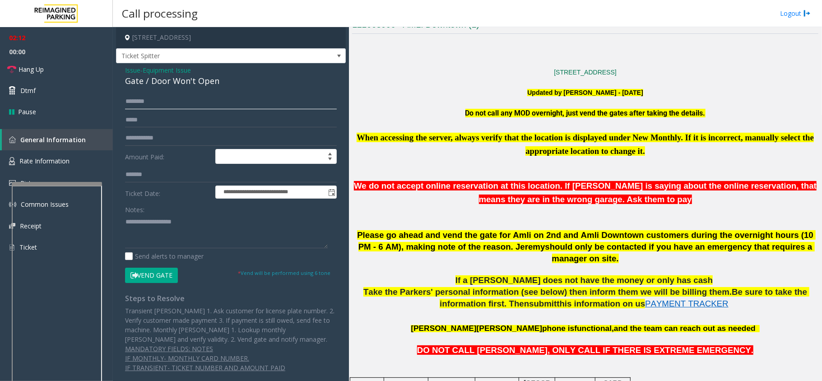
drag, startPoint x: 148, startPoint y: 96, endPoint x: 161, endPoint y: 95, distance: 12.7
click at [148, 96] on input "text" at bounding box center [231, 101] width 212 height 15
click at [141, 102] on input "text" at bounding box center [231, 101] width 212 height 15
click at [152, 97] on input "text" at bounding box center [231, 101] width 212 height 15
click at [203, 81] on div "Gate / Door Won't Open" at bounding box center [231, 81] width 212 height 12
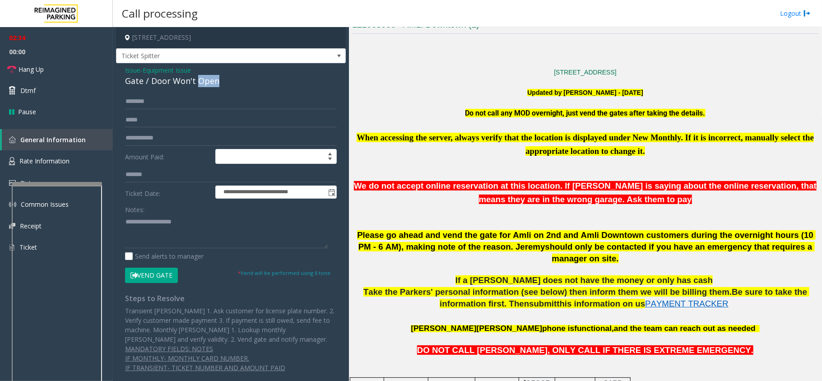
click at [203, 81] on div "Gate / Door Won't Open" at bounding box center [231, 81] width 212 height 12
copy div "Gate / Door Won't Open"
click at [183, 233] on textarea at bounding box center [226, 231] width 203 height 34
paste textarea "**********"
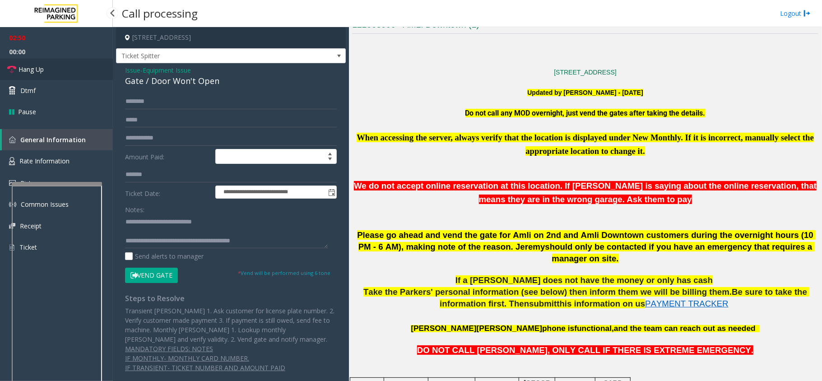
click at [51, 71] on link "Hang Up" at bounding box center [56, 69] width 113 height 21
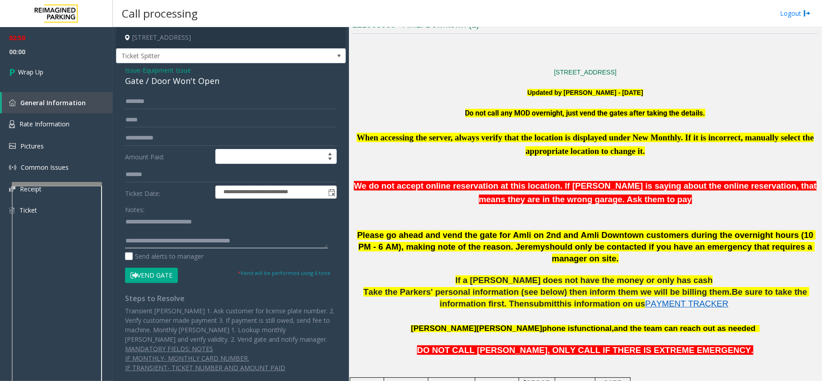
click at [259, 237] on textarea at bounding box center [226, 231] width 203 height 34
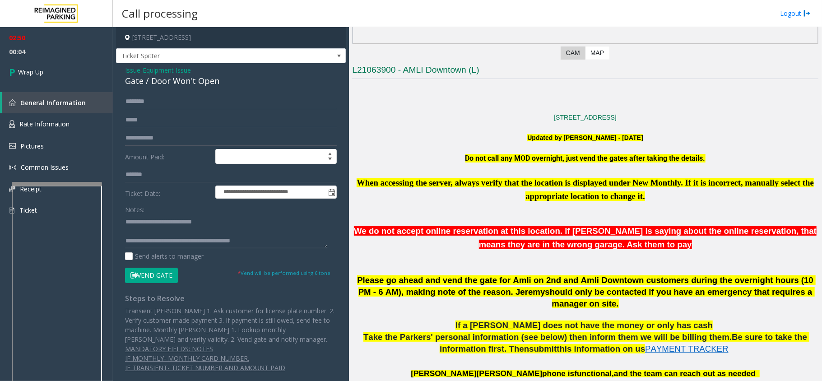
scroll to position [120, 0]
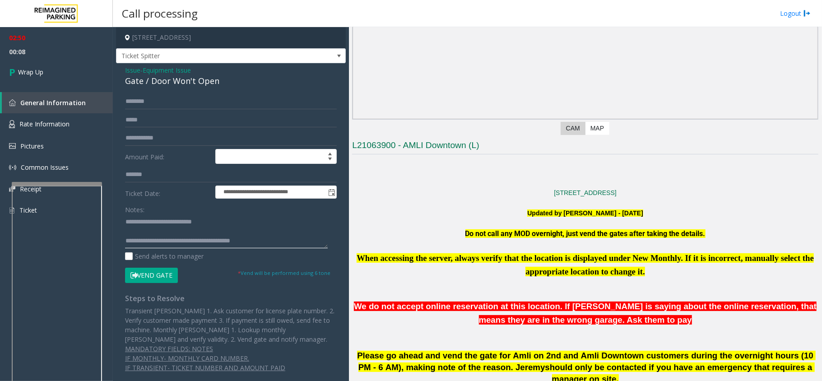
click at [286, 235] on textarea at bounding box center [226, 231] width 203 height 34
click at [277, 246] on textarea at bounding box center [226, 231] width 203 height 34
click at [264, 243] on textarea at bounding box center [226, 231] width 203 height 34
type textarea "**********"
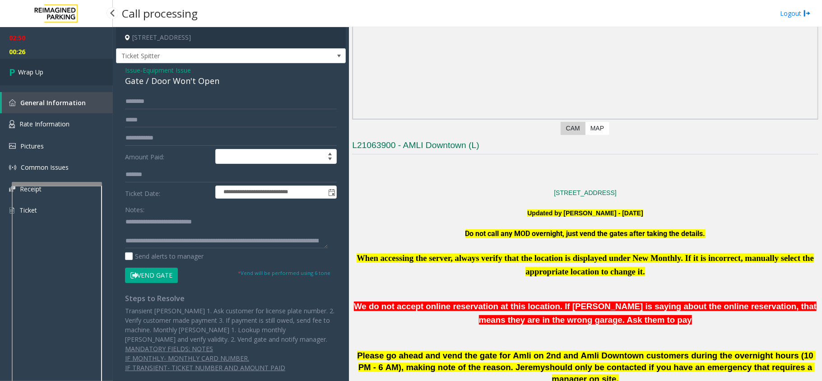
click at [71, 76] on link "Wrap Up" at bounding box center [56, 72] width 113 height 27
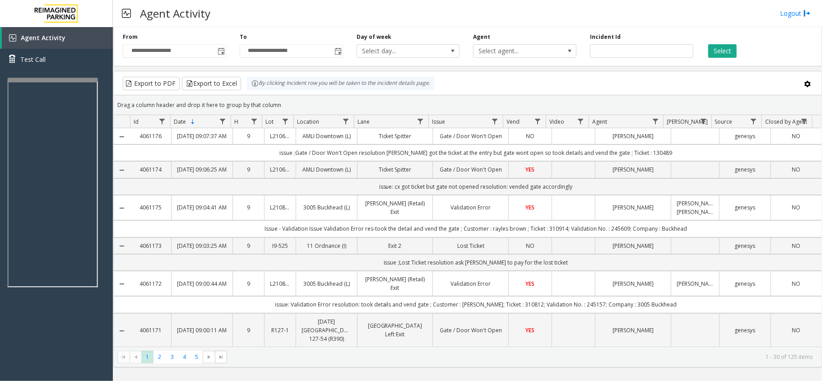
click at [66, 78] on div at bounding box center [53, 80] width 90 height 4
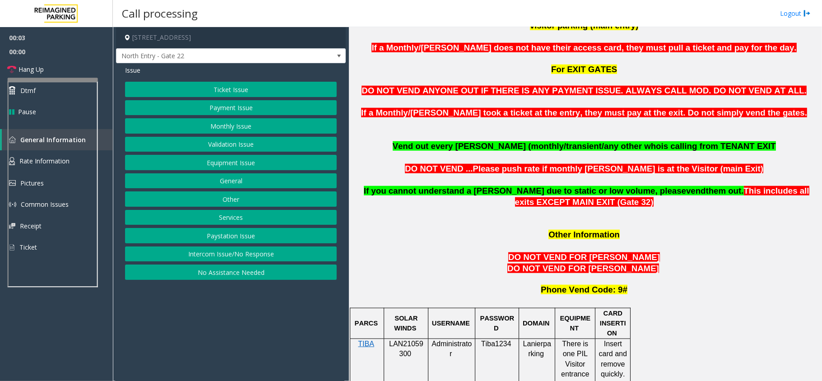
scroll to position [601, 0]
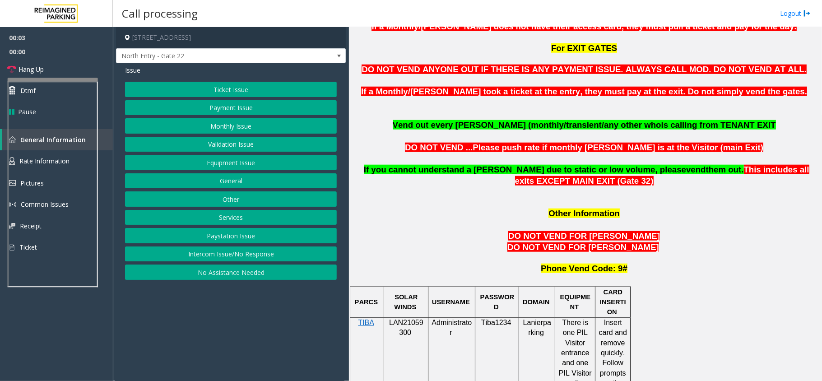
click at [407, 318] on p "LAN21059300" at bounding box center [405, 328] width 37 height 20
copy p "LAN21059300"
click at [213, 143] on button "Validation Issue" at bounding box center [231, 144] width 212 height 15
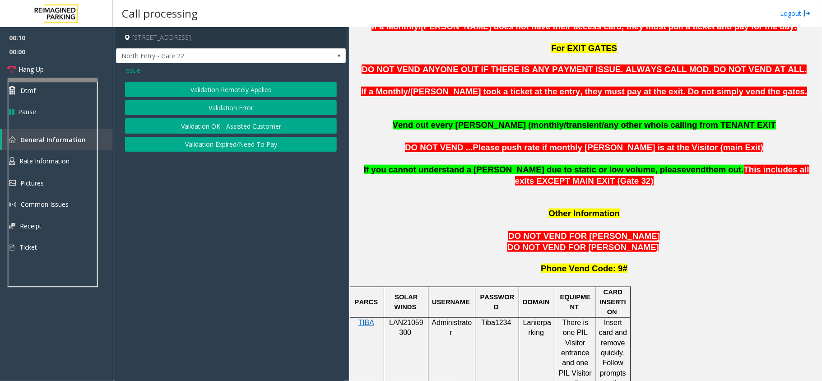
click at [134, 69] on span "Issue" at bounding box center [132, 69] width 15 height 9
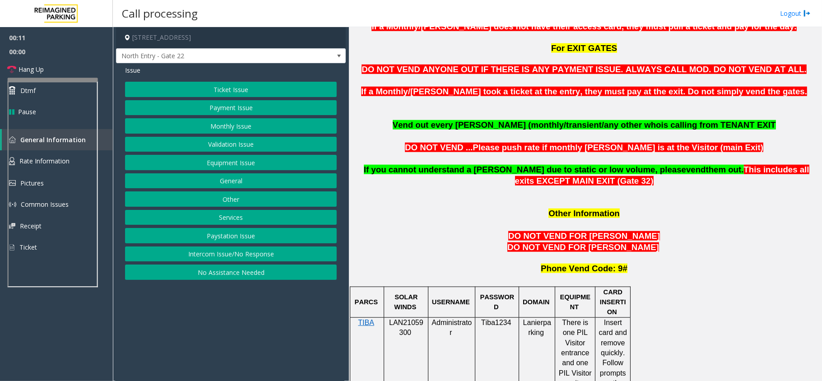
click at [218, 132] on button "Monthly Issue" at bounding box center [231, 125] width 212 height 15
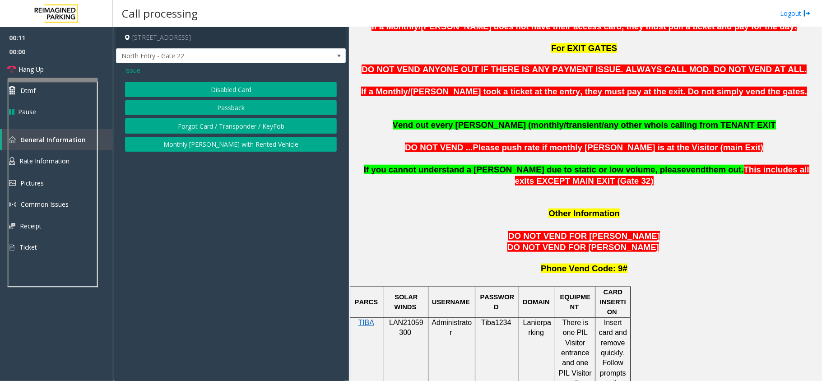
click at [222, 84] on button "Disabled Card" at bounding box center [231, 89] width 212 height 15
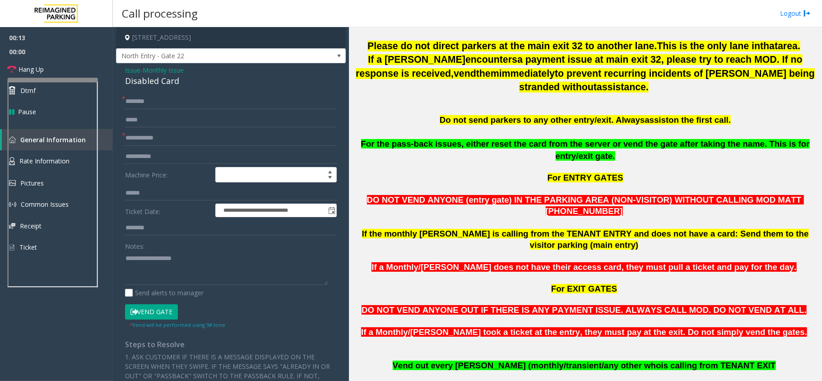
scroll to position [60, 0]
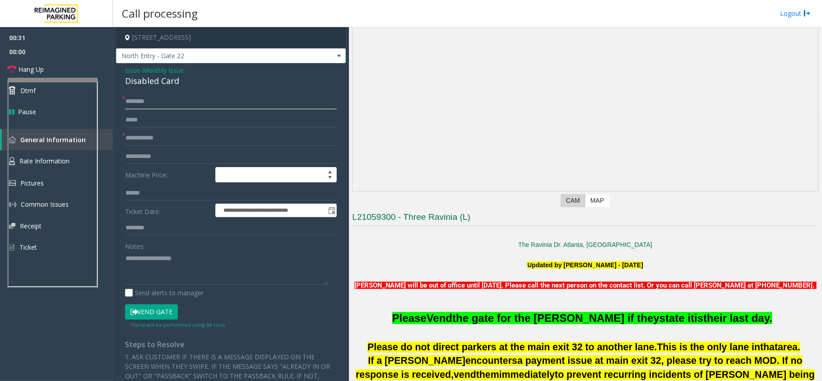
click at [164, 100] on input "text" at bounding box center [231, 101] width 212 height 15
paste input "********"
click at [183, 100] on input "********" at bounding box center [231, 101] width 212 height 15
paste input "*******"
click at [134, 100] on input "**********" at bounding box center [231, 101] width 212 height 15
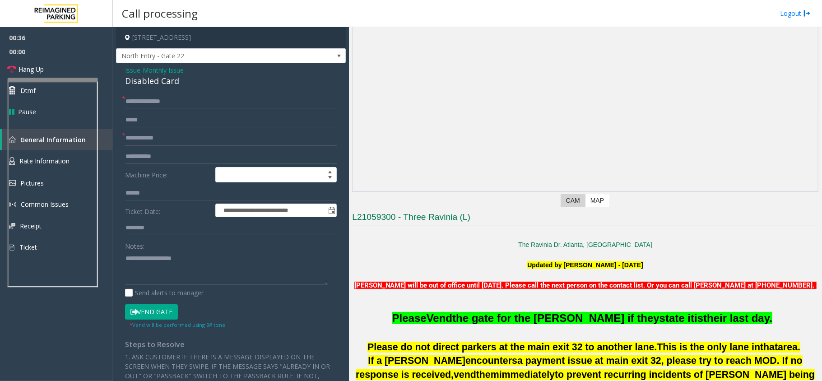
click at [134, 100] on input "**********" at bounding box center [231, 101] width 212 height 15
type input "**********"
click at [150, 141] on input "text" at bounding box center [231, 137] width 212 height 15
paste input "*****"
type input "*****"
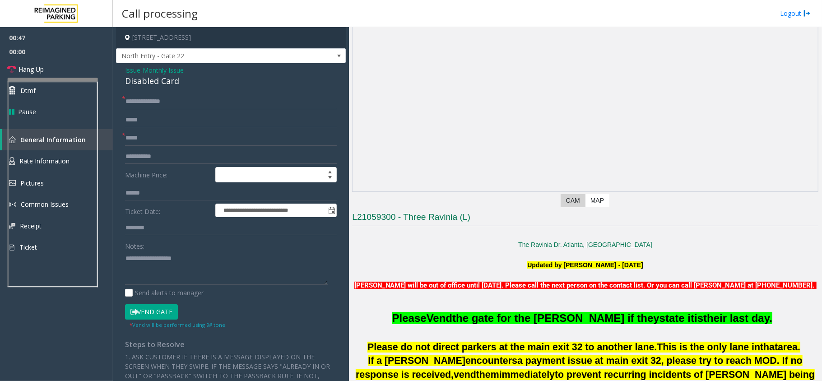
click at [155, 73] on span "Monthly Issue" at bounding box center [163, 69] width 41 height 9
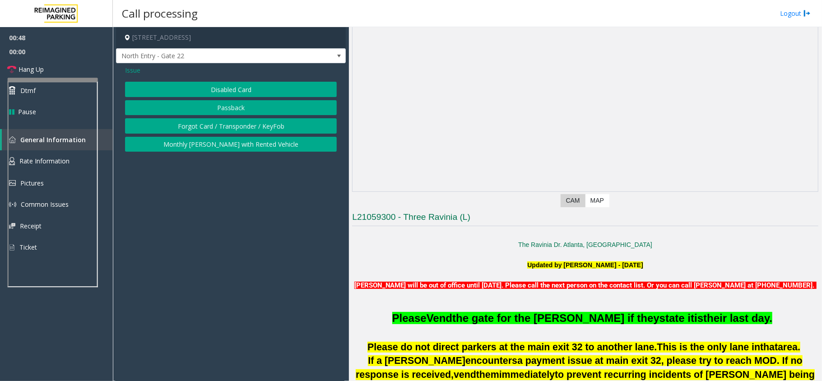
click at [219, 106] on button "Passback" at bounding box center [231, 107] width 212 height 15
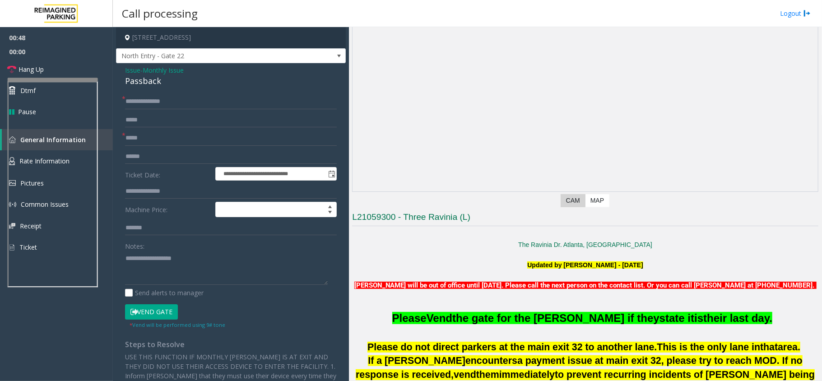
click at [158, 81] on div "Passback" at bounding box center [231, 81] width 212 height 12
copy div "Passback"
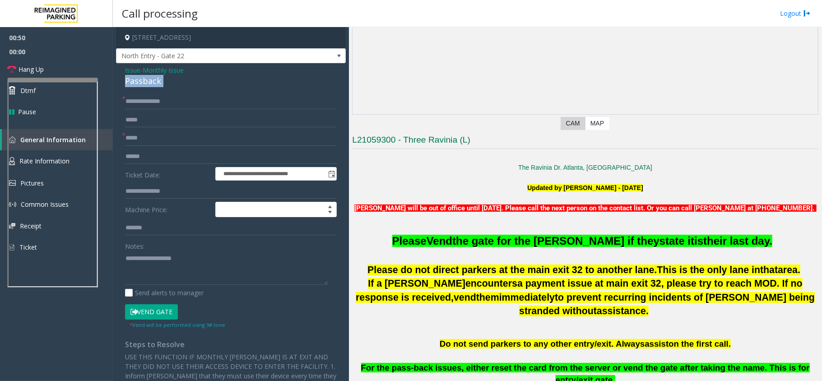
scroll to position [240, 0]
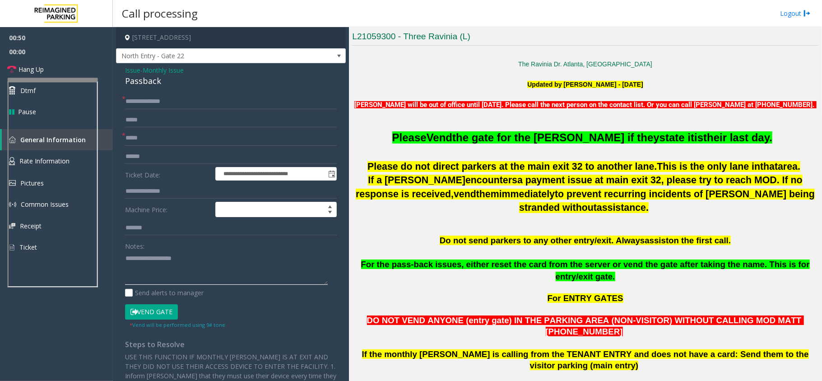
click at [148, 258] on textarea at bounding box center [226, 268] width 203 height 34
paste textarea "********"
click at [36, 74] on link "Hang Up" at bounding box center [56, 69] width 113 height 21
click at [141, 271] on textarea at bounding box center [226, 268] width 203 height 34
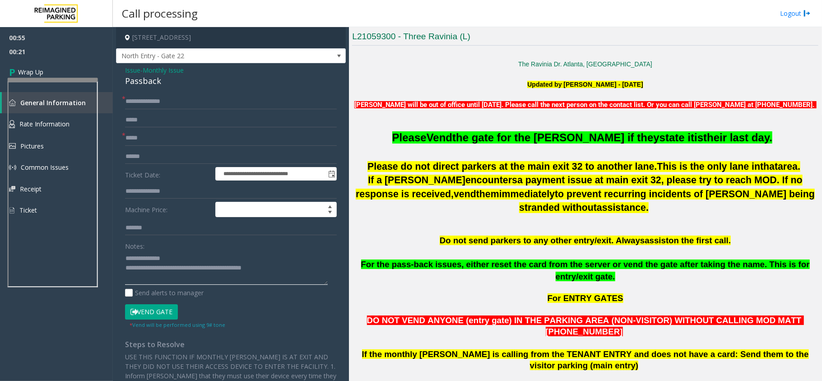
click at [44, 81] on div at bounding box center [53, 80] width 90 height 4
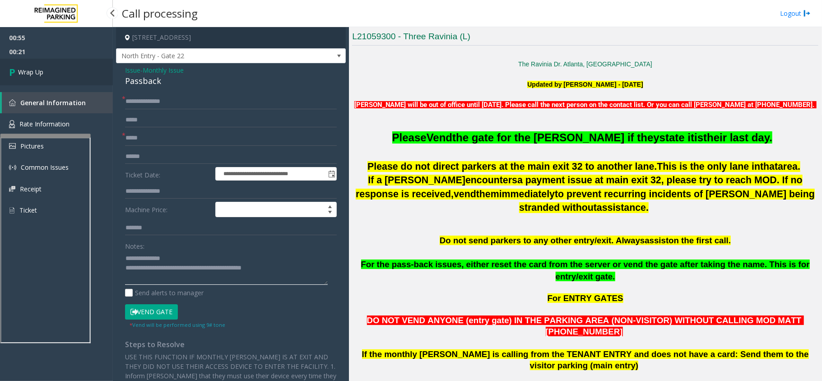
type textarea "**********"
click at [43, 76] on span "Wrap Up" at bounding box center [30, 71] width 25 height 9
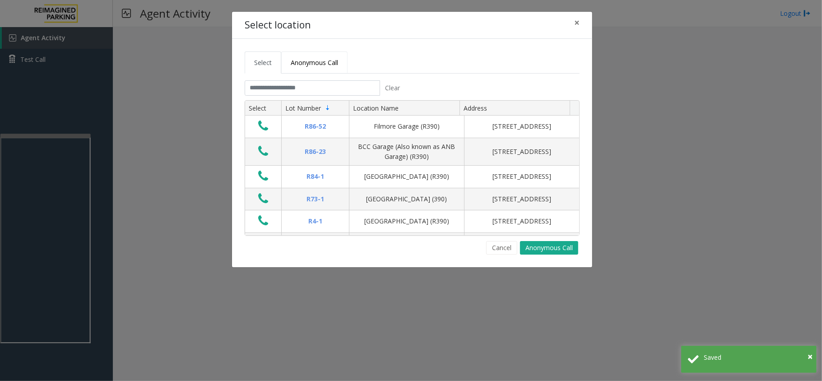
click at [331, 69] on link "Anonymous Call" at bounding box center [314, 62] width 66 height 22
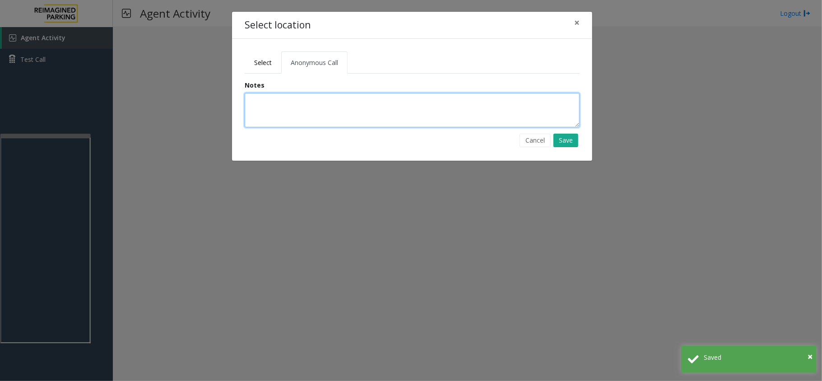
click at [314, 111] on textarea at bounding box center [412, 110] width 335 height 34
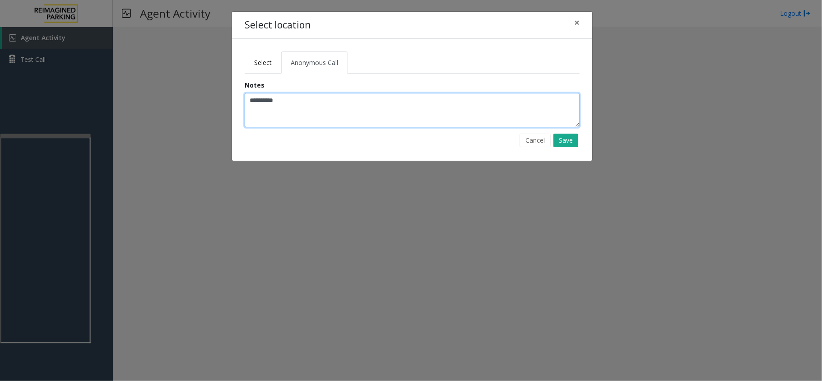
type textarea "*********"
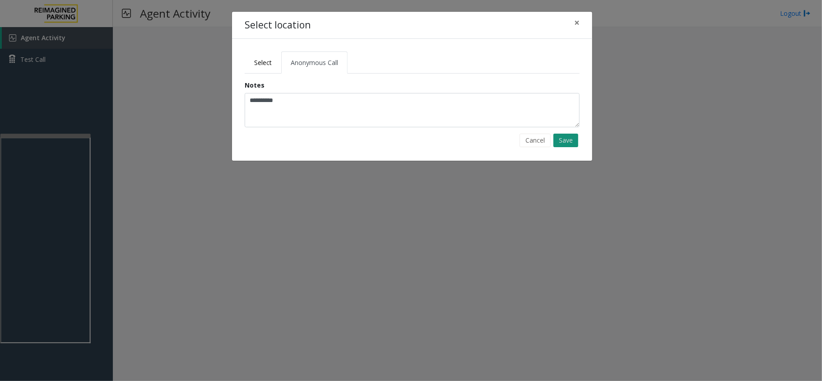
click at [562, 141] on button "Save" at bounding box center [565, 141] width 25 height 14
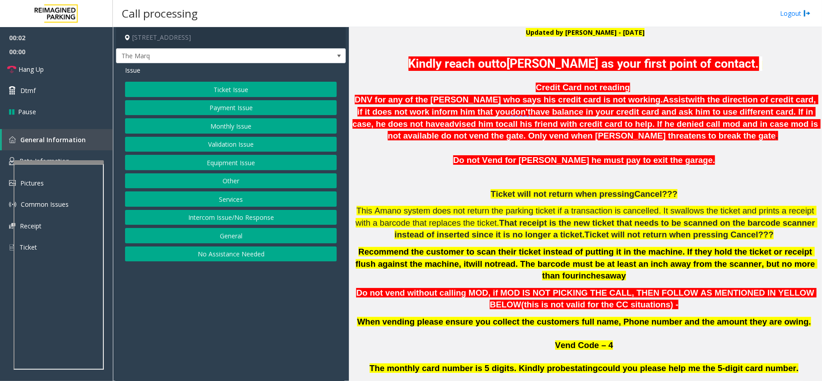
scroll to position [300, 0]
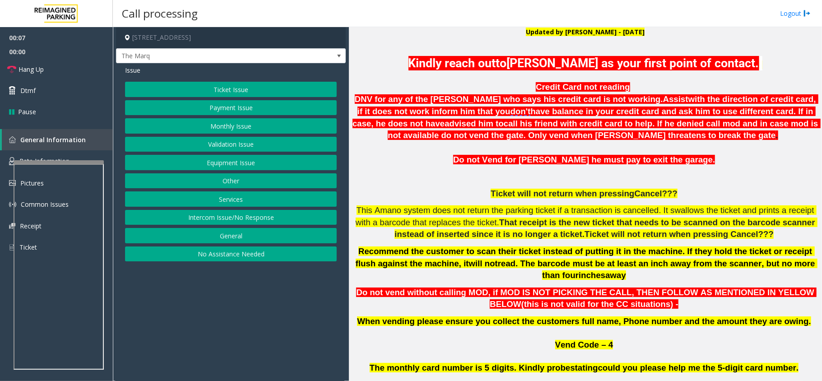
click at [251, 216] on button "Intercom Issue/No Response" at bounding box center [231, 217] width 212 height 15
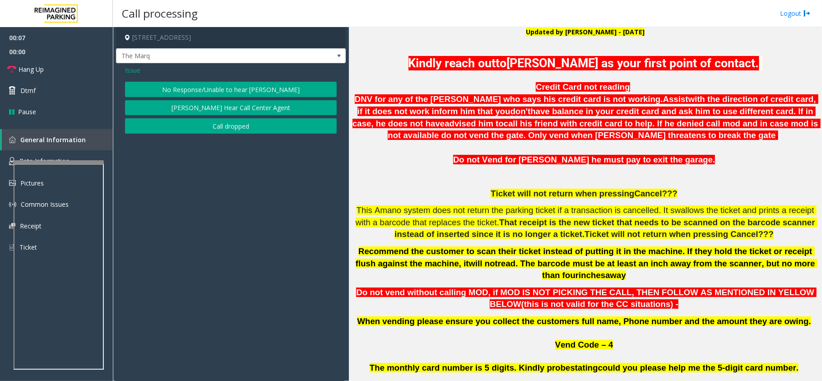
click at [234, 92] on button "No Response/Unable to hear [PERSON_NAME]" at bounding box center [231, 89] width 212 height 15
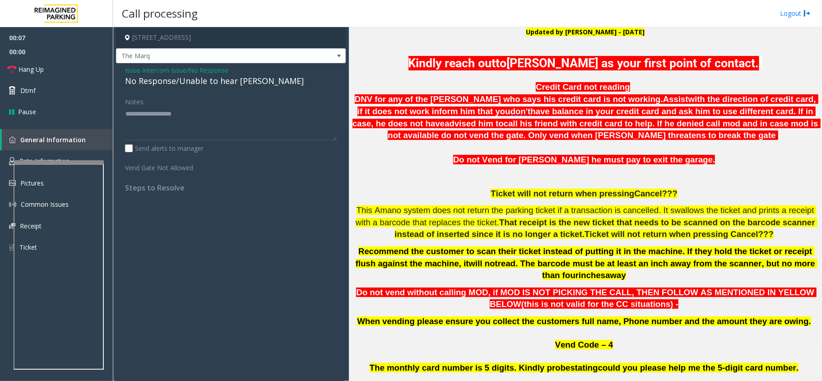
click at [227, 79] on div "No Response/Unable to hear [PERSON_NAME]" at bounding box center [231, 81] width 212 height 12
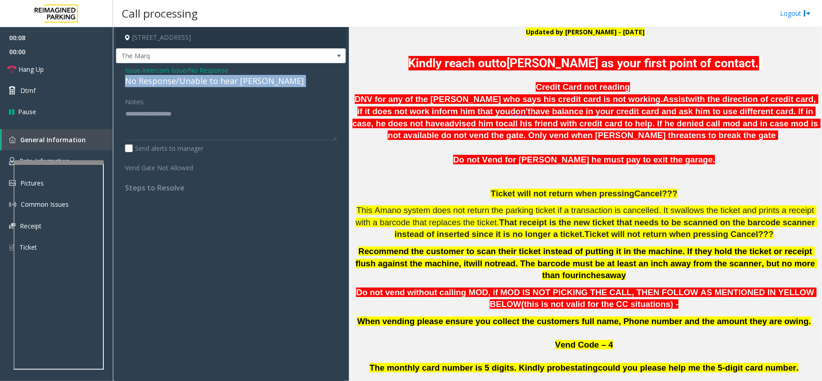
click at [227, 79] on div "No Response/Unable to hear [PERSON_NAME]" at bounding box center [231, 81] width 212 height 12
copy div "No Response/Unable to hear [PERSON_NAME]"
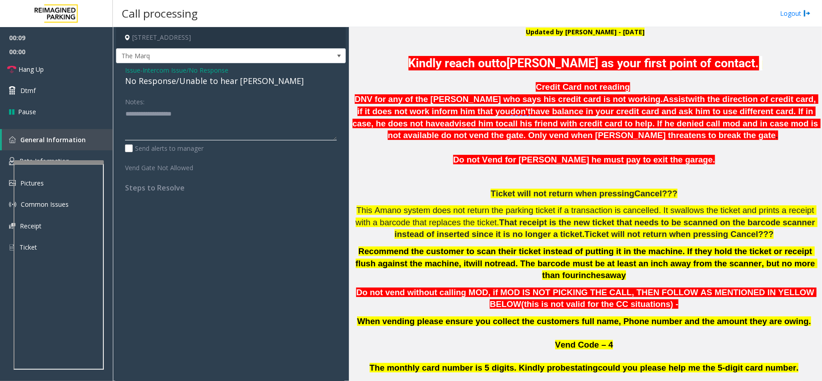
click at [232, 112] on textarea at bounding box center [231, 123] width 212 height 34
paste textarea "**********"
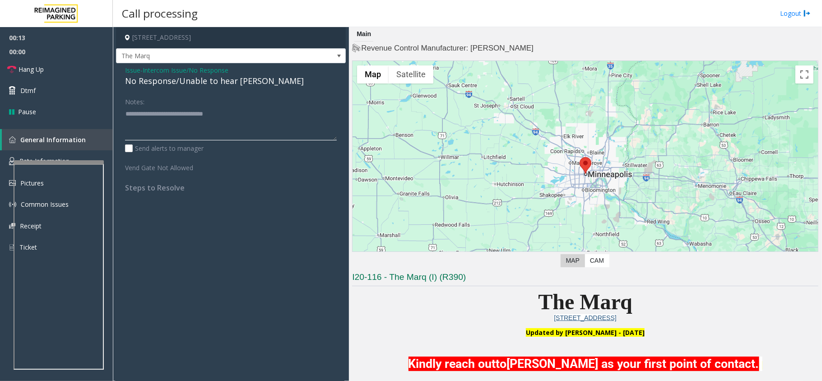
scroll to position [421, 0]
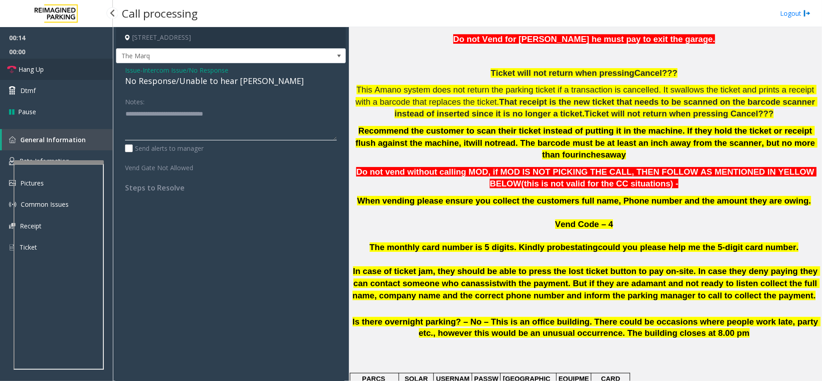
type textarea "**********"
click at [38, 67] on span "Hang Up" at bounding box center [30, 69] width 25 height 9
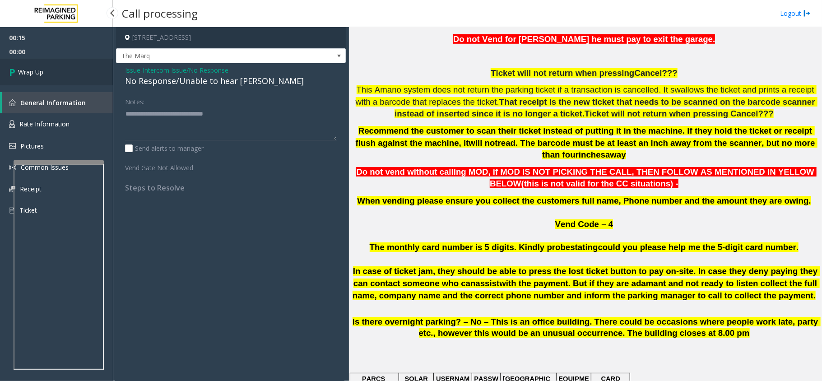
click at [38, 67] on span "Wrap Up" at bounding box center [30, 71] width 25 height 9
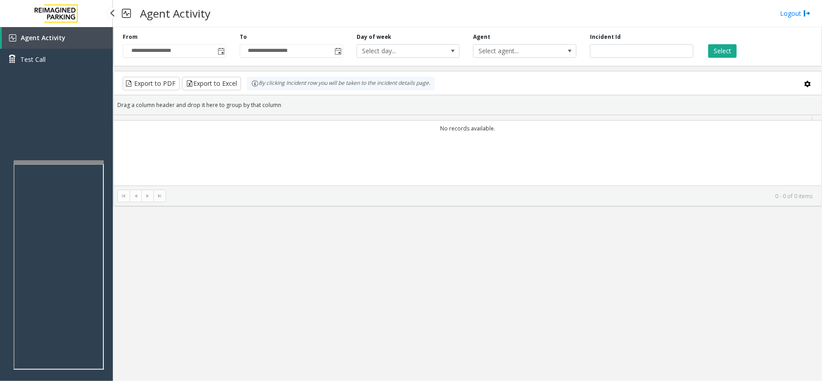
click at [38, 67] on link "Test Call" at bounding box center [56, 59] width 113 height 21
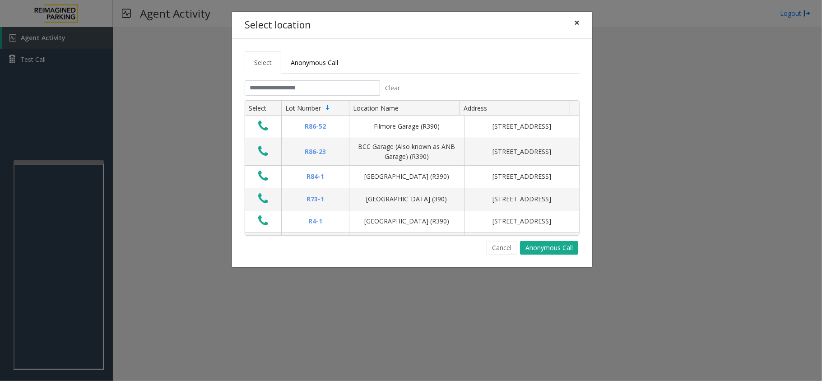
click at [578, 19] on span "×" at bounding box center [576, 22] width 5 height 13
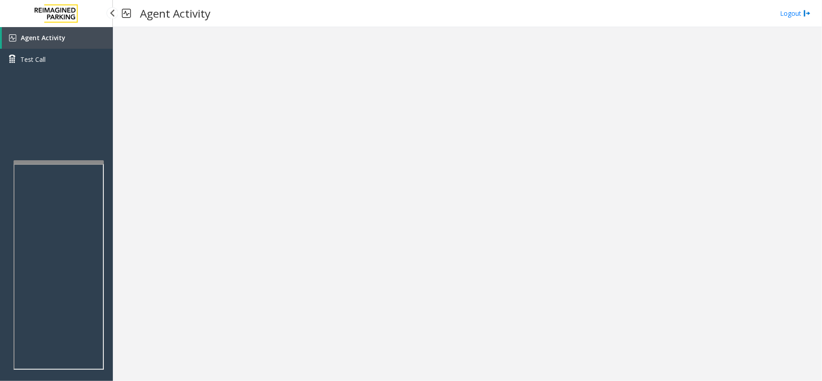
click at [38, 37] on span "Agent Activity" at bounding box center [43, 37] width 45 height 9
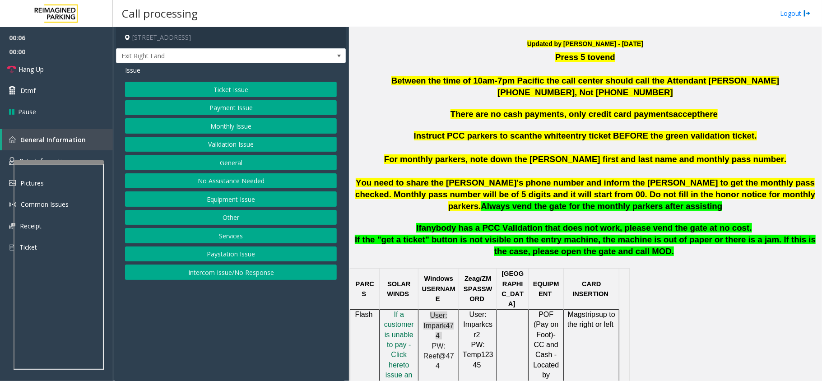
scroll to position [180, 0]
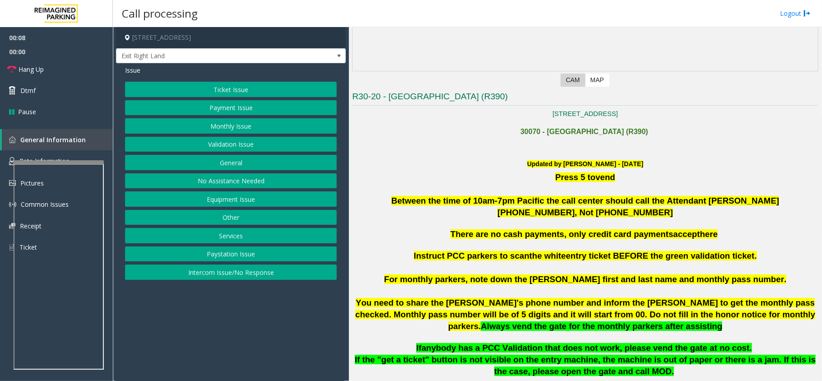
click at [216, 127] on button "Monthly Issue" at bounding box center [231, 125] width 212 height 15
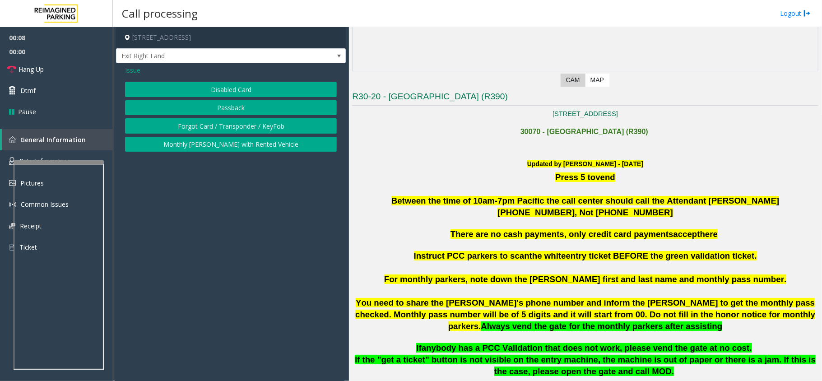
click at [217, 88] on button "Disabled Card" at bounding box center [231, 89] width 212 height 15
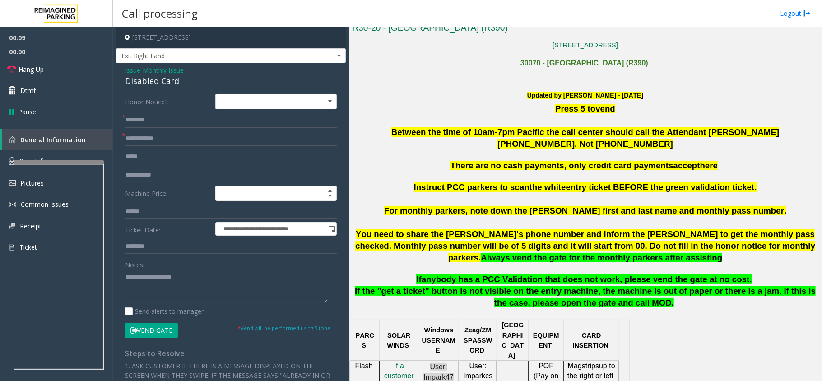
scroll to position [300, 0]
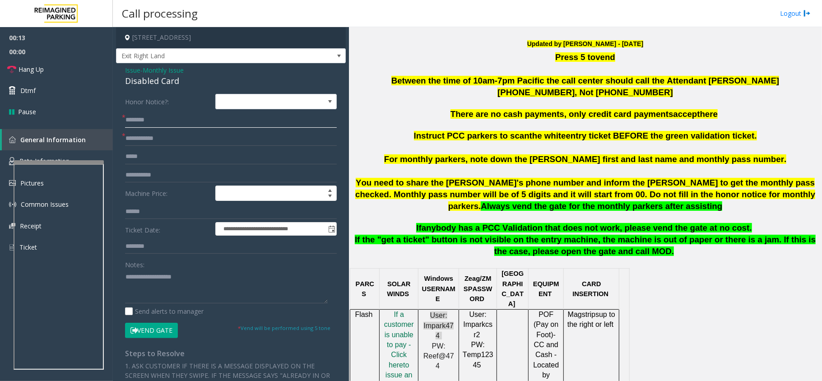
click at [153, 117] on input "text" at bounding box center [231, 119] width 212 height 15
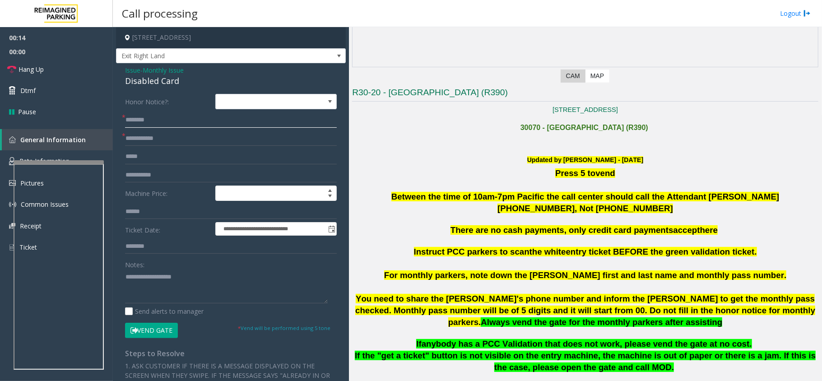
scroll to position [180, 0]
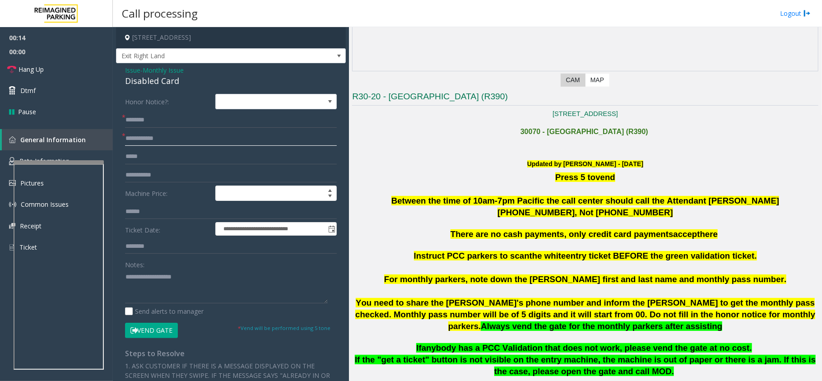
click at [157, 138] on input "text" at bounding box center [231, 138] width 212 height 15
type input "******"
click at [163, 125] on input "text" at bounding box center [231, 119] width 212 height 15
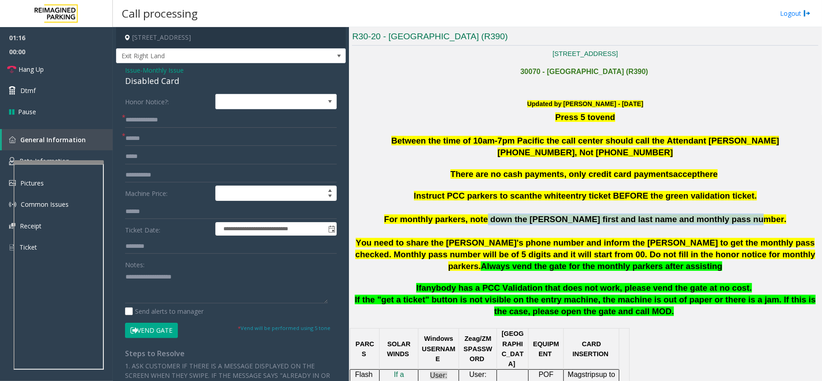
drag, startPoint x: 511, startPoint y: 222, endPoint x: 761, endPoint y: 217, distance: 249.6
click at [761, 217] on p "For monthly parkers, note down the parker's first and last name and monthly pas…" at bounding box center [585, 219] width 466 height 12
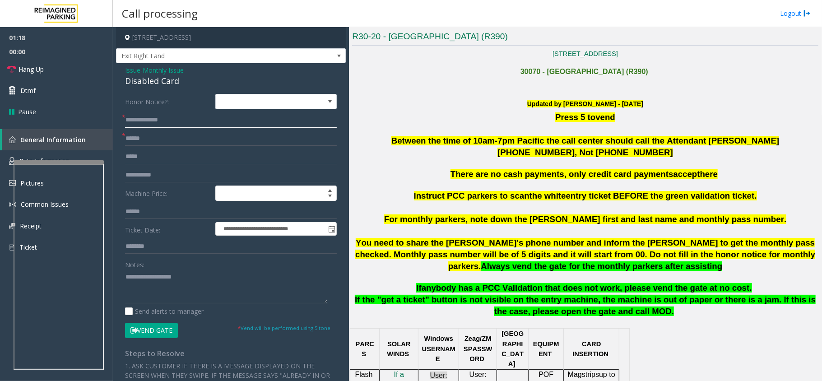
click at [145, 120] on input "**********" at bounding box center [231, 119] width 212 height 15
type input "**********"
click at [164, 335] on button "Vend Gate" at bounding box center [151, 330] width 53 height 15
click at [160, 84] on div "Disabled Card" at bounding box center [231, 81] width 212 height 12
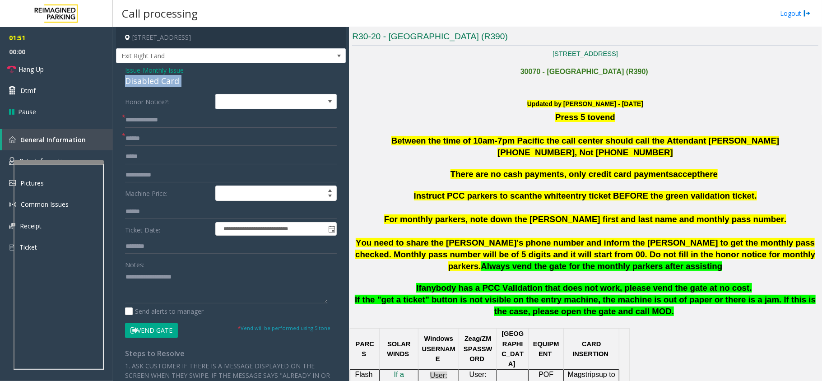
click at [160, 84] on div "Disabled Card" at bounding box center [231, 81] width 212 height 12
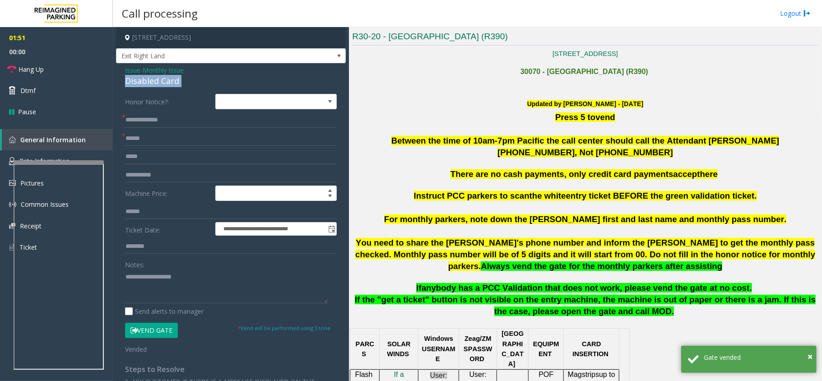
copy div "Disabled Card"
click at [166, 289] on textarea at bounding box center [226, 286] width 203 height 34
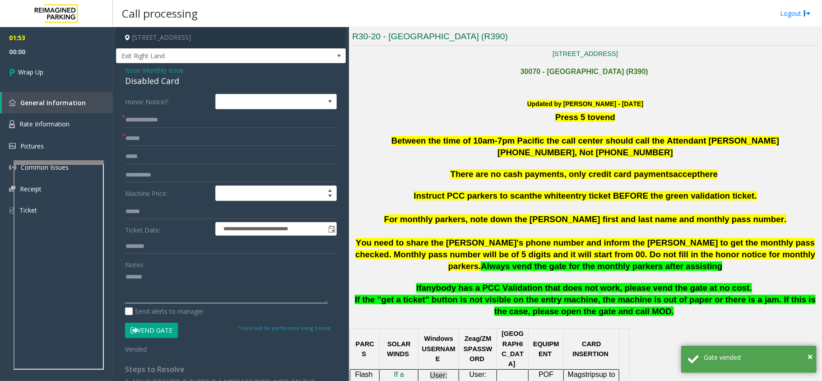
paste textarea "**********"
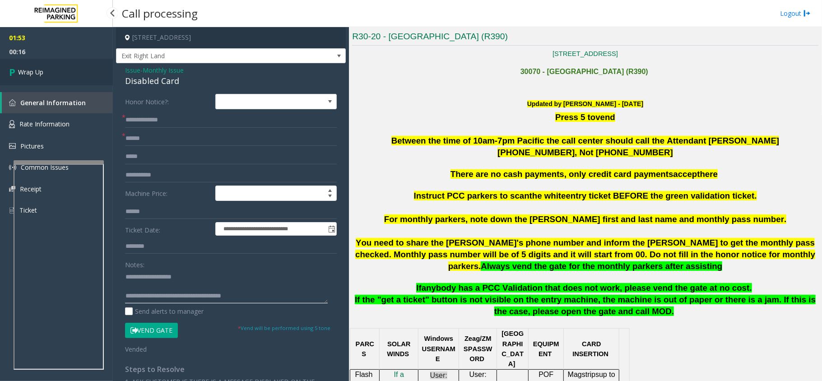
type textarea "**********"
click at [53, 73] on link "Wrap Up" at bounding box center [56, 72] width 113 height 27
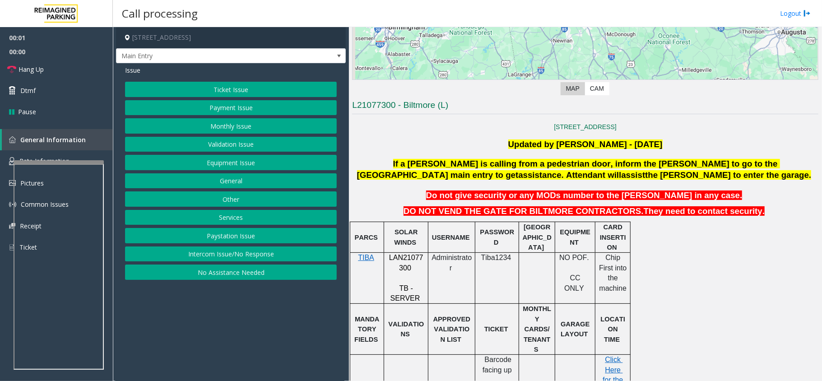
scroll to position [240, 0]
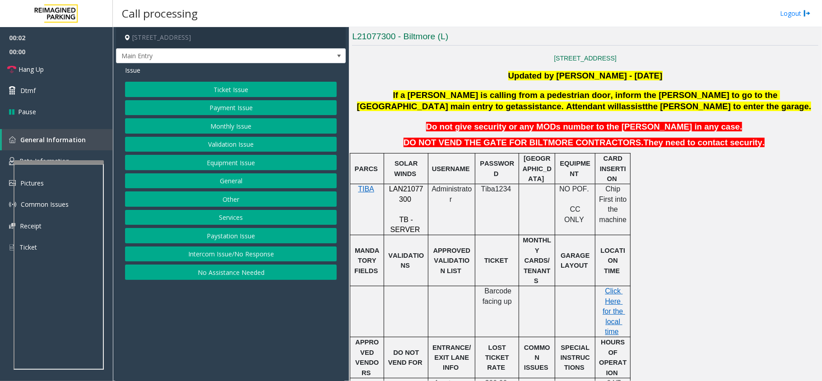
click at [403, 196] on span "LAN21077300" at bounding box center [406, 194] width 34 height 18
copy p "LAN21077300"
click at [166, 56] on span "Main Entry" at bounding box center [207, 56] width 183 height 14
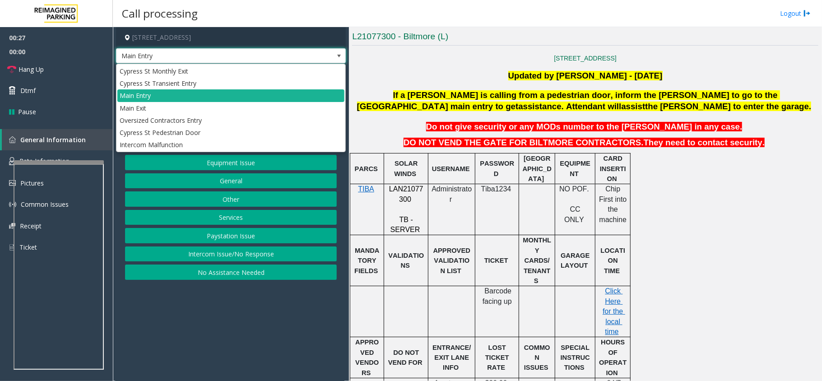
click at [166, 56] on span "Main Entry" at bounding box center [207, 56] width 183 height 14
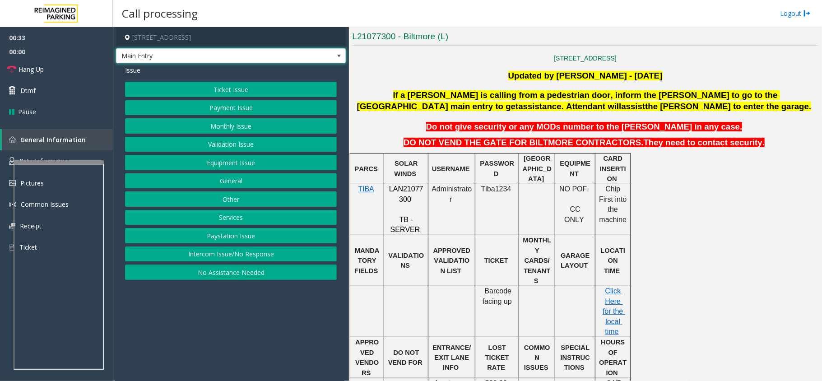
click at [225, 164] on button "Equipment Issue" at bounding box center [231, 162] width 212 height 15
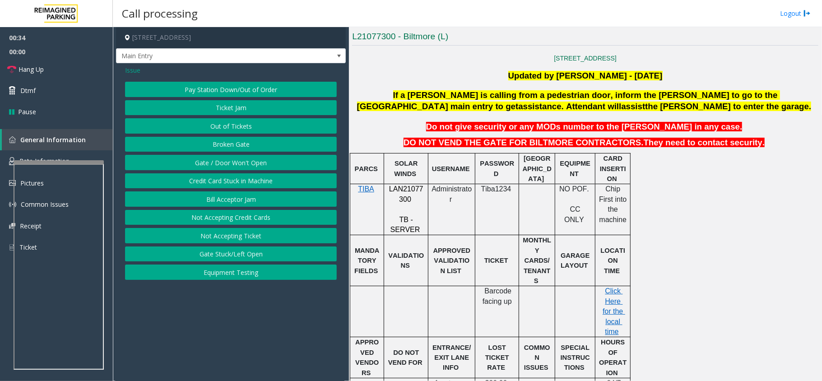
click at [230, 132] on button "Out of Tickets" at bounding box center [231, 125] width 212 height 15
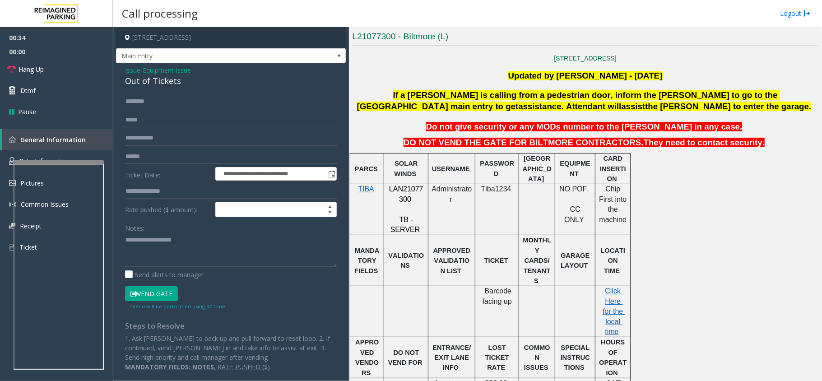
click at [157, 84] on div "Out of Tickets" at bounding box center [231, 81] width 212 height 12
copy div "Out of Tickets"
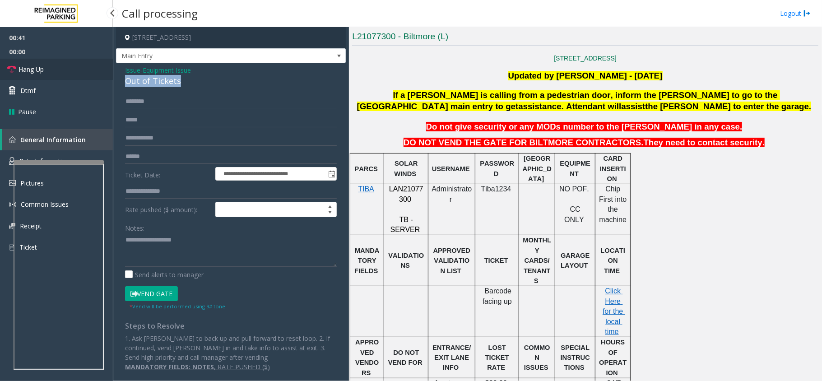
click at [45, 68] on link "Hang Up" at bounding box center [56, 69] width 113 height 21
click at [165, 247] on textarea at bounding box center [231, 250] width 212 height 34
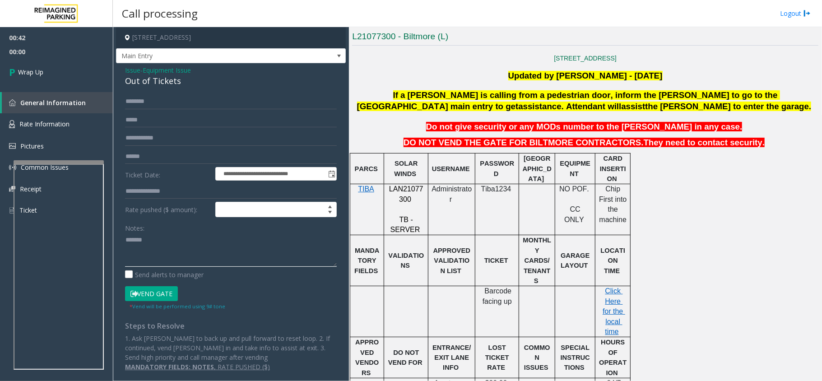
paste textarea "**********"
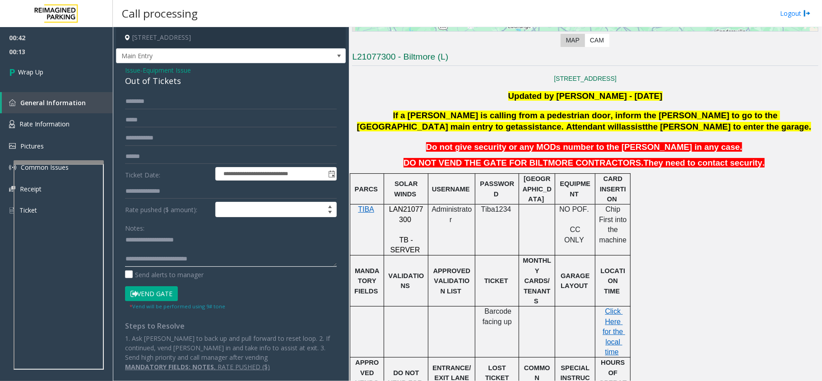
scroll to position [219, 0]
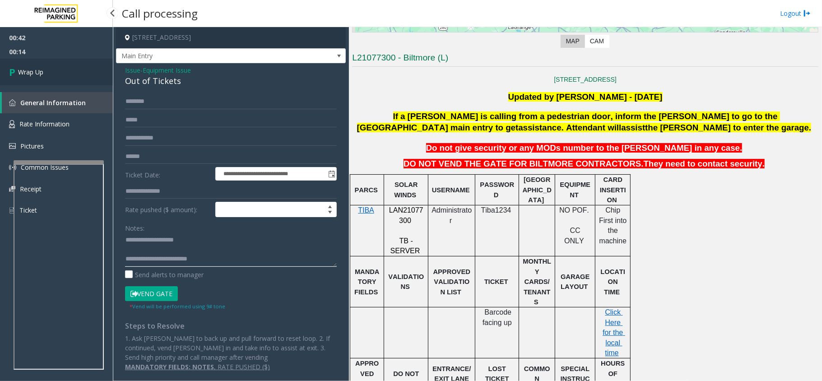
type textarea "**********"
click at [83, 61] on link "Wrap Up" at bounding box center [56, 72] width 113 height 27
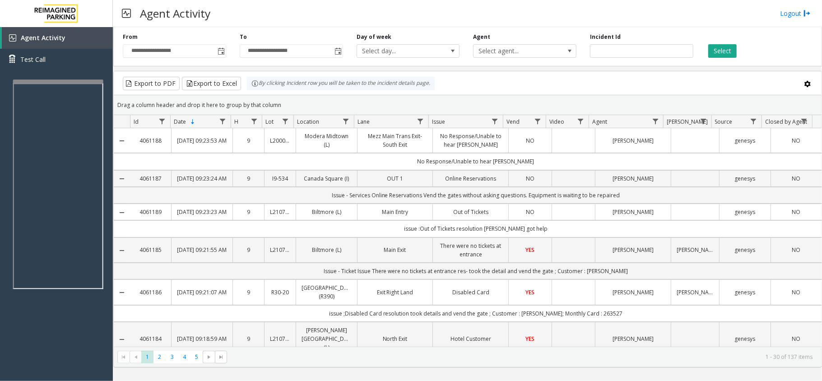
click at [47, 80] on div at bounding box center [58, 81] width 90 height 4
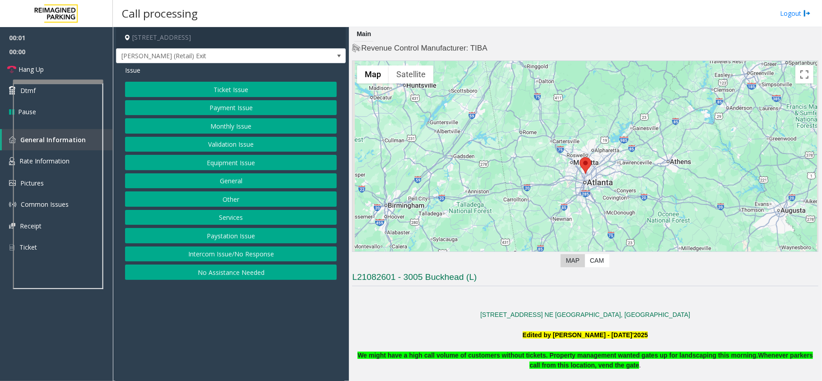
scroll to position [361, 0]
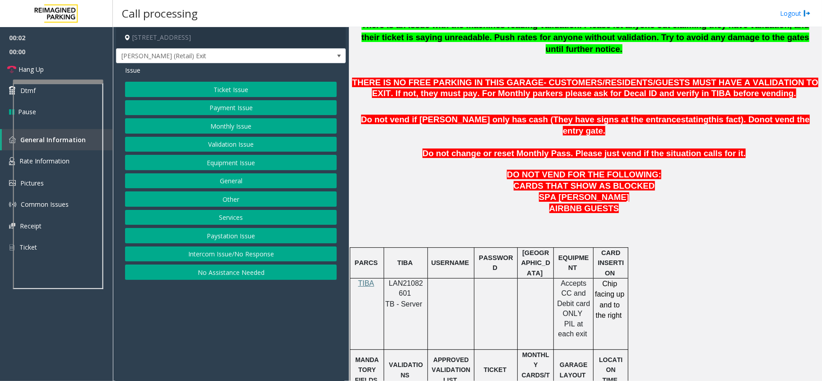
click at [417, 278] on p "LAN21082601" at bounding box center [405, 288] width 37 height 20
copy p "LAN21082601"
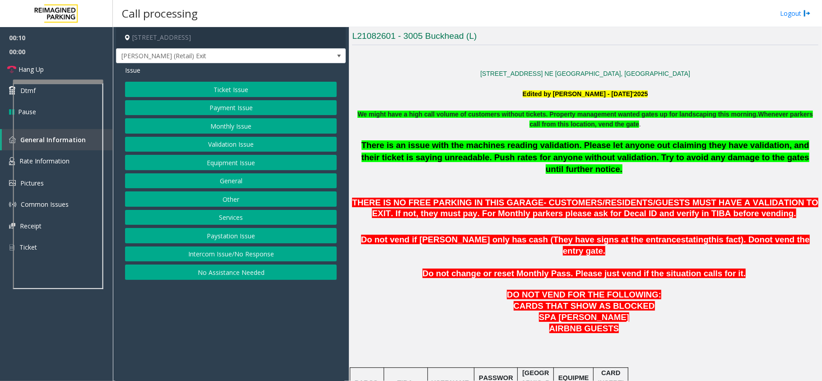
scroll to position [240, 0]
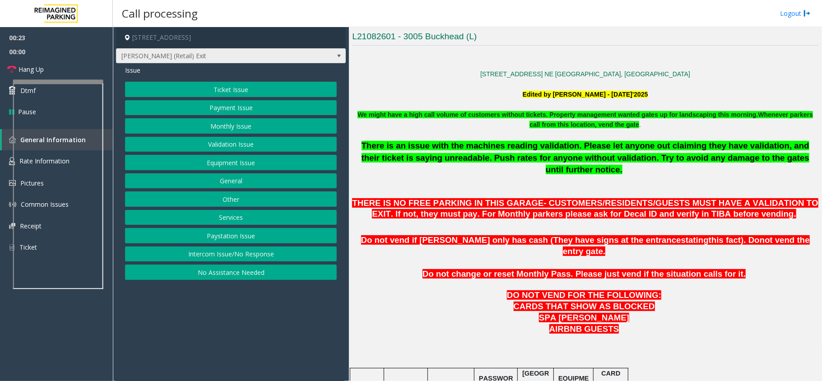
click at [178, 53] on span "Pharr (Retail) Exit" at bounding box center [207, 56] width 183 height 14
click at [480, 172] on p "There is an issue with the machines reading validation. Please let anyone out c…" at bounding box center [585, 168] width 466 height 56
click at [238, 91] on button "Ticket Issue" at bounding box center [231, 89] width 212 height 15
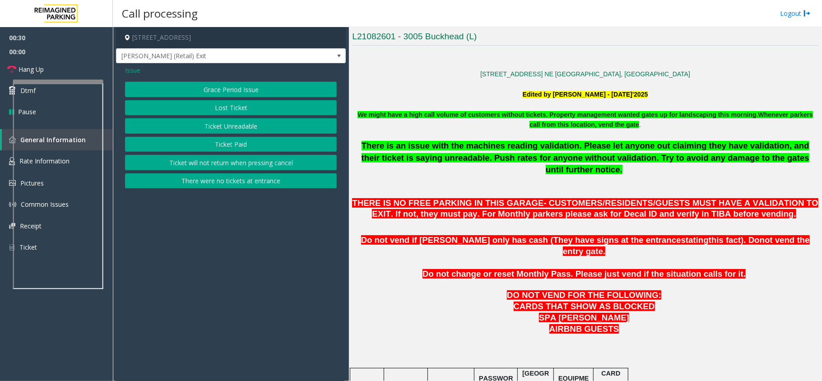
click at [246, 125] on button "Ticket Unreadable" at bounding box center [231, 125] width 212 height 15
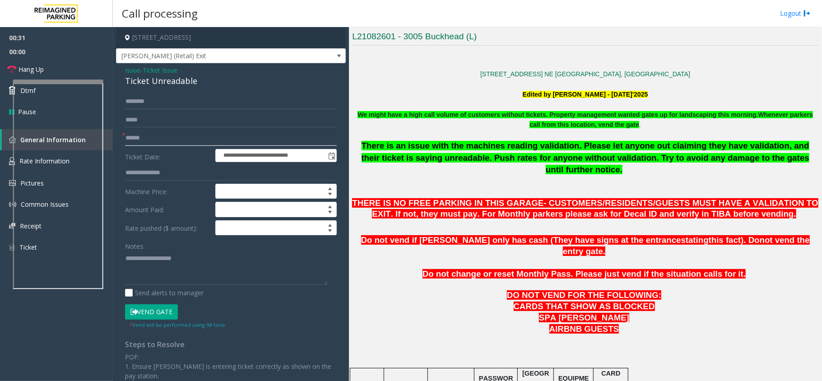
click at [139, 131] on input "text" at bounding box center [231, 137] width 212 height 15
click at [150, 140] on input "text" at bounding box center [231, 137] width 212 height 15
type input "*"
type input "**"
click at [161, 82] on div "Ticket Unreadable" at bounding box center [231, 81] width 212 height 12
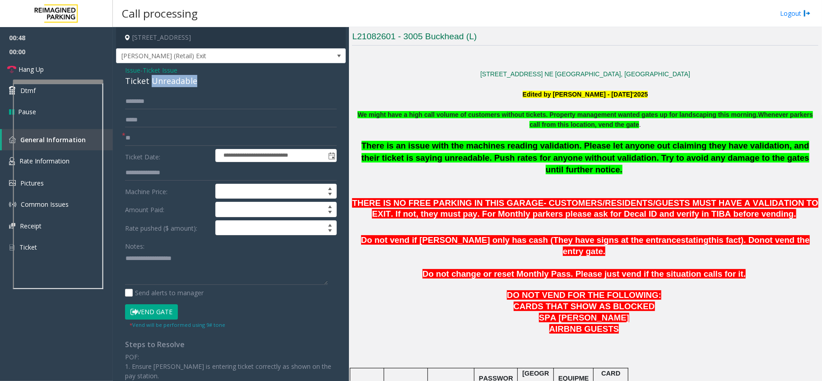
click at [161, 82] on div "Ticket Unreadable" at bounding box center [231, 81] width 212 height 12
copy div "Ticket Unreadable"
click at [52, 73] on link "Hang Up" at bounding box center [56, 69] width 113 height 21
click at [125, 69] on span "Issue" at bounding box center [132, 69] width 15 height 9
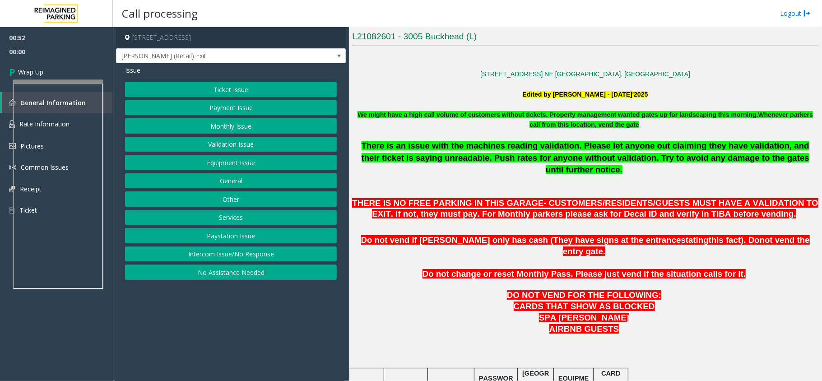
click at [235, 161] on button "Equipment Issue" at bounding box center [231, 162] width 212 height 15
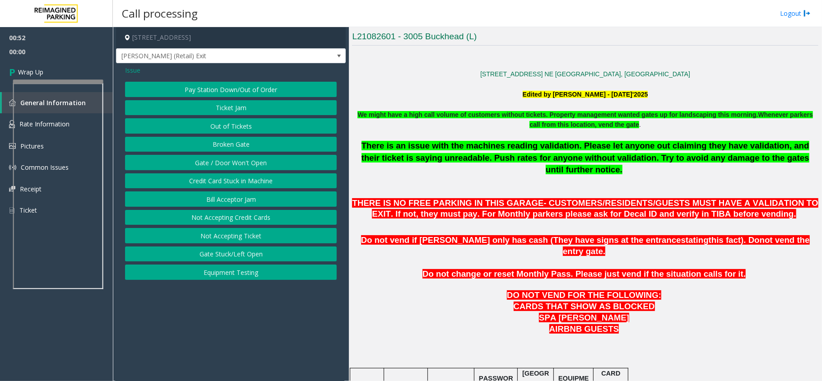
click at [242, 105] on button "Ticket Jam" at bounding box center [231, 107] width 212 height 15
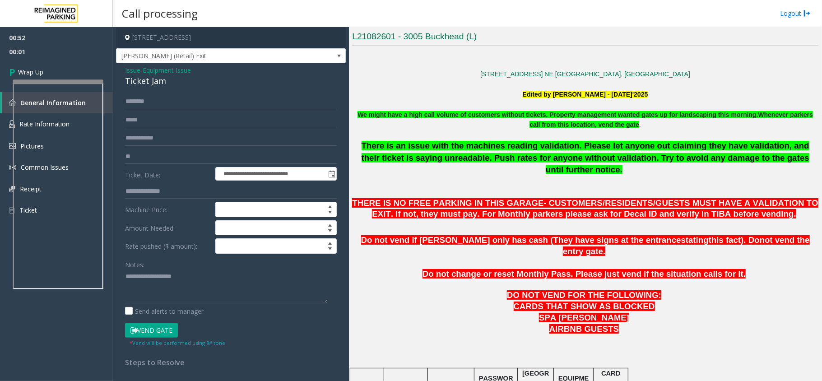
click at [150, 89] on div "**********" at bounding box center [231, 273] width 230 height 420
click at [150, 87] on div "Ticket Jam" at bounding box center [231, 81] width 212 height 12
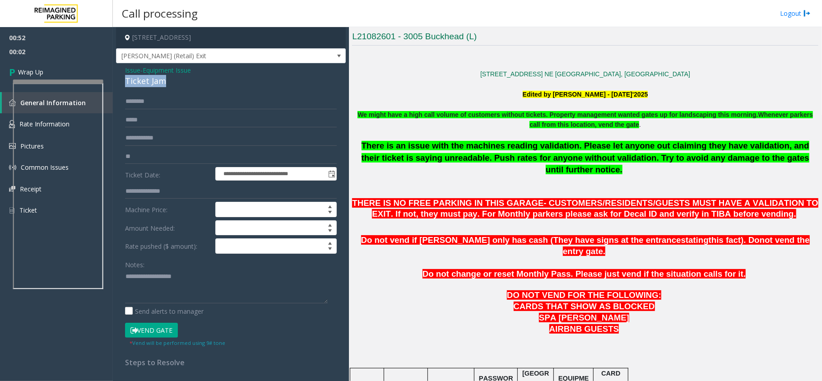
click at [150, 87] on div "Ticket Jam" at bounding box center [231, 81] width 212 height 12
copy div "Ticket Jam"
click at [162, 291] on textarea at bounding box center [226, 286] width 203 height 34
paste textarea "**********"
type textarea "**********"
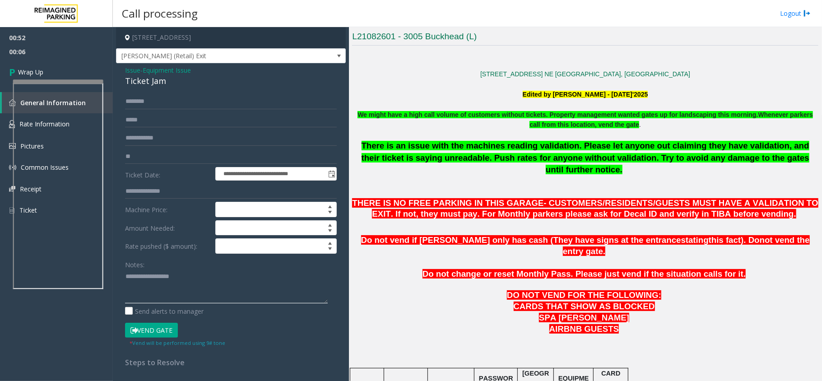
drag, startPoint x: 183, startPoint y: 282, endPoint x: 8, endPoint y: 260, distance: 176.5
click at [8, 260] on app-root "**********" at bounding box center [411, 190] width 822 height 381
click at [130, 71] on span "Issue" at bounding box center [132, 69] width 15 height 9
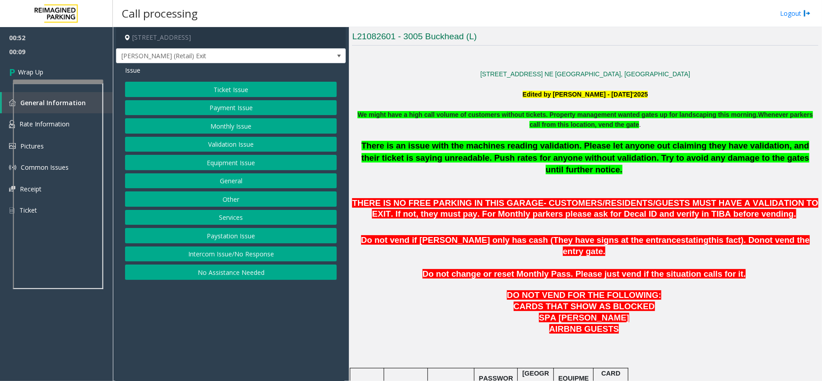
click at [228, 166] on button "Equipment Issue" at bounding box center [231, 162] width 212 height 15
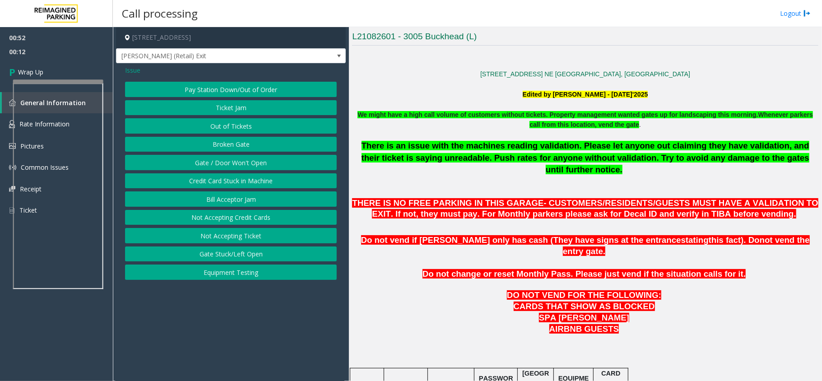
click at [235, 239] on button "Not Accepting Ticket" at bounding box center [231, 235] width 212 height 15
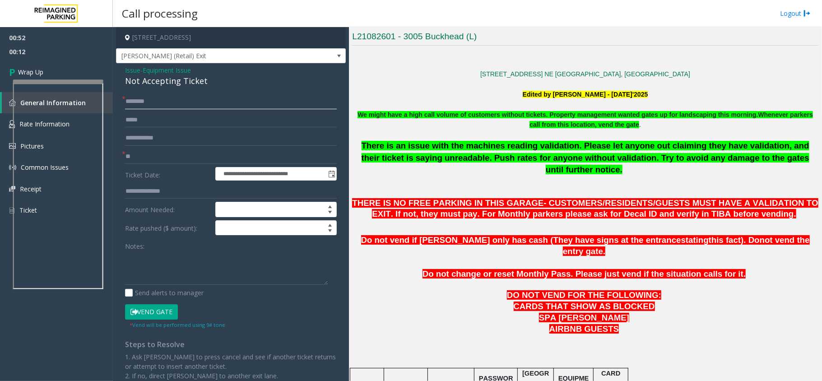
click at [163, 100] on input "text" at bounding box center [231, 101] width 212 height 15
type input "**"
click at [180, 79] on div "Not Accepting Ticket" at bounding box center [231, 81] width 212 height 12
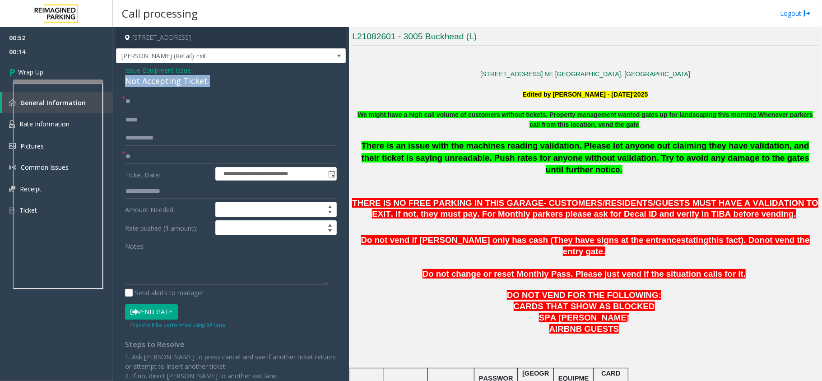
copy div "Not Accepting Ticket"
click at [172, 267] on textarea at bounding box center [226, 268] width 203 height 34
paste textarea "**********"
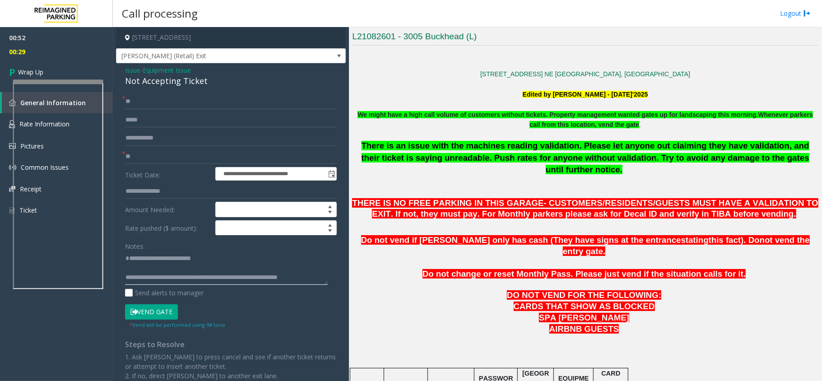
scroll to position [16, 0]
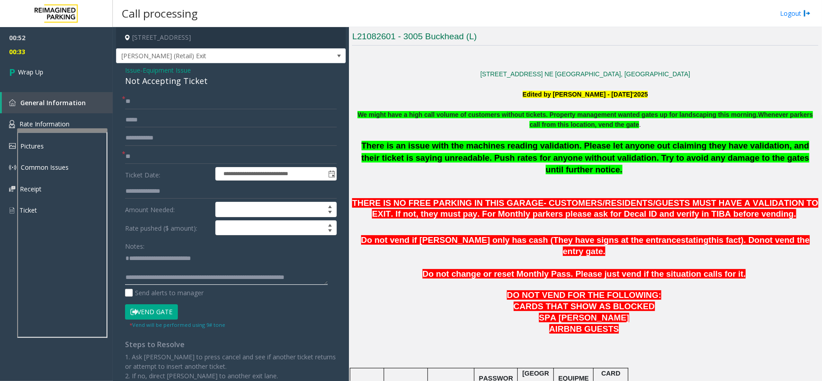
click at [47, 132] on div at bounding box center [62, 130] width 90 height 4
click at [156, 269] on textarea at bounding box center [226, 268] width 203 height 34
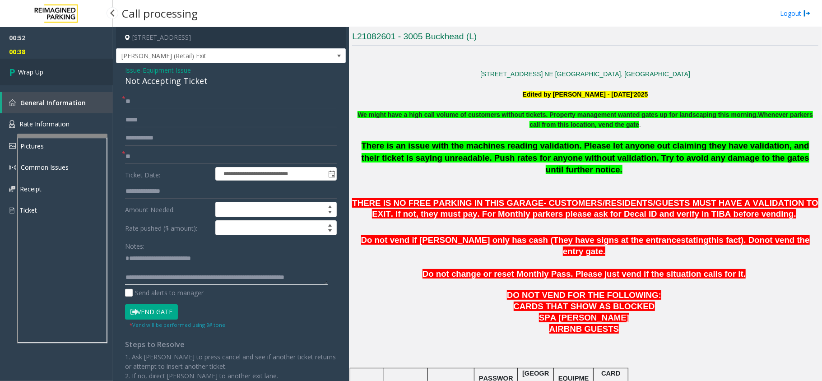
type textarea "**********"
click at [61, 71] on link "Wrap Up" at bounding box center [56, 72] width 113 height 27
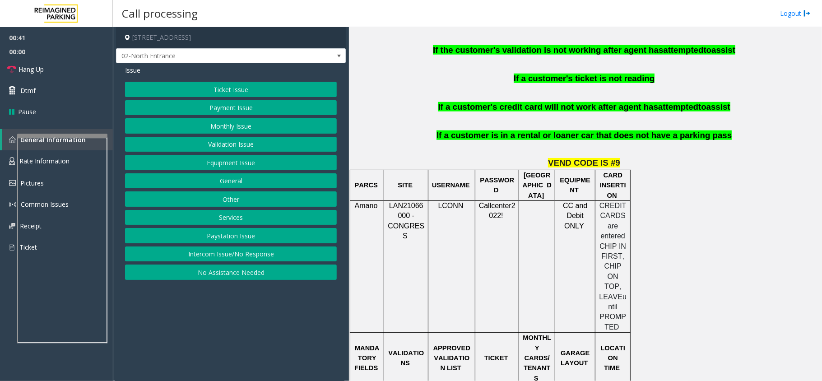
scroll to position [851, 0]
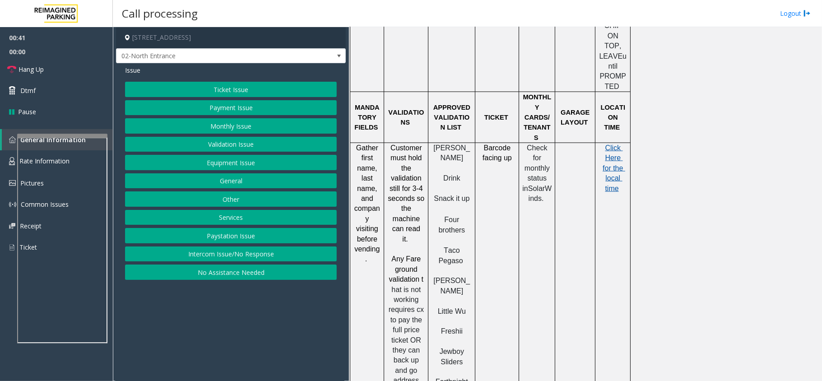
click at [610, 144] on span "Click Here for the local time" at bounding box center [613, 168] width 23 height 48
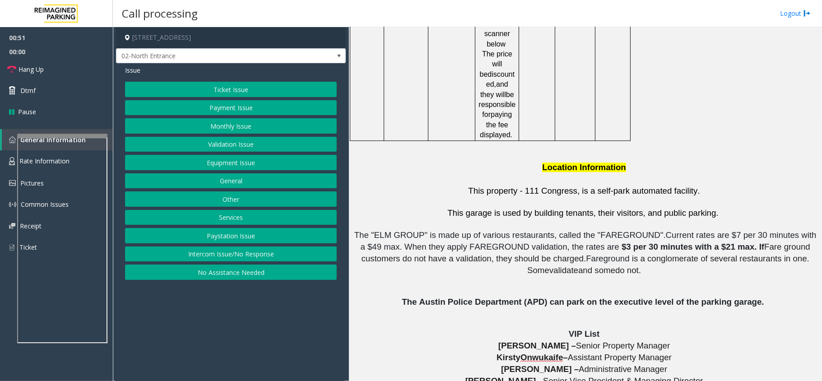
scroll to position [2175, 0]
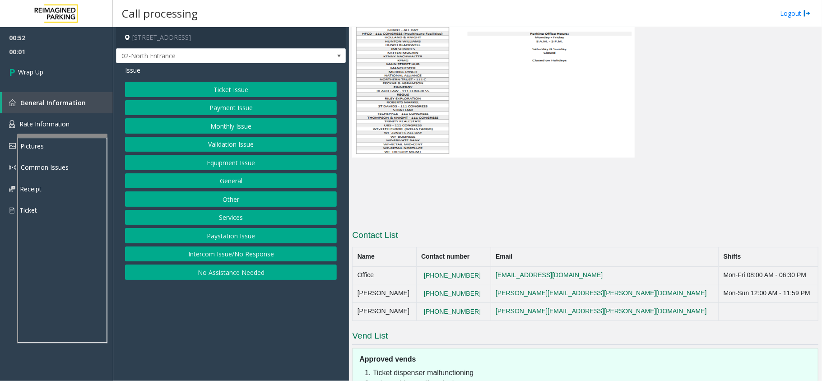
click at [235, 157] on button "Equipment Issue" at bounding box center [231, 162] width 212 height 15
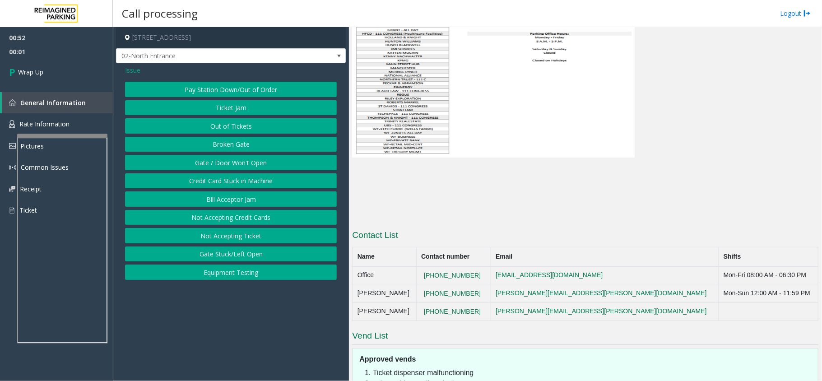
click at [235, 157] on button "Gate / Door Won't Open" at bounding box center [231, 162] width 212 height 15
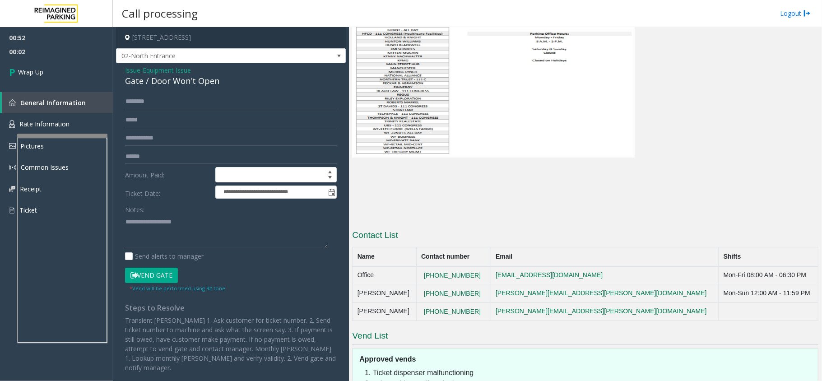
click at [175, 79] on div "Gate / Door Won't Open" at bounding box center [231, 81] width 212 height 12
copy div "Gate / Door Won't Open"
click at [176, 230] on textarea at bounding box center [226, 231] width 203 height 34
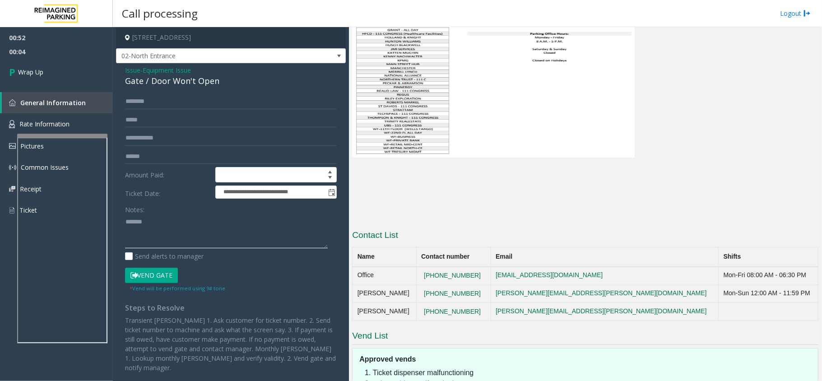
paste textarea "**********"
type textarea "**********"
click at [56, 69] on link "Wrap Up" at bounding box center [56, 72] width 113 height 27
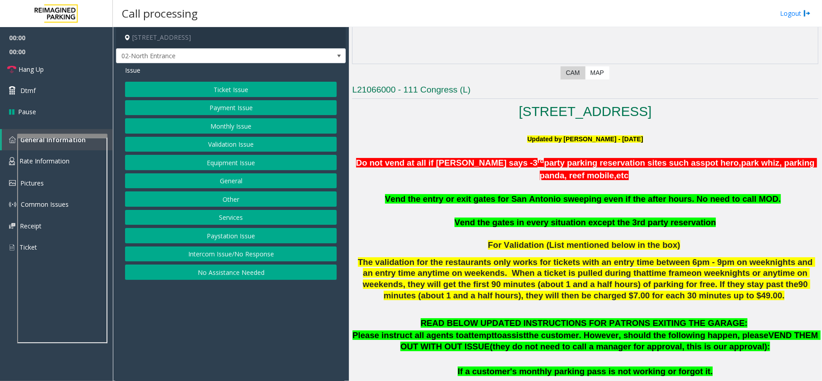
scroll to position [300, 0]
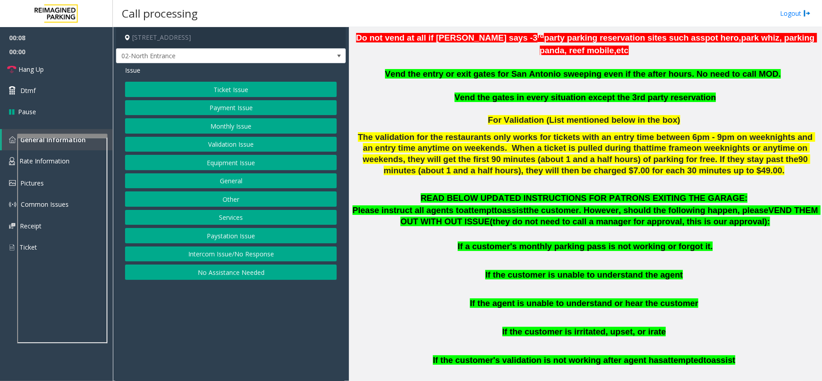
click at [248, 257] on button "Intercom Issue/No Response" at bounding box center [231, 253] width 212 height 15
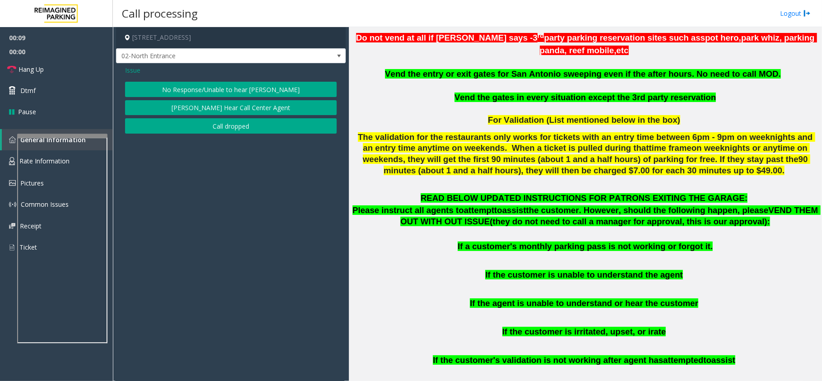
click at [213, 88] on button "No Response/Unable to hear [PERSON_NAME]" at bounding box center [231, 89] width 212 height 15
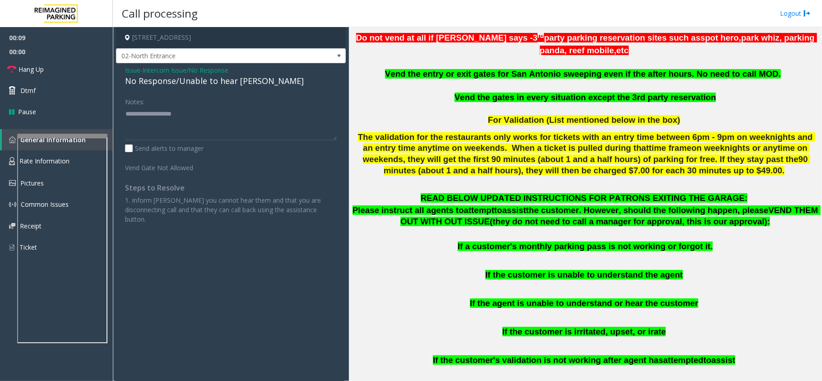
click at [209, 82] on div "No Response/Unable to hear [PERSON_NAME]" at bounding box center [231, 81] width 212 height 12
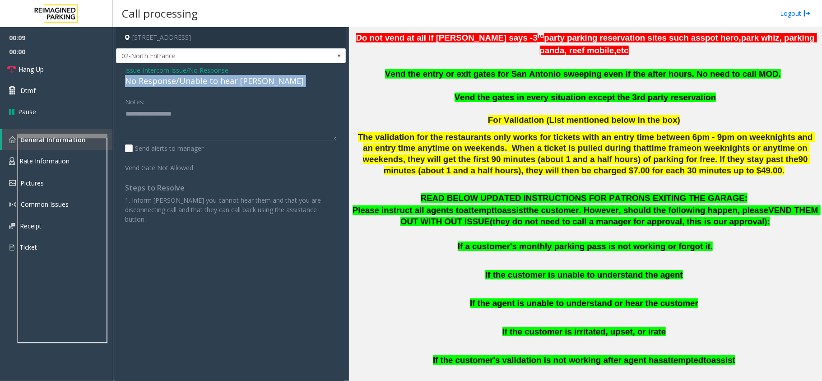
click at [209, 82] on div "No Response/Unable to hear [PERSON_NAME]" at bounding box center [231, 81] width 212 height 12
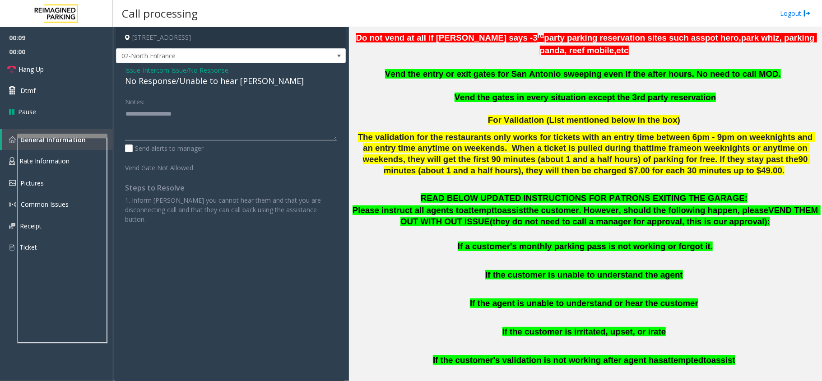
paste textarea "**********"
click at [205, 116] on textarea at bounding box center [231, 123] width 212 height 34
type textarea "**********"
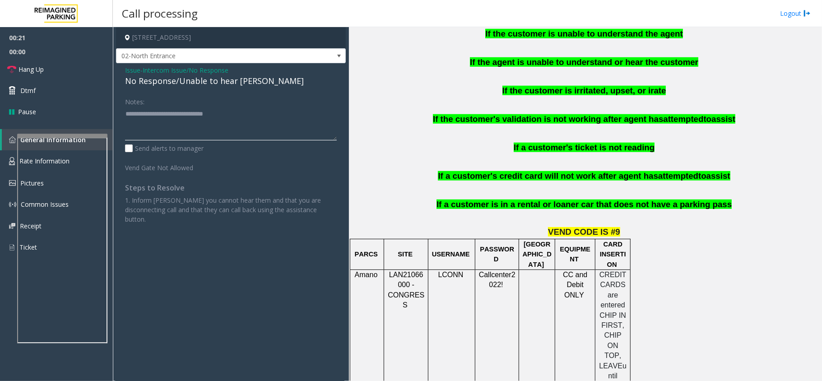
scroll to position [180, 0]
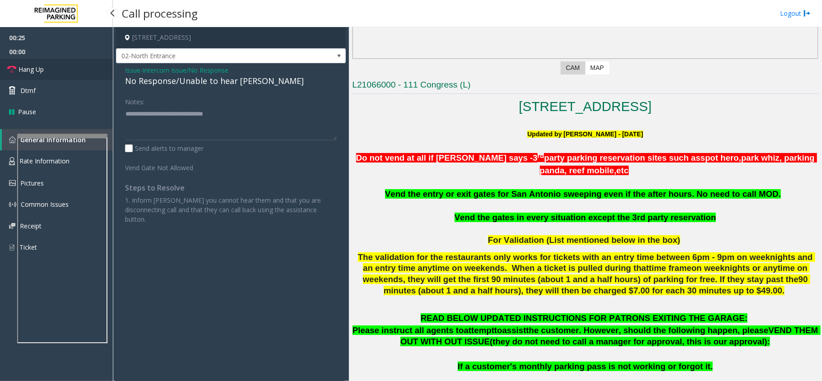
click at [69, 70] on link "Hang Up" at bounding box center [56, 69] width 113 height 21
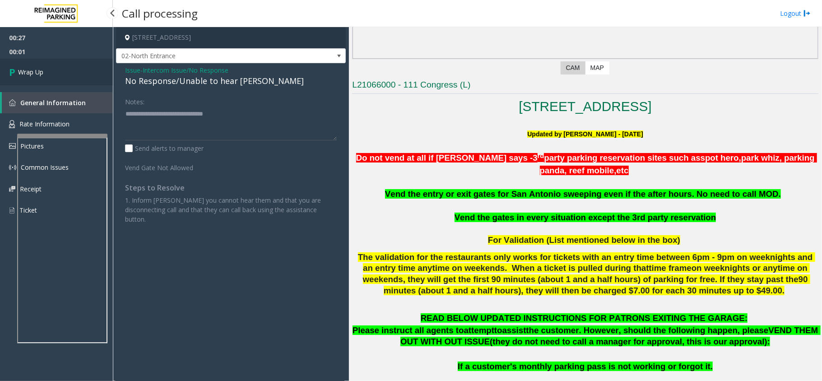
click at [44, 64] on link "Wrap Up" at bounding box center [56, 72] width 113 height 27
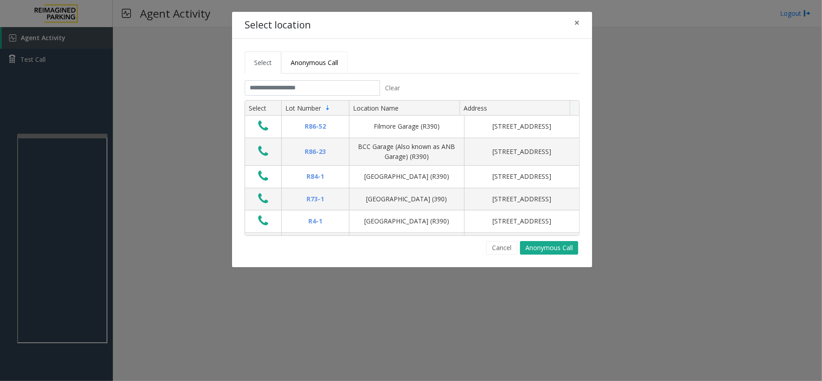
click at [340, 63] on link "Anonymous Call" at bounding box center [314, 62] width 66 height 22
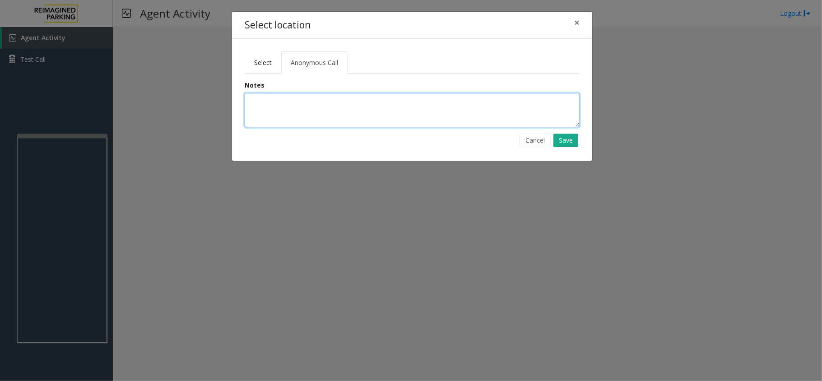
click at [322, 103] on textarea at bounding box center [412, 110] width 335 height 34
type textarea "**********"
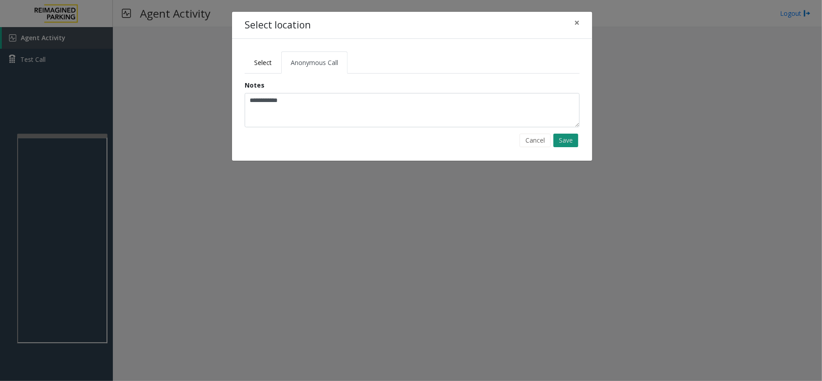
click at [561, 136] on button "Save" at bounding box center [565, 141] width 25 height 14
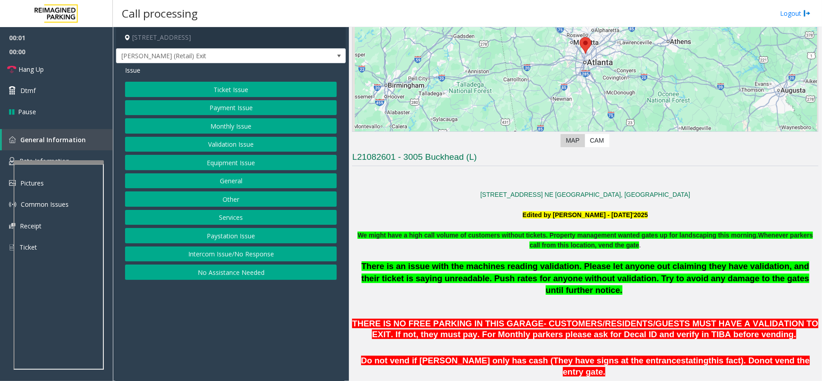
scroll to position [421, 0]
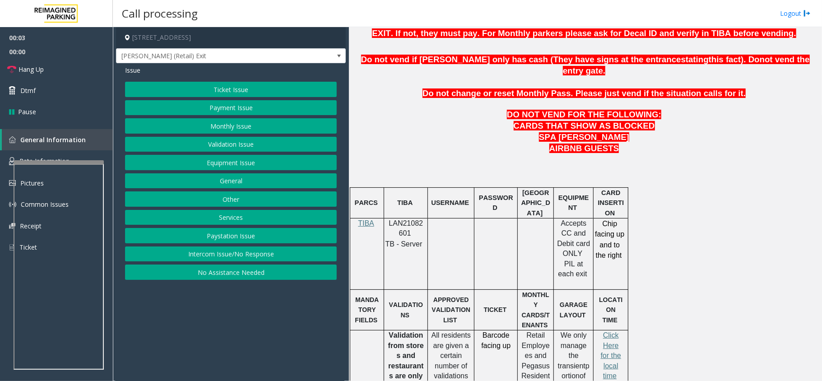
click at [410, 219] on span "LAN21082601" at bounding box center [406, 228] width 34 height 18
copy p "LAN21082601"
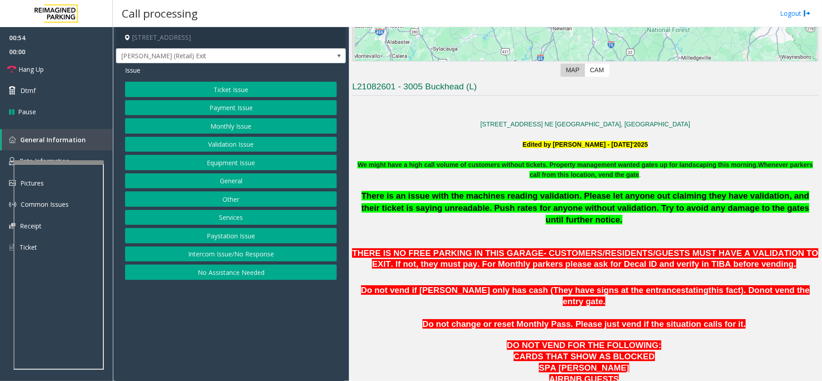
scroll to position [240, 0]
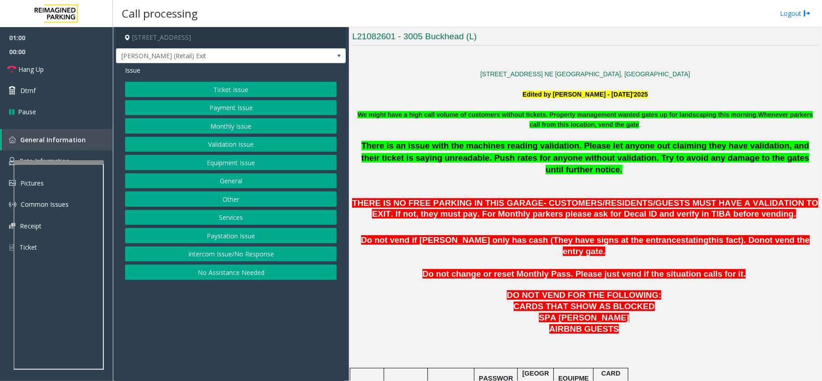
click at [226, 164] on button "Equipment Issue" at bounding box center [231, 162] width 212 height 15
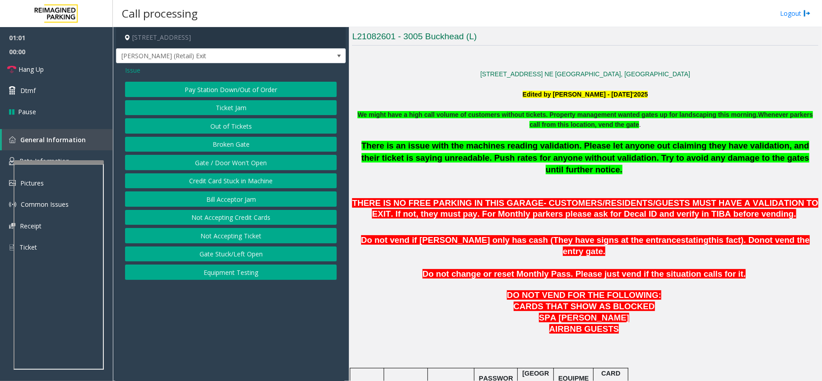
click at [234, 113] on button "Ticket Jam" at bounding box center [231, 107] width 212 height 15
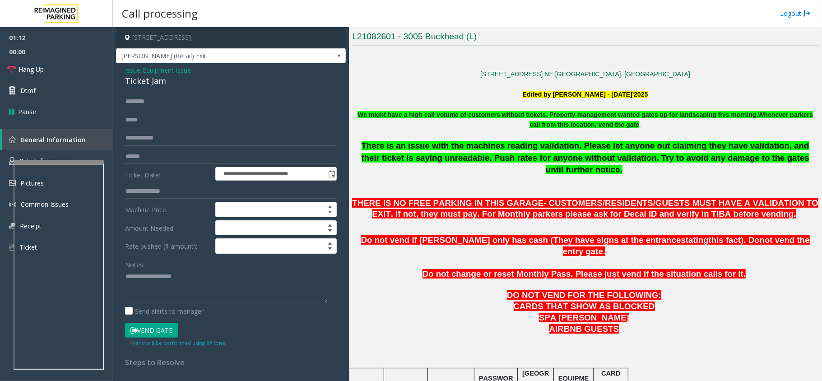
click at [134, 69] on span "Issue" at bounding box center [132, 69] width 15 height 9
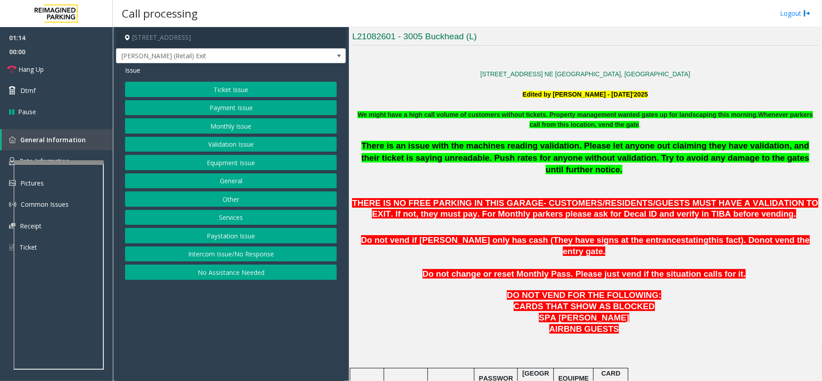
click at [224, 92] on button "Ticket Issue" at bounding box center [231, 89] width 212 height 15
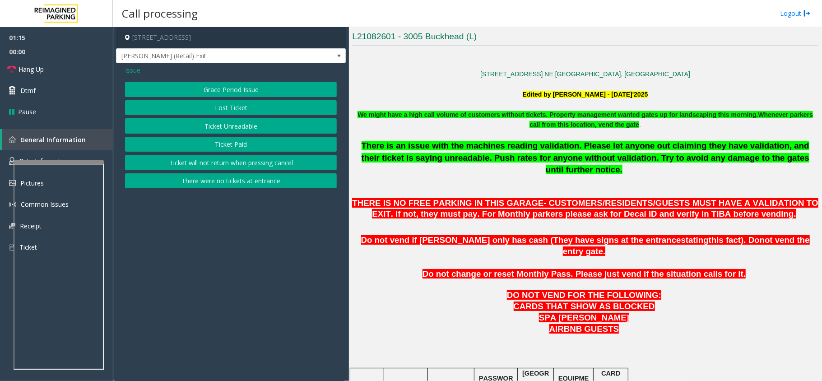
click at [231, 124] on button "Ticket Unreadable" at bounding box center [231, 125] width 212 height 15
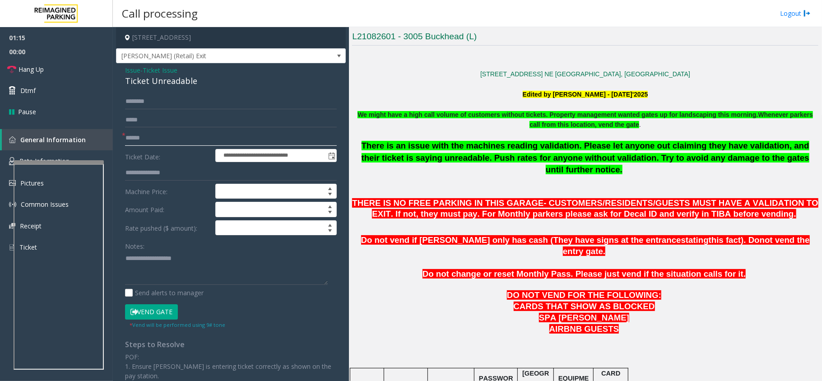
click at [159, 143] on input "text" at bounding box center [231, 137] width 212 height 15
type input "**"
click at [174, 79] on div "Ticket Unreadable" at bounding box center [231, 81] width 212 height 12
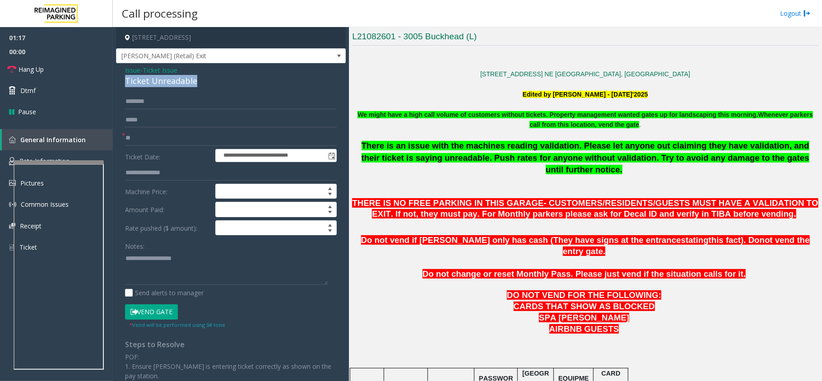
copy div "Ticket Unreadable"
click at [176, 264] on textarea at bounding box center [226, 268] width 203 height 34
paste textarea "**********"
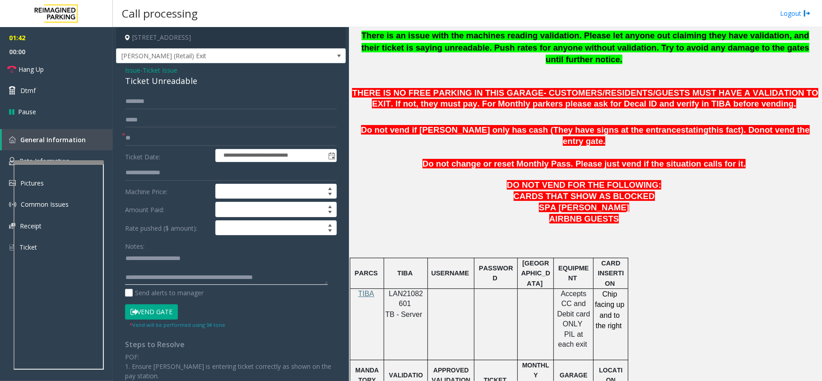
scroll to position [361, 0]
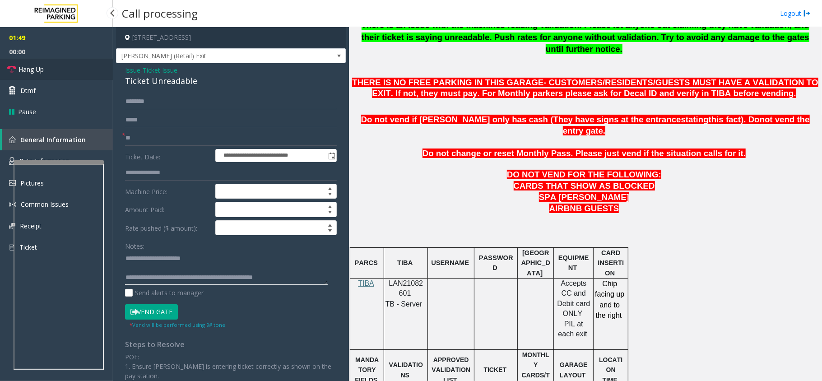
type textarea "**********"
click at [39, 66] on span "Hang Up" at bounding box center [30, 69] width 25 height 9
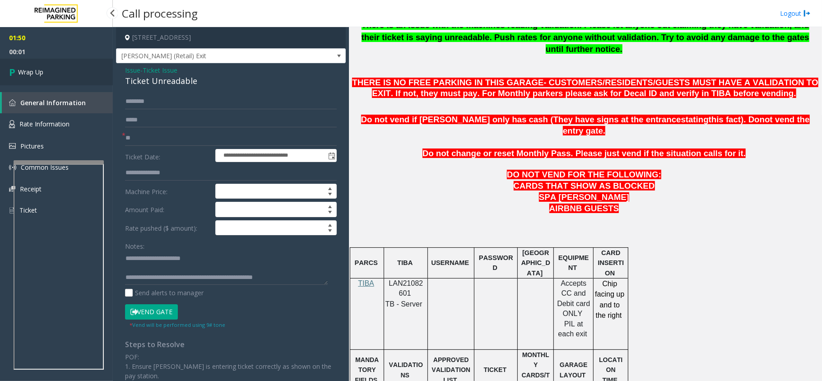
click at [39, 66] on link "Wrap Up" at bounding box center [56, 72] width 113 height 27
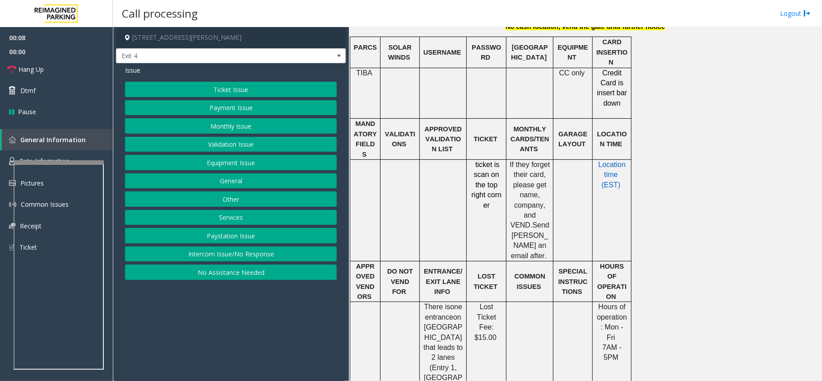
scroll to position [120, 0]
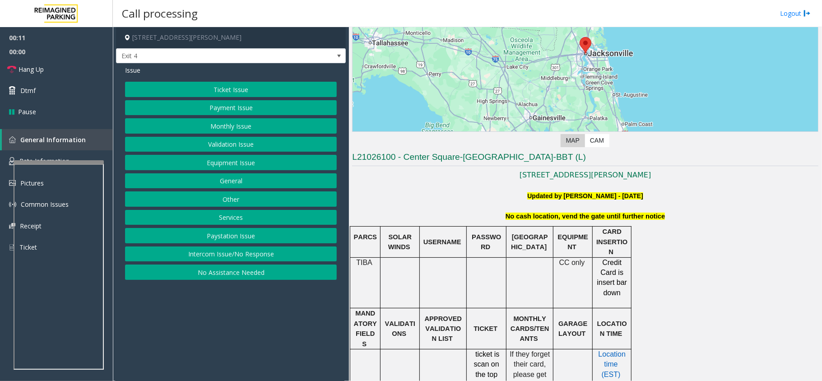
click at [212, 125] on button "Monthly Issue" at bounding box center [231, 125] width 212 height 15
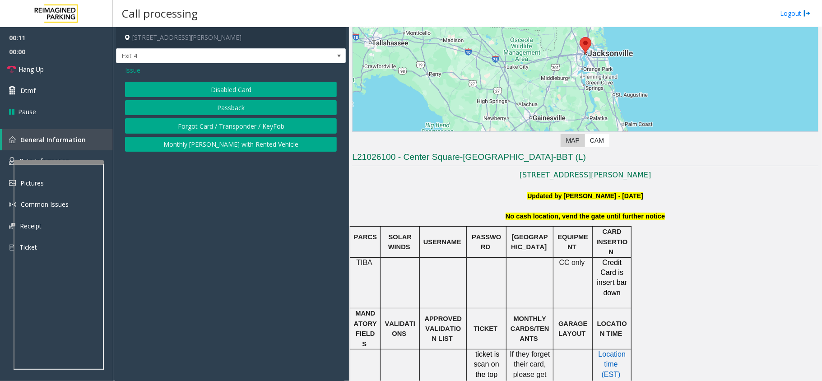
click at [206, 87] on button "Disabled Card" at bounding box center [231, 89] width 212 height 15
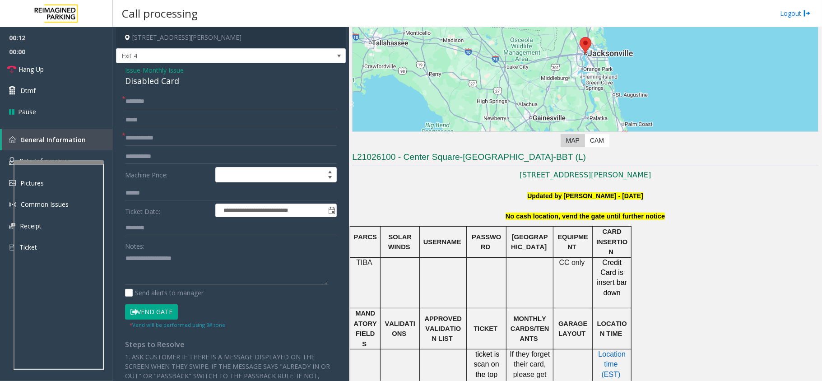
click at [181, 78] on div "Disabled Card" at bounding box center [231, 81] width 212 height 12
click at [175, 80] on div "Disabled Card" at bounding box center [231, 81] width 212 height 12
copy div "Card"
click at [162, 83] on div "Disabled Card" at bounding box center [231, 81] width 212 height 12
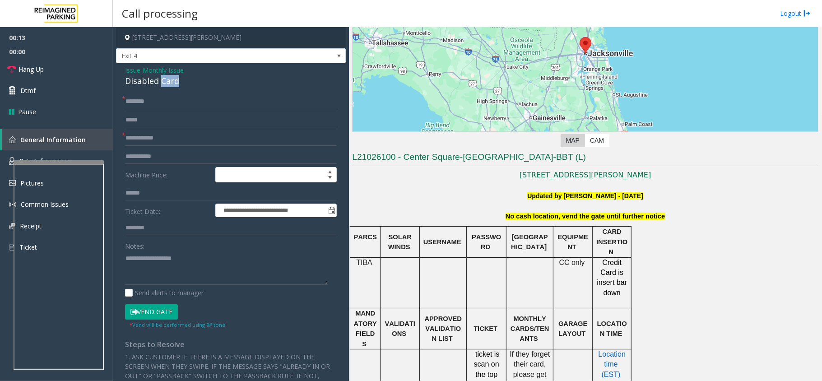
click at [162, 83] on div "Disabled Card" at bounding box center [231, 81] width 212 height 12
click at [167, 281] on textarea at bounding box center [226, 268] width 203 height 34
paste textarea "**********"
type textarea "**********"
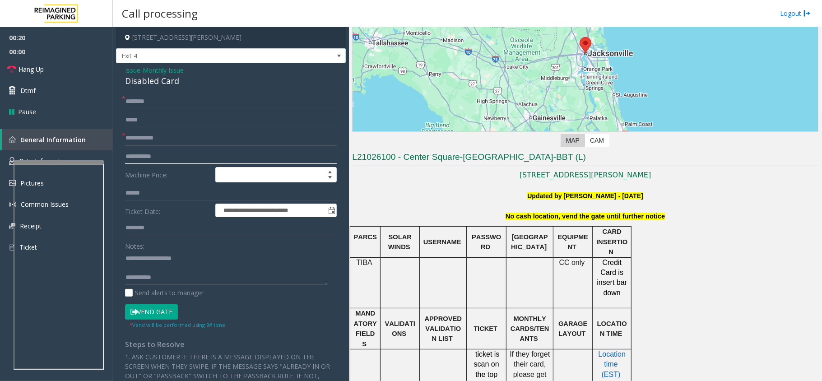
click at [153, 149] on input "text" at bounding box center [231, 156] width 212 height 15
click at [157, 143] on input "text" at bounding box center [231, 137] width 212 height 15
type input "**********"
click at [168, 94] on input "text" at bounding box center [231, 101] width 212 height 15
type input "********"
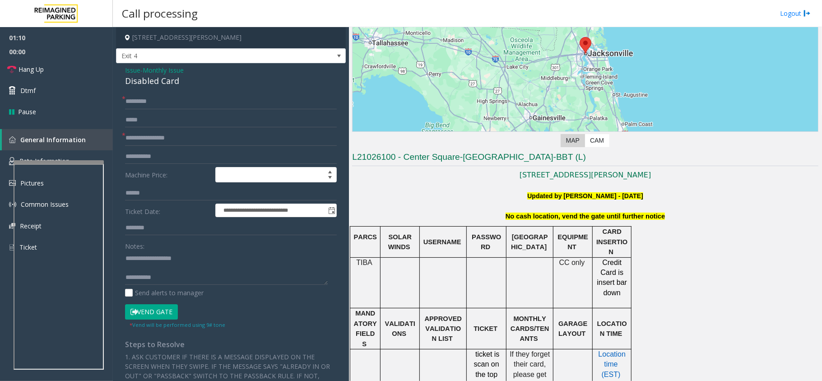
click at [162, 311] on button "Vend Gate" at bounding box center [151, 311] width 53 height 15
click at [183, 274] on textarea at bounding box center [226, 268] width 203 height 34
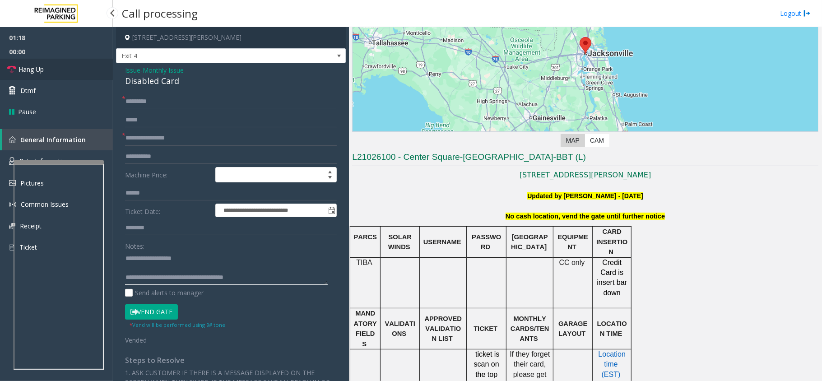
type textarea "**********"
click at [30, 64] on link "Hang Up" at bounding box center [56, 69] width 113 height 21
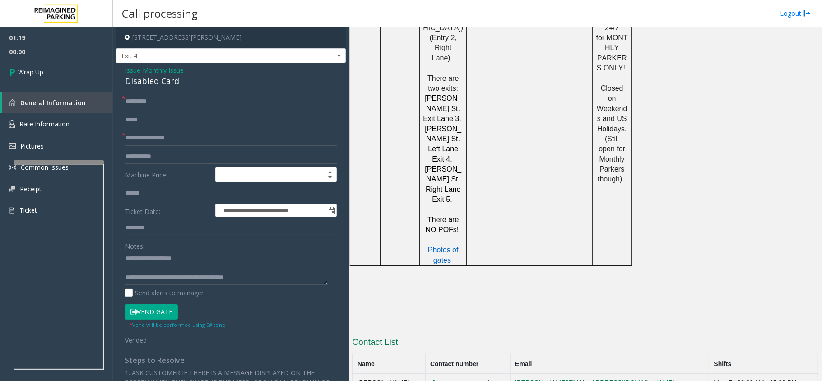
scroll to position [782, 0]
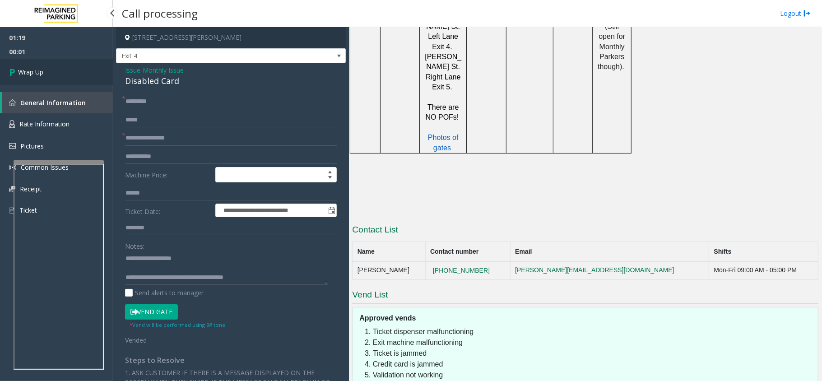
click at [43, 74] on span "Wrap Up" at bounding box center [30, 71] width 25 height 9
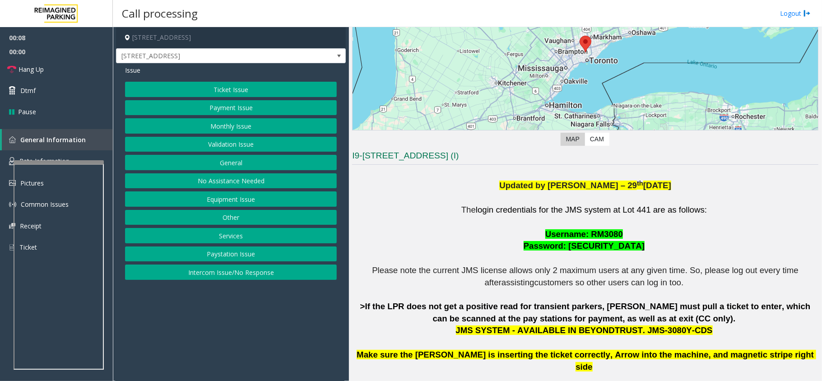
scroll to position [120, 0]
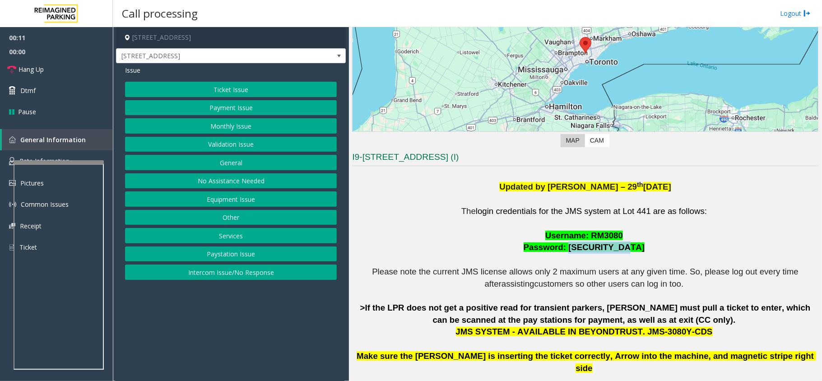
drag, startPoint x: 571, startPoint y: 245, endPoint x: 625, endPoint y: 246, distance: 54.6
click at [625, 246] on p "The login credentials for the JMS system at Lot 441 are as follows: Username: R…" at bounding box center [585, 337] width 466 height 265
copy span "Remote@3080!"
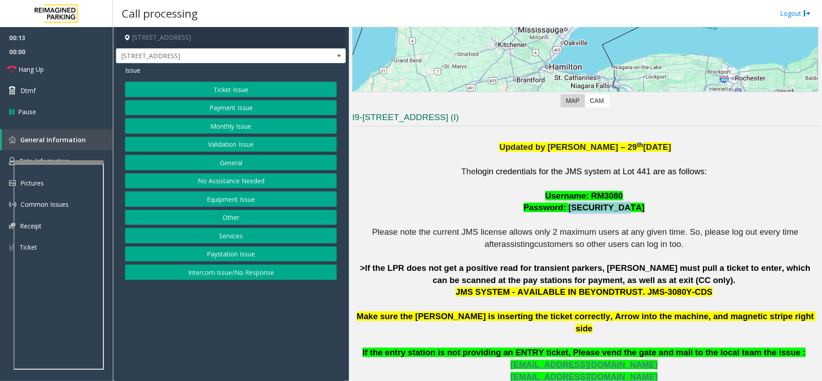
scroll to position [180, 0]
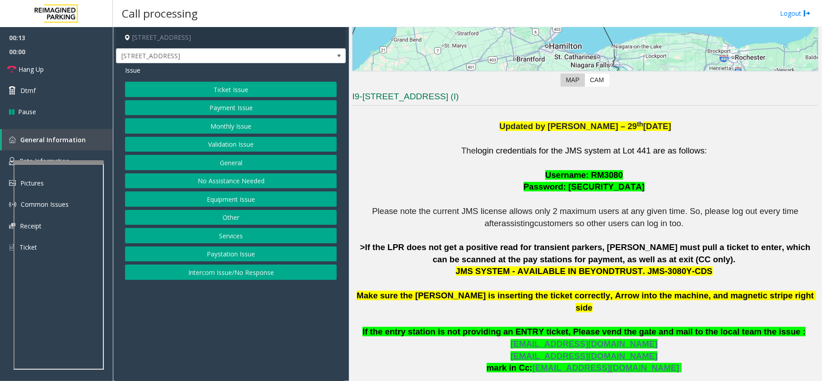
click at [613, 278] on p "The login credentials for the JMS system at Lot 441 are as follows: Username: R…" at bounding box center [585, 277] width 466 height 265
drag, startPoint x: 631, startPoint y: 273, endPoint x: 684, endPoint y: 272, distance: 53.7
click at [684, 272] on span "JMS SYSTEM - AVAILABLE IN BEYONDTRUST. JMS-3080Y-CDS" at bounding box center [584, 270] width 257 height 9
copy span "JMS-3080Y-CDS"
click at [241, 83] on button "Ticket Issue" at bounding box center [231, 89] width 212 height 15
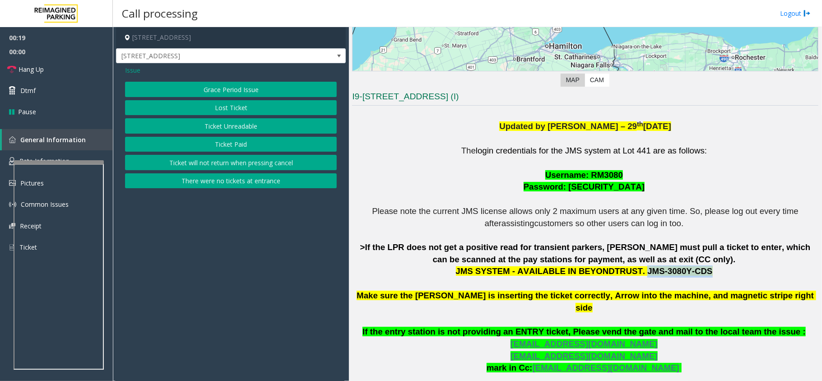
click at [233, 121] on button "Ticket Unreadable" at bounding box center [231, 125] width 212 height 15
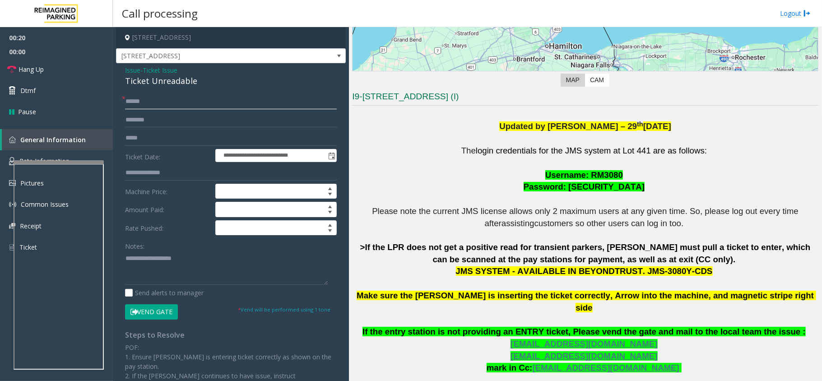
click at [147, 106] on input "text" at bounding box center [231, 101] width 212 height 15
click at [142, 98] on input "text" at bounding box center [231, 101] width 212 height 15
click at [594, 173] on span "Username: RM3080" at bounding box center [584, 174] width 78 height 9
copy p "RM3080"
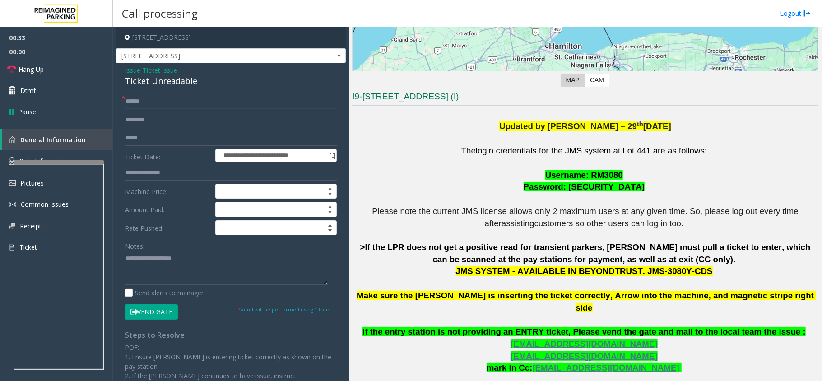
click at [142, 98] on input "text" at bounding box center [231, 101] width 212 height 15
type input "********"
drag, startPoint x: 165, startPoint y: 105, endPoint x: 106, endPoint y: 96, distance: 60.2
click at [106, 96] on app-root "**********" at bounding box center [411, 190] width 822 height 381
click at [171, 136] on input "text" at bounding box center [231, 137] width 212 height 15
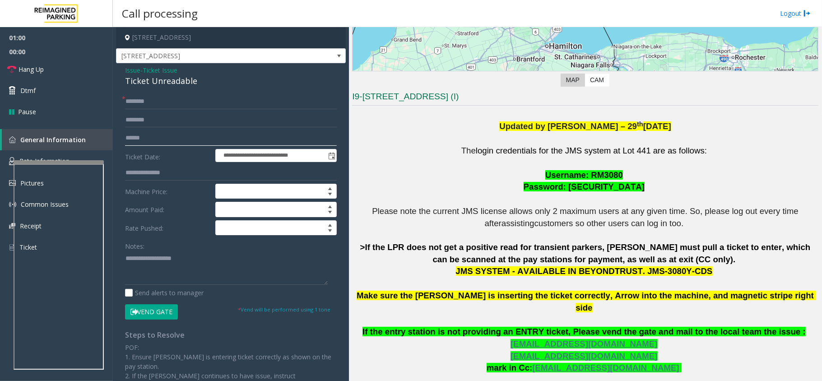
type input "******"
drag, startPoint x: 168, startPoint y: 136, endPoint x: 124, endPoint y: 134, distance: 44.7
click at [124, 134] on div "**********" at bounding box center [230, 294] width 225 height 400
drag, startPoint x: 175, startPoint y: 100, endPoint x: 113, endPoint y: 102, distance: 62.3
click at [113, 102] on app-call-processing-form "**********" at bounding box center [231, 204] width 236 height 354
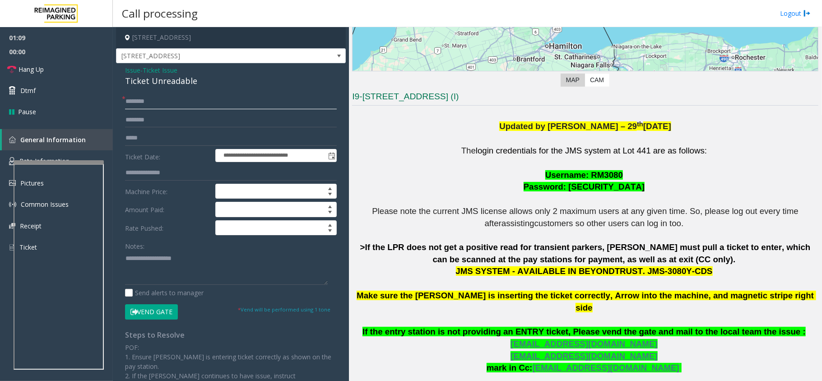
paste input "text"
type input "******"
click at [152, 124] on input "text" at bounding box center [231, 119] width 212 height 15
click at [159, 120] on input "text" at bounding box center [231, 119] width 212 height 15
type input "*******"
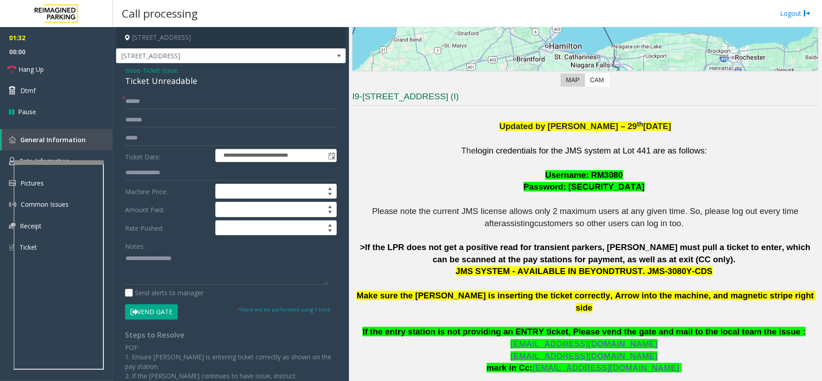
click at [172, 85] on div "Ticket Unreadable" at bounding box center [231, 81] width 212 height 12
copy div "Ticket Unreadable"
click at [189, 265] on textarea at bounding box center [226, 268] width 203 height 34
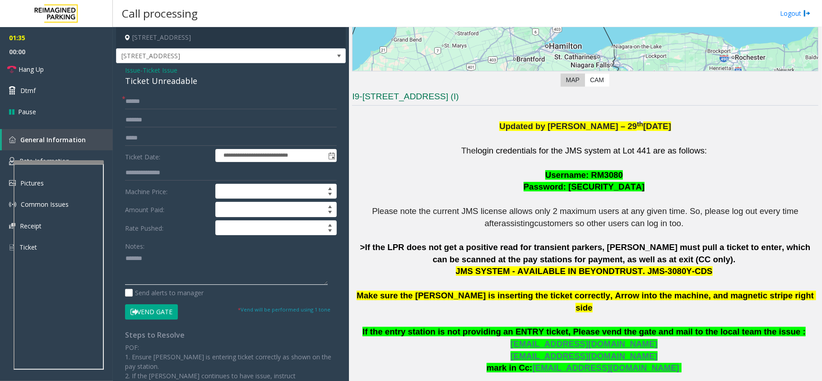
paste textarea "**********"
click at [151, 311] on button "Vend Gate" at bounding box center [151, 311] width 53 height 15
click at [148, 277] on textarea at bounding box center [226, 268] width 203 height 34
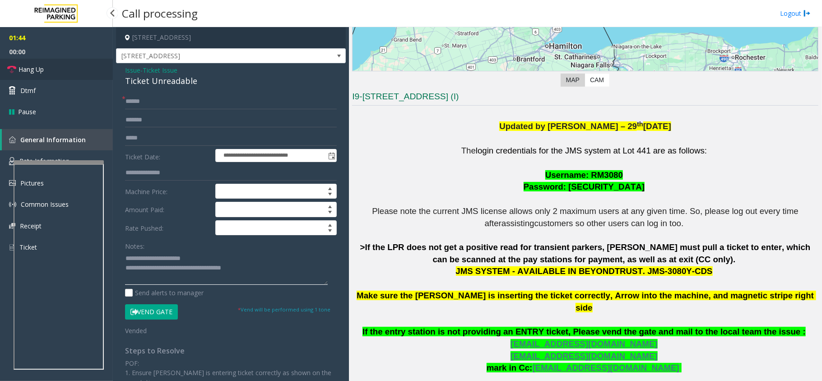
type textarea "**********"
click at [45, 65] on link "Hang Up" at bounding box center [56, 69] width 113 height 21
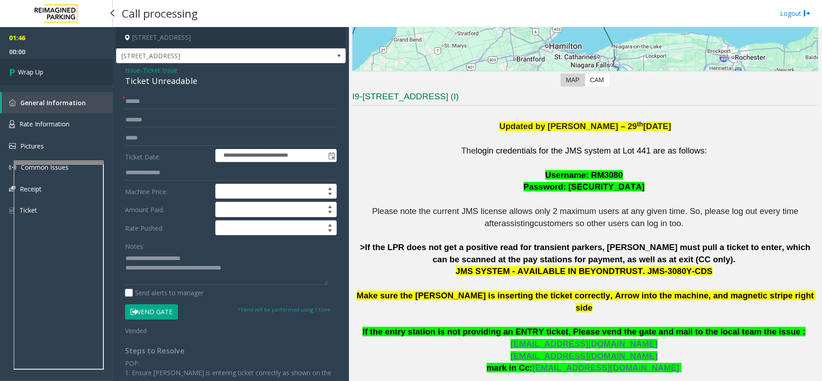
click at [43, 66] on link "Wrap Up" at bounding box center [56, 72] width 113 height 27
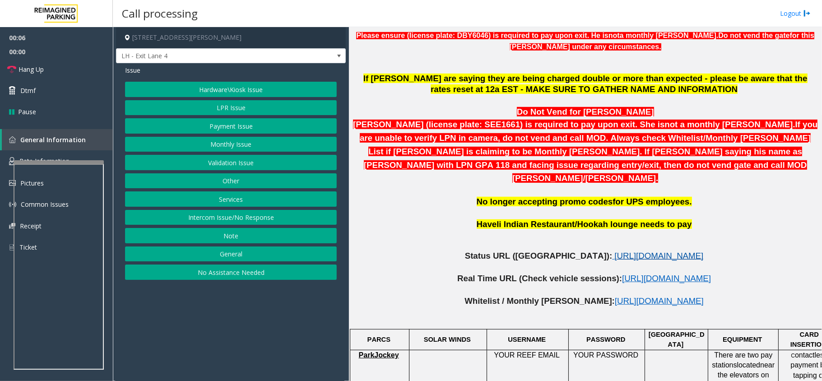
scroll to position [361, 0]
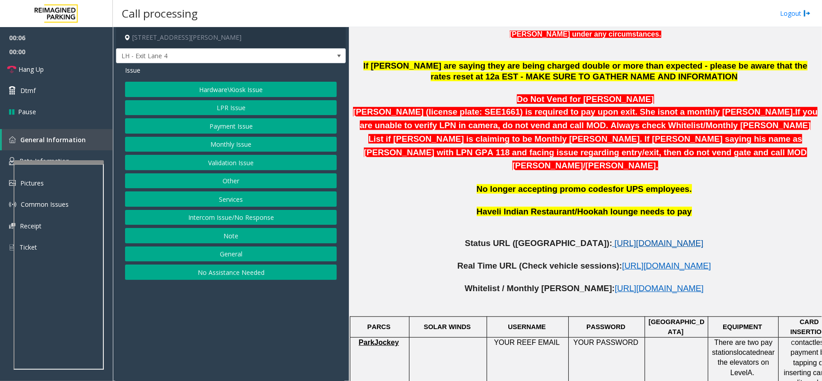
click at [614, 238] on span "https://www.parkjockey.com/en-us/manage/1633/status" at bounding box center [658, 242] width 89 height 9
click at [245, 107] on button "LPR Issue" at bounding box center [231, 107] width 212 height 15
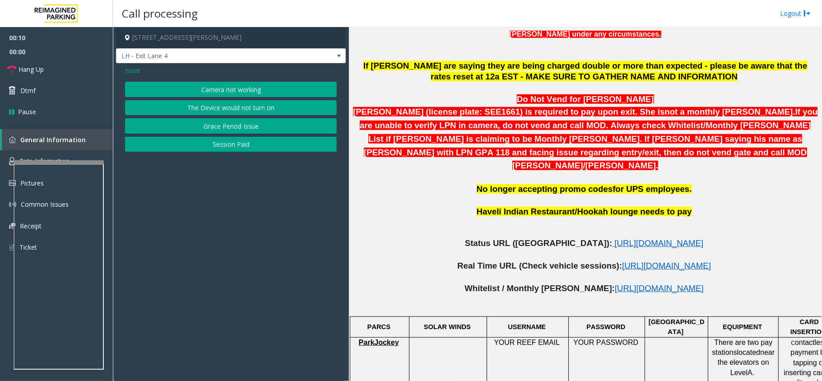
click at [231, 82] on button "Camera not working" at bounding box center [231, 89] width 212 height 15
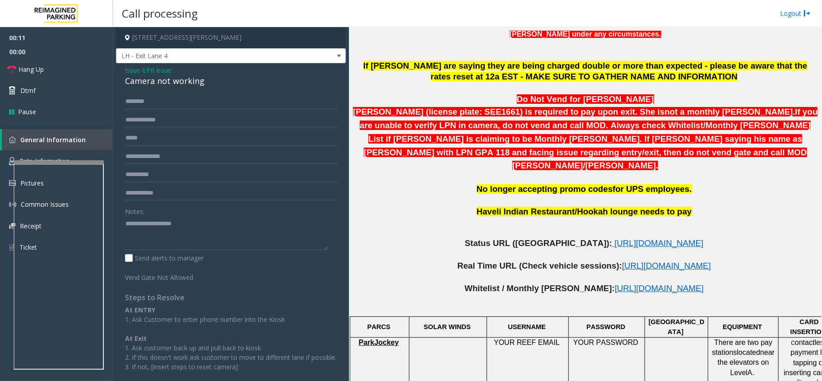
click at [136, 68] on span "Issue" at bounding box center [132, 69] width 15 height 9
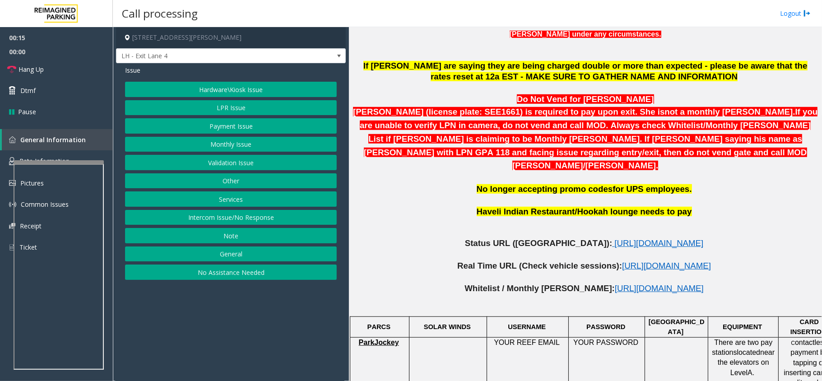
click at [129, 72] on span "Issue" at bounding box center [132, 69] width 15 height 9
click at [134, 73] on span "Issue" at bounding box center [132, 69] width 15 height 9
click at [219, 201] on button "Services" at bounding box center [231, 198] width 212 height 15
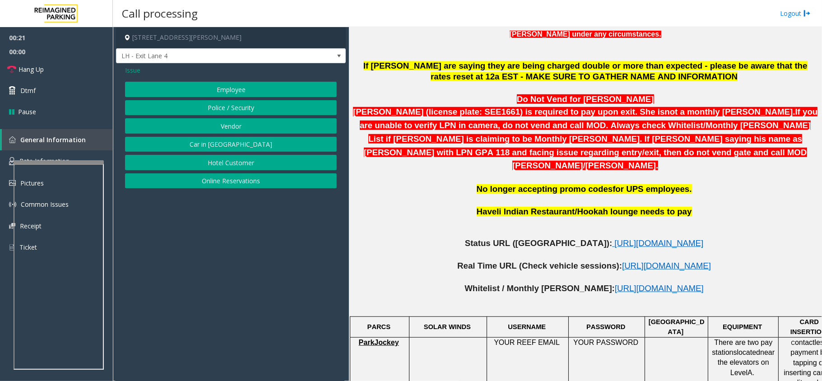
click at [217, 109] on button "Police / Security" at bounding box center [231, 107] width 212 height 15
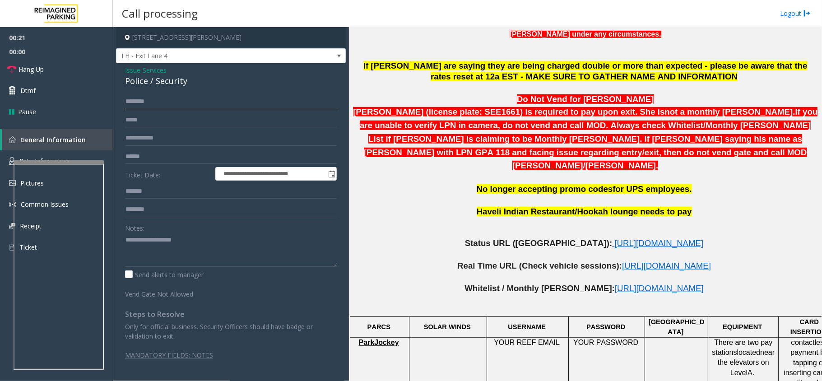
click at [172, 102] on input "text" at bounding box center [231, 101] width 212 height 15
type input "******"
click at [157, 228] on div "Notes:" at bounding box center [231, 243] width 212 height 46
click at [159, 242] on textarea at bounding box center [231, 250] width 212 height 34
click at [180, 99] on input "******" at bounding box center [231, 101] width 212 height 15
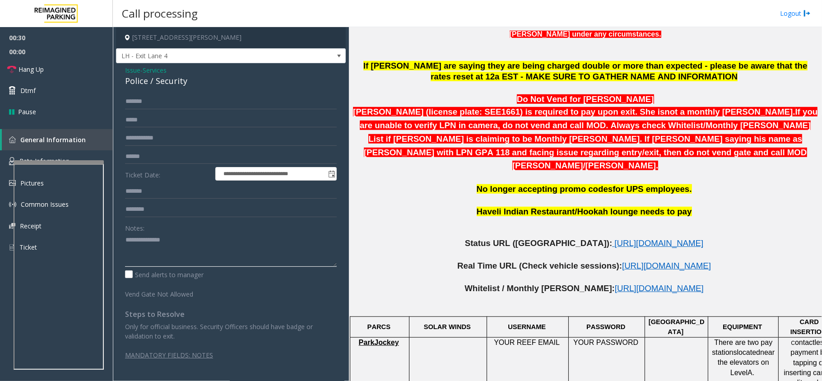
click at [242, 239] on textarea at bounding box center [231, 250] width 212 height 34
click at [60, 72] on link "Hang Up" at bounding box center [56, 69] width 113 height 21
click at [129, 79] on div "Police / Security" at bounding box center [231, 81] width 212 height 12
copy div "Police"
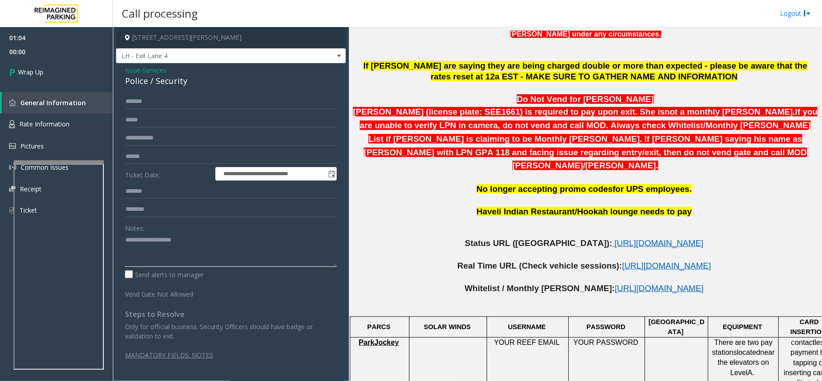
click at [229, 246] on textarea at bounding box center [231, 250] width 212 height 34
paste textarea "*******"
type textarea "**********"
click at [61, 71] on link "Wrap Up" at bounding box center [56, 72] width 113 height 27
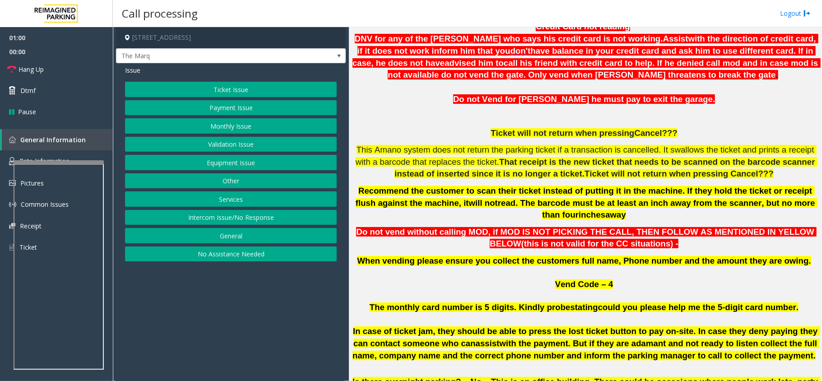
scroll to position [180, 0]
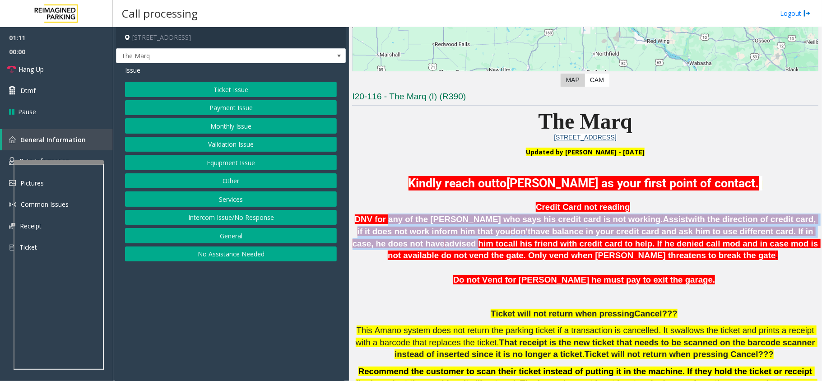
drag, startPoint x: 401, startPoint y: 219, endPoint x: 809, endPoint y: 226, distance: 407.9
click at [809, 226] on p "Credit Card not reading DNV for any of the parker who says his credit card is n…" at bounding box center [585, 231] width 466 height 60
click at [228, 109] on button "Payment Issue" at bounding box center [231, 107] width 212 height 15
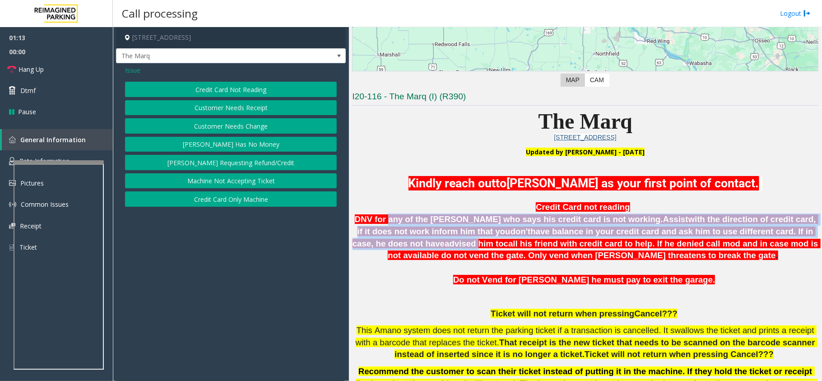
click at [237, 89] on button "Credit Card Not Reading" at bounding box center [231, 89] width 212 height 15
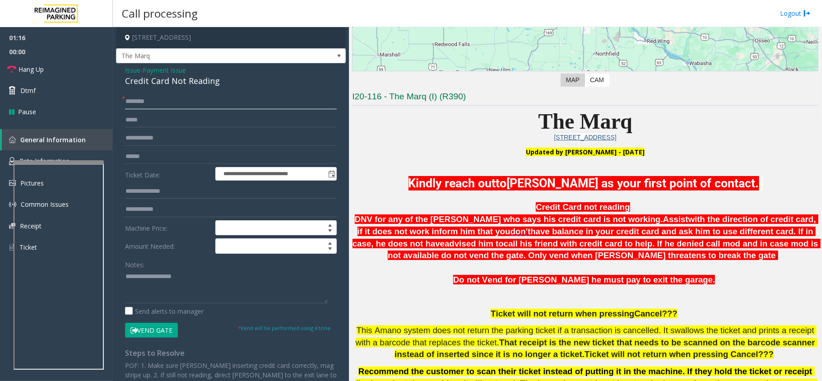
click at [152, 105] on input "text" at bounding box center [231, 101] width 212 height 15
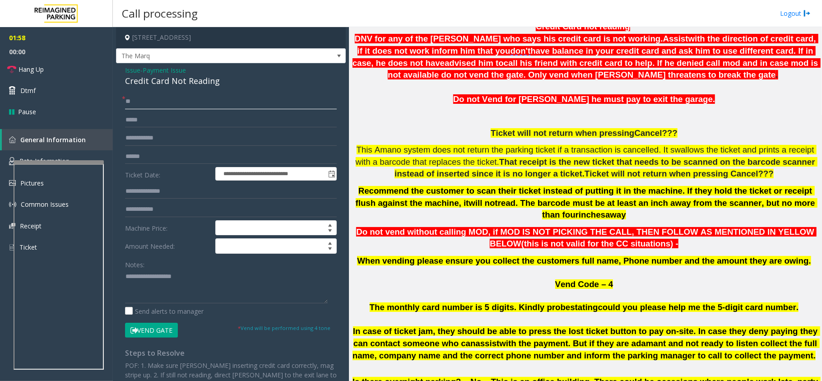
scroll to position [300, 0]
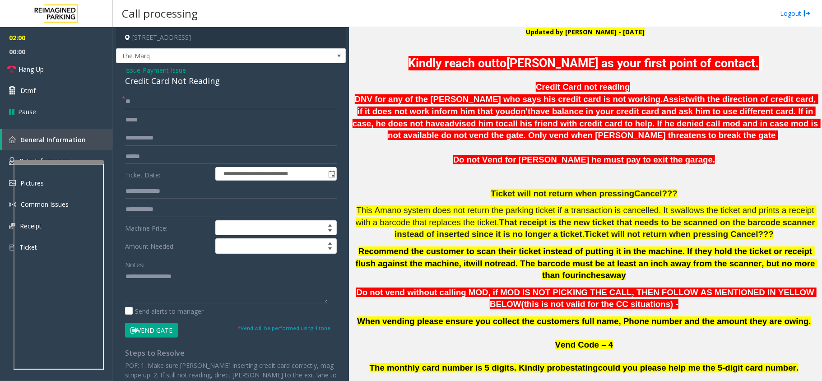
type input "**"
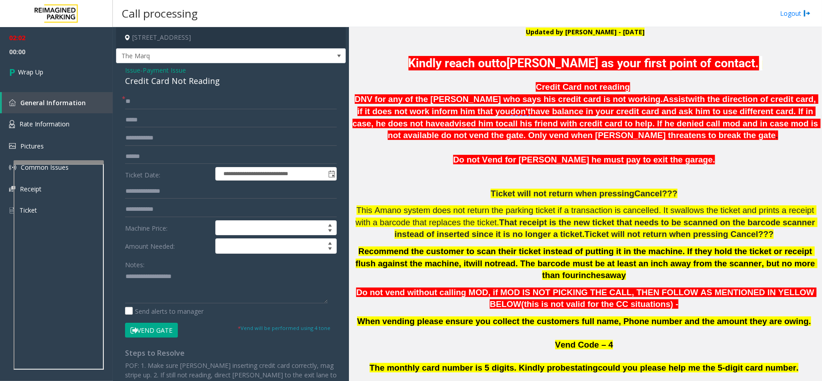
drag, startPoint x: 428, startPoint y: 105, endPoint x: 712, endPoint y: 96, distance: 283.5
click at [712, 96] on span "with the direction of credit card, if it does not work inform him that you" at bounding box center [587, 105] width 461 height 22
click at [195, 78] on div "Credit Card Not Reading" at bounding box center [231, 81] width 212 height 12
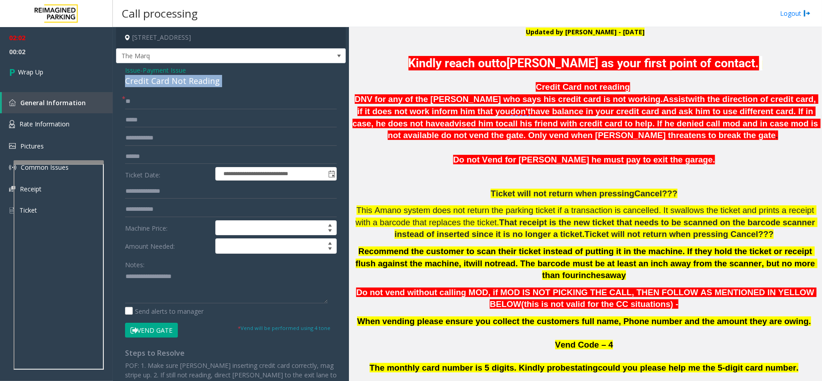
copy div "Credit Card Not Reading"
click at [180, 289] on textarea at bounding box center [226, 286] width 203 height 34
paste textarea "**********"
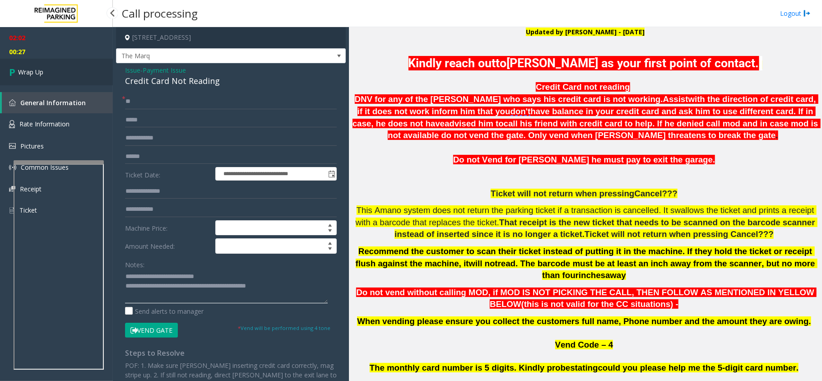
type textarea "**********"
click at [50, 70] on link "Wrap Up" at bounding box center [56, 72] width 113 height 27
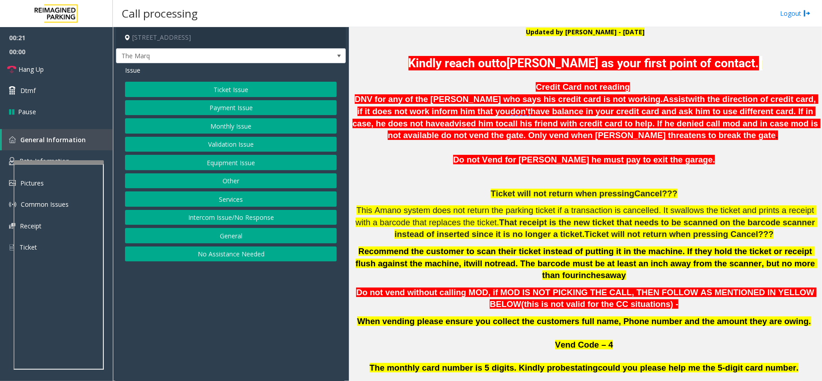
scroll to position [240, 0]
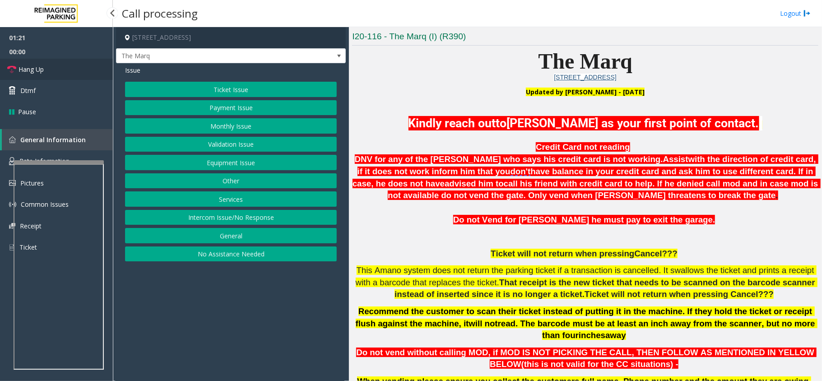
click at [48, 65] on link "Hang Up" at bounding box center [56, 69] width 113 height 21
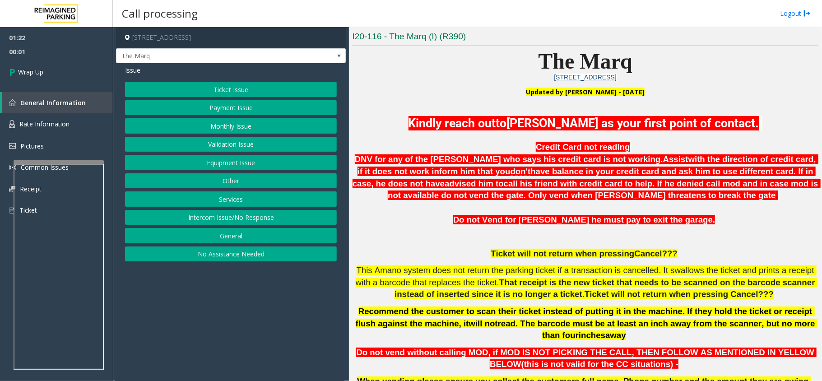
click at [228, 106] on button "Payment Issue" at bounding box center [231, 107] width 212 height 15
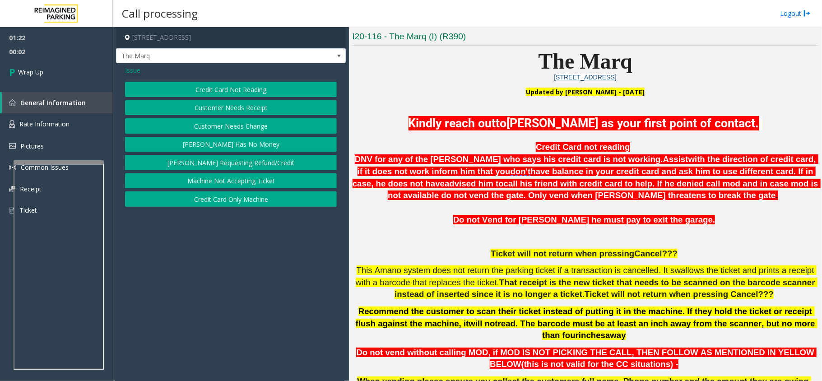
click at [236, 89] on button "Credit Card Not Reading" at bounding box center [231, 89] width 212 height 15
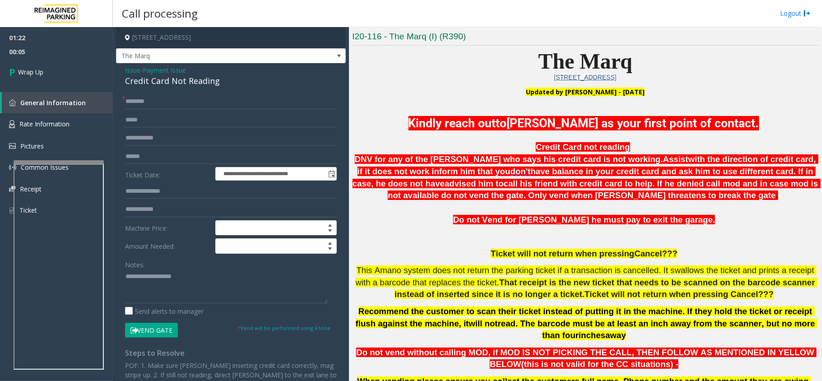
click at [194, 80] on div "Credit Card Not Reading" at bounding box center [231, 81] width 212 height 12
copy div "Credit Card Not Reading"
click at [185, 96] on input "text" at bounding box center [231, 101] width 212 height 15
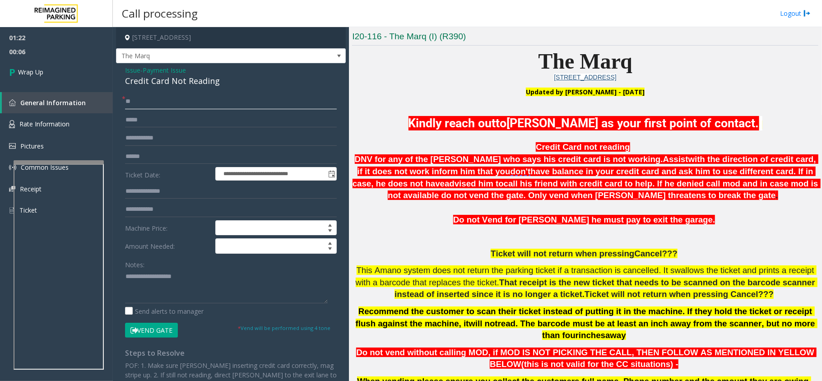
type input "*"
type input "**"
click at [176, 292] on textarea at bounding box center [226, 286] width 203 height 34
paste textarea "**********"
type textarea "**********"
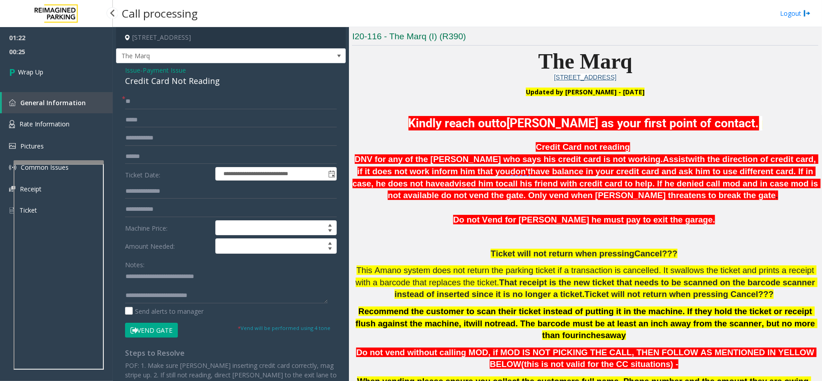
click at [33, 58] on span "00:25" at bounding box center [56, 52] width 113 height 14
click at [35, 58] on span "00:25" at bounding box center [56, 52] width 113 height 14
click at [46, 72] on link "Wrap Up" at bounding box center [56, 72] width 113 height 27
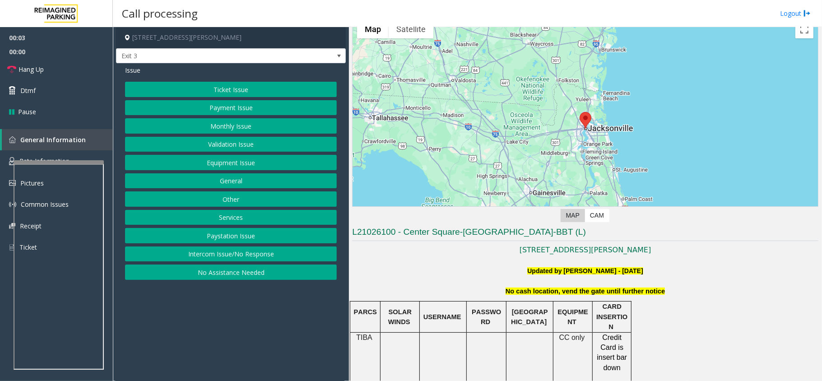
scroll to position [180, 0]
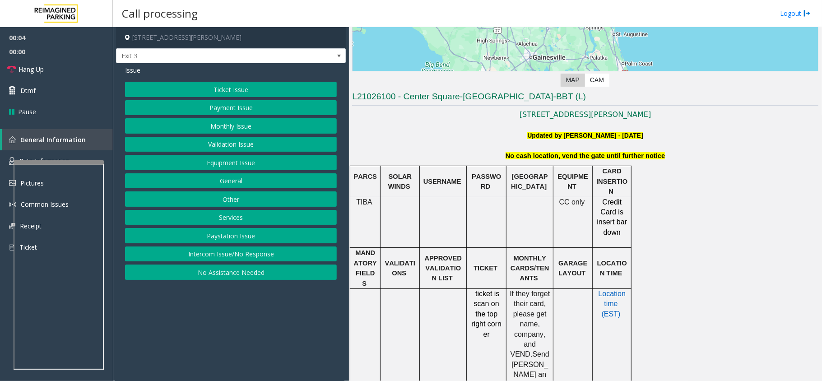
click at [210, 125] on button "Monthly Issue" at bounding box center [231, 125] width 212 height 15
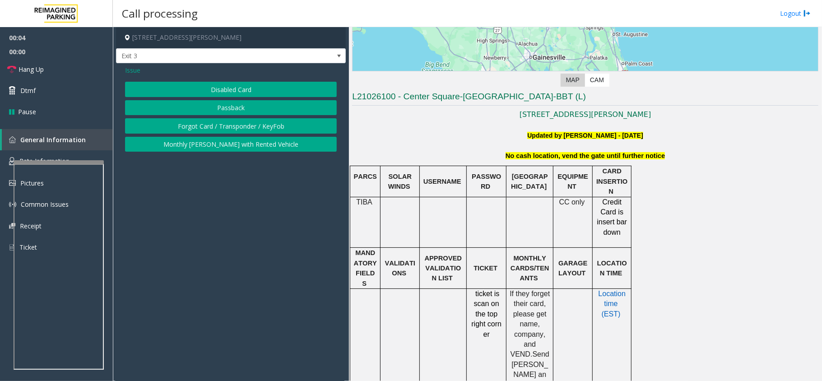
click at [208, 87] on button "Disabled Card" at bounding box center [231, 89] width 212 height 15
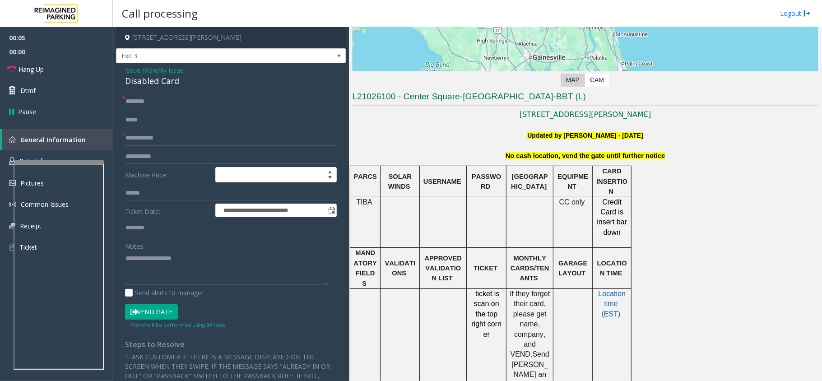
click at [165, 79] on div "Disabled Card" at bounding box center [231, 81] width 212 height 12
click at [172, 264] on textarea at bounding box center [226, 268] width 203 height 34
paste textarea "**********"
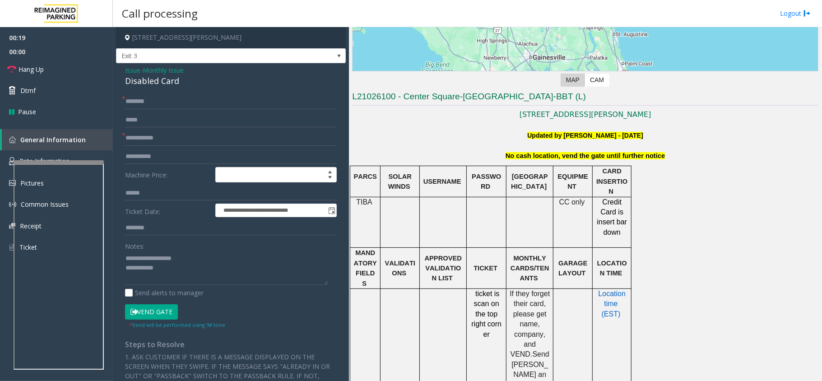
click at [141, 92] on div "**********" at bounding box center [231, 306] width 230 height 487
click at [150, 103] on input "text" at bounding box center [231, 101] width 212 height 15
type textarea "**********"
click at [153, 106] on input "text" at bounding box center [231, 101] width 212 height 15
type input "*********"
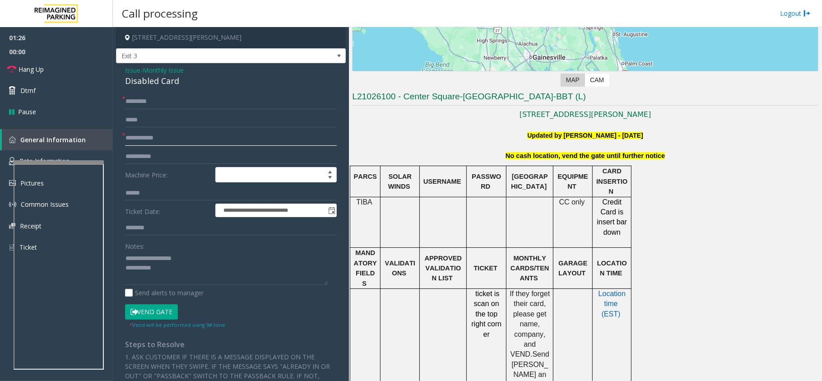
click at [169, 137] on input "text" at bounding box center [231, 137] width 212 height 15
click at [163, 65] on span "Monthly Issue" at bounding box center [163, 69] width 41 height 9
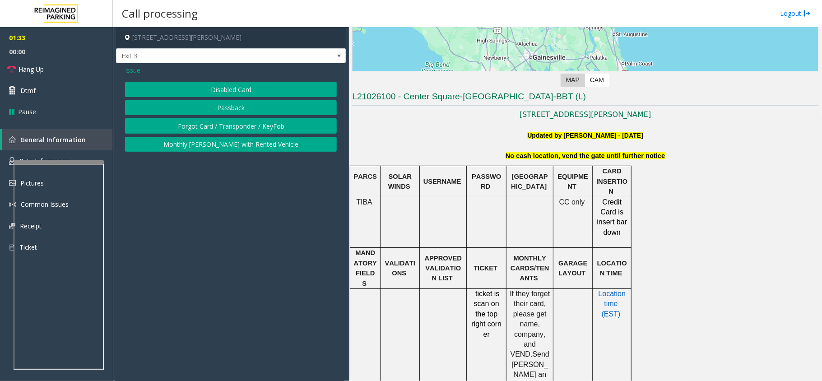
click at [203, 127] on button "Forgot Card / Transponder / KeyFob" at bounding box center [231, 125] width 212 height 15
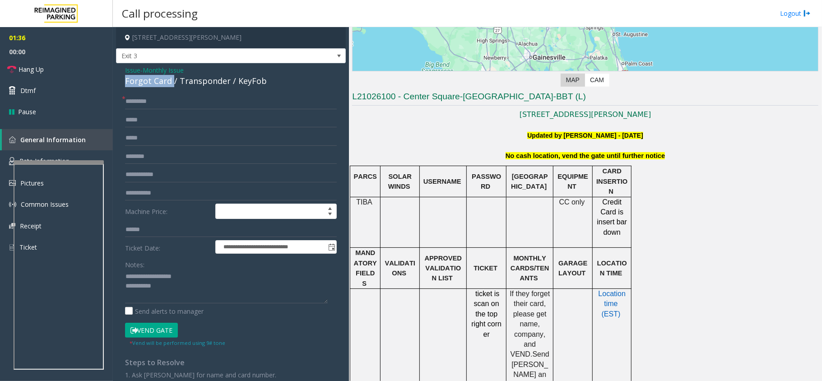
drag, startPoint x: 171, startPoint y: 80, endPoint x: 119, endPoint y: 80, distance: 52.3
click at [119, 80] on div "**********" at bounding box center [231, 289] width 230 height 452
click at [133, 81] on div "Forgot Card / Transponder / KeyFob" at bounding box center [231, 81] width 212 height 12
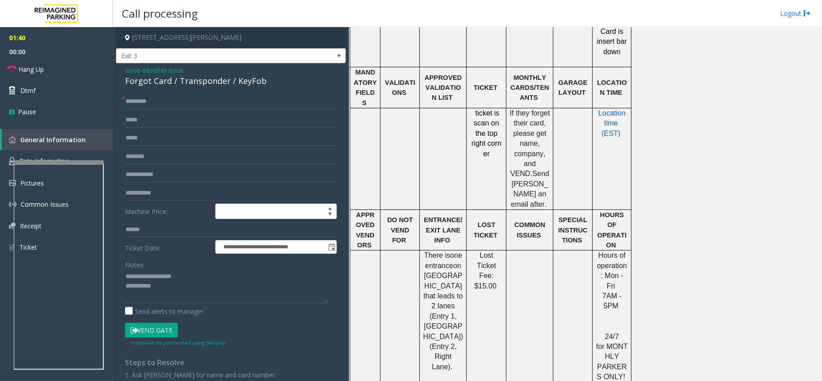
scroll to position [0, 0]
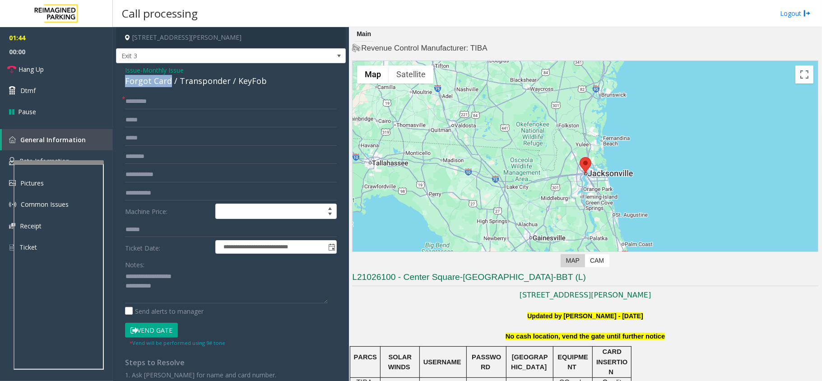
drag, startPoint x: 170, startPoint y: 82, endPoint x: 125, endPoint y: 82, distance: 45.6
click at [125, 82] on div "**********" at bounding box center [231, 289] width 230 height 452
click at [151, 334] on button "Vend Gate" at bounding box center [151, 330] width 53 height 15
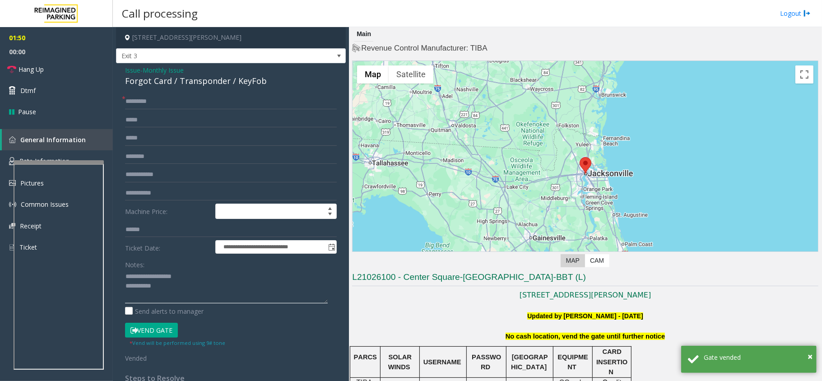
drag, startPoint x: 195, startPoint y: 277, endPoint x: 146, endPoint y: 276, distance: 48.7
click at [146, 276] on textarea at bounding box center [226, 286] width 203 height 34
paste textarea
click at [160, 287] on textarea at bounding box center [226, 286] width 203 height 34
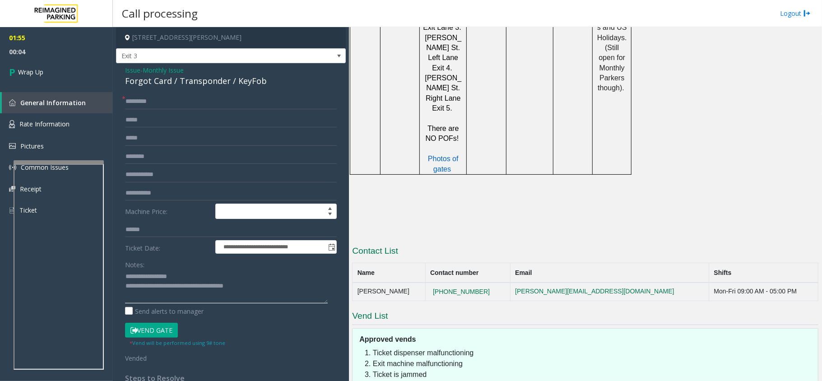
scroll to position [782, 0]
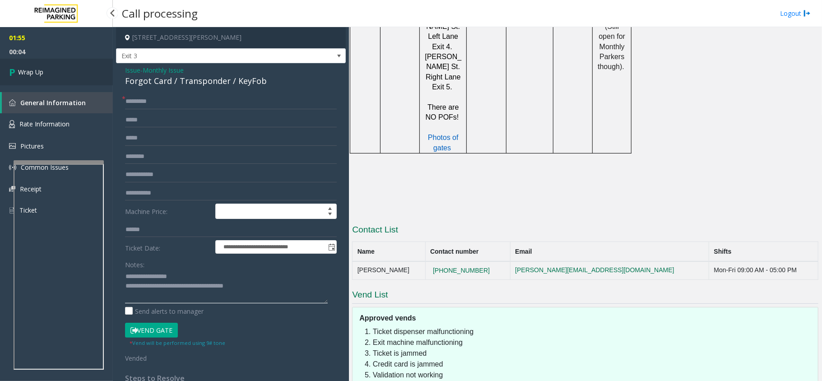
type textarea "**********"
click at [35, 80] on link "Wrap Up" at bounding box center [56, 72] width 113 height 27
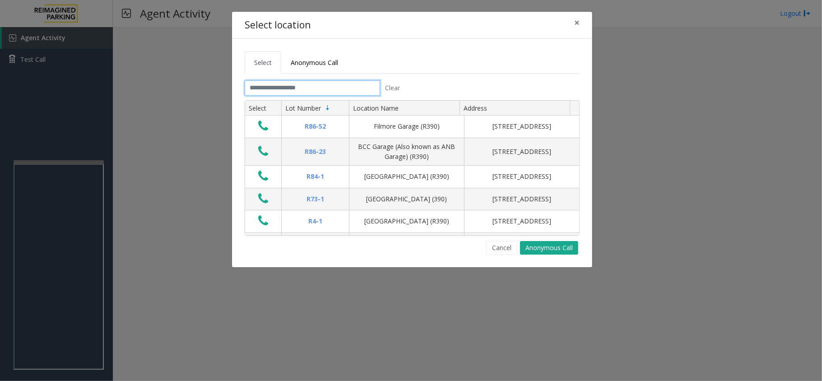
click at [330, 85] on input "text" at bounding box center [312, 87] width 135 height 15
click at [318, 73] on link "Anonymous Call" at bounding box center [314, 62] width 66 height 22
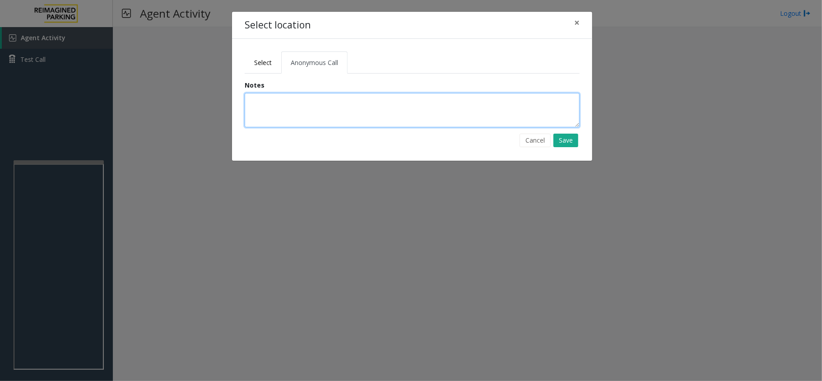
click at [286, 109] on textarea at bounding box center [412, 110] width 335 height 34
type textarea "**********"
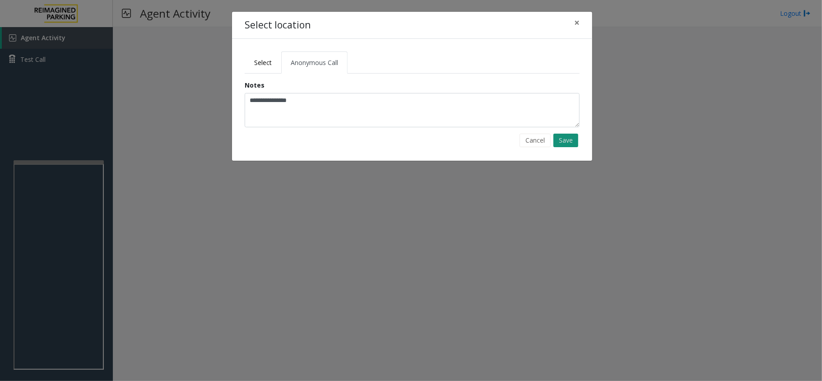
click at [567, 143] on button "Save" at bounding box center [565, 141] width 25 height 14
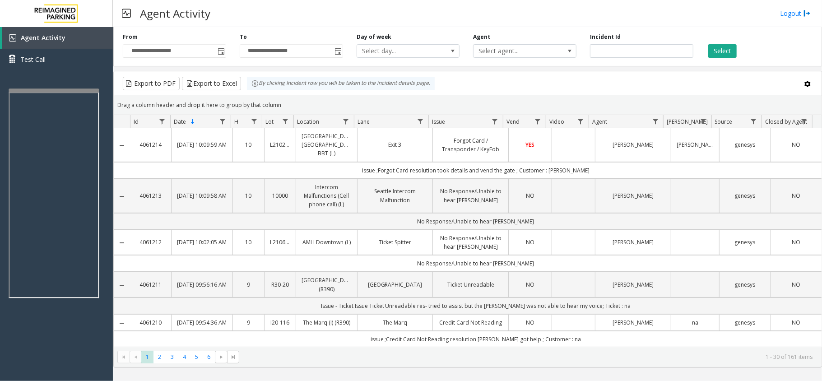
click at [69, 88] on div at bounding box center [54, 90] width 90 height 4
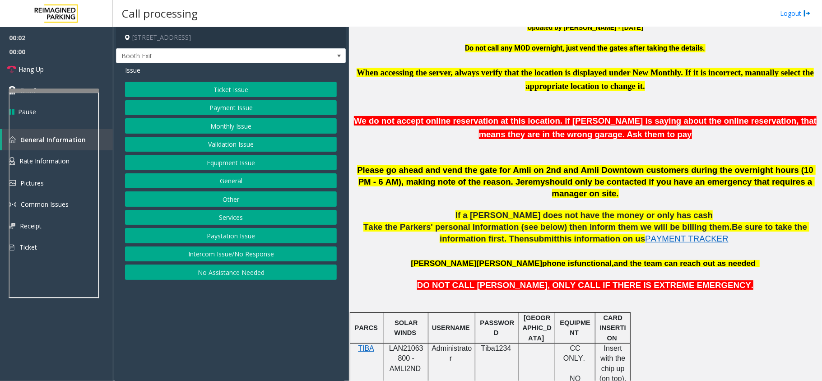
scroll to position [361, 0]
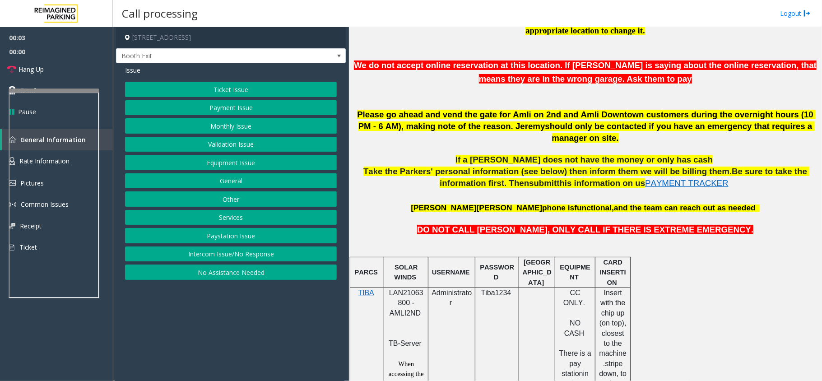
click at [408, 289] on span "LAN21063800 - AMLI2ND" at bounding box center [406, 303] width 34 height 28
copy span "LAN21063800"
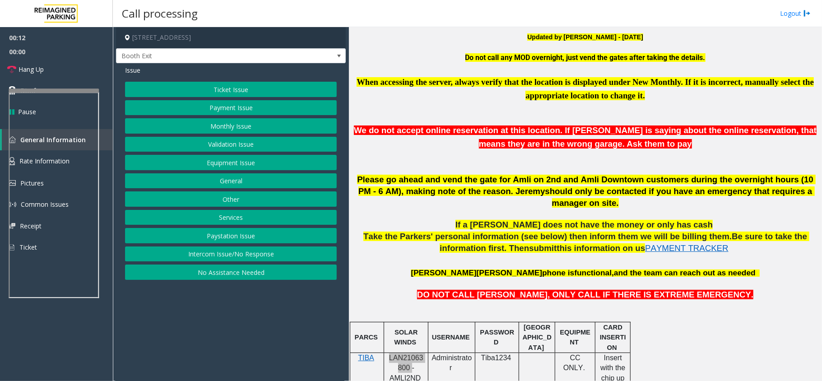
scroll to position [300, 0]
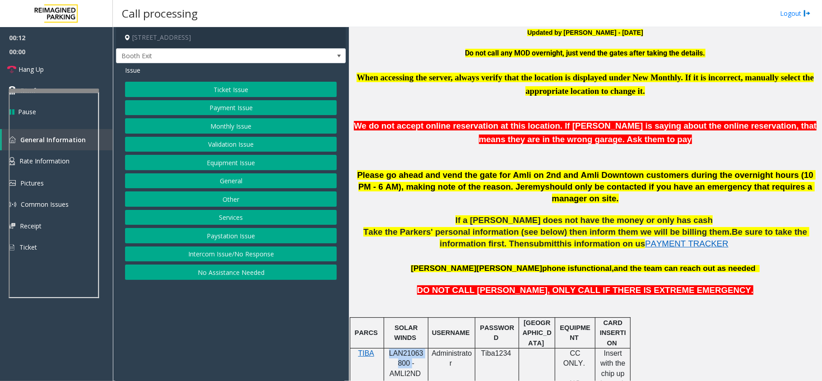
click at [244, 125] on button "Monthly Issue" at bounding box center [231, 125] width 212 height 15
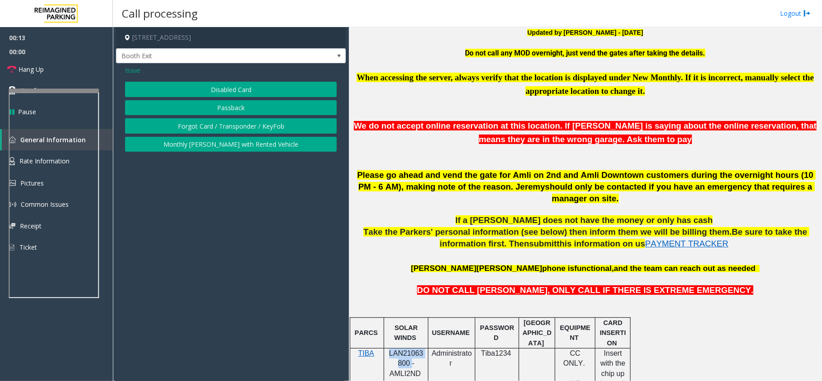
click at [239, 88] on button "Disabled Card" at bounding box center [231, 89] width 212 height 15
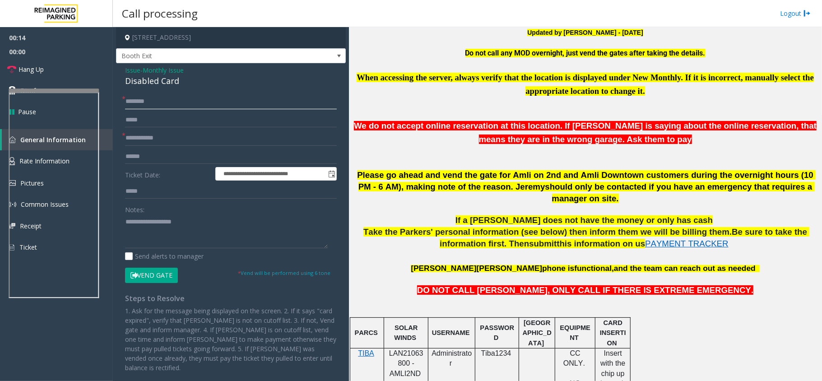
click at [176, 103] on input "text" at bounding box center [231, 101] width 212 height 15
click at [142, 67] on span "- Monthly Issue" at bounding box center [161, 70] width 43 height 9
click at [157, 69] on span "Monthly Issue" at bounding box center [163, 69] width 41 height 9
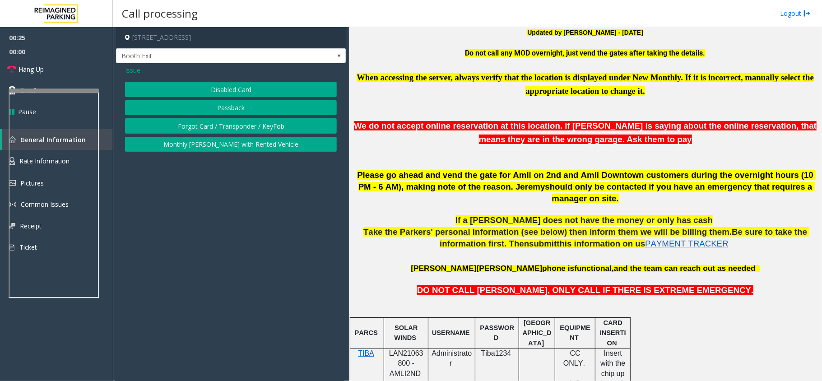
click at [219, 121] on button "Forgot Card / Transponder / KeyFob" at bounding box center [231, 125] width 212 height 15
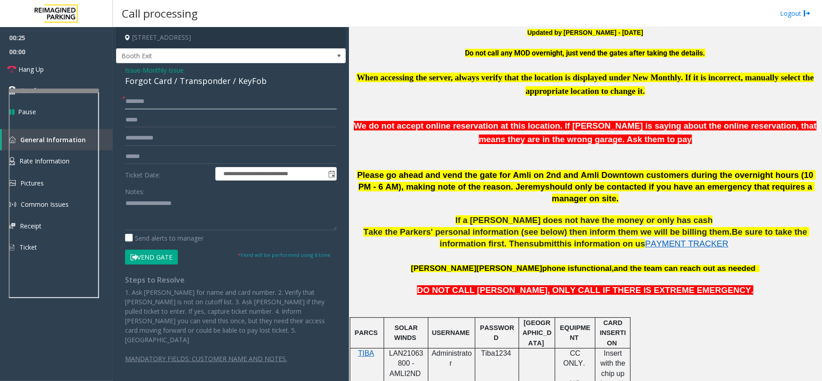
click at [177, 98] on input "text" at bounding box center [231, 101] width 212 height 15
click at [127, 101] on input "****" at bounding box center [231, 101] width 212 height 15
type input "********"
click at [127, 98] on input "********" at bounding box center [231, 101] width 212 height 15
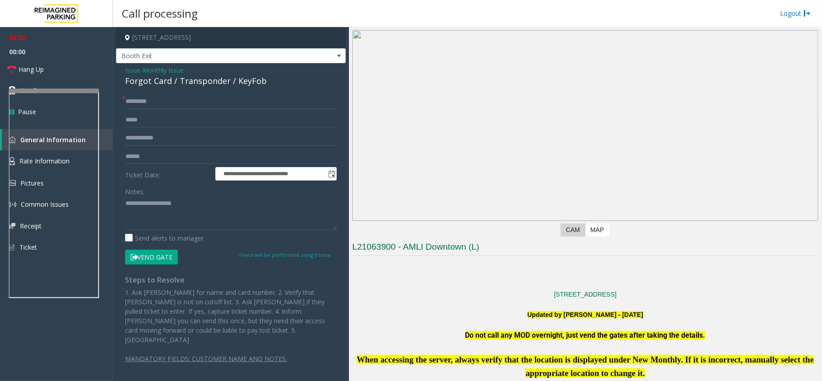
scroll to position [0, 0]
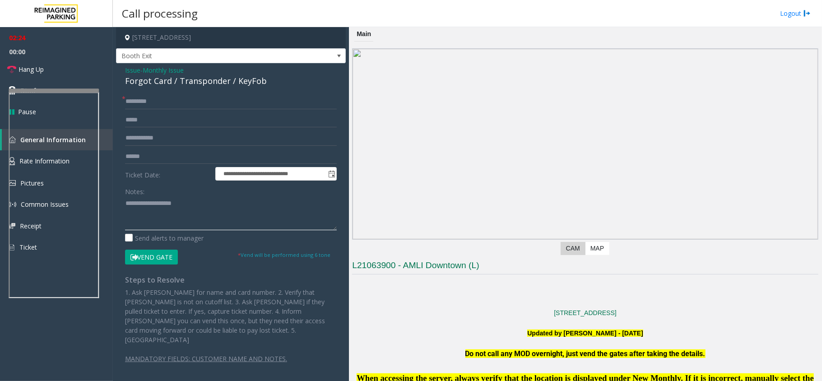
click at [157, 209] on textarea at bounding box center [231, 213] width 212 height 34
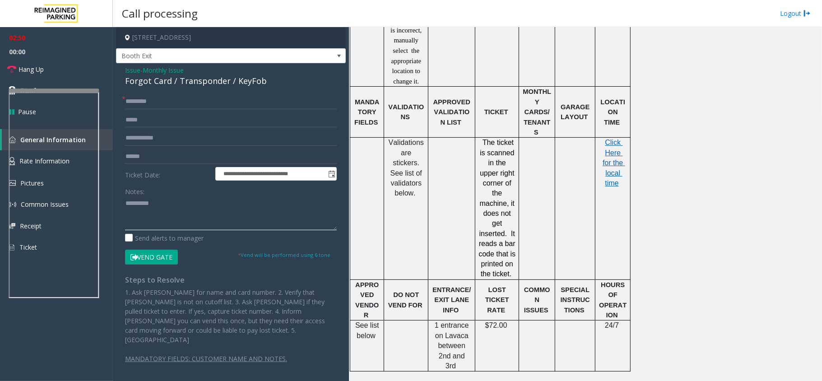
scroll to position [782, 0]
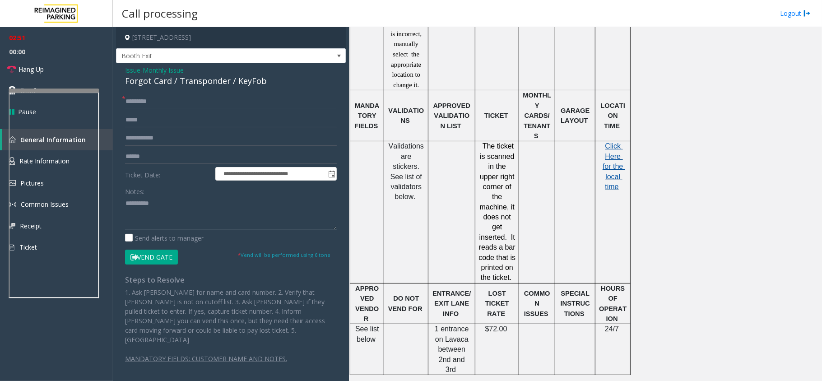
type textarea "**********"
click at [611, 142] on span "Click Here for the local time" at bounding box center [613, 166] width 23 height 48
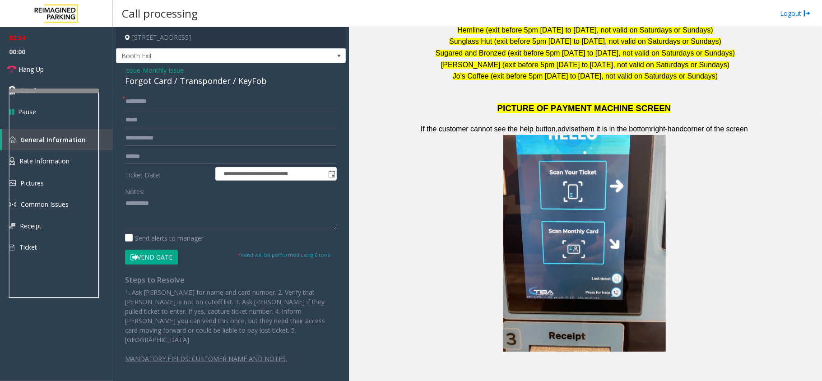
scroll to position [1685, 0]
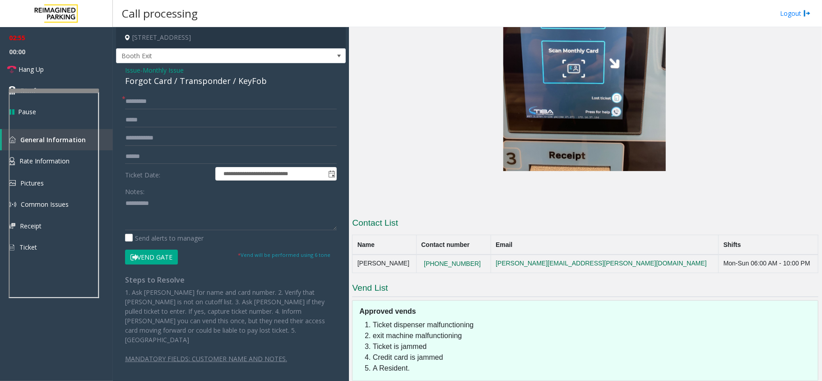
drag, startPoint x: 503, startPoint y: 200, endPoint x: 408, endPoint y: 201, distance: 94.8
click at [408, 254] on tr "Jeremy Gritzenbach (512)201-7419 jeremy.gritzenbach@reimaginedparking.com Mon-S…" at bounding box center [585, 263] width 466 height 18
copy tr "ch (512)201-7419"
drag, startPoint x: 497, startPoint y: 199, endPoint x: 434, endPoint y: 201, distance: 63.2
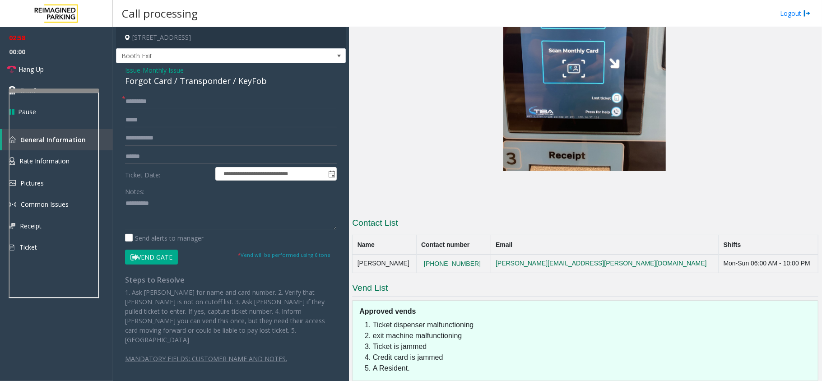
click at [434, 254] on tr "Jeremy Gritzenbach (512)201-7419 jeremy.gritzenbach@reimaginedparking.com Mon-S…" at bounding box center [585, 263] width 466 height 18
copy tr "(512)201-7419"
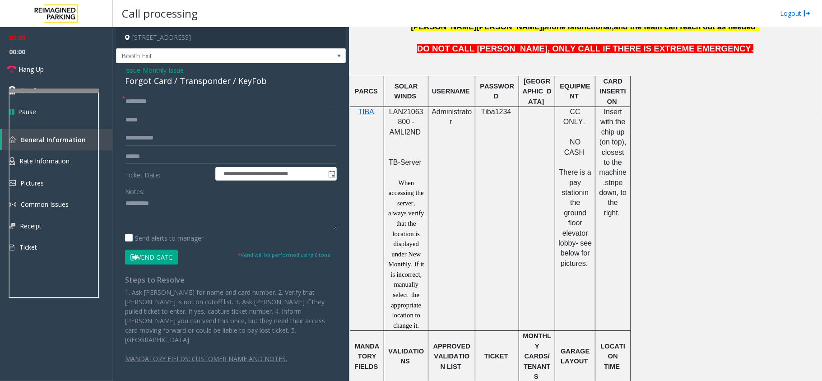
scroll to position [121, 0]
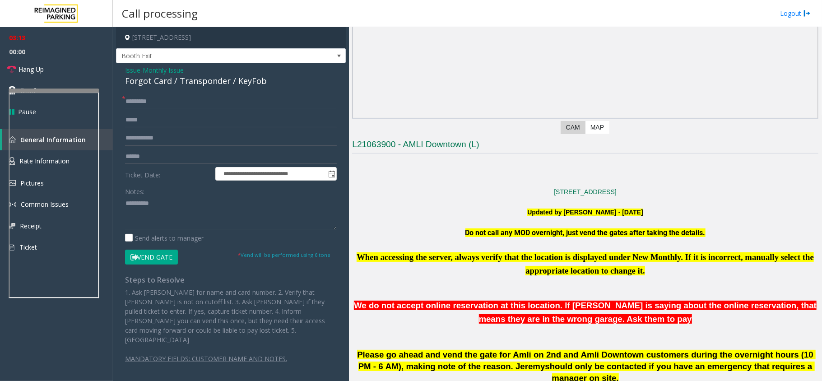
click at [135, 71] on span "Issue" at bounding box center [132, 69] width 15 height 9
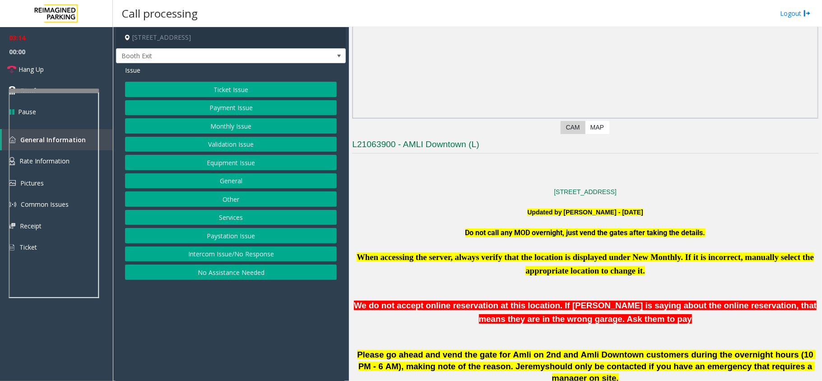
click at [236, 221] on button "Services" at bounding box center [231, 217] width 212 height 15
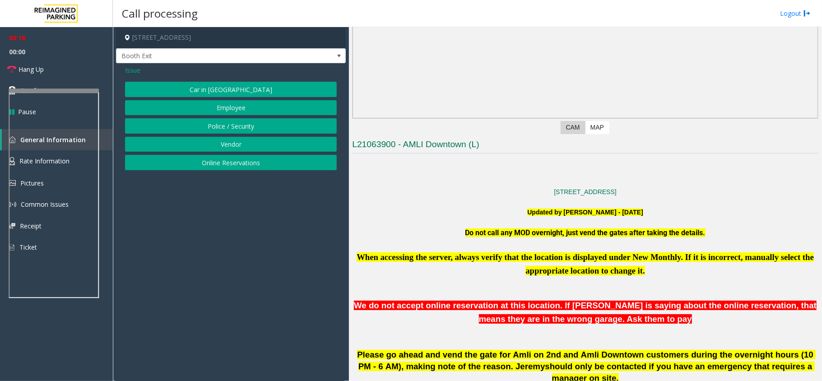
click at [131, 69] on span "Issue" at bounding box center [132, 69] width 15 height 9
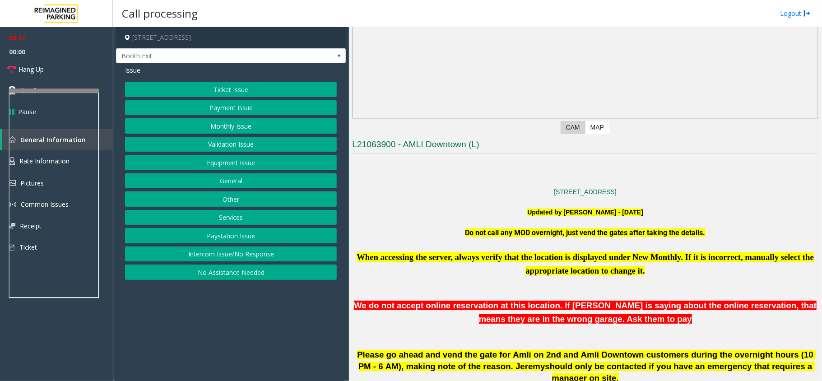
click at [231, 183] on button "General" at bounding box center [231, 180] width 212 height 15
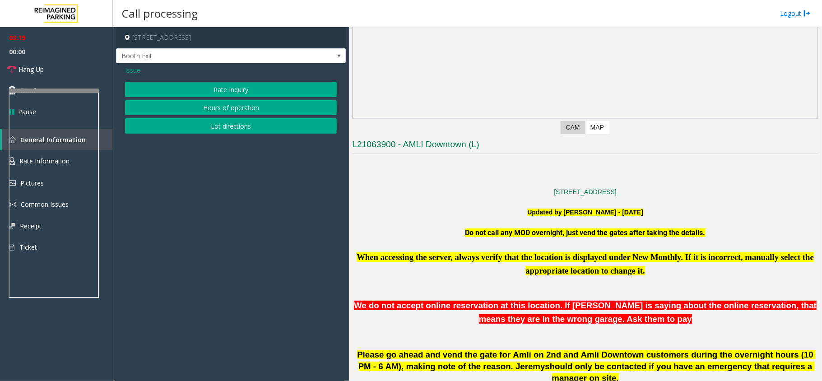
click at [135, 71] on span "Issue" at bounding box center [132, 69] width 15 height 9
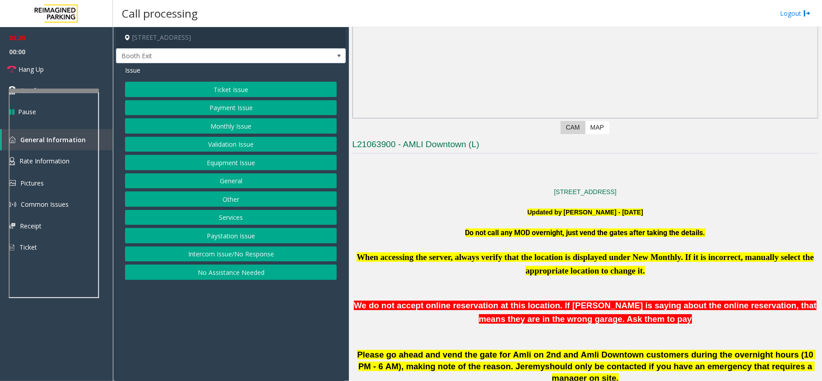
click at [242, 199] on button "Other" at bounding box center [231, 198] width 212 height 15
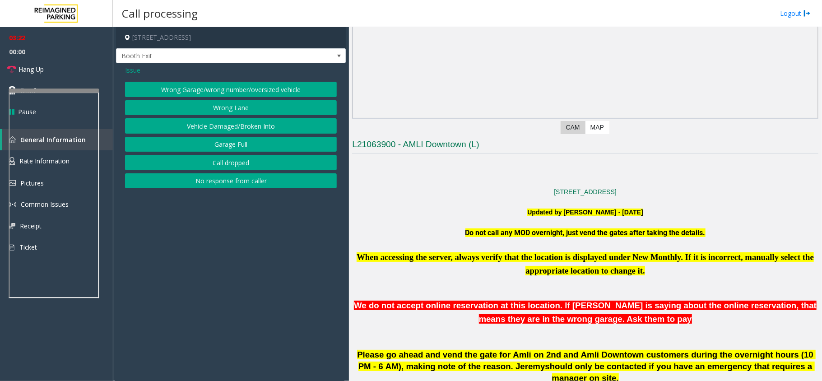
click at [129, 70] on span "Issue" at bounding box center [132, 69] width 15 height 9
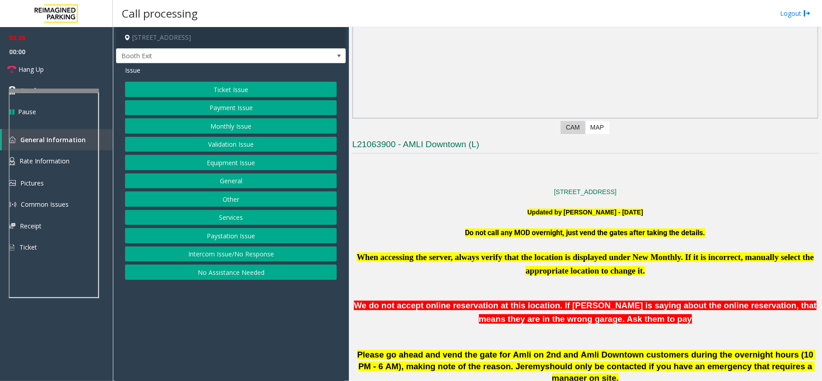
scroll to position [0, 0]
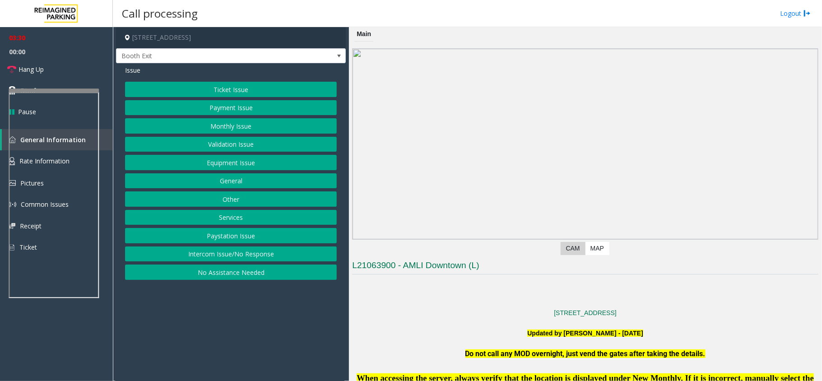
click at [237, 88] on button "Ticket Issue" at bounding box center [231, 89] width 212 height 15
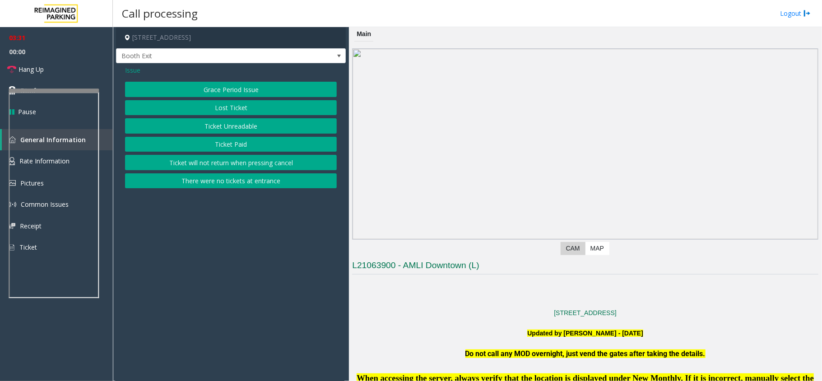
click at [133, 69] on span "Issue" at bounding box center [132, 69] width 15 height 9
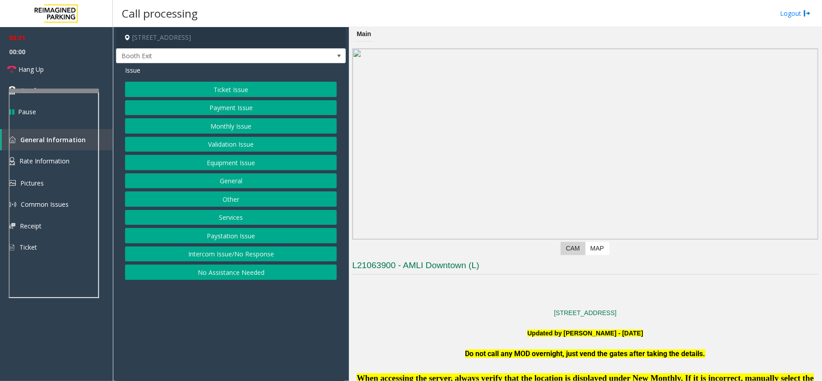
click at [229, 112] on button "Payment Issue" at bounding box center [231, 107] width 212 height 15
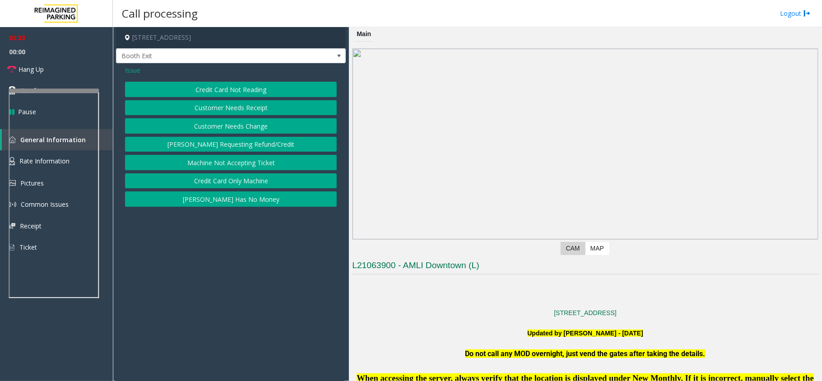
click at [129, 70] on span "Issue" at bounding box center [132, 69] width 15 height 9
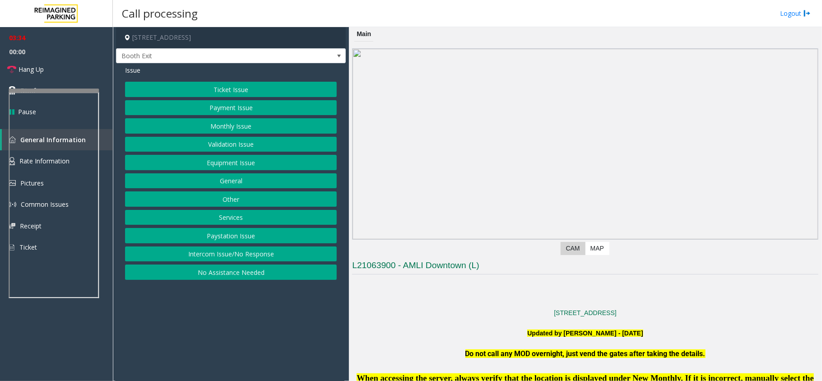
click at [220, 120] on button "Monthly Issue" at bounding box center [231, 125] width 212 height 15
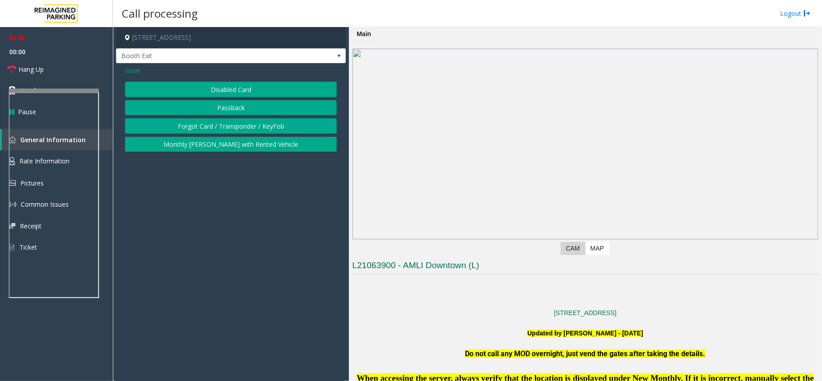
click at [201, 125] on button "Forgot Card / Transponder / KeyFob" at bounding box center [231, 125] width 212 height 15
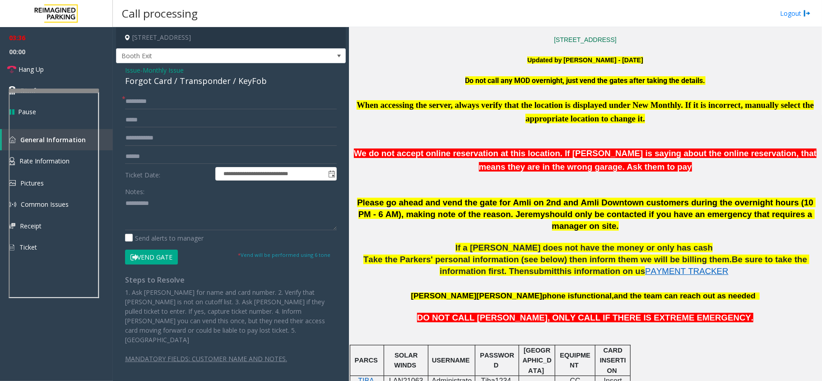
scroll to position [421, 0]
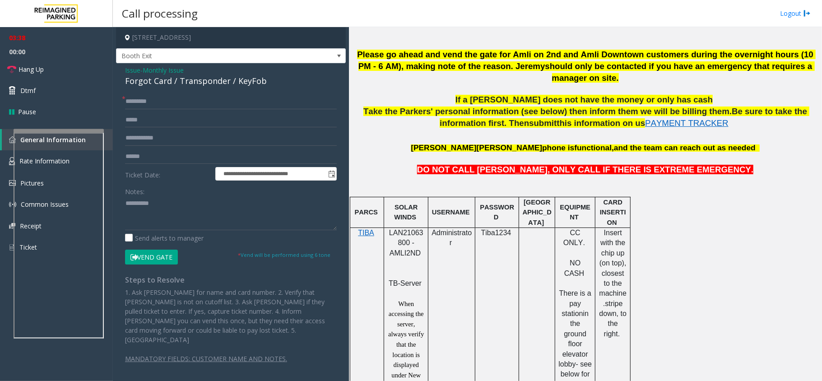
click at [56, 129] on div at bounding box center [59, 131] width 90 height 4
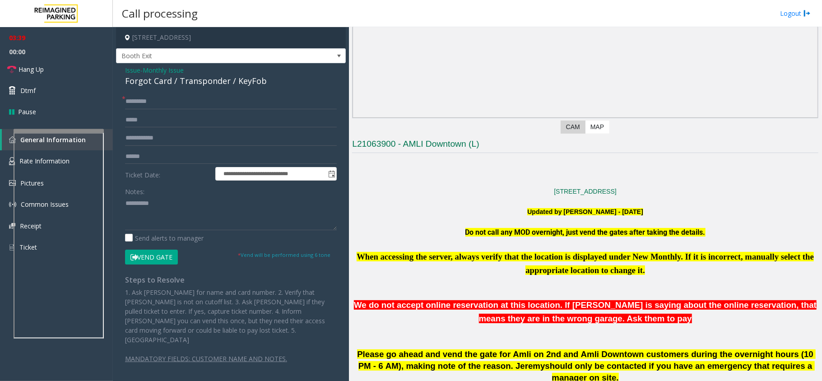
scroll to position [120, 0]
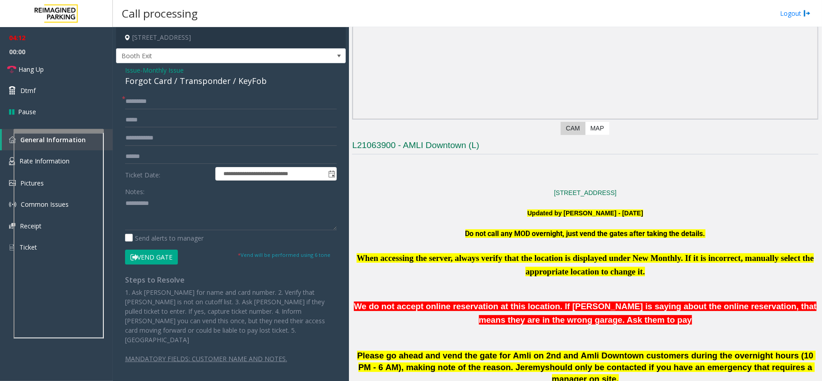
click at [134, 70] on span "Issue" at bounding box center [132, 69] width 15 height 9
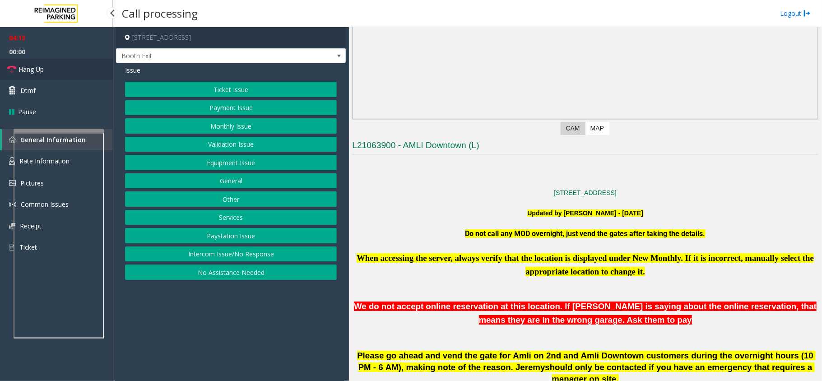
click at [46, 72] on link "Hang Up" at bounding box center [56, 69] width 113 height 21
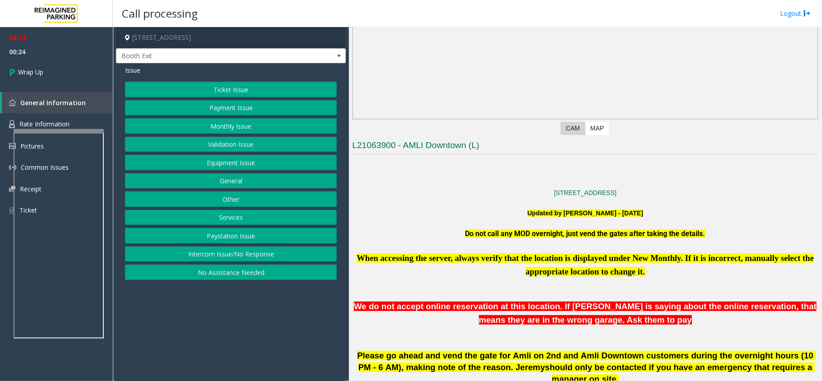
click at [237, 223] on button "Services" at bounding box center [231, 217] width 212 height 15
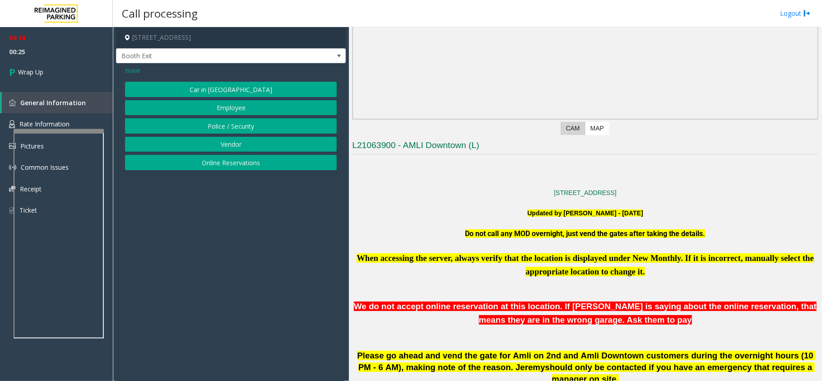
click at [138, 73] on span "Issue" at bounding box center [132, 69] width 15 height 9
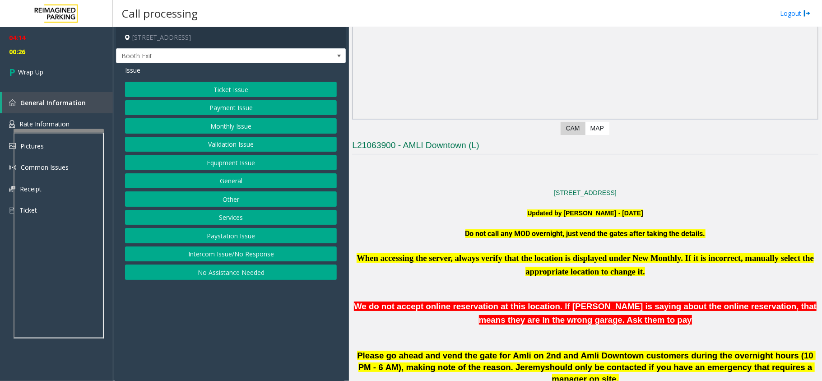
click at [243, 176] on button "General" at bounding box center [231, 180] width 212 height 15
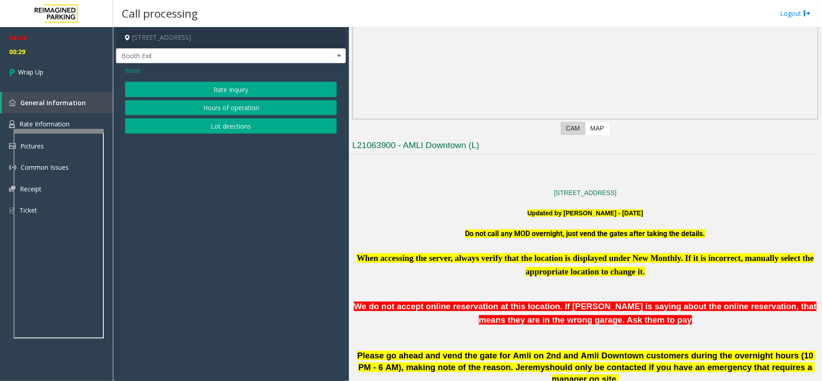
click at [126, 68] on span "Issue" at bounding box center [132, 69] width 15 height 9
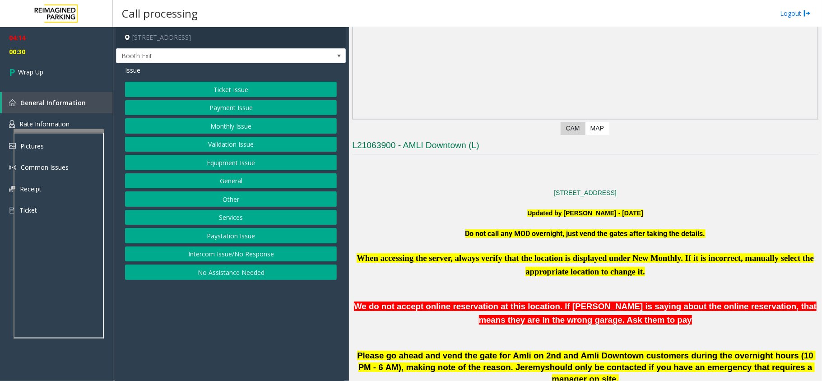
click at [226, 224] on button "Services" at bounding box center [231, 217] width 212 height 15
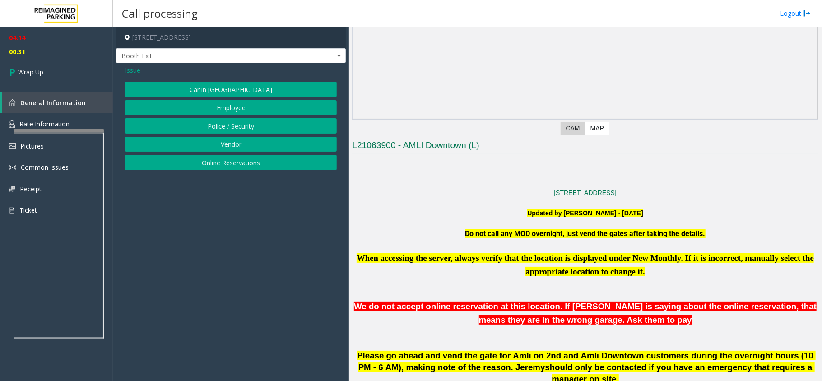
click at [130, 71] on span "Issue" at bounding box center [132, 69] width 15 height 9
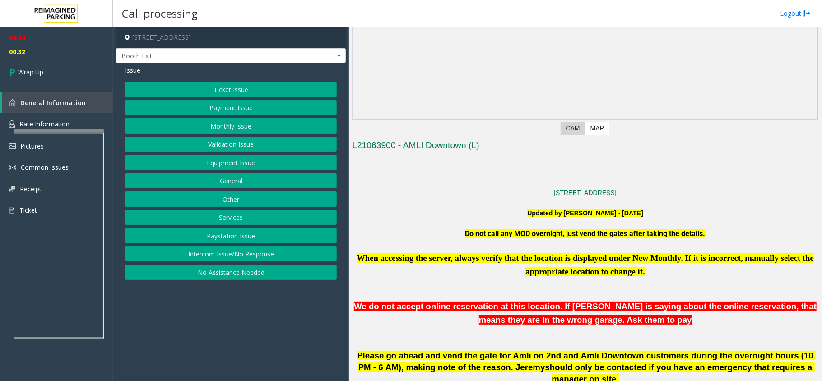
click at [240, 204] on button "Other" at bounding box center [231, 198] width 212 height 15
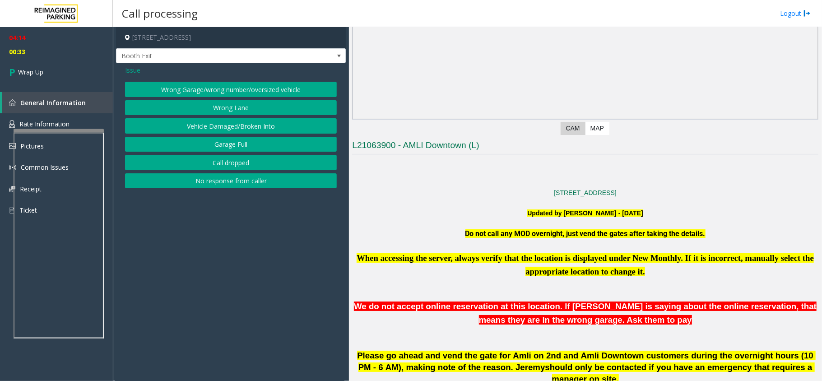
click at [130, 68] on span "Issue" at bounding box center [132, 69] width 15 height 9
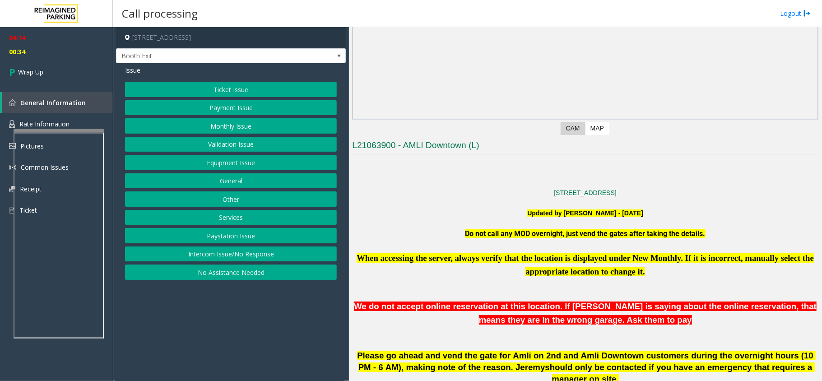
click at [237, 188] on button "General" at bounding box center [231, 180] width 212 height 15
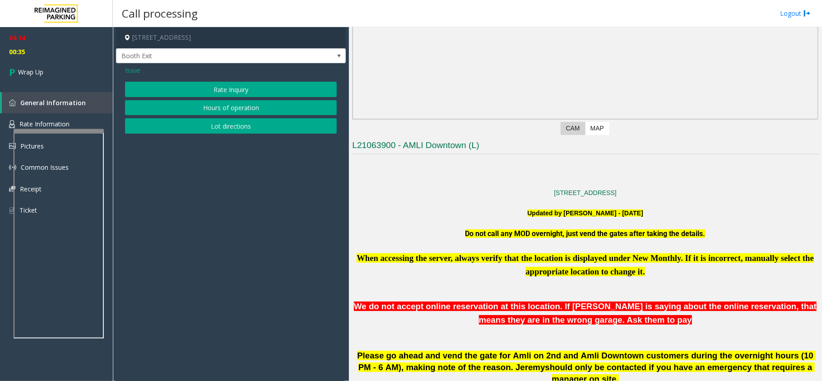
click at [132, 69] on span "Issue" at bounding box center [132, 69] width 15 height 9
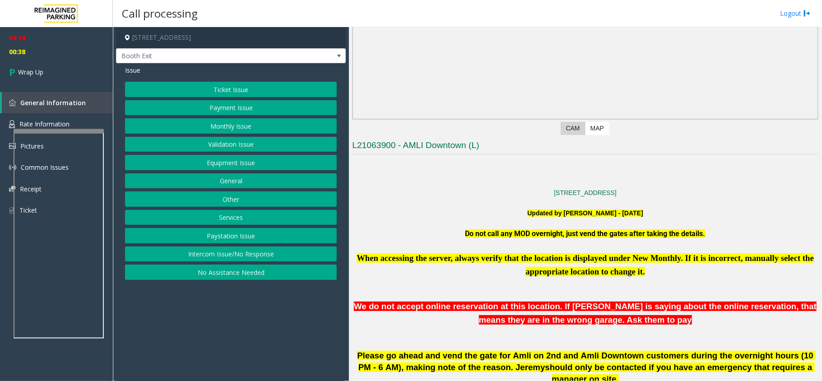
click at [234, 163] on button "Equipment Issue" at bounding box center [231, 162] width 212 height 15
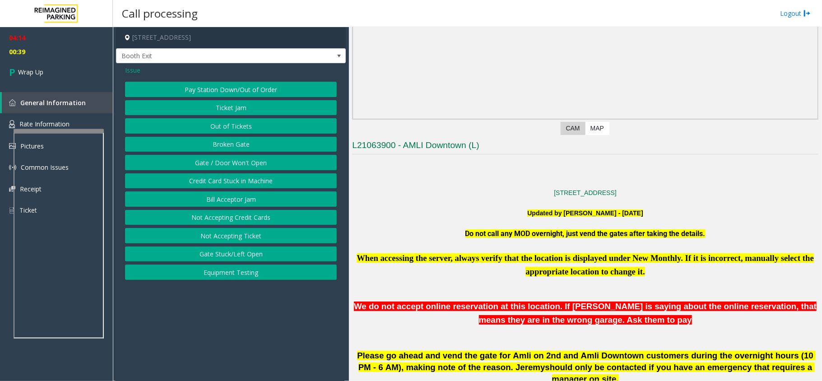
click at [134, 69] on span "Issue" at bounding box center [132, 69] width 15 height 9
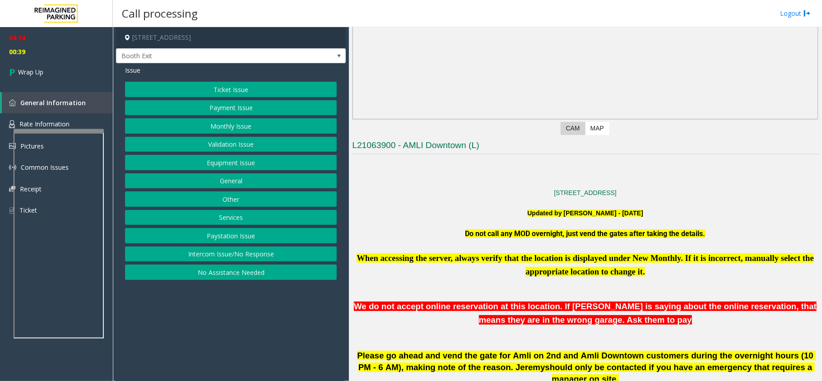
click at [230, 188] on button "General" at bounding box center [231, 180] width 212 height 15
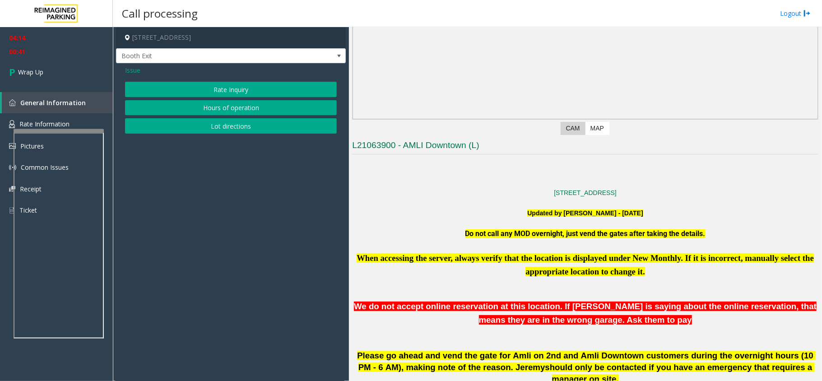
click at [132, 67] on span "Issue" at bounding box center [132, 69] width 15 height 9
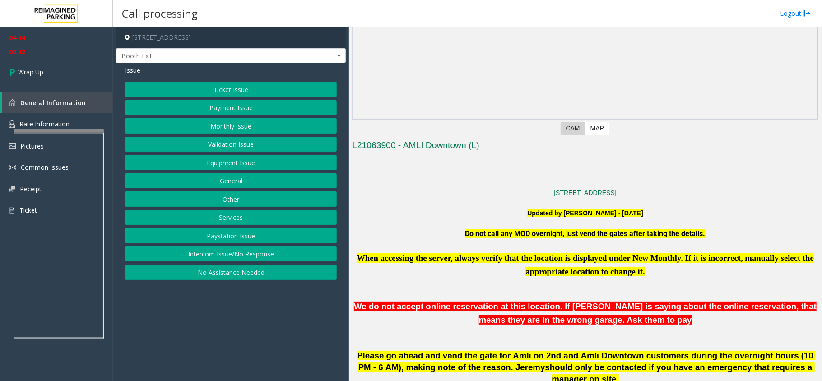
click at [234, 219] on button "Services" at bounding box center [231, 217] width 212 height 15
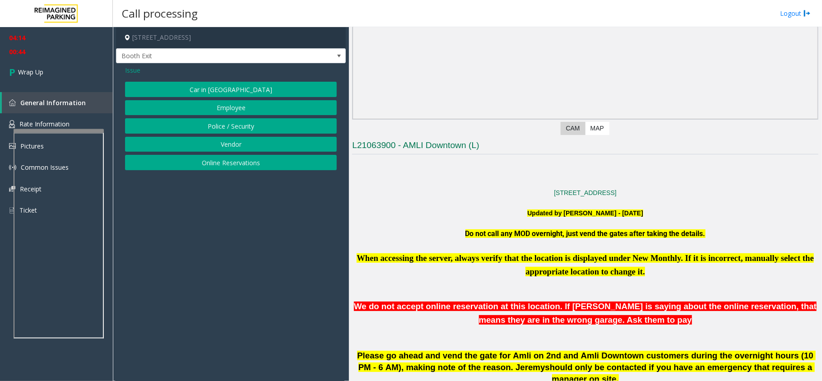
click at [138, 67] on span "Issue" at bounding box center [132, 69] width 15 height 9
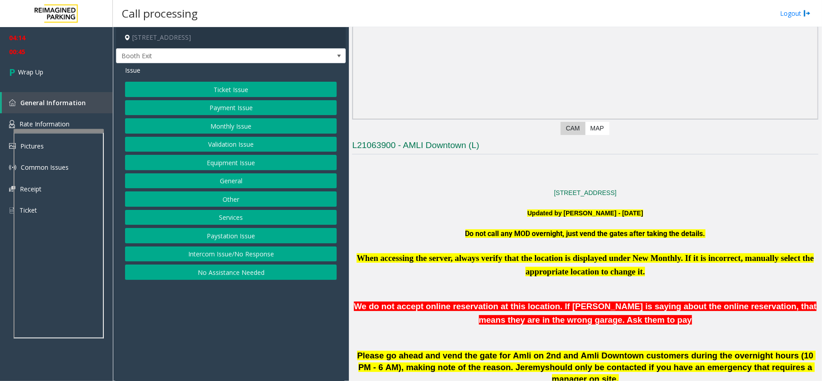
click at [231, 124] on button "Monthly Issue" at bounding box center [231, 125] width 212 height 15
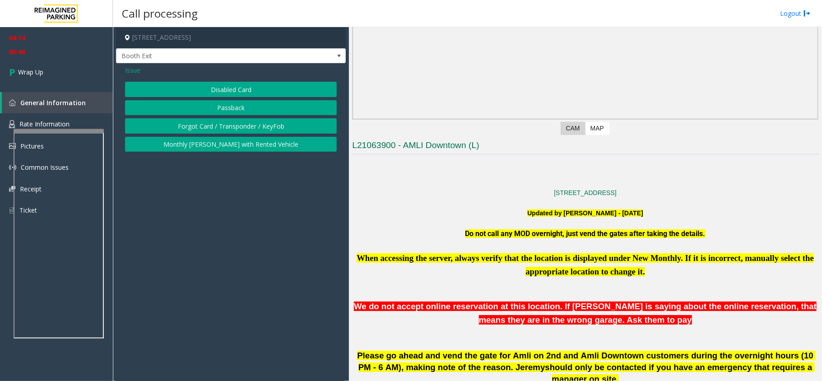
click at [224, 130] on button "Forgot Card / Transponder / KeyFob" at bounding box center [231, 125] width 212 height 15
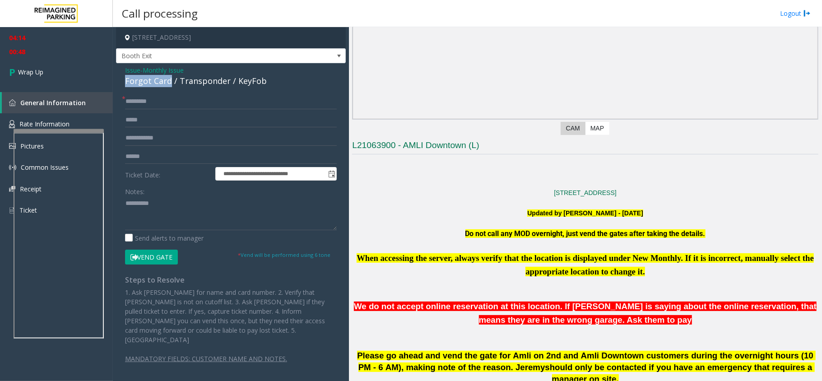
drag, startPoint x: 170, startPoint y: 81, endPoint x: 125, endPoint y: 78, distance: 45.2
click at [125, 78] on div "Forgot Card / Transponder / KeyFob" at bounding box center [231, 81] width 212 height 12
copy div "Forgot Card"
click at [186, 207] on textarea at bounding box center [231, 213] width 212 height 34
paste textarea "**********"
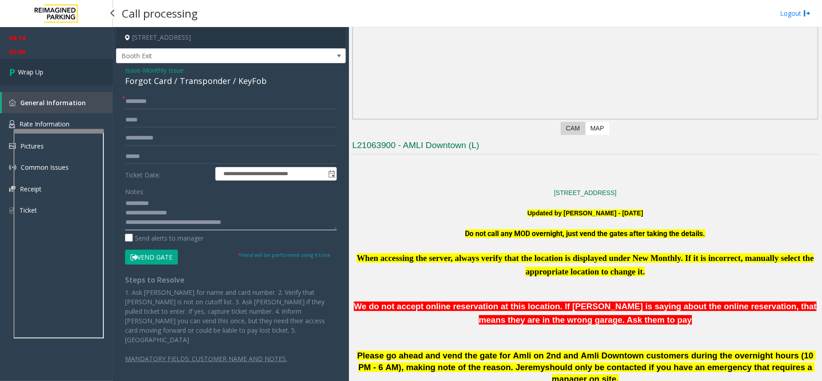
type textarea "**********"
click at [60, 72] on link "Wrap Up" at bounding box center [56, 72] width 113 height 27
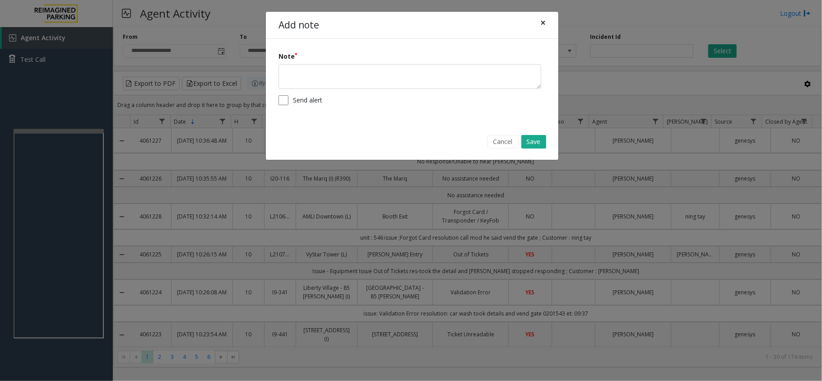
drag, startPoint x: 618, startPoint y: 147, endPoint x: 544, endPoint y: 22, distance: 145.4
click at [544, 20] on span "×" at bounding box center [542, 22] width 5 height 13
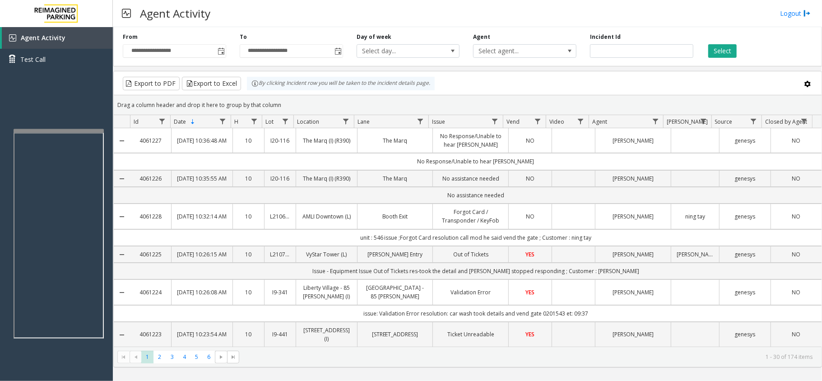
scroll to position [60, 0]
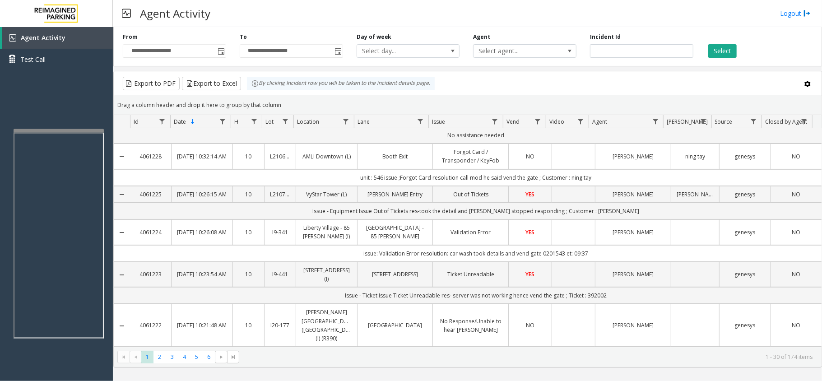
drag, startPoint x: 386, startPoint y: 190, endPoint x: 600, endPoint y: 190, distance: 213.9
click at [600, 186] on td "unit : 546 issue ;Forgot Card resolution call mod he said vend the gate ; Custo…" at bounding box center [475, 177] width 691 height 17
click at [366, 186] on td "unit : 546 issue ;Forgot Card resolution call mod he said vend the gate ; Custo…" at bounding box center [475, 177] width 691 height 17
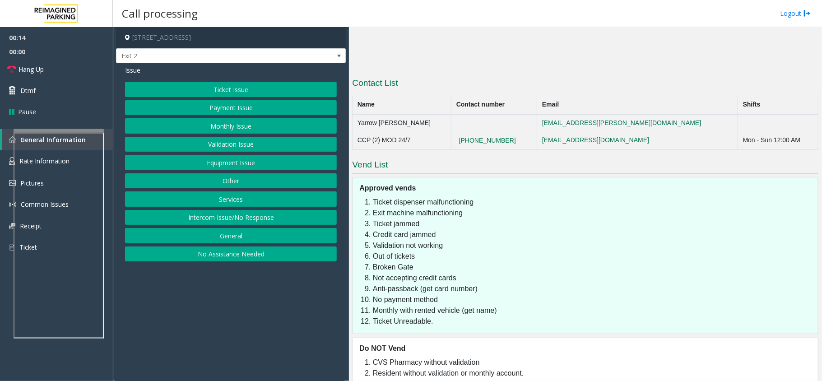
scroll to position [719, 0]
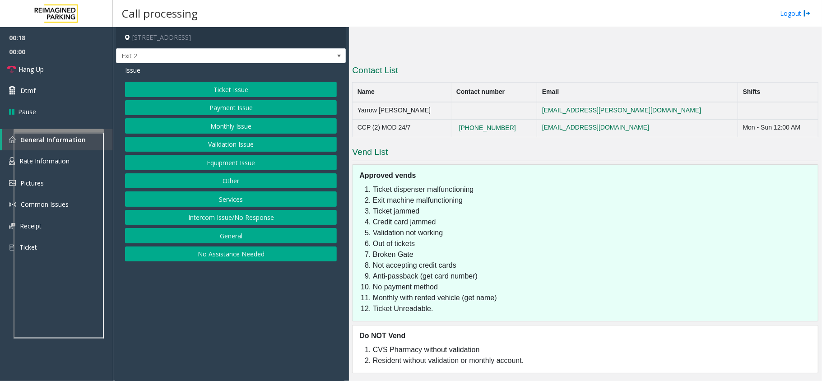
click at [211, 110] on button "Payment Issue" at bounding box center [231, 107] width 212 height 15
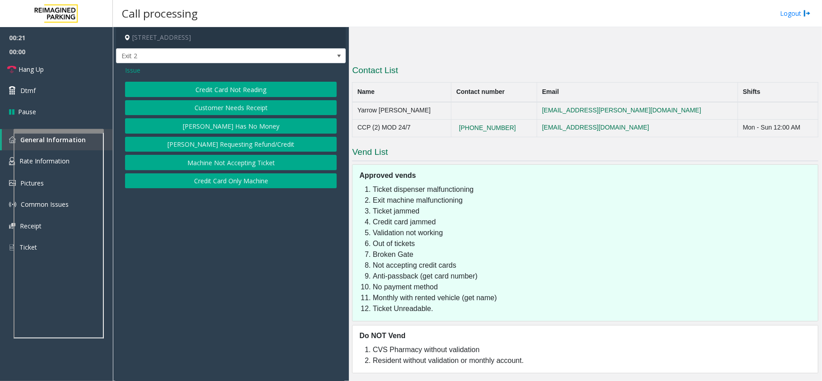
click at [246, 126] on button "[PERSON_NAME] Has No Money" at bounding box center [231, 125] width 212 height 15
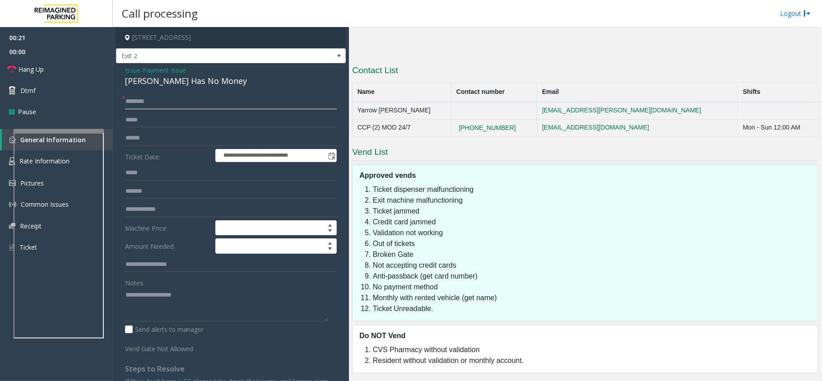
click at [159, 107] on input "text" at bounding box center [231, 101] width 212 height 15
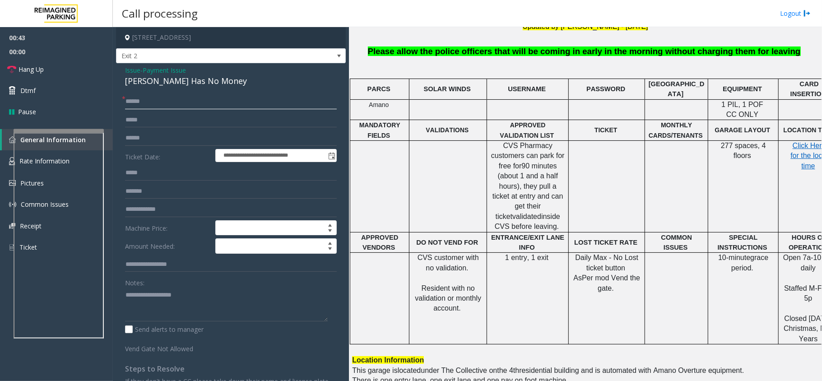
scroll to position [58, 0]
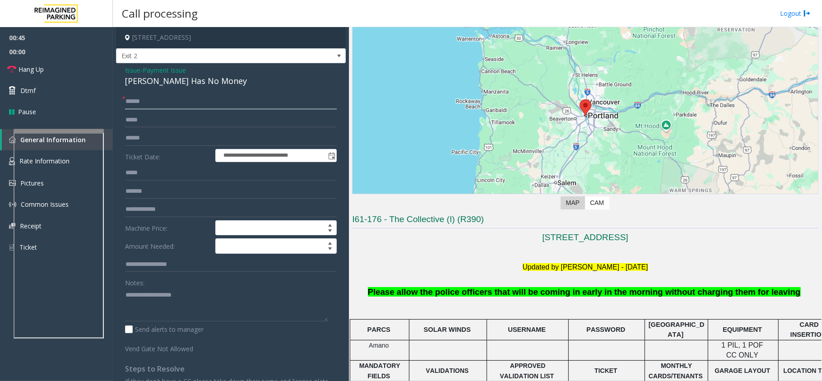
type input "******"
click at [188, 81] on div "[PERSON_NAME] Has No Money" at bounding box center [231, 81] width 212 height 12
copy div "[PERSON_NAME] Has No Money"
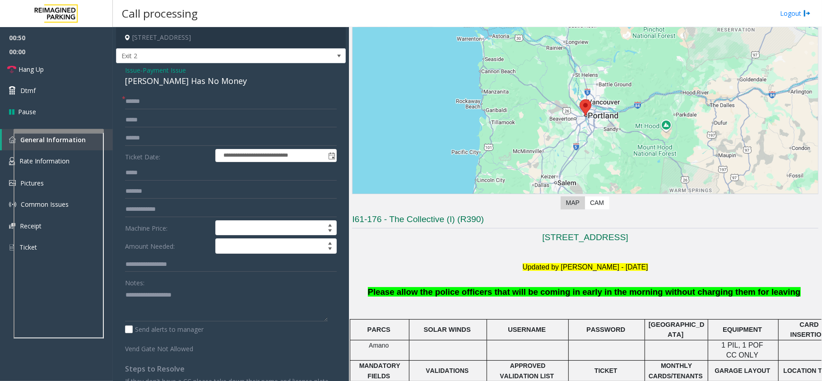
click at [162, 324] on div "Notes: Send alerts to manager" at bounding box center [231, 304] width 212 height 59
click at [171, 304] on textarea at bounding box center [226, 304] width 203 height 34
paste textarea "**********"
click at [75, 64] on link "Hang Up" at bounding box center [56, 69] width 113 height 21
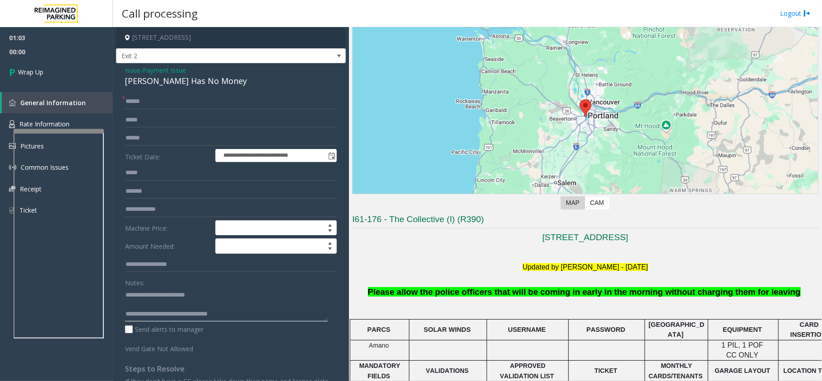
click at [246, 319] on textarea at bounding box center [226, 304] width 203 height 34
type textarea "**********"
click at [32, 77] on link "Wrap Up" at bounding box center [56, 72] width 113 height 27
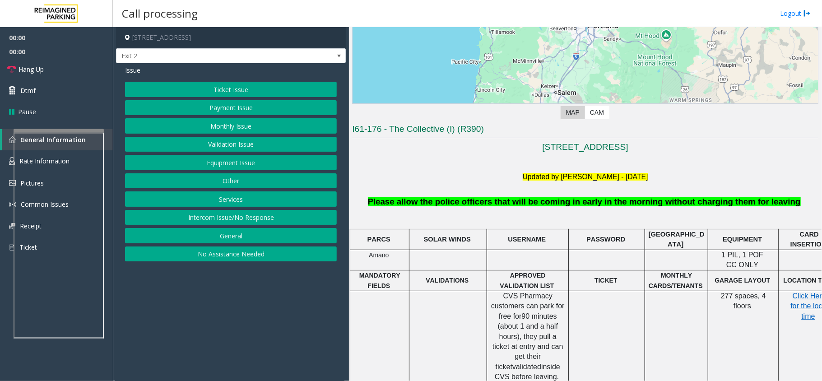
scroll to position [361, 0]
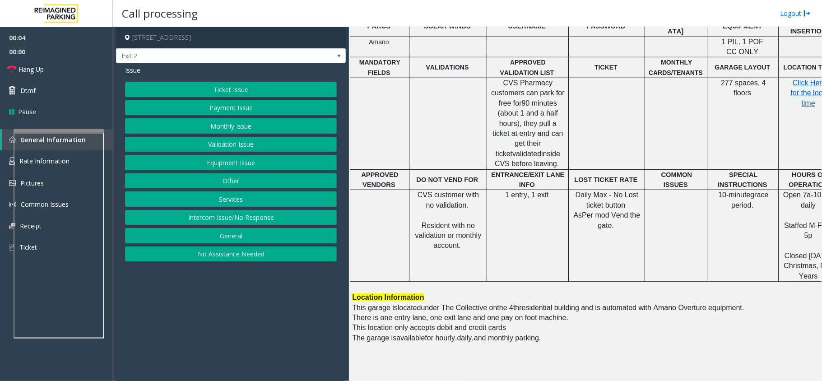
click at [233, 199] on button "Services" at bounding box center [231, 198] width 212 height 15
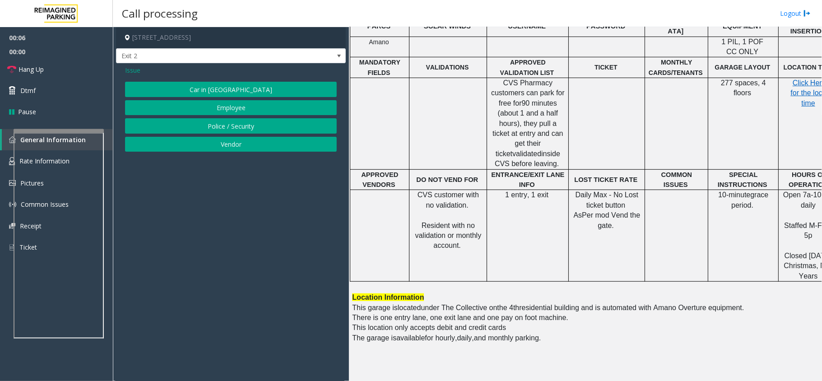
click at [131, 68] on span "Issue" at bounding box center [132, 69] width 15 height 9
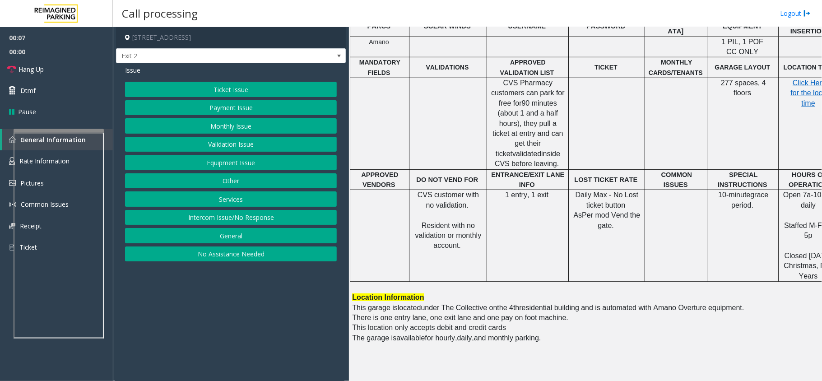
click at [253, 219] on button "Intercom Issue/No Response" at bounding box center [231, 217] width 212 height 15
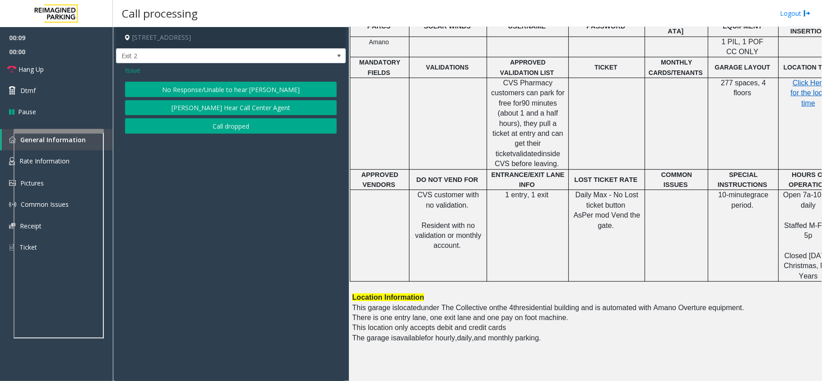
click at [131, 71] on span "Issue" at bounding box center [132, 69] width 15 height 9
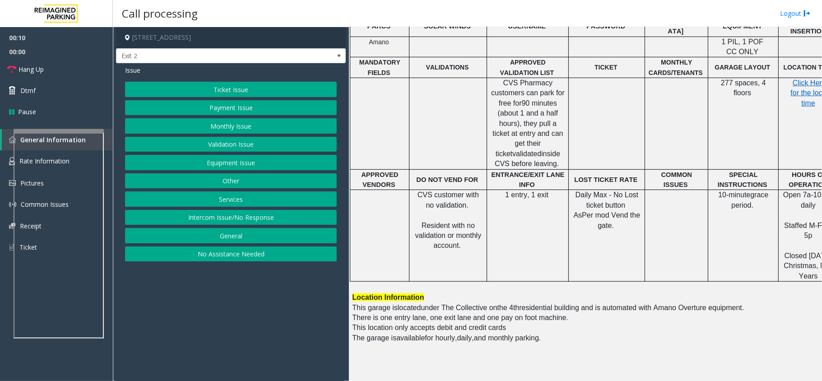
click at [238, 88] on button "Ticket Issue" at bounding box center [231, 89] width 212 height 15
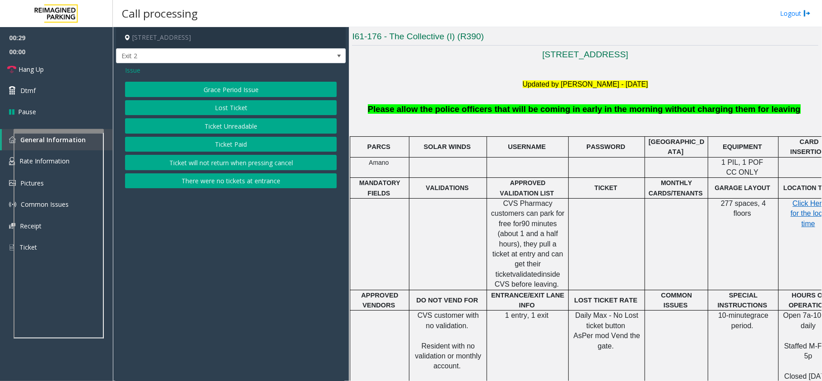
scroll to position [240, 32]
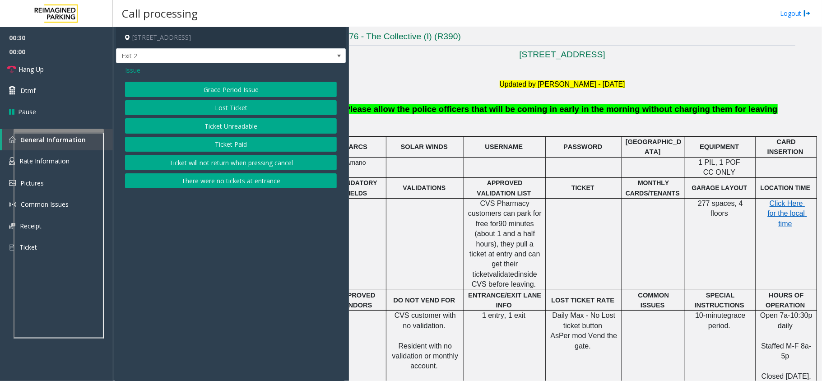
click at [685, 179] on td "GARAGE LAYOUT" at bounding box center [720, 188] width 70 height 21
click at [526, 198] on div at bounding box center [505, 198] width 82 height 3
click at [510, 165] on p at bounding box center [504, 162] width 75 height 10
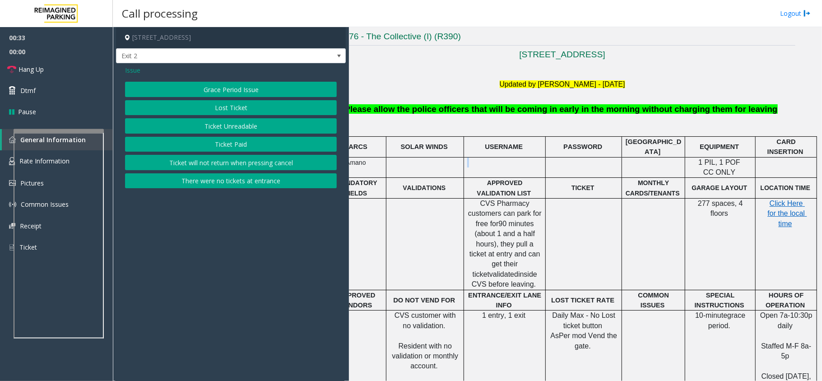
click at [510, 165] on p at bounding box center [504, 162] width 75 height 10
click at [134, 69] on span "Issue" at bounding box center [132, 69] width 15 height 9
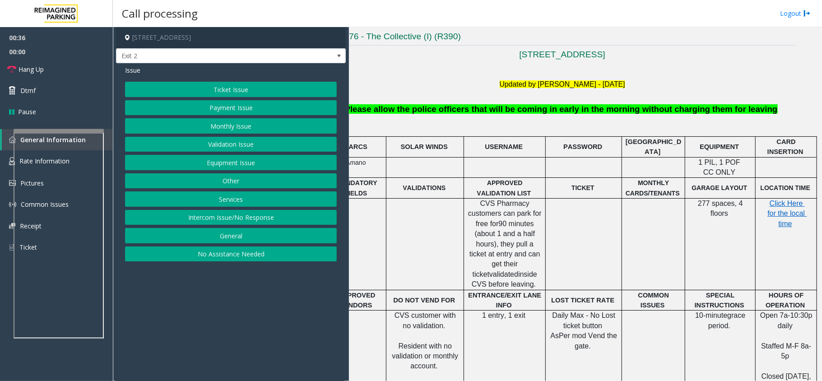
click at [226, 106] on button "Payment Issue" at bounding box center [231, 107] width 212 height 15
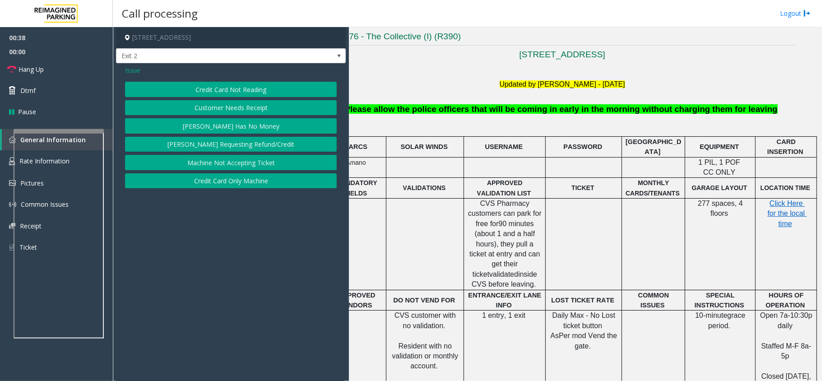
click at [237, 88] on button "Credit Card Not Reading" at bounding box center [231, 89] width 212 height 15
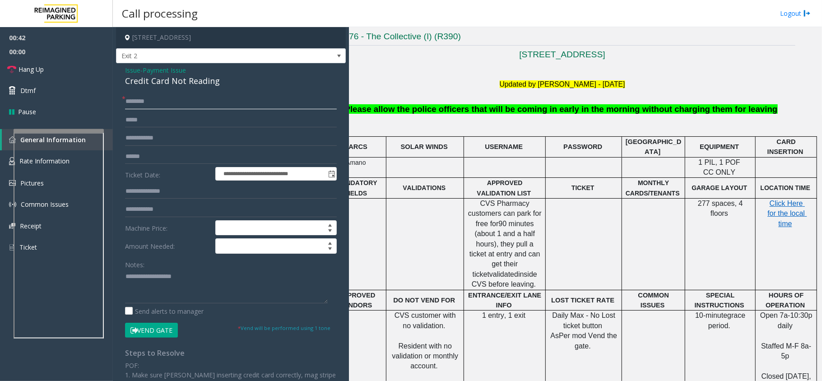
click at [171, 98] on input "text" at bounding box center [231, 101] width 212 height 15
type input "**"
click at [17, 69] on link "Hang Up" at bounding box center [56, 69] width 113 height 21
click at [144, 273] on textarea at bounding box center [226, 286] width 203 height 34
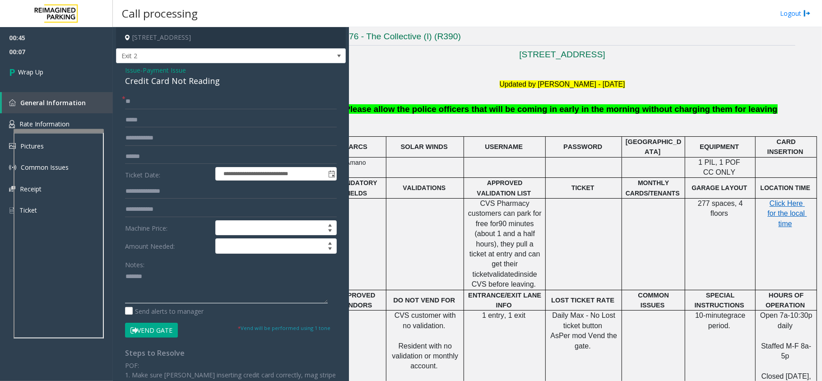
paste textarea "**********"
click at [200, 80] on div "Credit Card Not Reading" at bounding box center [231, 81] width 212 height 12
copy div "Credit Card Not Reading"
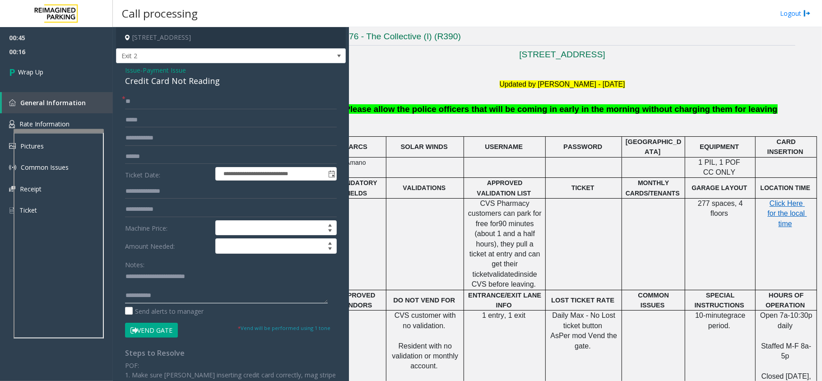
drag, startPoint x: 214, startPoint y: 277, endPoint x: 143, endPoint y: 278, distance: 70.8
click at [143, 278] on textarea at bounding box center [226, 286] width 203 height 34
paste textarea "****"
click at [168, 298] on textarea at bounding box center [226, 286] width 203 height 34
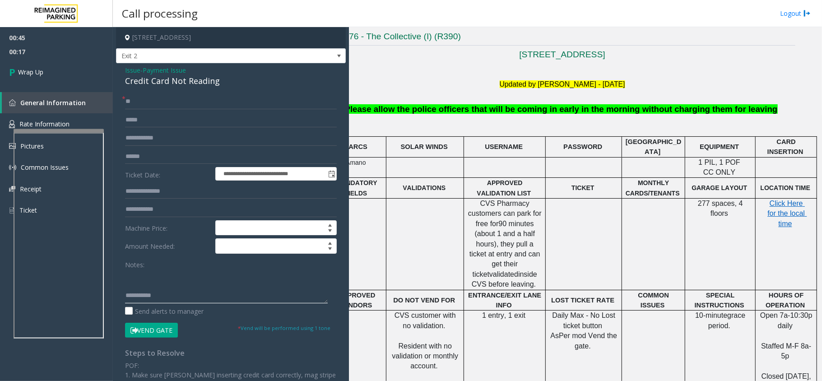
click at [169, 299] on textarea at bounding box center [226, 286] width 203 height 34
type textarea "**********"
click at [46, 69] on link "Wrap Up" at bounding box center [56, 72] width 113 height 27
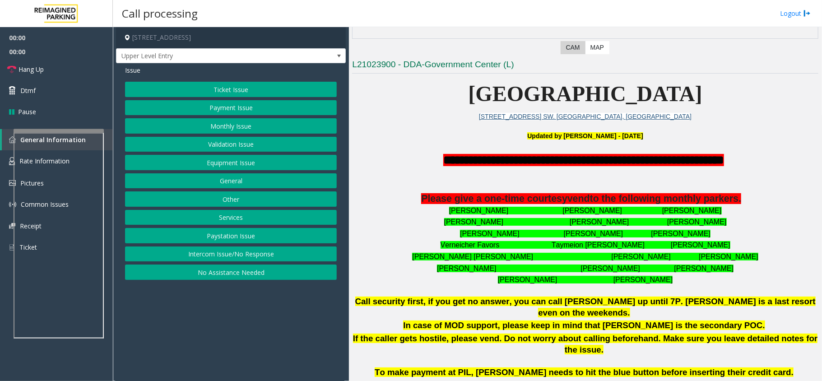
scroll to position [180, 0]
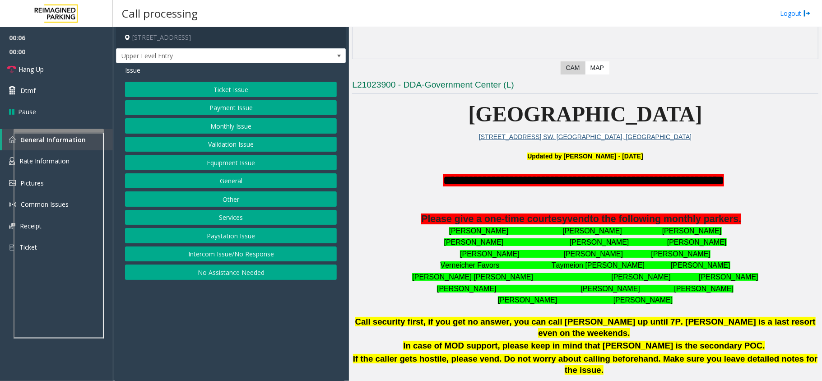
click at [276, 257] on button "Intercom Issue/No Response" at bounding box center [231, 253] width 212 height 15
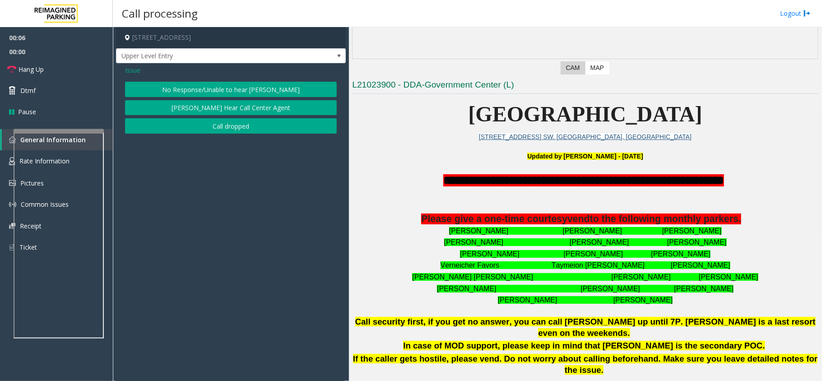
click at [204, 90] on button "No Response/Unable to hear [PERSON_NAME]" at bounding box center [231, 89] width 212 height 15
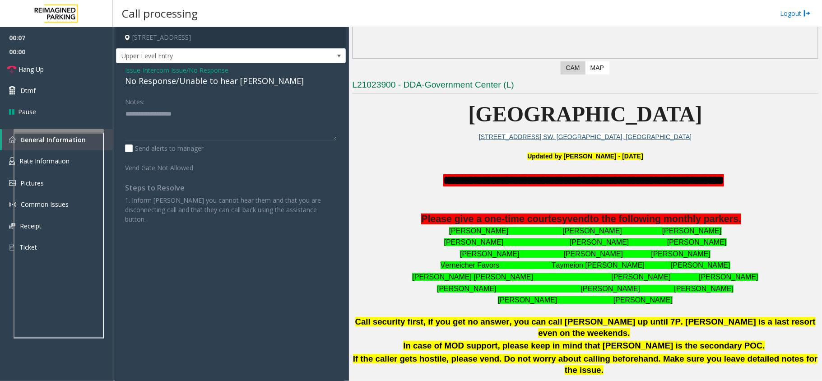
click at [203, 85] on div "No Response/Unable to hear [PERSON_NAME]" at bounding box center [231, 81] width 212 height 12
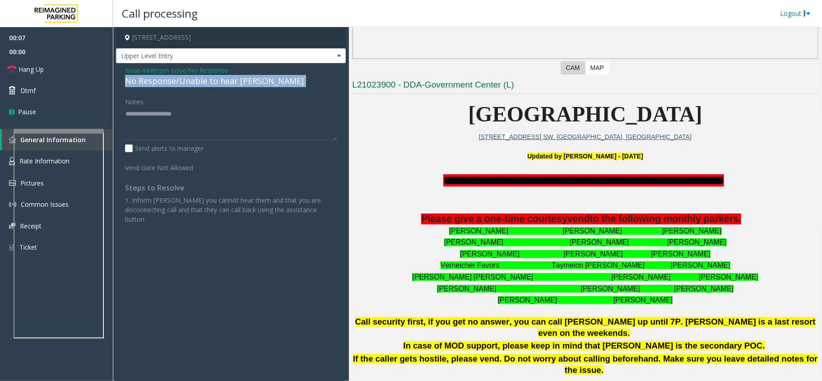
click at [203, 85] on div "No Response/Unable to hear [PERSON_NAME]" at bounding box center [231, 81] width 212 height 12
copy div "No Response/Unable to hear [PERSON_NAME]"
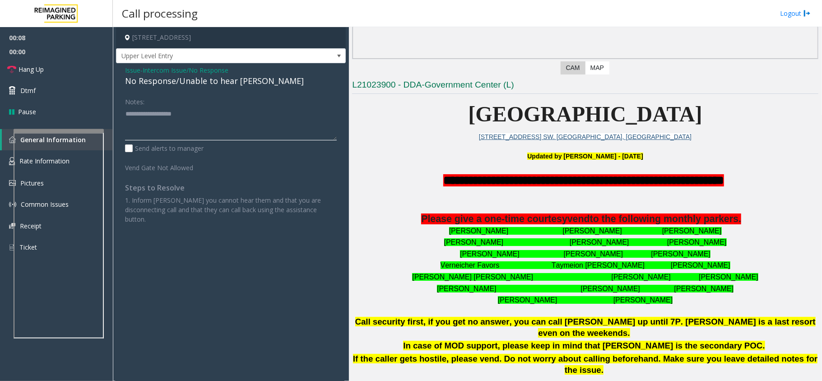
paste textarea "**********"
click at [201, 116] on textarea at bounding box center [231, 123] width 212 height 34
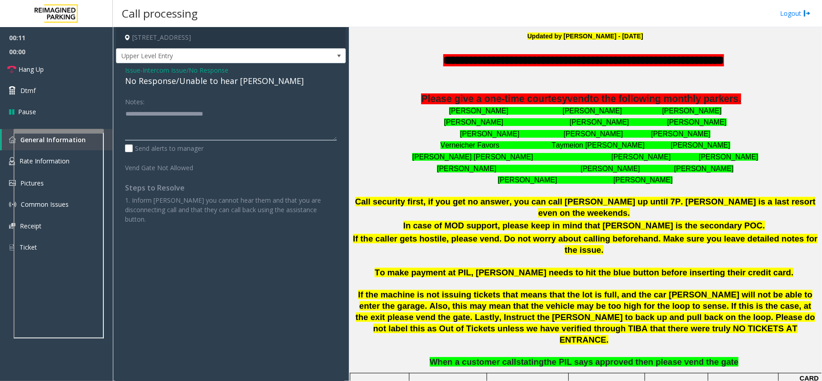
scroll to position [0, 0]
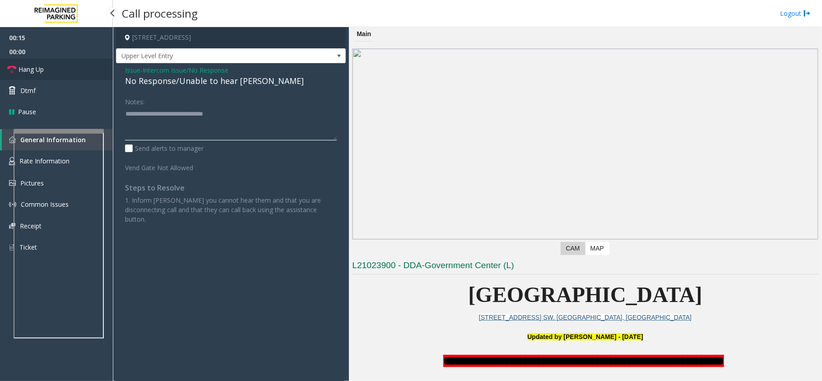
type textarea "**********"
click at [27, 69] on span "Hang Up" at bounding box center [30, 69] width 25 height 9
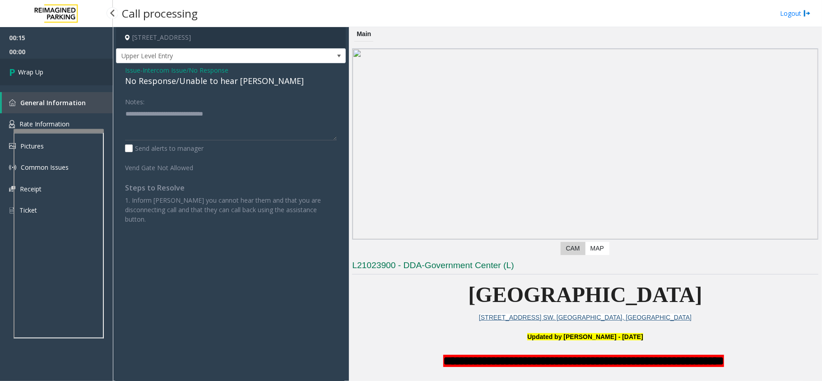
click at [27, 69] on span "Wrap Up" at bounding box center [30, 71] width 25 height 9
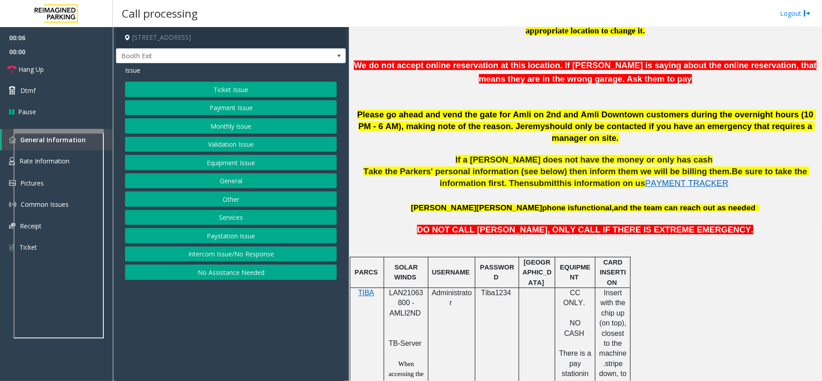
scroll to position [481, 0]
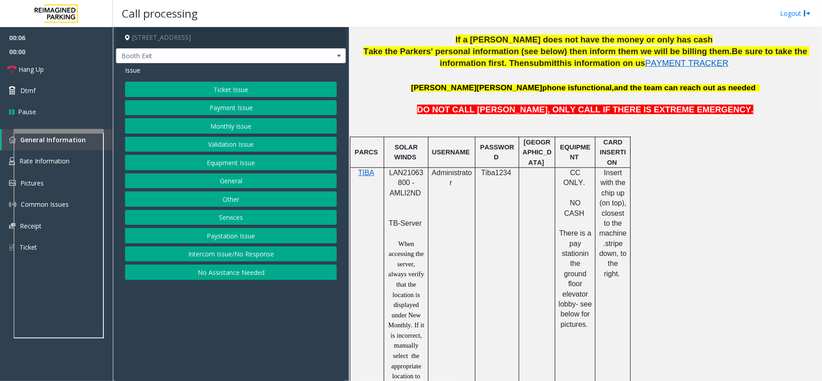
click at [411, 169] on span "LAN21063800 - AMLI2ND" at bounding box center [406, 183] width 34 height 28
copy span "LAN21063800"
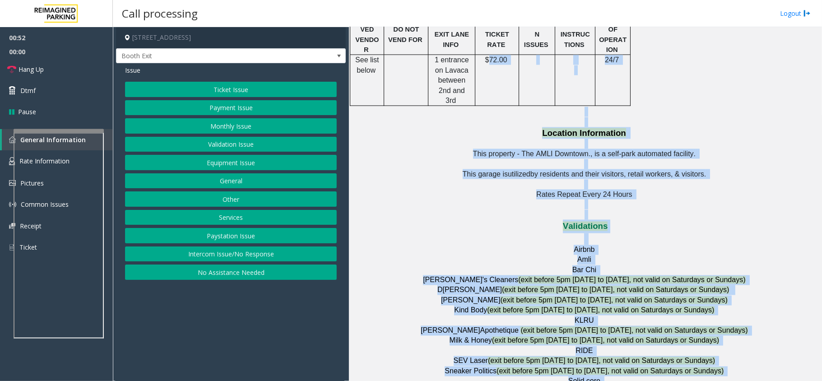
scroll to position [987, 0]
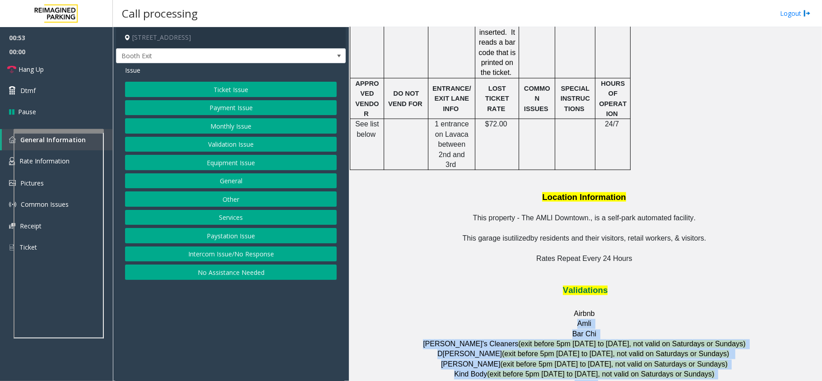
drag, startPoint x: 477, startPoint y: 201, endPoint x: 536, endPoint y: 258, distance: 82.3
click at [536, 258] on div "Jeremy Gritzenbach's phone is functional, and the team can reach out as needed …" at bounding box center [585, 241] width 466 height 1330
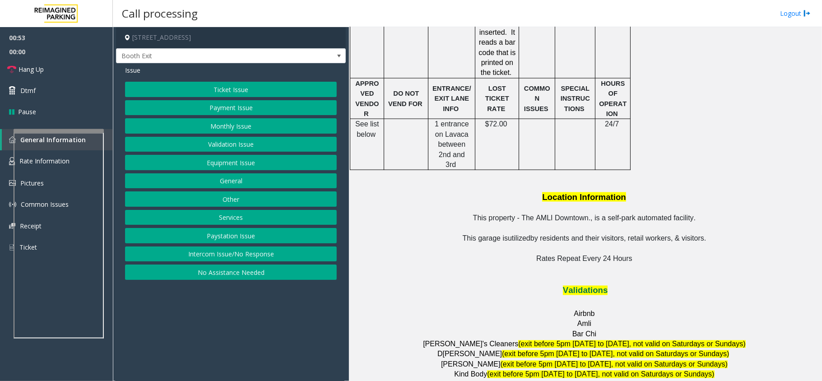
click at [670, 309] on p "Airbnb Amli" at bounding box center [585, 319] width 466 height 20
click at [242, 143] on button "Validation Issue" at bounding box center [231, 144] width 212 height 15
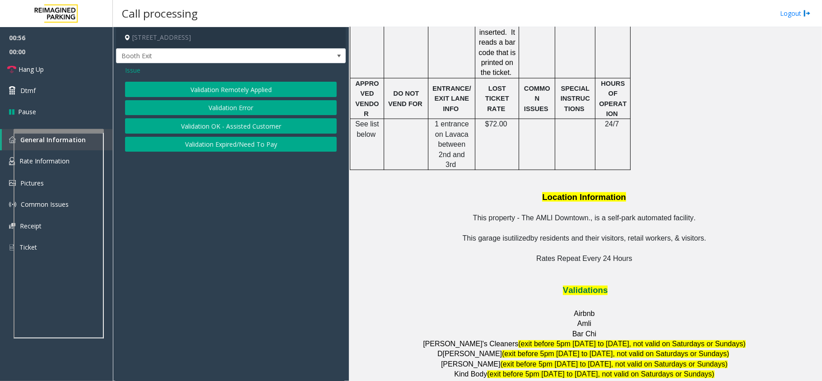
click at [232, 106] on button "Validation Error" at bounding box center [231, 107] width 212 height 15
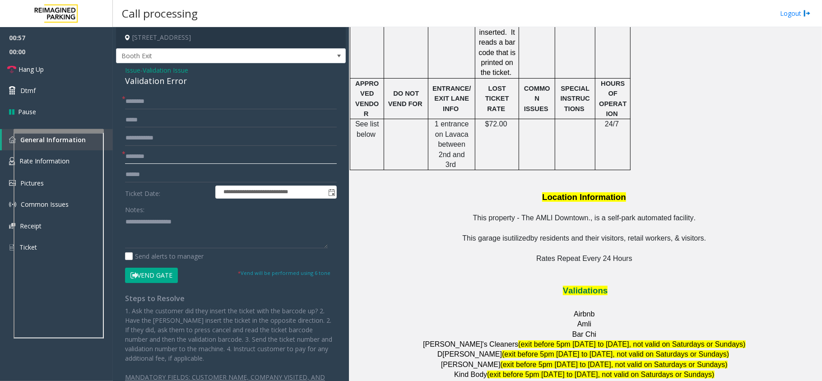
click at [161, 156] on input "text" at bounding box center [231, 156] width 212 height 15
type input "****"
click at [158, 228] on textarea at bounding box center [226, 231] width 203 height 34
type textarea "**********"
click at [147, 104] on input "text" at bounding box center [231, 101] width 212 height 15
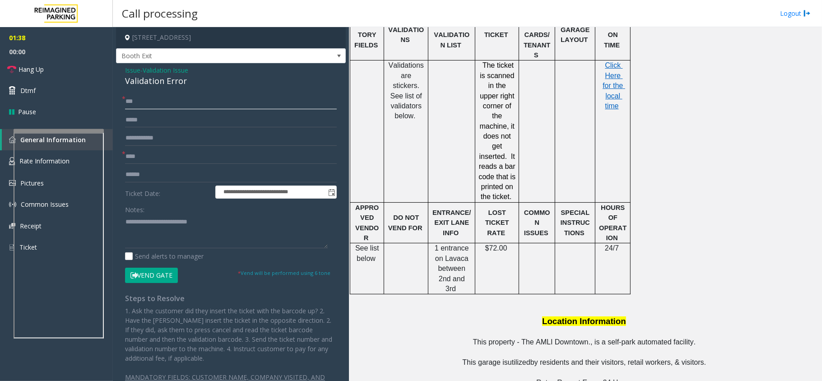
scroll to position [746, 0]
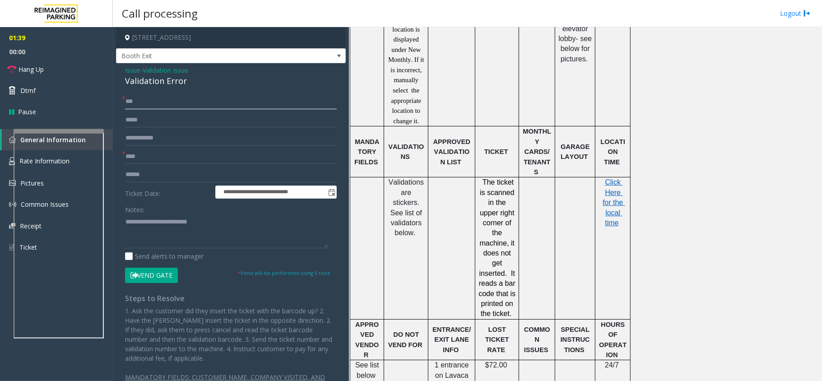
type input "***"
click at [150, 177] on input "text" at bounding box center [231, 174] width 212 height 15
click at [143, 172] on input "text" at bounding box center [231, 174] width 212 height 15
type input "******"
drag, startPoint x: 153, startPoint y: 179, endPoint x: 109, endPoint y: 169, distance: 44.9
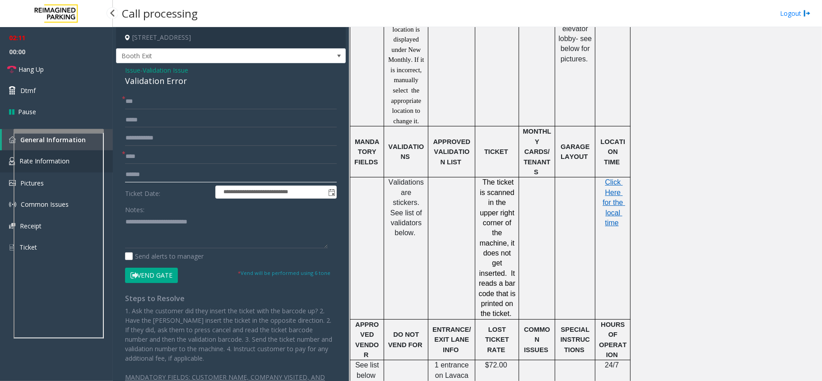
click at [109, 169] on app-root "**********" at bounding box center [411, 190] width 822 height 381
click at [143, 177] on input "text" at bounding box center [231, 174] width 212 height 15
type input "*******"
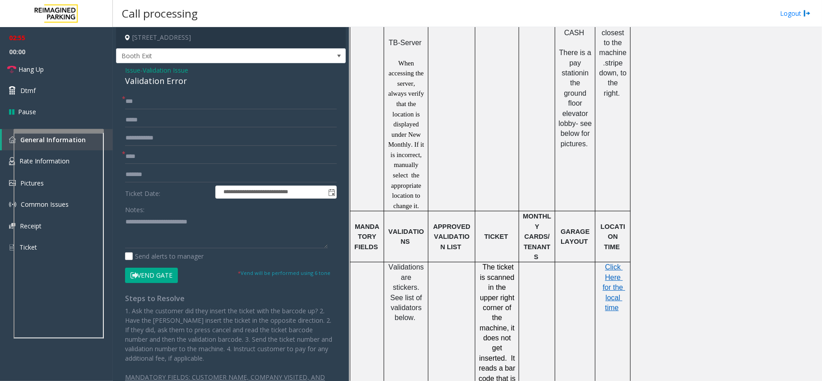
scroll to position [782, 0]
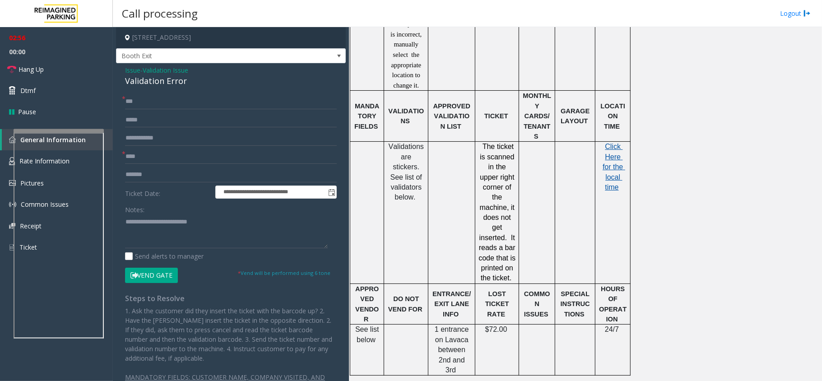
click at [607, 143] on span "Click Here for the local time" at bounding box center [613, 167] width 23 height 48
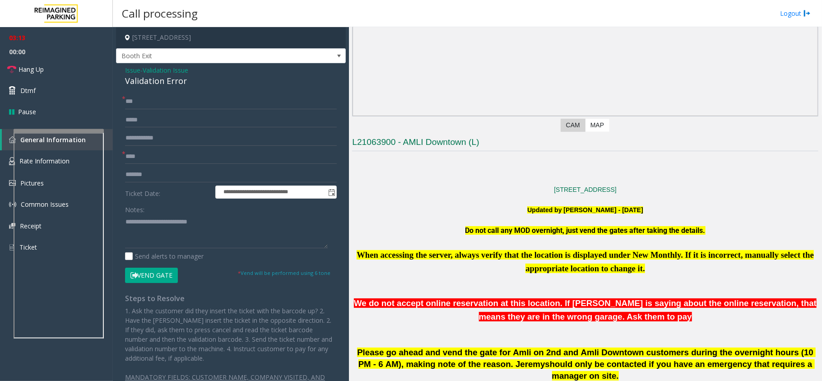
scroll to position [120, 0]
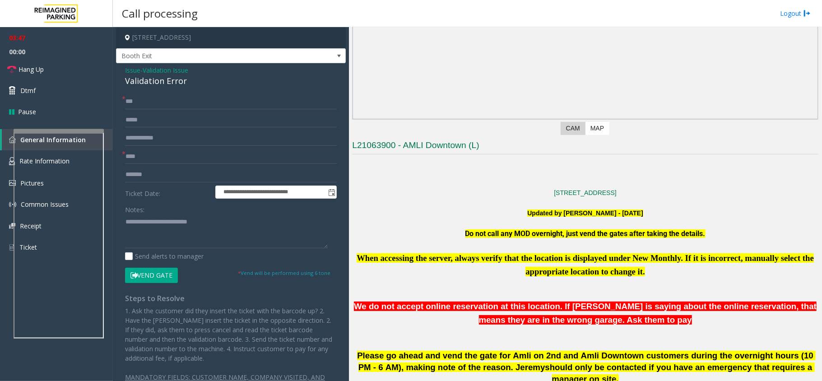
click at [174, 81] on div "Validation Error" at bounding box center [231, 81] width 212 height 12
copy div "Validation Error"
click at [221, 222] on textarea at bounding box center [226, 231] width 203 height 34
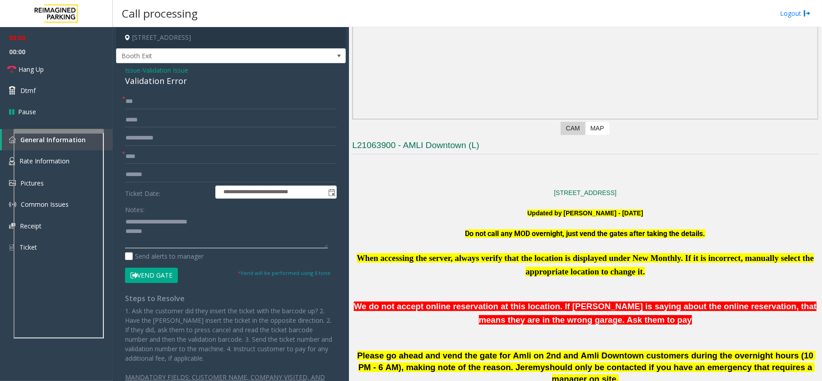
paste textarea "**********"
click at [31, 65] on span "Hang Up" at bounding box center [30, 69] width 25 height 9
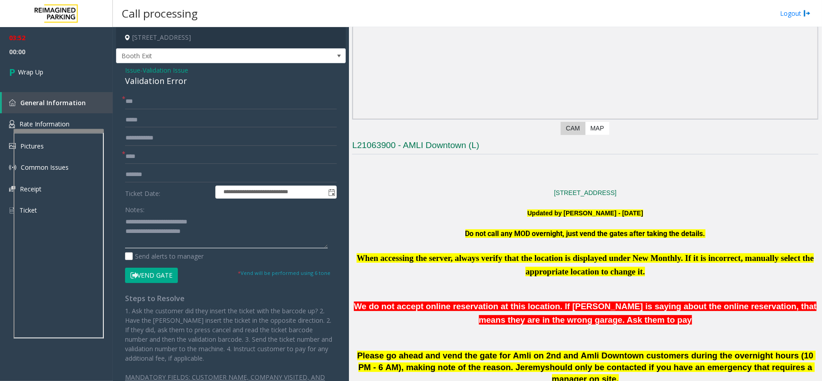
click at [199, 239] on textarea at bounding box center [226, 231] width 203 height 34
type textarea "**********"
click at [40, 76] on span "Wrap Up" at bounding box center [30, 71] width 25 height 9
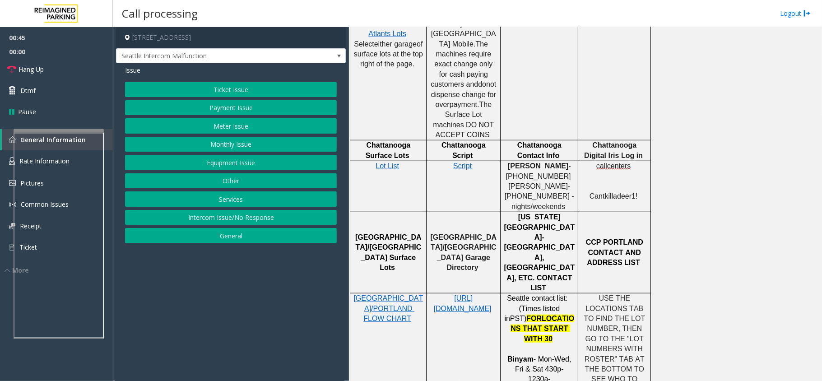
scroll to position [120, 0]
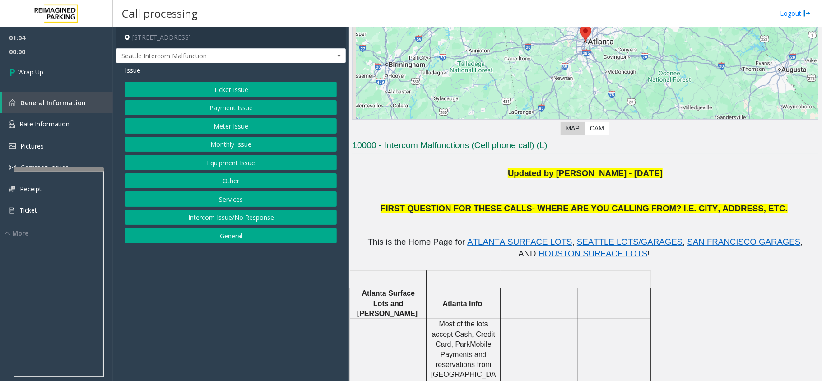
click at [56, 174] on div at bounding box center [59, 273] width 90 height 212
click at [220, 163] on button "Equipment Issue" at bounding box center [231, 162] width 212 height 15
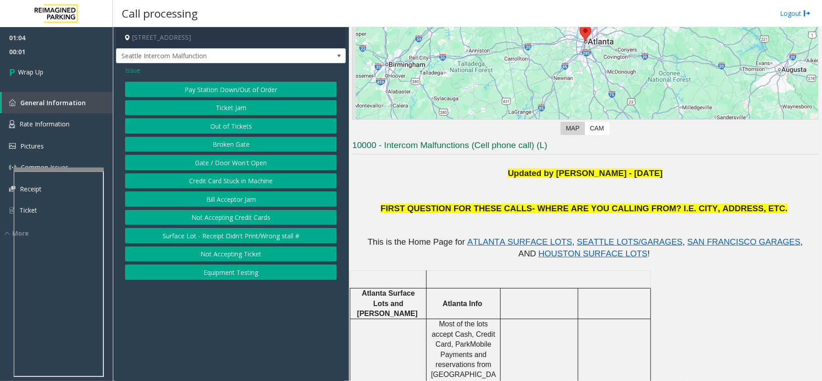
click at [219, 161] on button "Gate / Door Won't Open" at bounding box center [231, 162] width 212 height 15
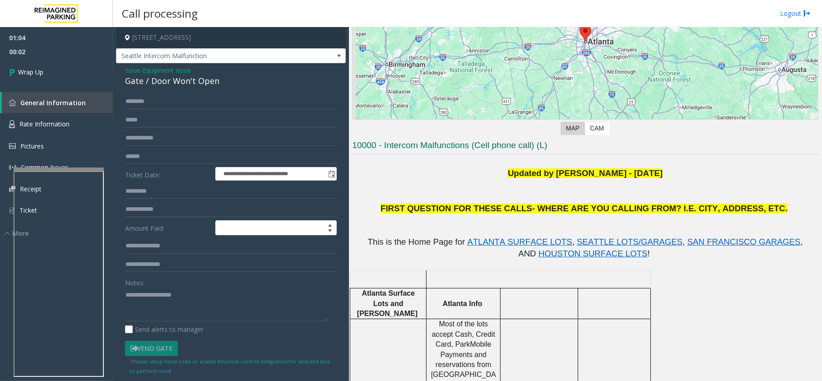
click at [171, 81] on div "Gate / Door Won't Open" at bounding box center [231, 81] width 212 height 12
copy div "Gate / Door Won't Open"
click at [165, 302] on textarea at bounding box center [226, 304] width 203 height 34
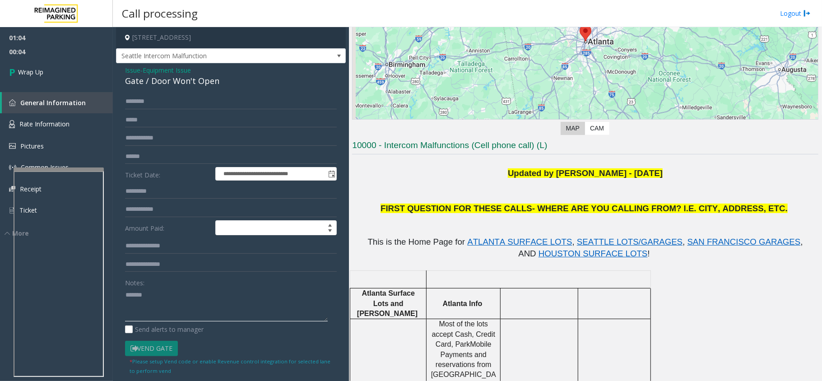
paste textarea "**********"
drag, startPoint x: 162, startPoint y: 313, endPoint x: 306, endPoint y: 318, distance: 143.6
click at [306, 318] on textarea at bounding box center [226, 304] width 203 height 34
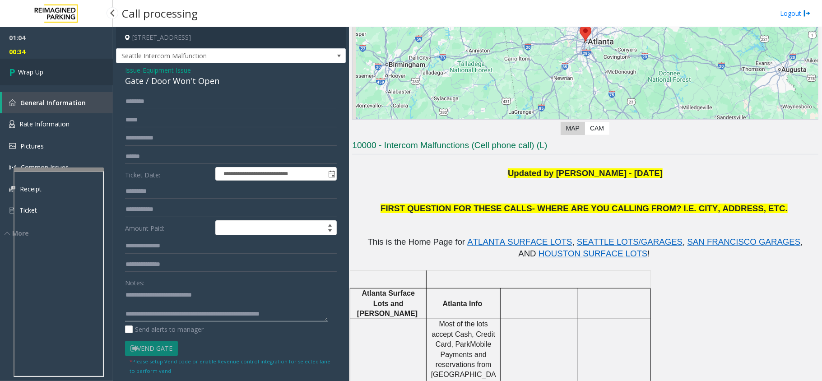
type textarea "**********"
click at [53, 69] on link "Wrap Up" at bounding box center [56, 72] width 113 height 27
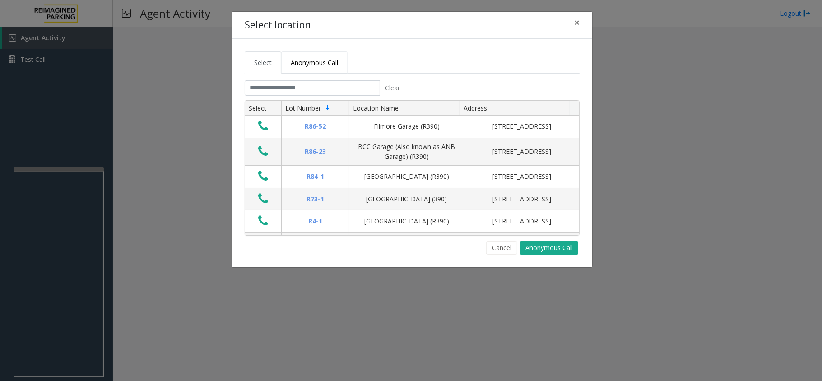
click at [305, 62] on span "Anonymous Call" at bounding box center [314, 62] width 47 height 9
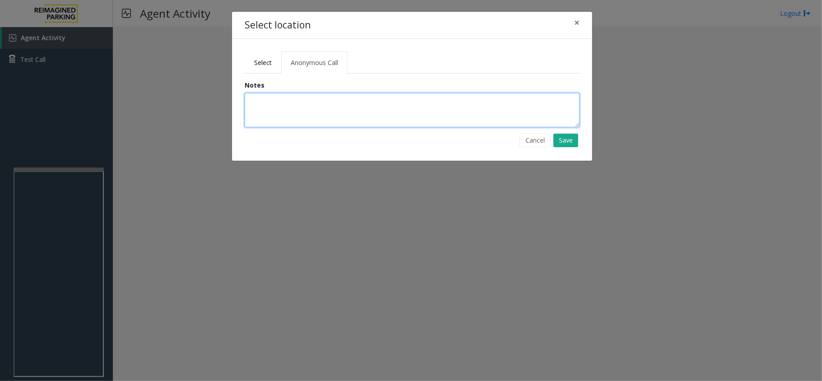
click at [282, 116] on textarea at bounding box center [412, 110] width 335 height 34
click at [329, 105] on textarea at bounding box center [412, 110] width 335 height 34
type textarea "*"
type textarea "**********"
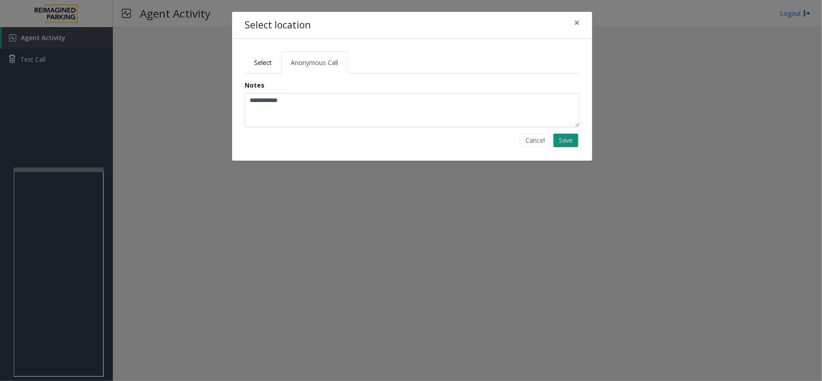
click at [562, 145] on button "Save" at bounding box center [565, 141] width 25 height 14
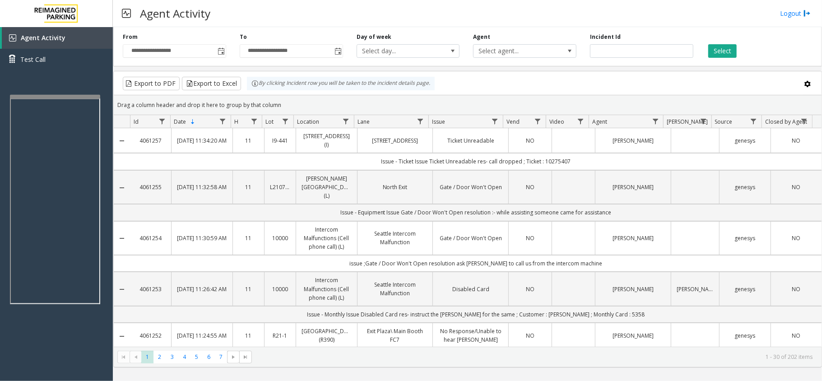
click at [80, 95] on div at bounding box center [55, 97] width 90 height 4
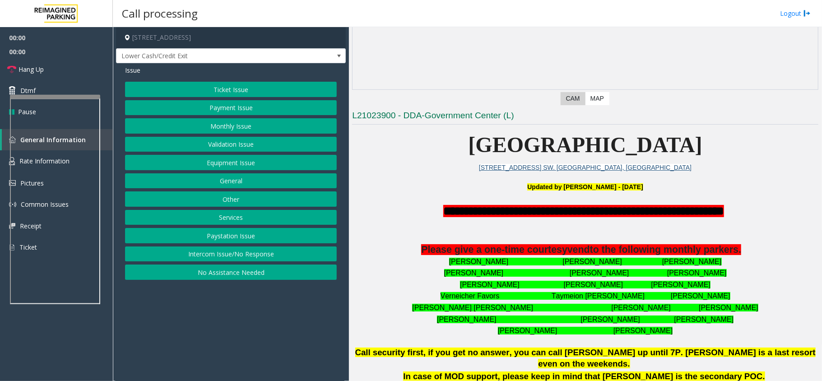
scroll to position [300, 0]
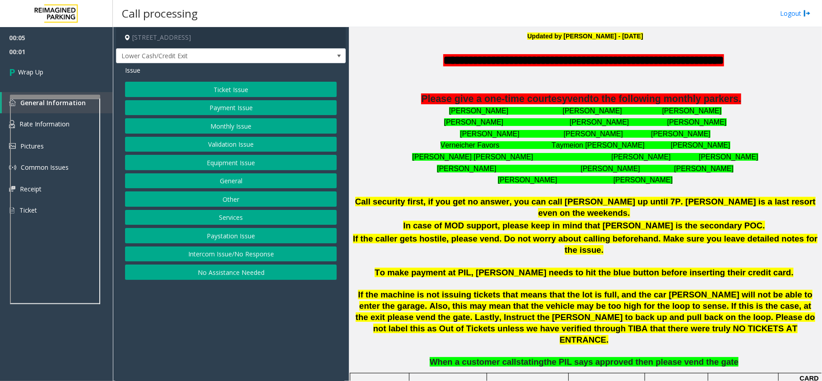
click at [248, 256] on button "Intercom Issue/No Response" at bounding box center [231, 253] width 212 height 15
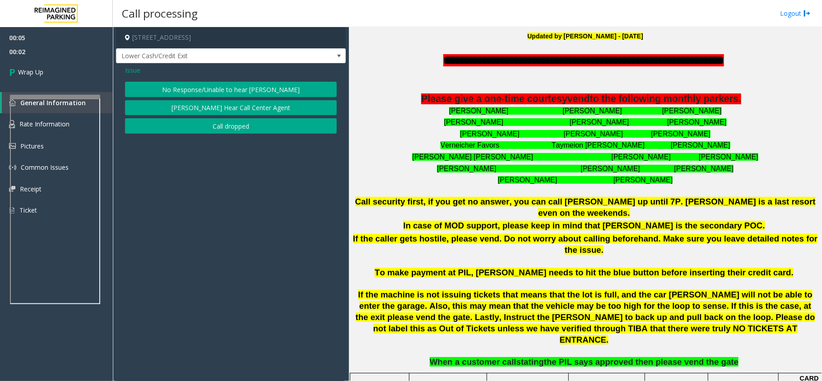
click at [235, 122] on button "Call dropped" at bounding box center [231, 125] width 212 height 15
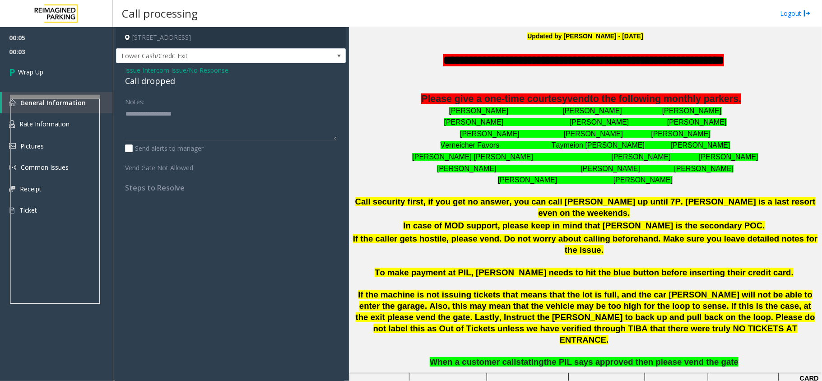
click at [141, 84] on div "Call dropped" at bounding box center [231, 81] width 212 height 12
copy div "Call dropped"
paste textarea "**********"
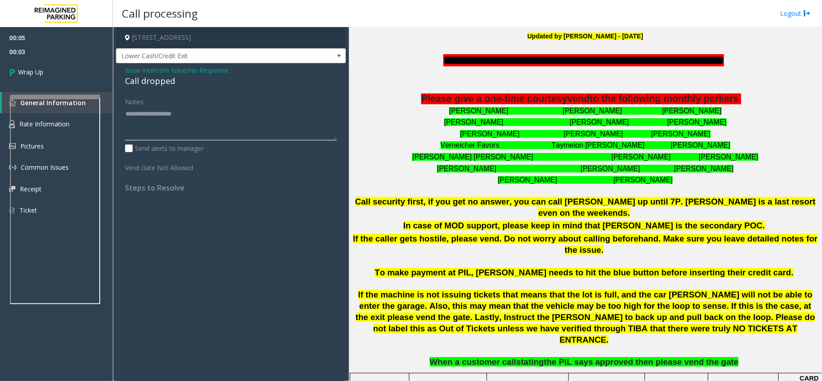
click at [153, 115] on textarea at bounding box center [231, 123] width 212 height 34
type textarea "**********"
click at [46, 68] on link "Wrap Up" at bounding box center [56, 72] width 113 height 27
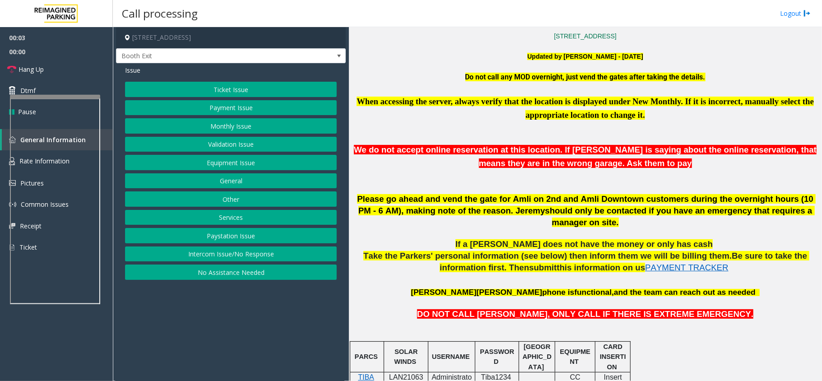
scroll to position [421, 0]
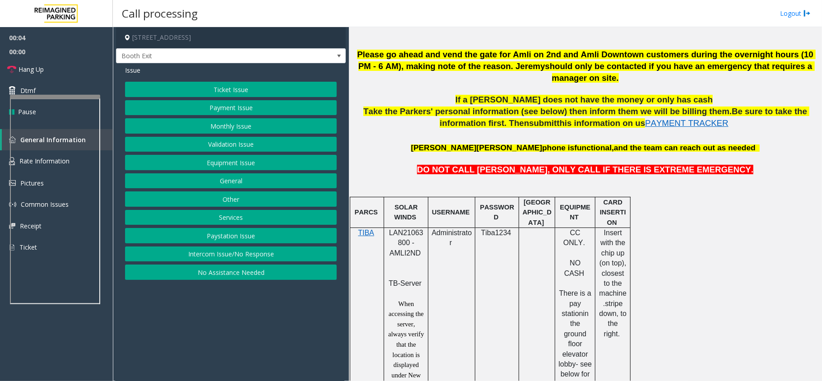
click at [412, 228] on p "LAN21063800 - AMLI2ND" at bounding box center [405, 248] width 37 height 41
copy span "LAN21063800"
click at [242, 151] on button "Validation Issue" at bounding box center [231, 144] width 212 height 15
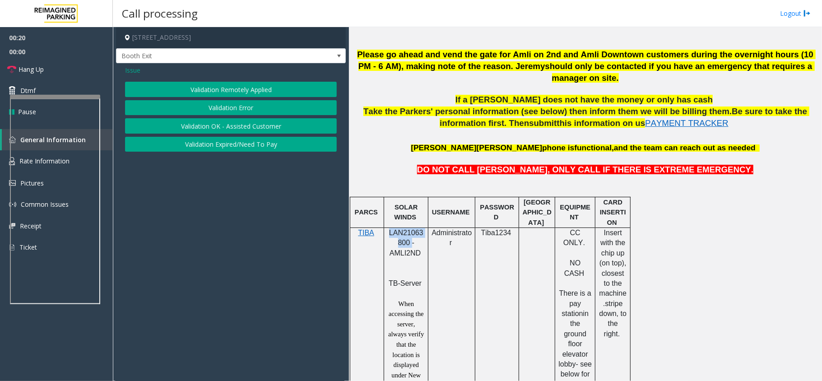
click at [225, 107] on button "Validation Error" at bounding box center [231, 107] width 212 height 15
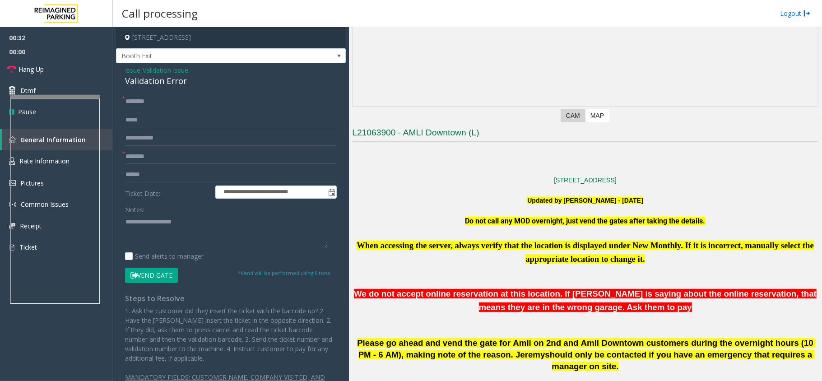
scroll to position [120, 0]
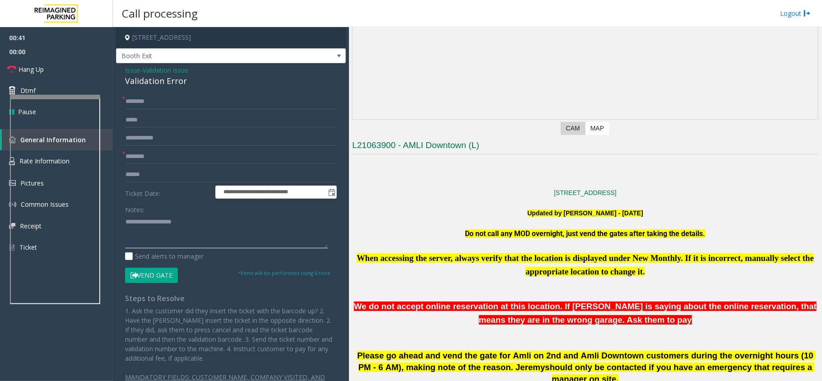
click at [159, 222] on textarea at bounding box center [226, 231] width 203 height 34
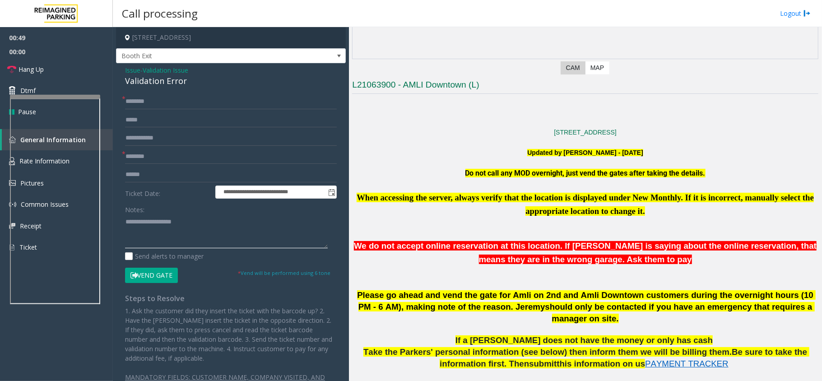
click at [145, 226] on textarea at bounding box center [226, 231] width 203 height 34
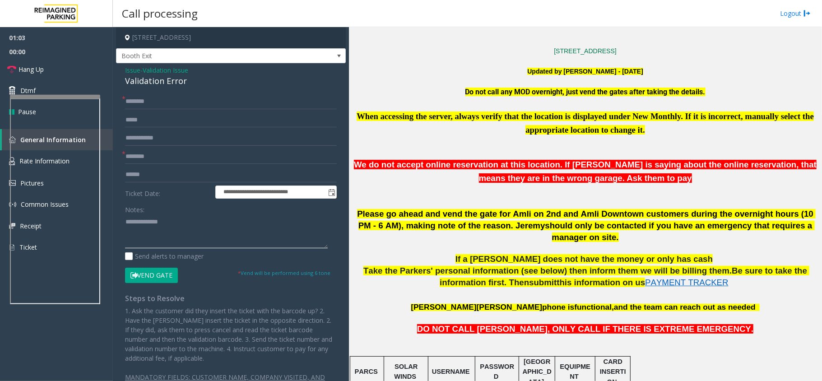
scroll to position [421, 0]
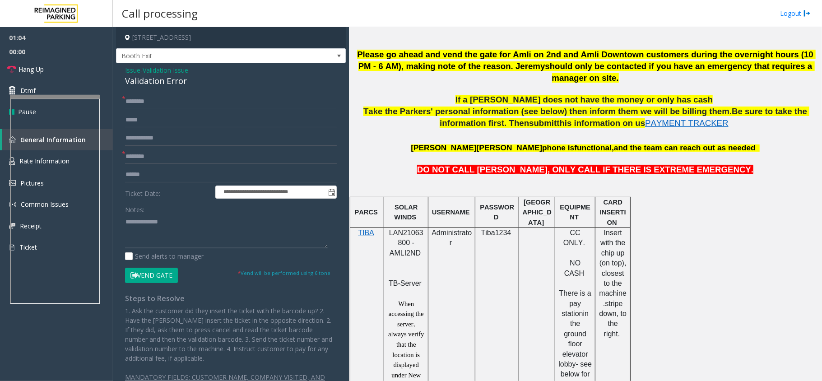
drag, startPoint x: 170, startPoint y: 225, endPoint x: 128, endPoint y: 222, distance: 41.6
click at [128, 222] on textarea at bounding box center [226, 231] width 203 height 34
type textarea "*"
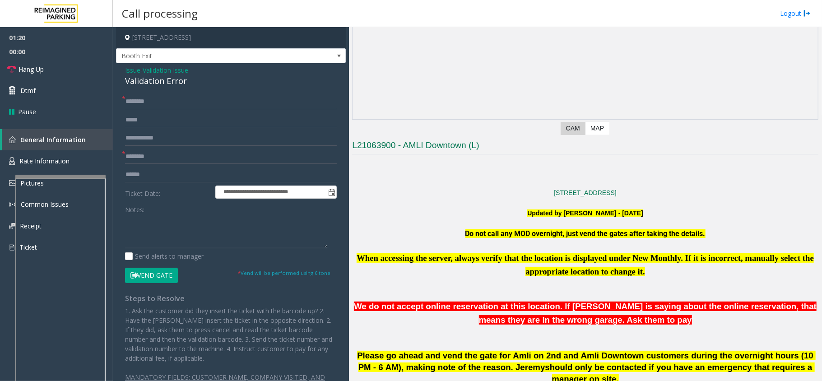
click at [70, 177] on div at bounding box center [60, 177] width 90 height 4
click at [70, 158] on link "Rate Information" at bounding box center [56, 161] width 113 height 22
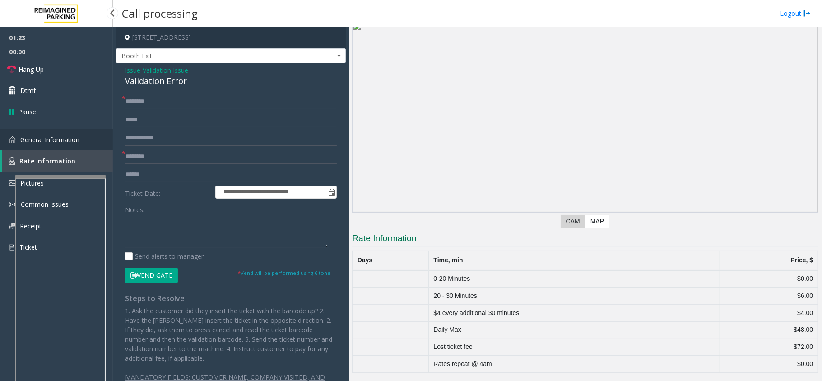
click at [84, 132] on link "General Information" at bounding box center [56, 139] width 113 height 21
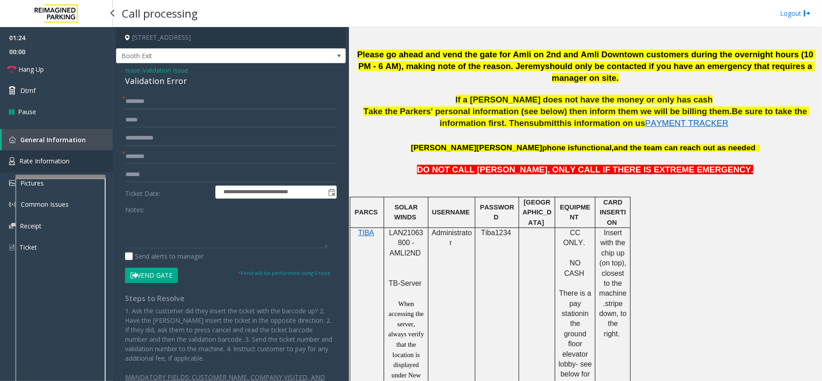
click at [76, 165] on link "Rate Information" at bounding box center [56, 161] width 113 height 22
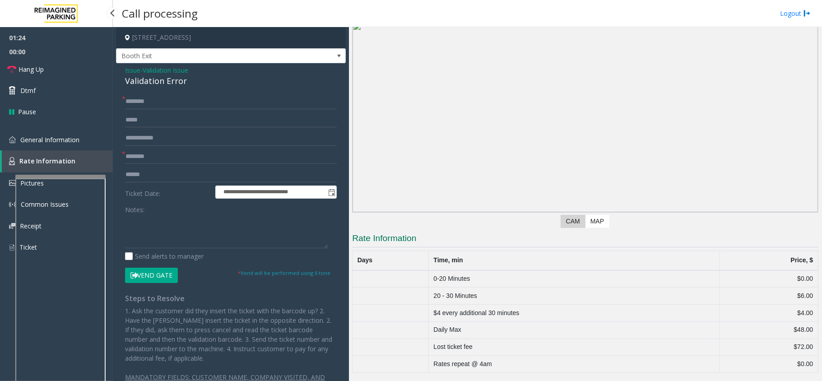
scroll to position [28, 0]
drag, startPoint x: 439, startPoint y: 343, endPoint x: 804, endPoint y: 345, distance: 364.6
click at [804, 345] on tr "Lost ticket fee $72.00" at bounding box center [585, 346] width 466 height 17
click at [804, 345] on td "$72.00" at bounding box center [768, 346] width 98 height 17
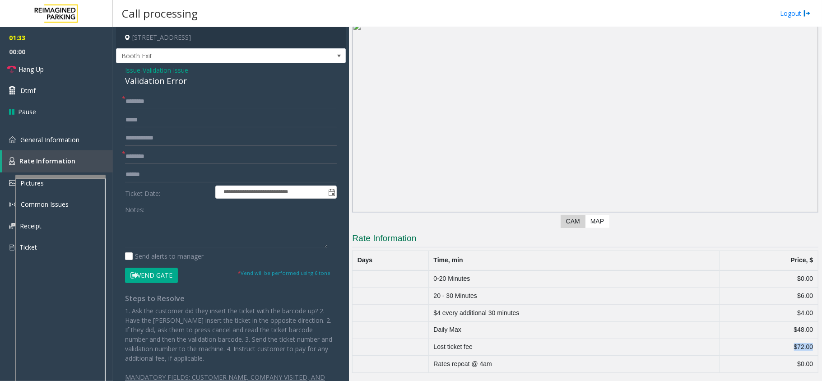
click at [804, 345] on td "$72.00" at bounding box center [768, 346] width 98 height 17
click at [49, 136] on span "General Information" at bounding box center [49, 139] width 59 height 9
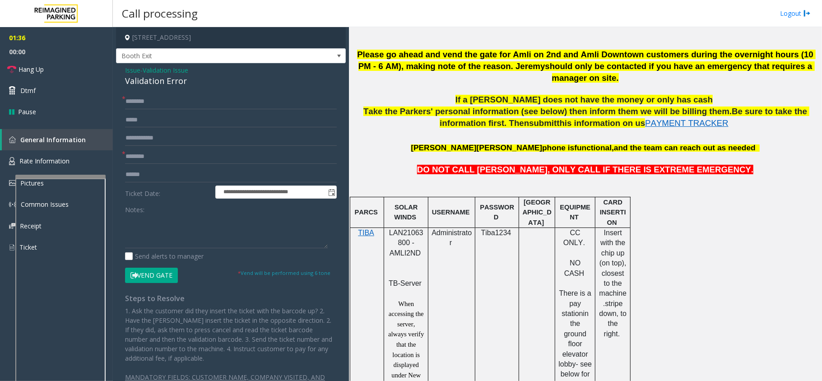
scroll to position [240, 0]
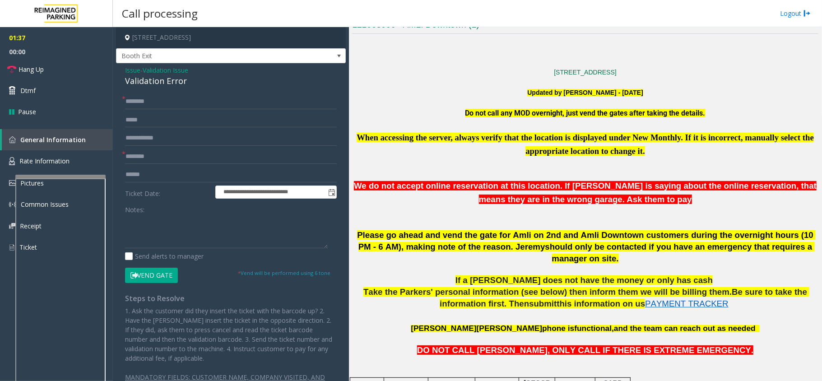
click at [531, 172] on p at bounding box center [585, 174] width 466 height 12
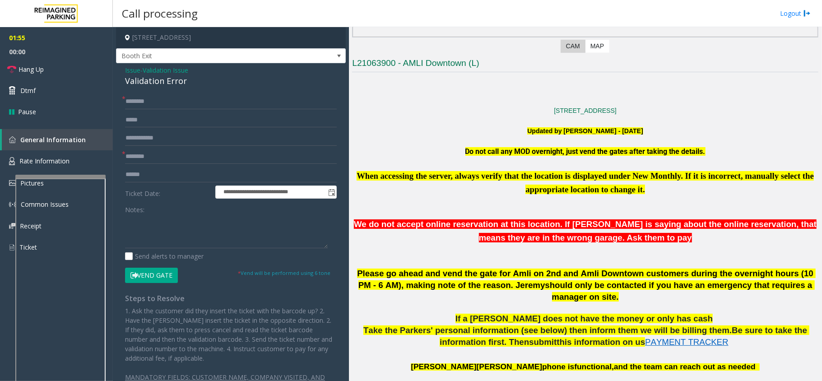
scroll to position [181, 0]
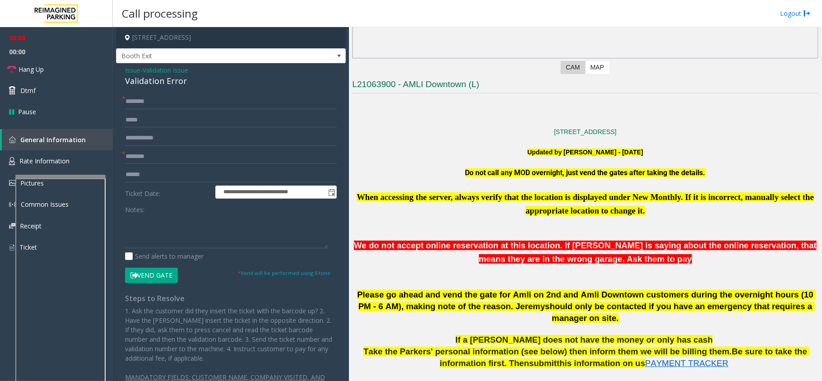
click at [134, 71] on span "Issue" at bounding box center [132, 69] width 15 height 9
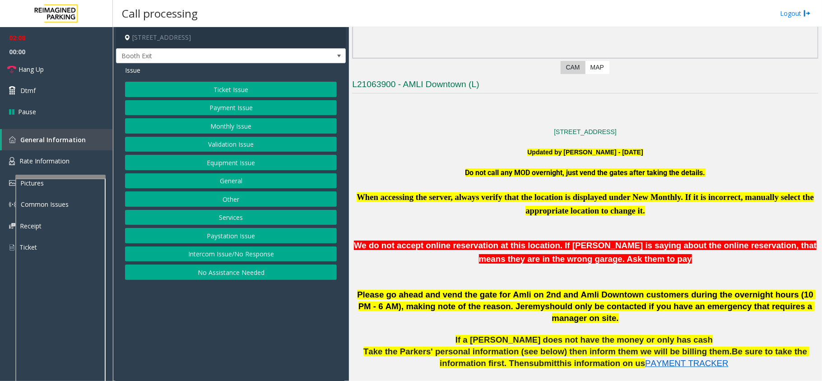
click at [225, 93] on button "Ticket Issue" at bounding box center [231, 89] width 212 height 15
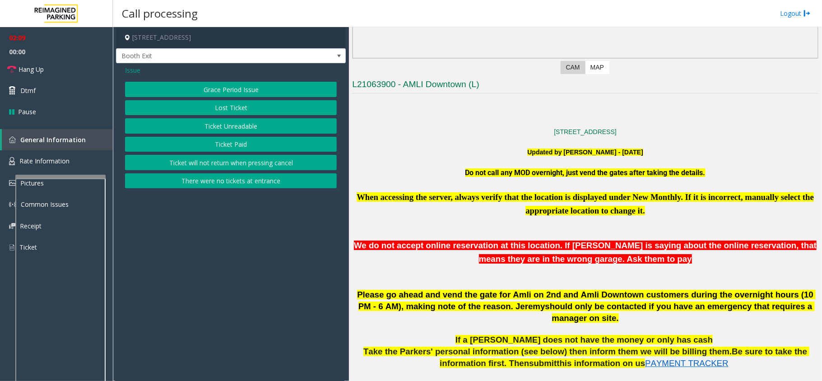
click at [227, 104] on button "Lost Ticket" at bounding box center [231, 107] width 212 height 15
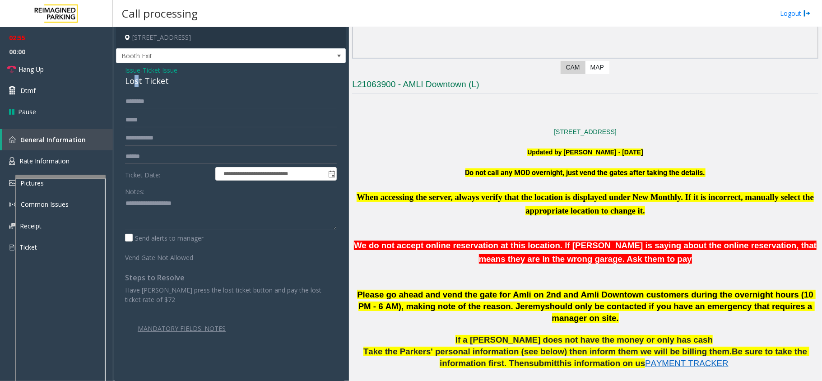
click at [136, 79] on div "Lost Ticket" at bounding box center [231, 81] width 212 height 12
copy div "Lost Ticket"
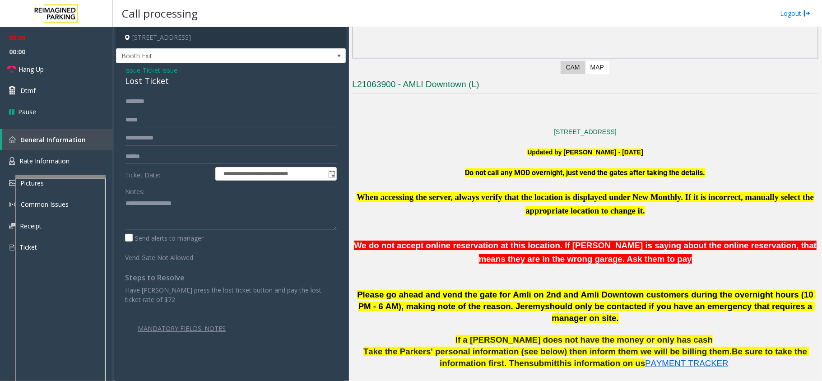
click at [179, 208] on textarea at bounding box center [231, 213] width 212 height 34
paste textarea "**********"
click at [69, 67] on link "Hang Up" at bounding box center [56, 69] width 113 height 21
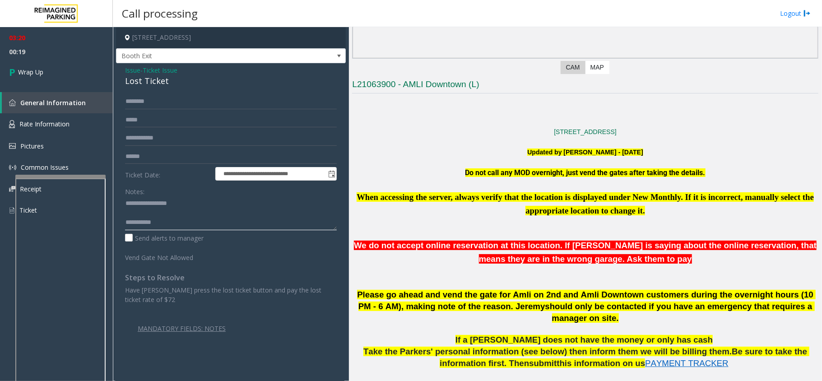
click at [166, 225] on textarea at bounding box center [231, 213] width 212 height 34
type textarea "**********"
click at [47, 74] on link "Wrap Up" at bounding box center [56, 72] width 113 height 27
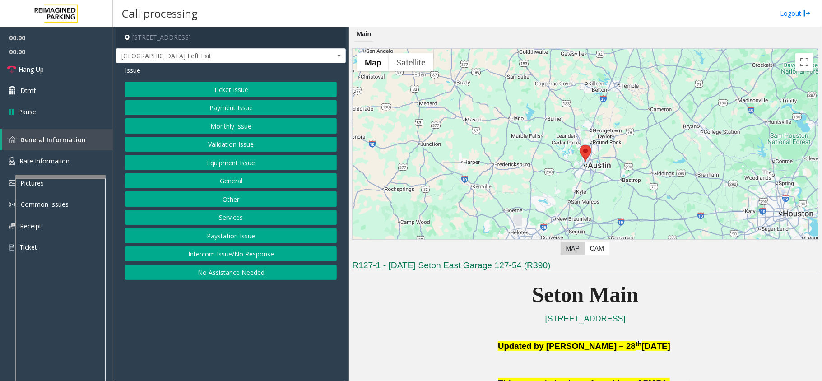
click at [227, 164] on button "Equipment Issue" at bounding box center [231, 162] width 212 height 15
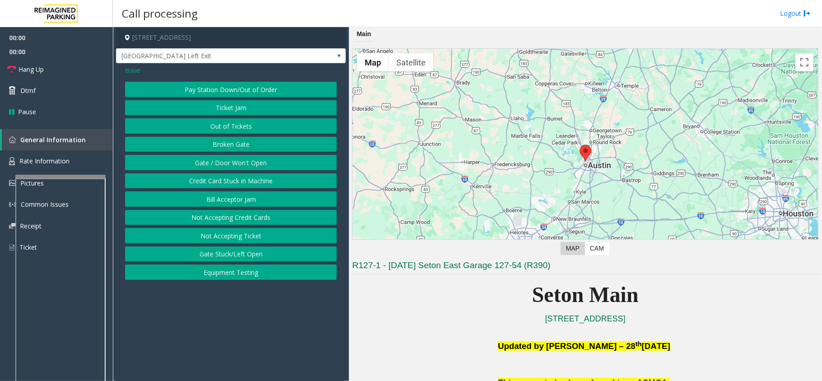
click at [227, 164] on button "Gate / Door Won't Open" at bounding box center [231, 162] width 212 height 15
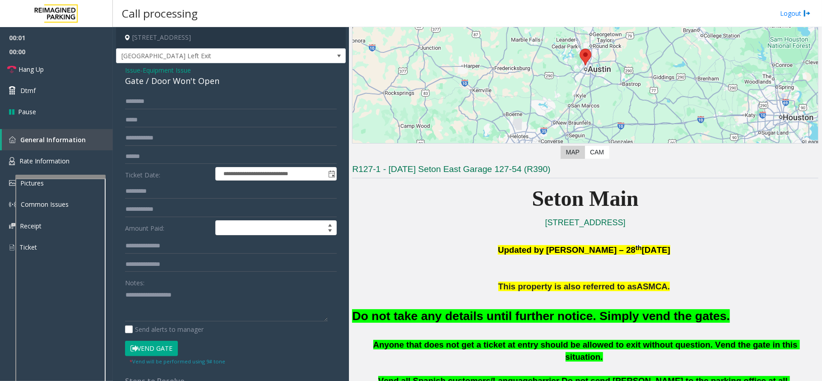
scroll to position [300, 0]
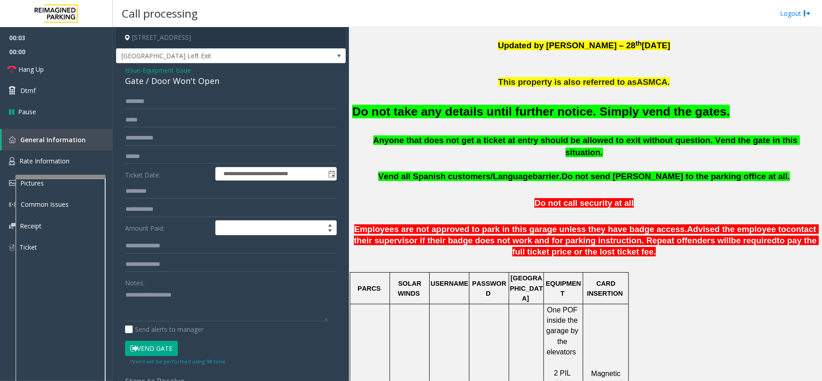
click at [176, 82] on div "Gate / Door Won't Open" at bounding box center [231, 81] width 212 height 12
click at [156, 358] on small "* Vend will be performed using 9# tone" at bounding box center [177, 361] width 96 height 7
click at [462, 116] on font "Do not take any details until further notice. Simply vend the gates." at bounding box center [541, 112] width 378 height 14
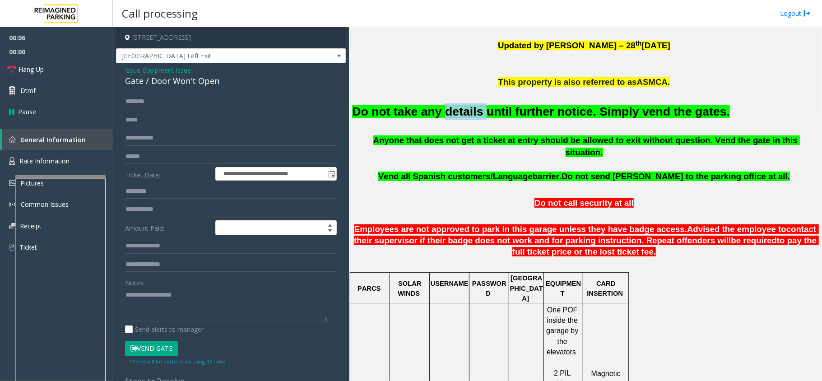
click at [462, 116] on font "Do not take any details until further notice. Simply vend the gates." at bounding box center [541, 112] width 378 height 14
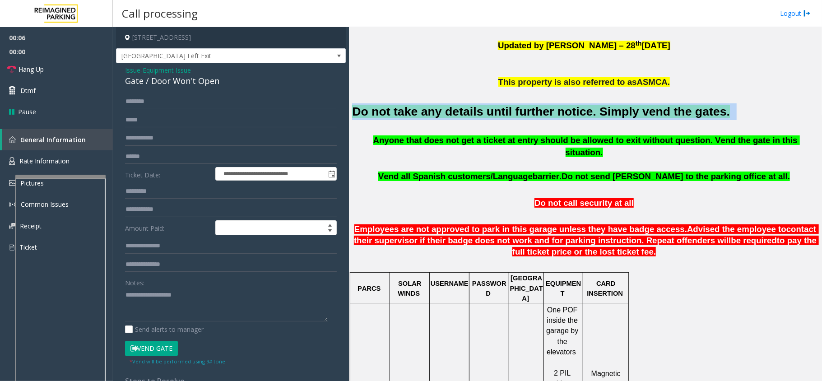
click at [462, 116] on font "Do not take any details until further notice. Simply vend the gates." at bounding box center [541, 112] width 378 height 14
copy h2 "Do not take any details until further notice. Simply vend the gates."
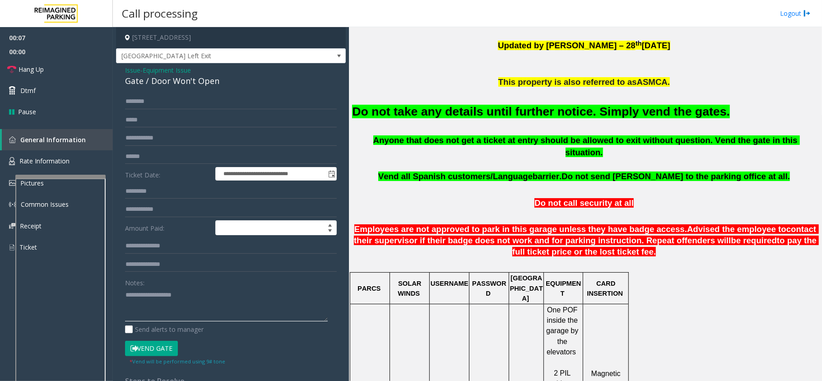
click at [183, 311] on textarea at bounding box center [226, 304] width 203 height 34
paste textarea "**********"
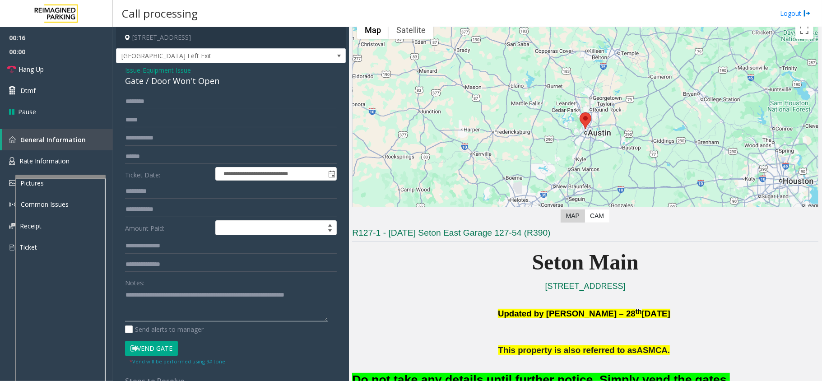
scroll to position [0, 0]
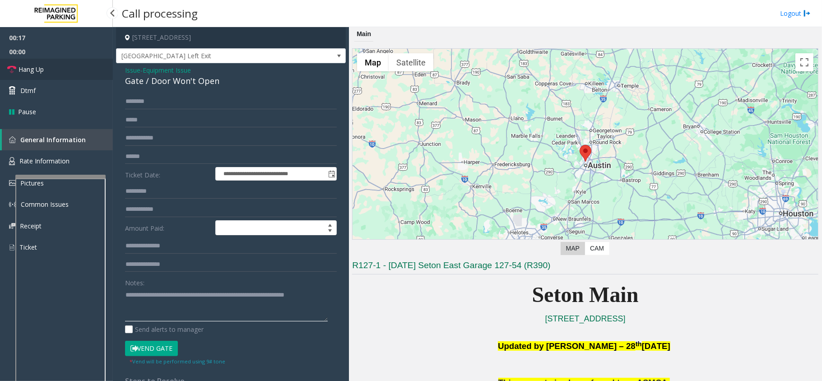
type textarea "**********"
click at [50, 65] on link "Hang Up" at bounding box center [56, 69] width 113 height 21
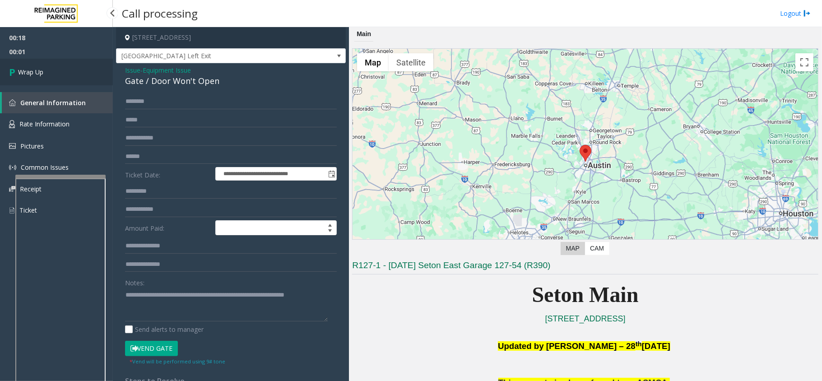
click at [50, 65] on link "Wrap Up" at bounding box center [56, 72] width 113 height 27
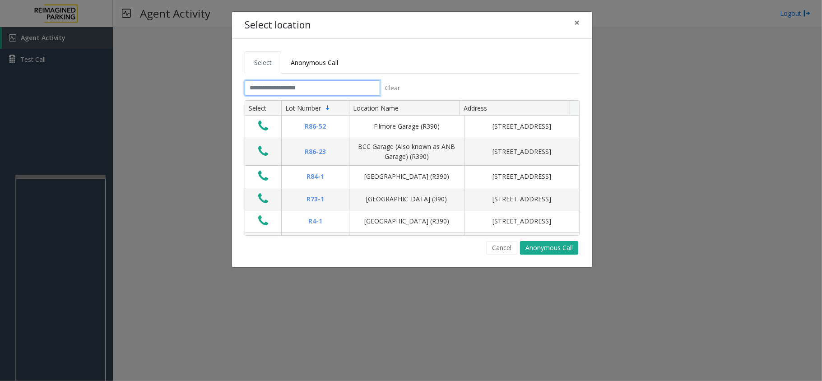
click at [338, 88] on input "text" at bounding box center [312, 87] width 135 height 15
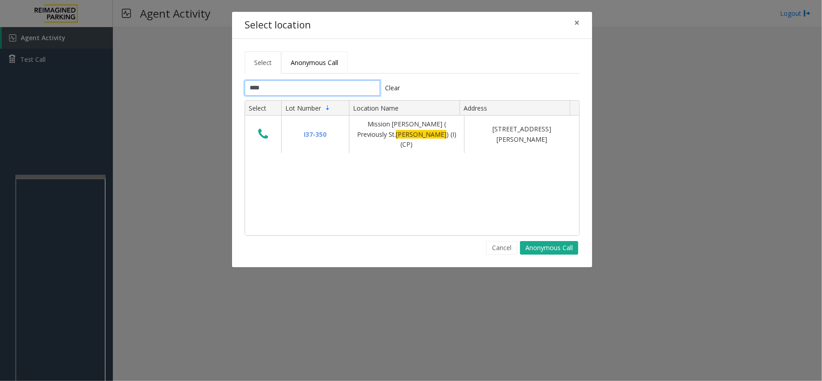
type input "****"
click at [337, 71] on link "Anonymous Call" at bounding box center [314, 62] width 66 height 22
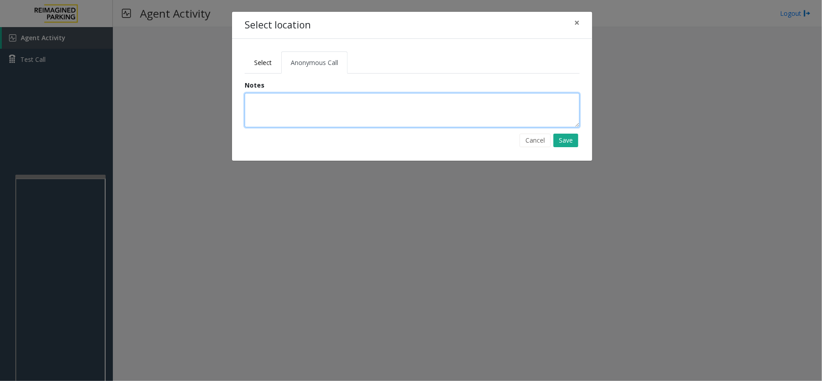
click at [291, 103] on textarea at bounding box center [412, 110] width 335 height 34
type textarea "**********"
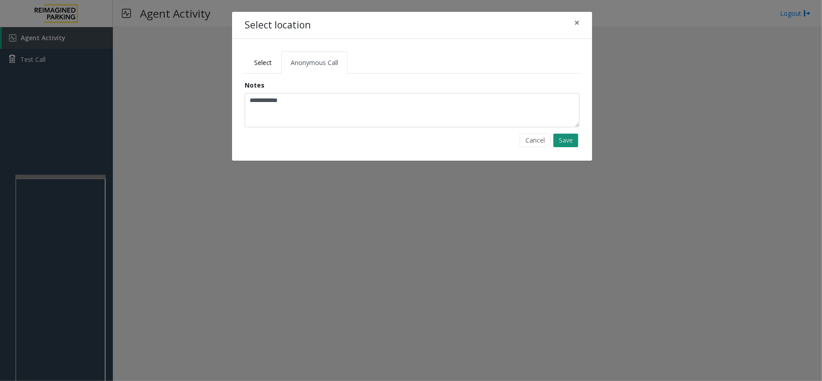
click at [566, 144] on button "Save" at bounding box center [565, 141] width 25 height 14
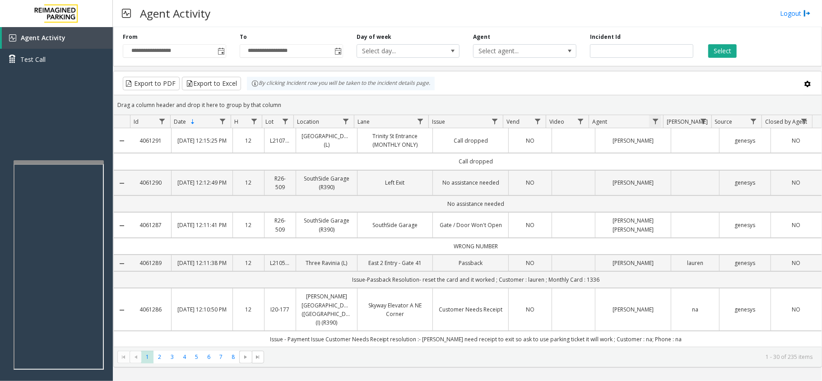
click at [652, 123] on span "Data table" at bounding box center [655, 121] width 7 height 7
click at [670, 219] on input "Agent Filter" at bounding box center [694, 221] width 77 height 15
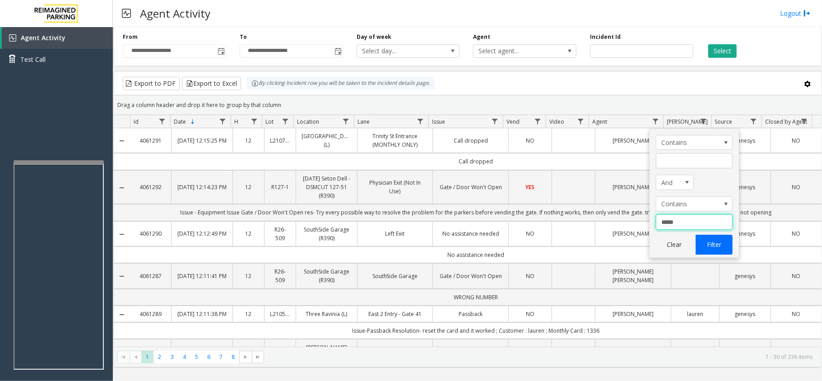
type input "*****"
click at [717, 244] on button "Filter" at bounding box center [713, 245] width 37 height 20
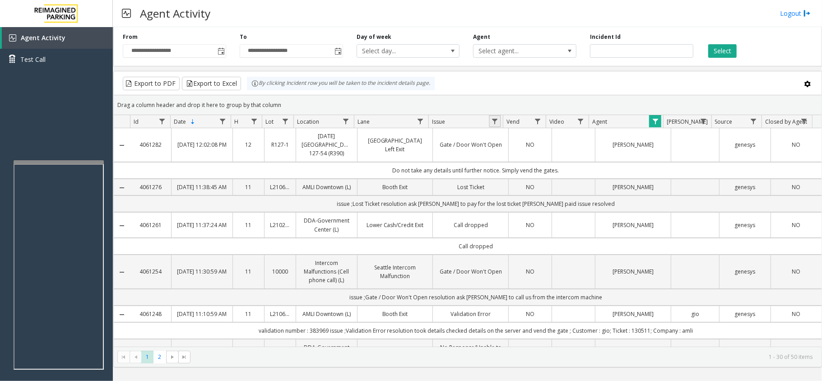
click at [495, 117] on link "Data table" at bounding box center [495, 121] width 12 height 12
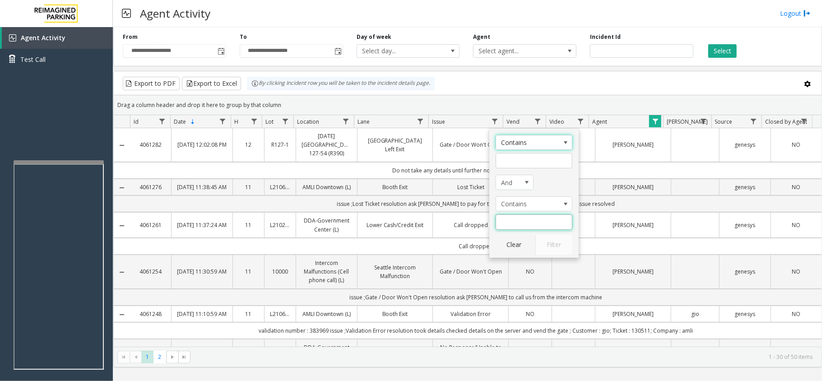
click at [522, 223] on input "Issue Filter" at bounding box center [533, 221] width 77 height 15
type input "******"
click at [562, 250] on button "Filter" at bounding box center [553, 245] width 37 height 20
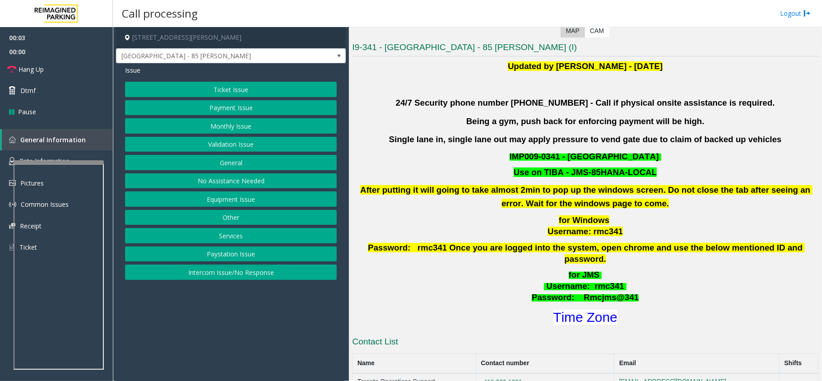
scroll to position [107, 0]
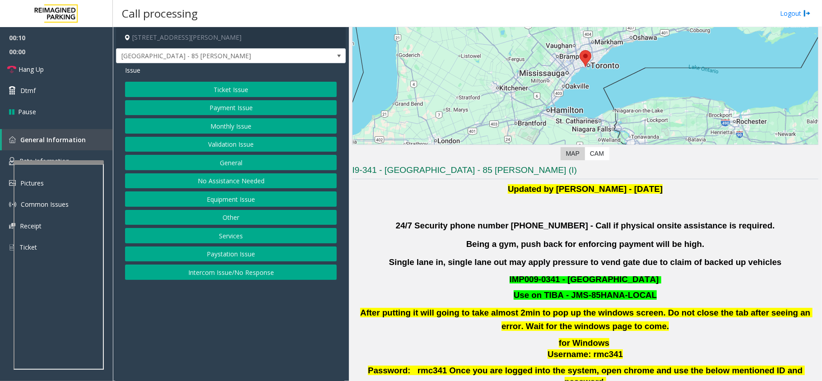
click at [237, 87] on button "Ticket Issue" at bounding box center [231, 89] width 212 height 15
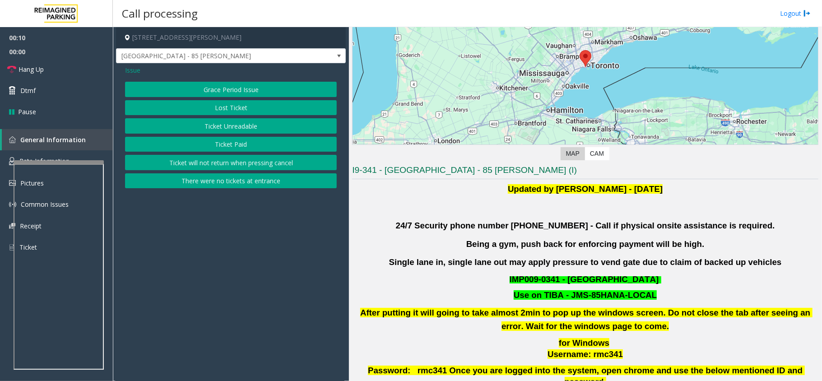
click at [242, 132] on button "Ticket Unreadable" at bounding box center [231, 125] width 212 height 15
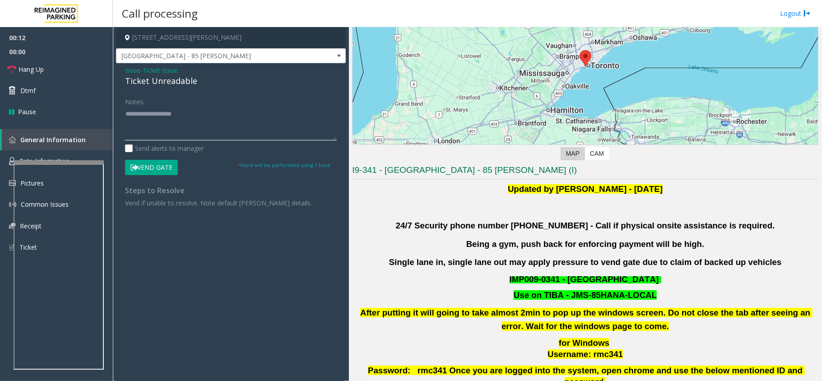
click at [187, 107] on textarea at bounding box center [231, 123] width 212 height 34
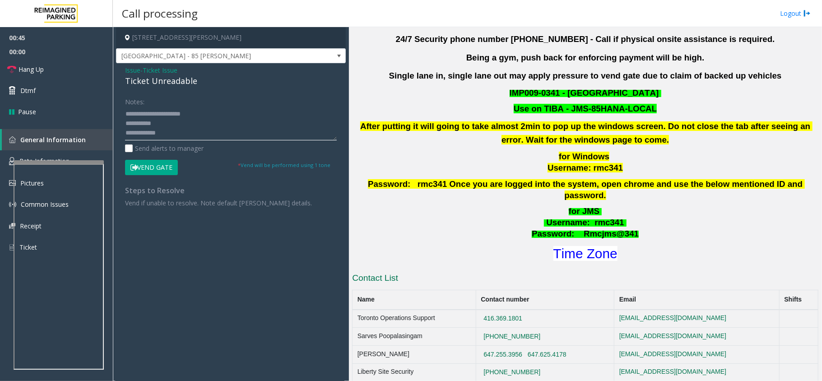
scroll to position [287, 0]
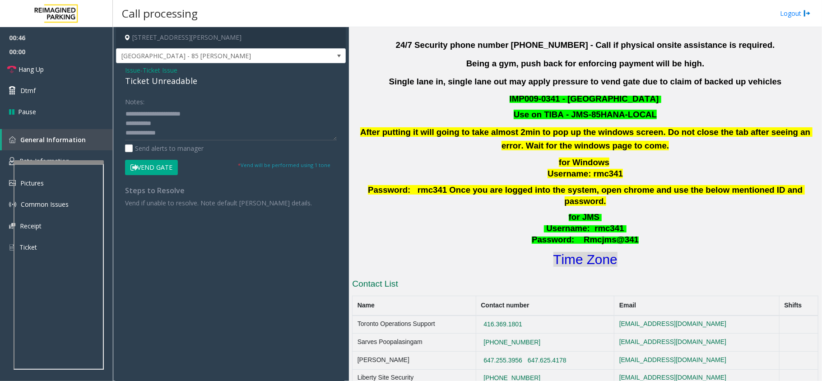
click at [582, 253] on font "Time Zone" at bounding box center [585, 259] width 64 height 15
click at [184, 129] on textarea at bounding box center [231, 123] width 212 height 34
click at [159, 166] on button "Vend Gate" at bounding box center [151, 167] width 53 height 15
click at [204, 132] on textarea at bounding box center [231, 123] width 212 height 34
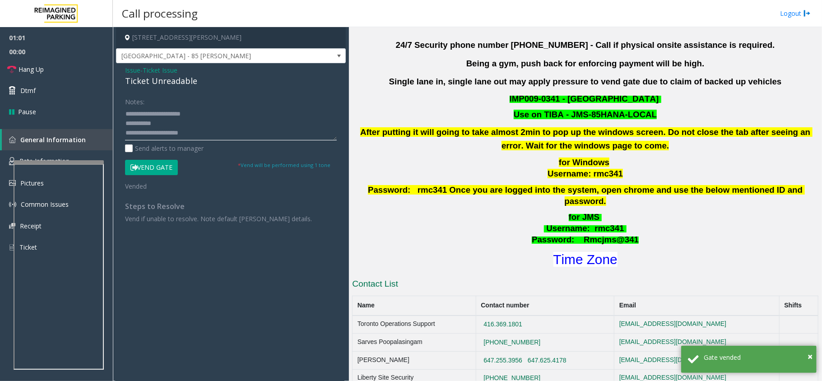
scroll to position [6, 0]
click at [170, 79] on div "Ticket Unreadable" at bounding box center [231, 81] width 212 height 12
copy div "Ticket Unreadable"
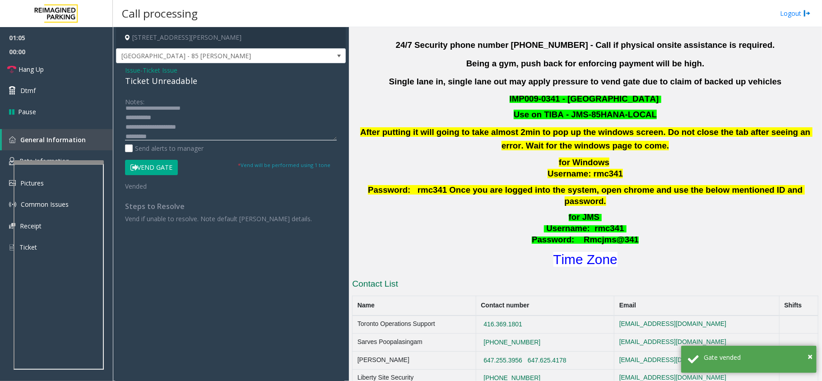
click at [162, 140] on textarea at bounding box center [231, 123] width 212 height 34
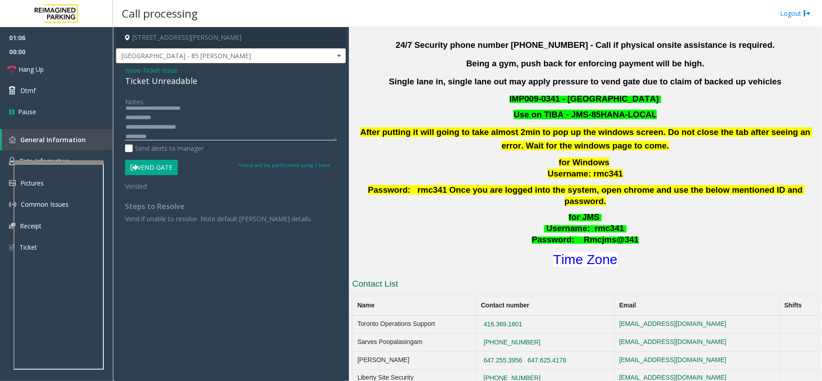
paste textarea "**********"
click at [42, 71] on span "Hang Up" at bounding box center [30, 69] width 25 height 9
click at [210, 133] on textarea at bounding box center [231, 123] width 212 height 34
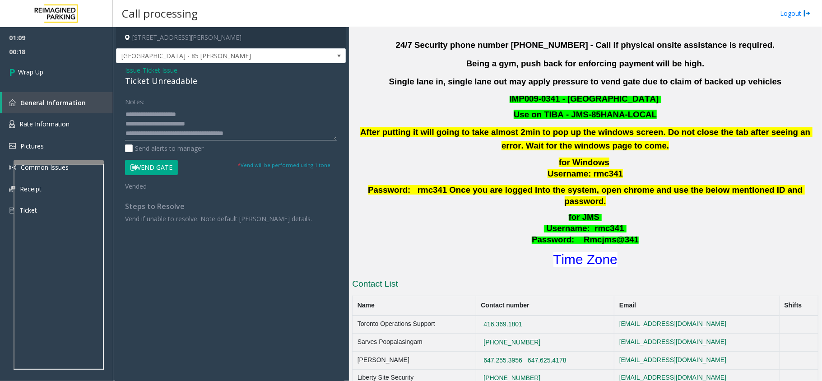
type textarea "**********"
click at [125, 71] on div "Issue - Ticket Issue Ticket Unreadable Notes: Send alerts to manager Vend Gate …" at bounding box center [231, 147] width 230 height 169
click at [125, 72] on span "Issue" at bounding box center [132, 69] width 15 height 9
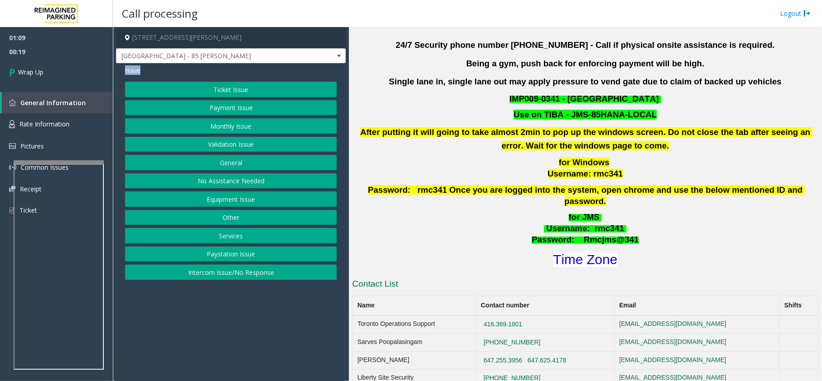
click at [217, 145] on button "Validation Issue" at bounding box center [231, 144] width 212 height 15
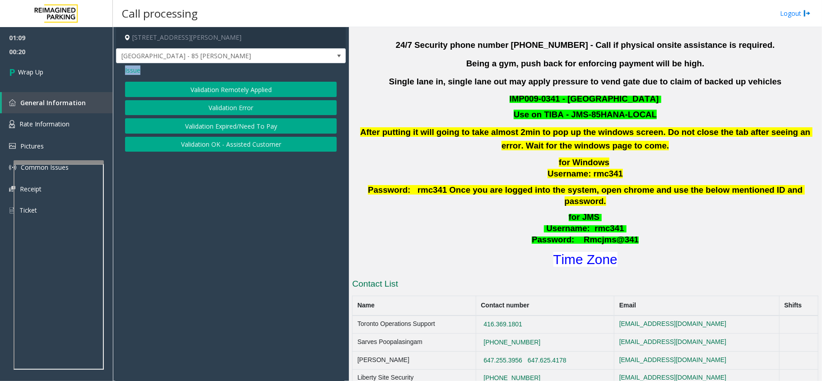
click at [215, 105] on button "Validation Error" at bounding box center [231, 107] width 212 height 15
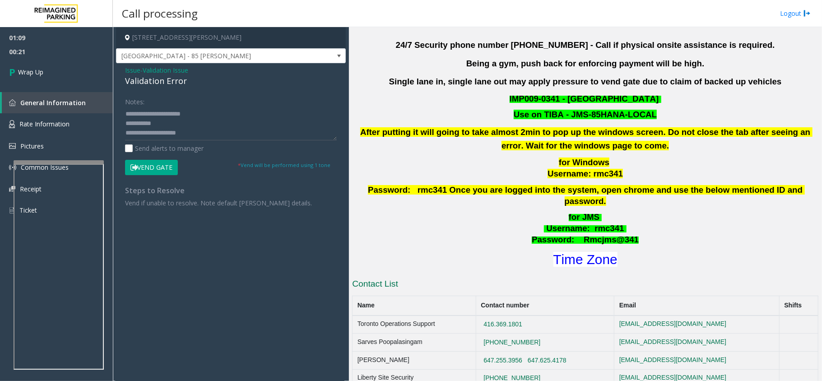
click at [140, 79] on div "Validation Error" at bounding box center [231, 81] width 212 height 12
copy div "Validation Error"
drag, startPoint x: 207, startPoint y: 123, endPoint x: 148, endPoint y: 121, distance: 58.7
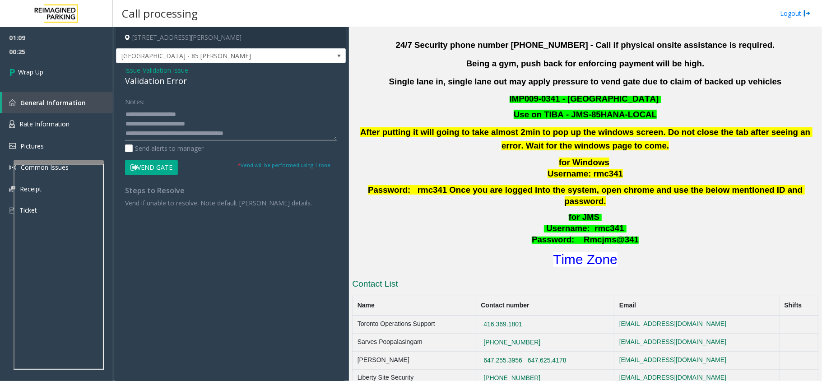
click at [148, 121] on textarea at bounding box center [231, 123] width 212 height 34
paste textarea
click at [259, 132] on textarea at bounding box center [231, 123] width 212 height 34
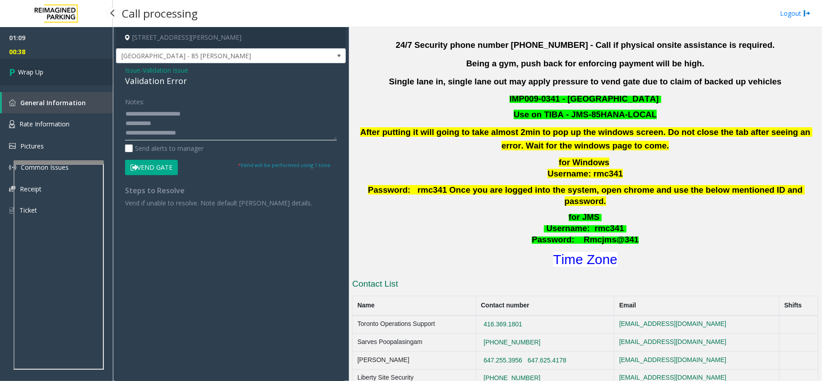
type textarea "**********"
click at [48, 72] on link "Wrap Up" at bounding box center [56, 72] width 113 height 27
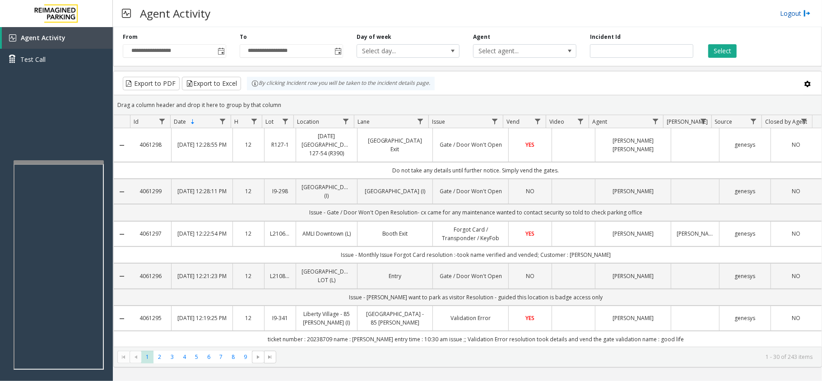
click at [789, 15] on link "Logout" at bounding box center [795, 13] width 31 height 9
